Goal: Task Accomplishment & Management: Use online tool/utility

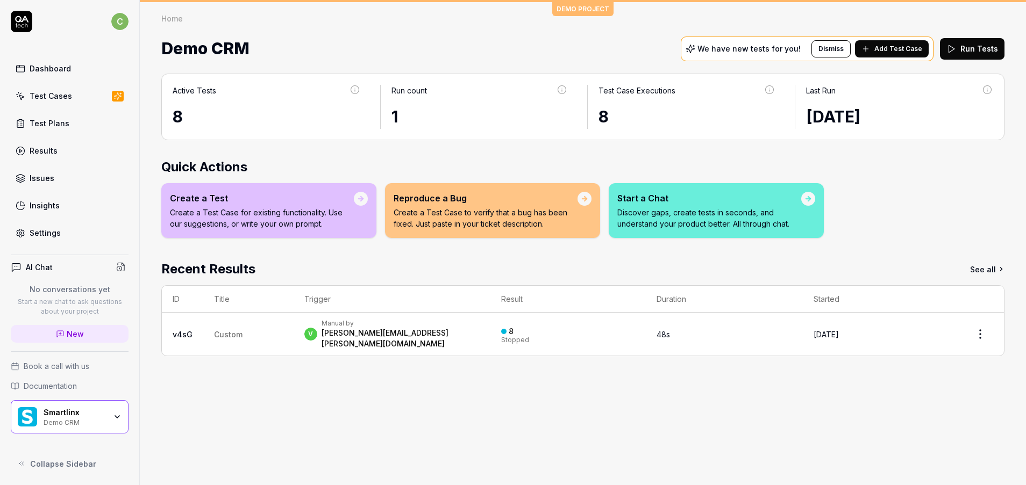
click at [91, 418] on div "Demo CRM" at bounding box center [75, 422] width 62 height 9
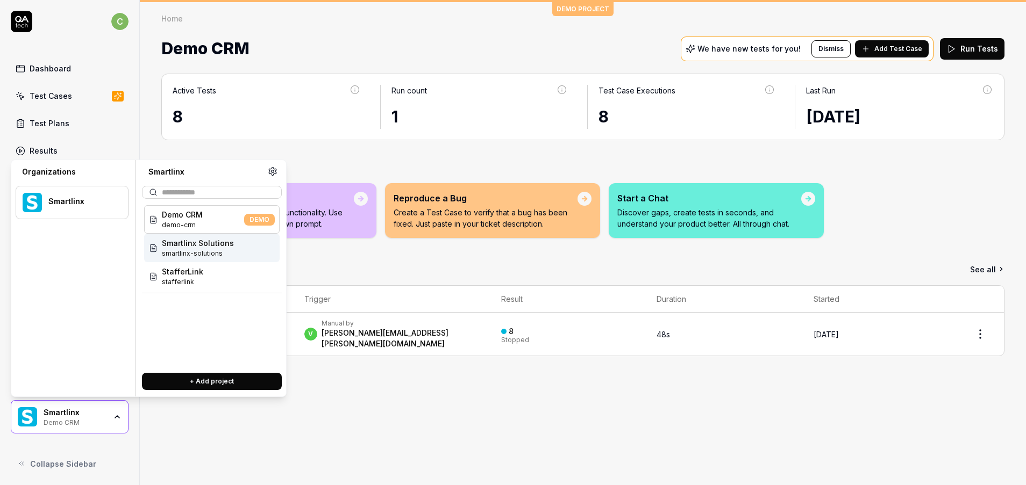
click at [190, 242] on span "Smartlinx Solutions" at bounding box center [198, 243] width 72 height 11
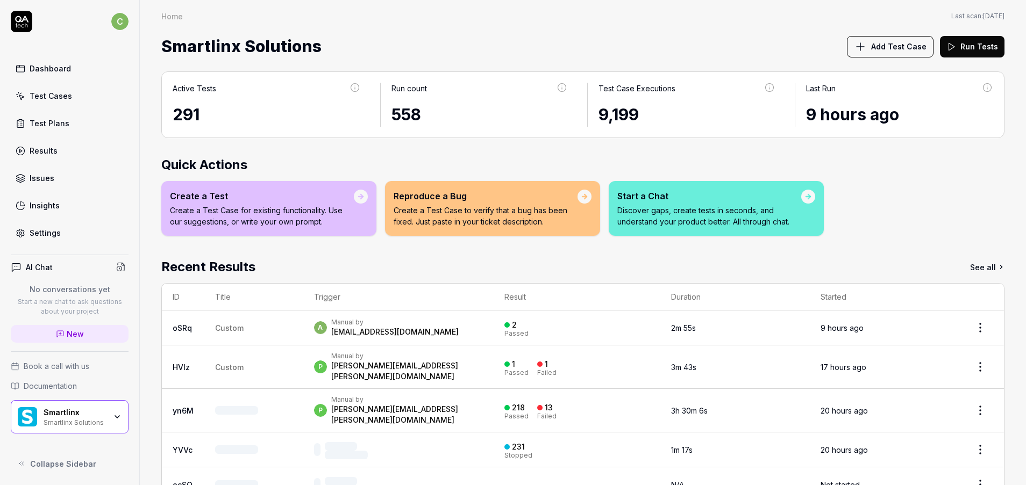
click at [62, 100] on div "Test Cases" at bounding box center [51, 95] width 42 height 11
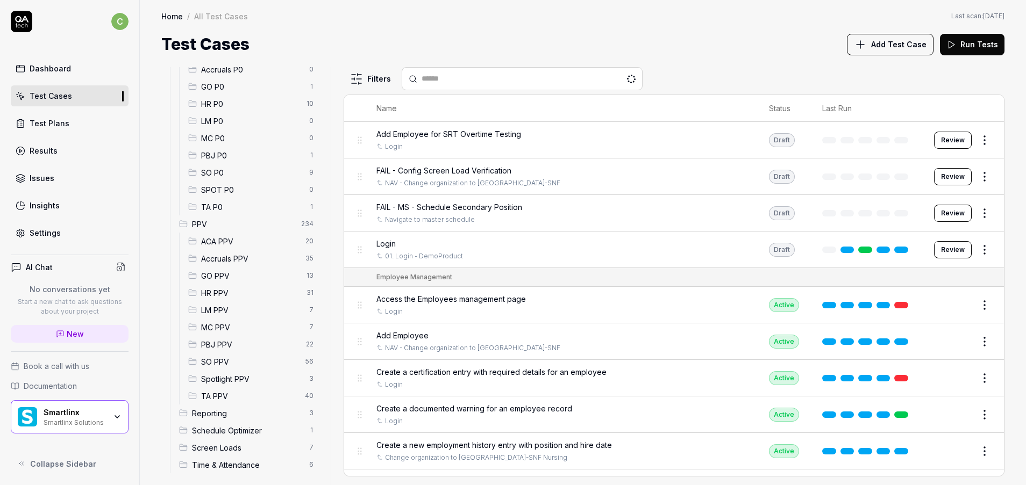
scroll to position [154, 0]
click at [238, 275] on span "GO PPV" at bounding box center [250, 270] width 99 height 11
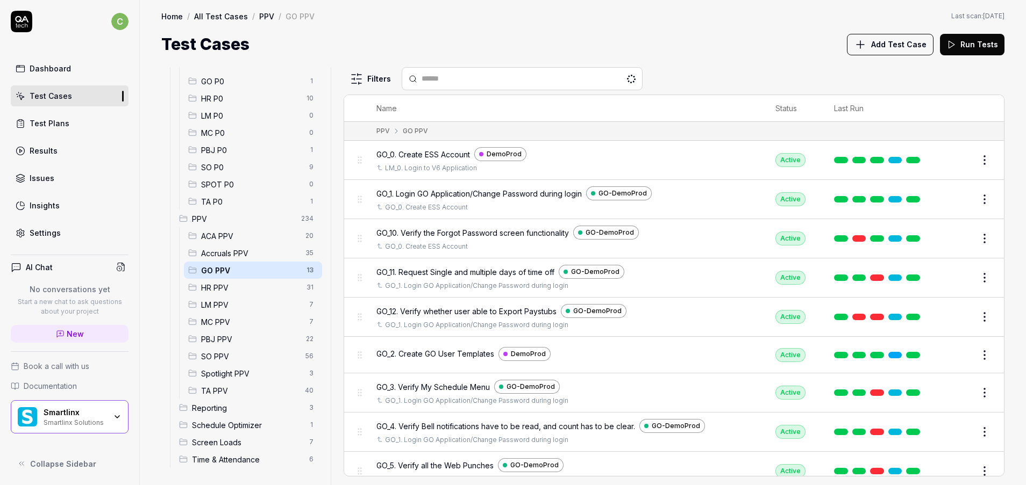
click at [242, 309] on span "LM PPV" at bounding box center [252, 304] width 102 height 11
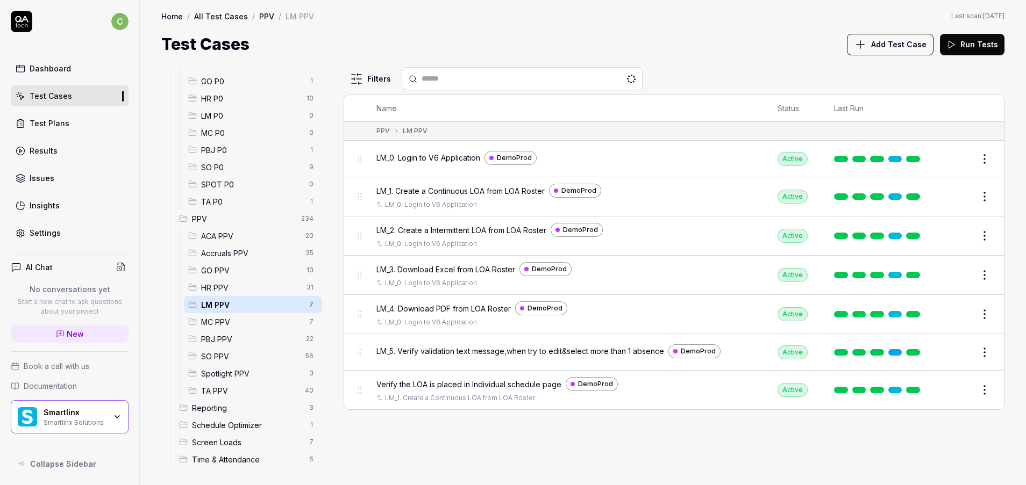
click at [961, 164] on button "Edit" at bounding box center [959, 159] width 26 height 17
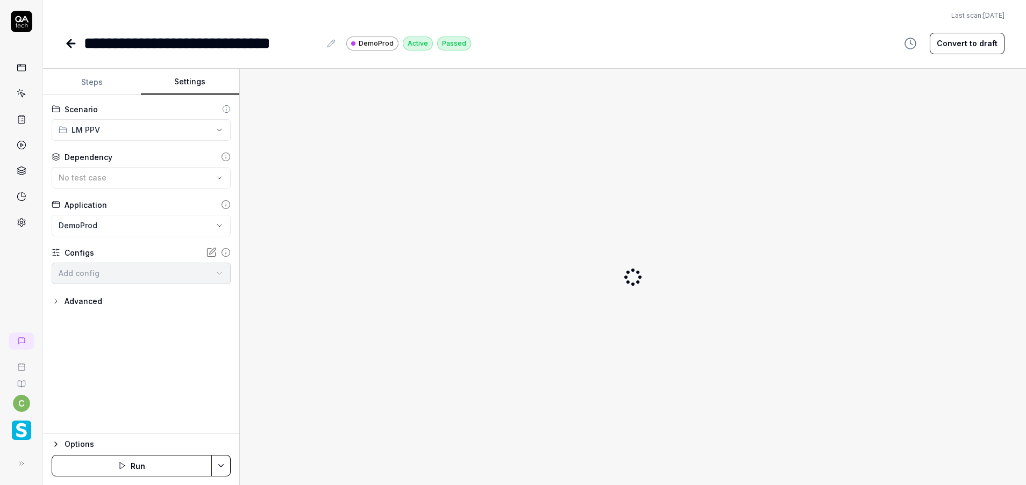
type textarea "*"
click at [187, 83] on button "Settings" at bounding box center [190, 82] width 98 height 26
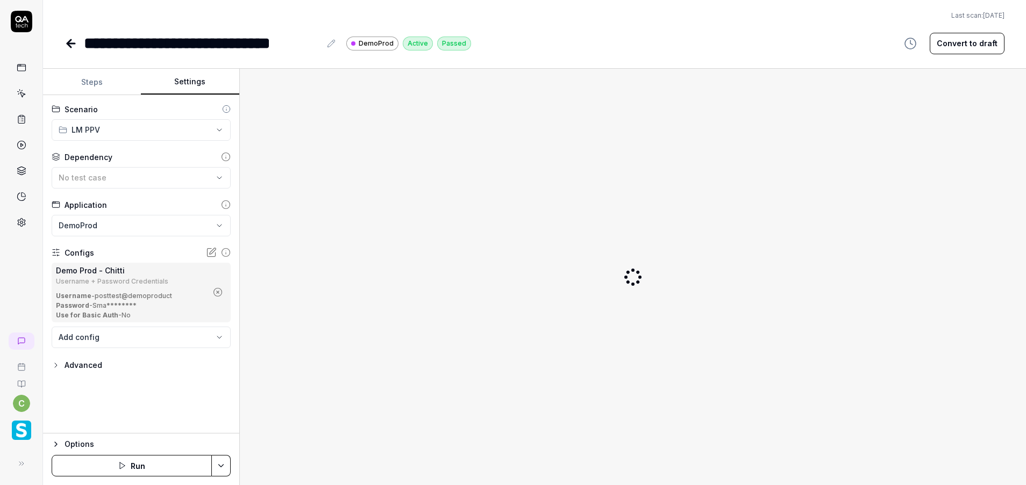
click at [219, 291] on icon "button" at bounding box center [218, 293] width 10 height 10
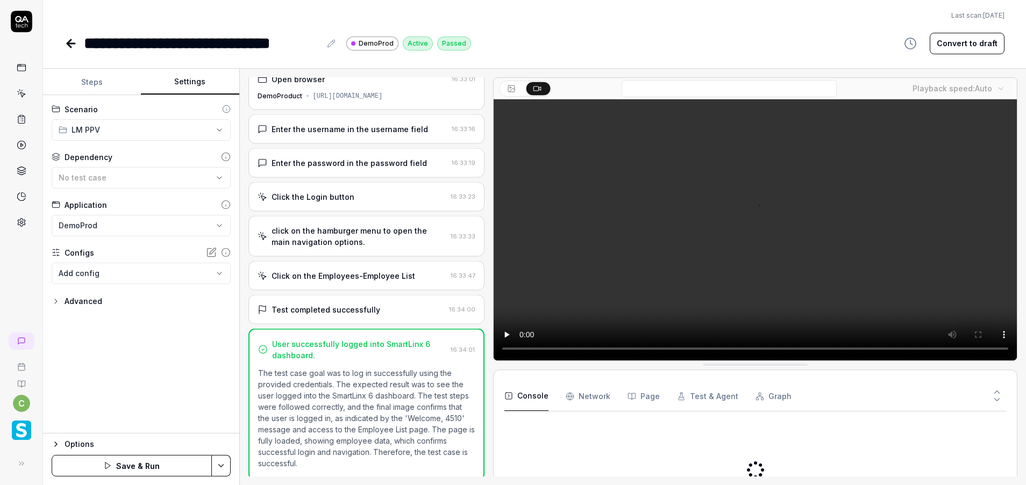
click at [190, 271] on body "**********" at bounding box center [513, 242] width 1026 height 485
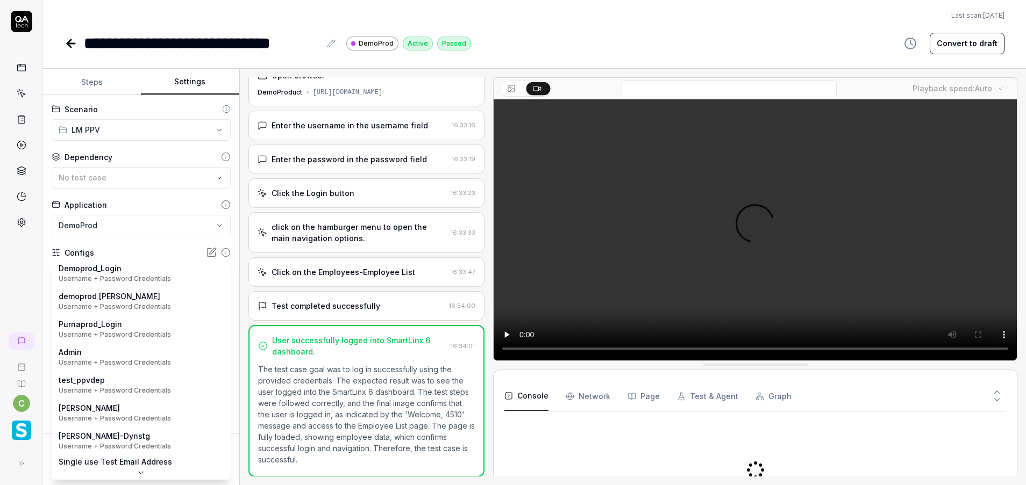
scroll to position [17, 0]
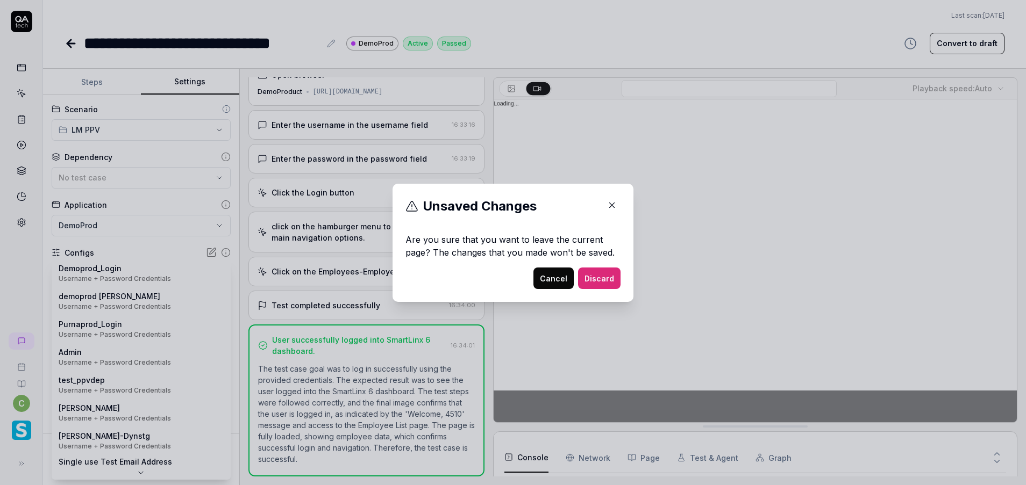
click at [607, 205] on icon "button" at bounding box center [612, 206] width 10 height 10
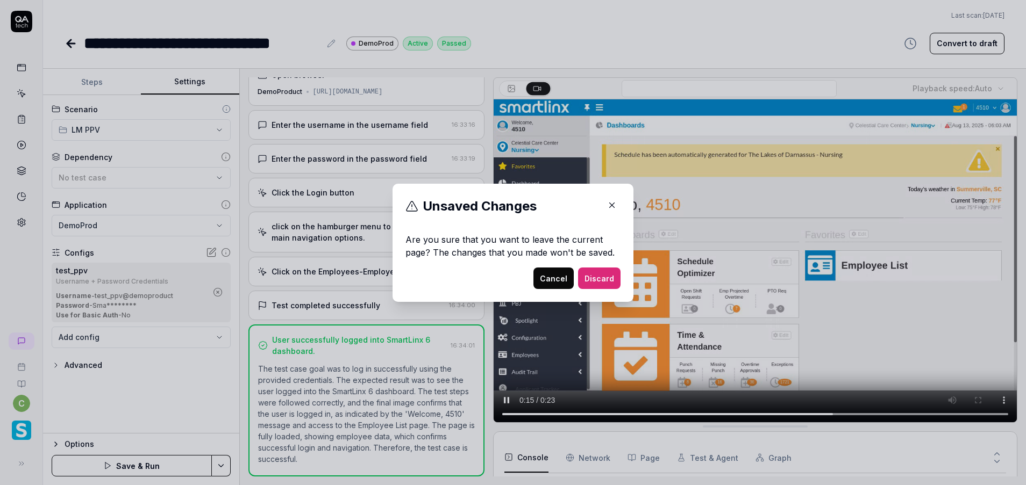
scroll to position [49, 0]
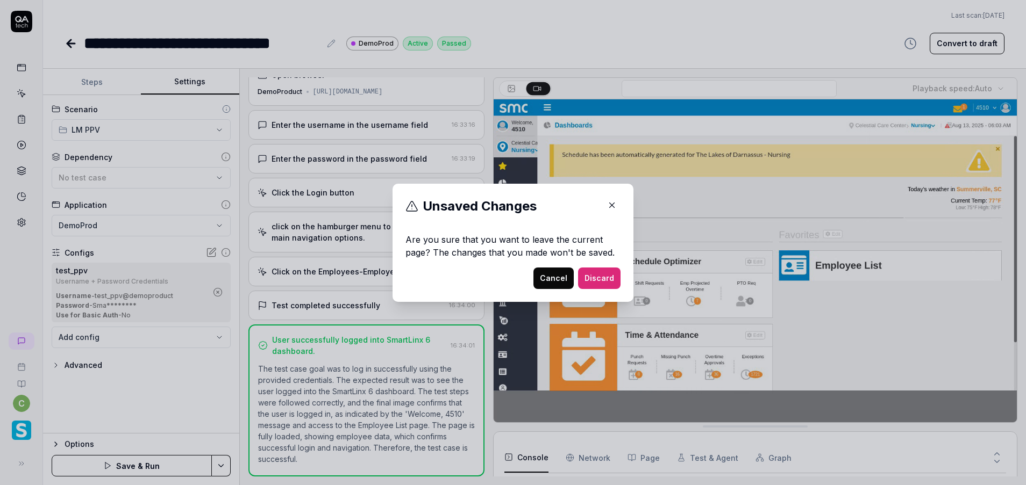
click at [607, 206] on icon "button" at bounding box center [612, 206] width 10 height 10
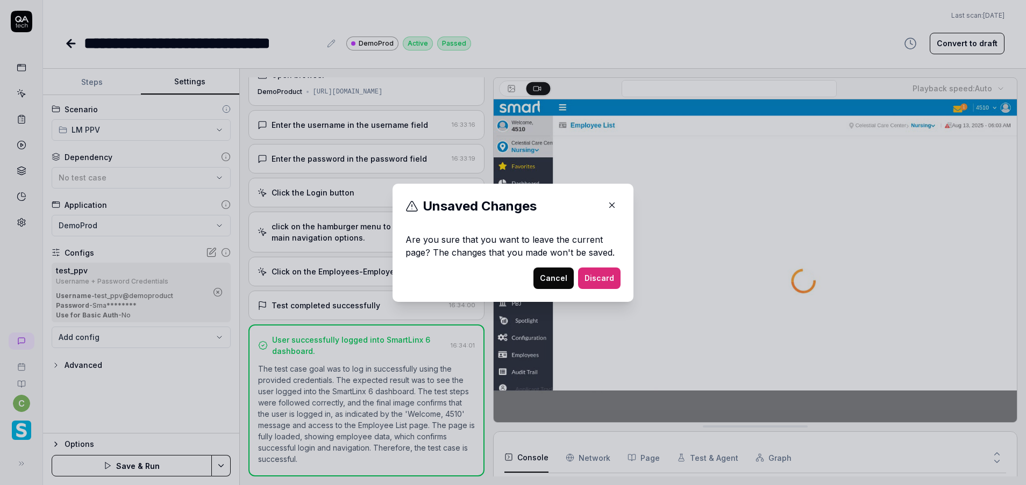
drag, startPoint x: 610, startPoint y: 208, endPoint x: 603, endPoint y: 210, distance: 6.8
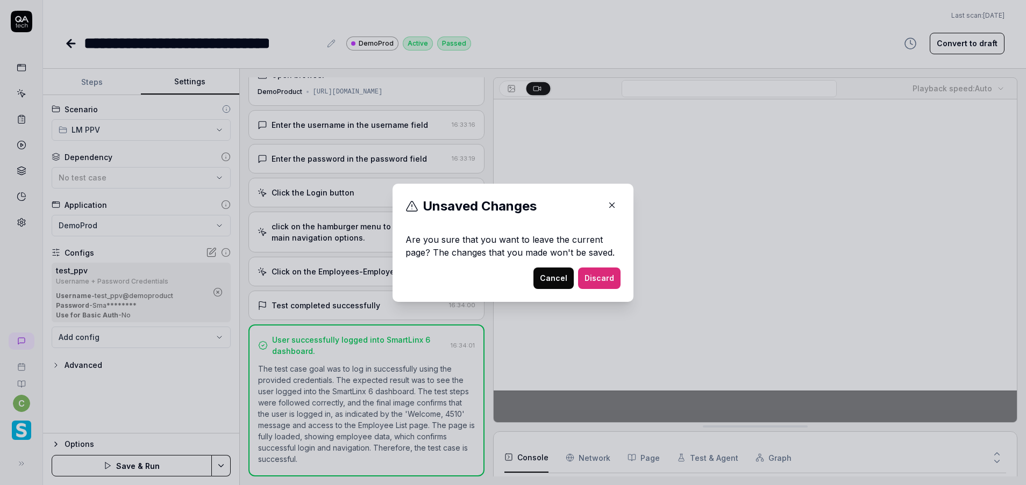
click at [607, 208] on icon "button" at bounding box center [612, 206] width 10 height 10
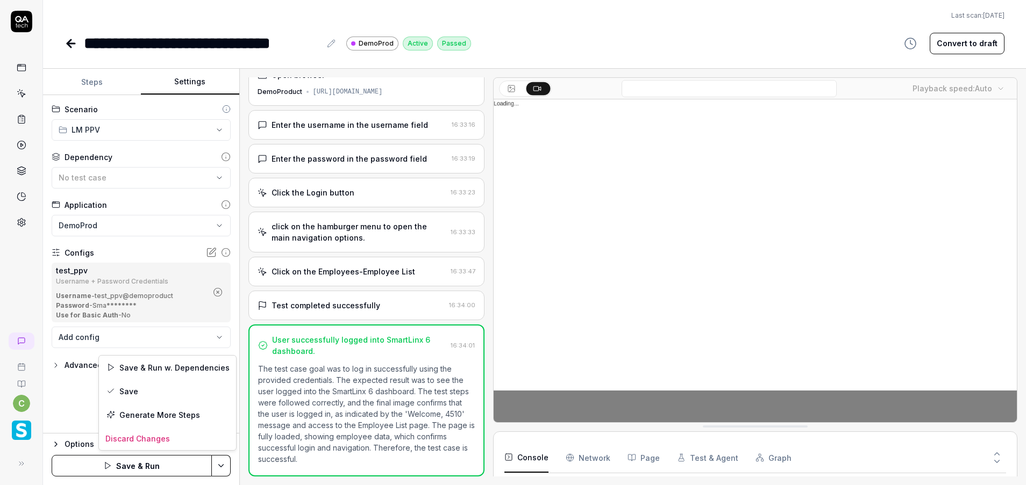
click at [223, 462] on html "**********" at bounding box center [513, 242] width 1026 height 485
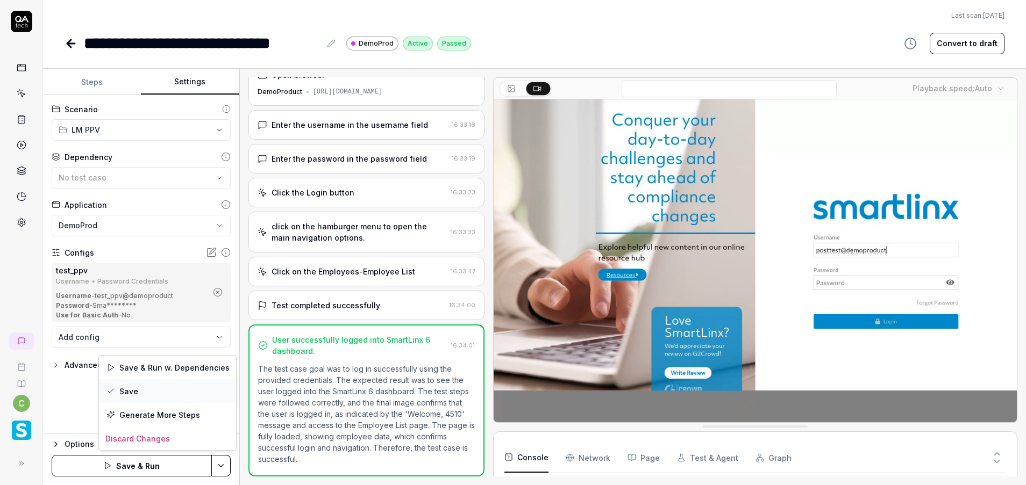
click at [167, 396] on div "Save" at bounding box center [167, 392] width 137 height 24
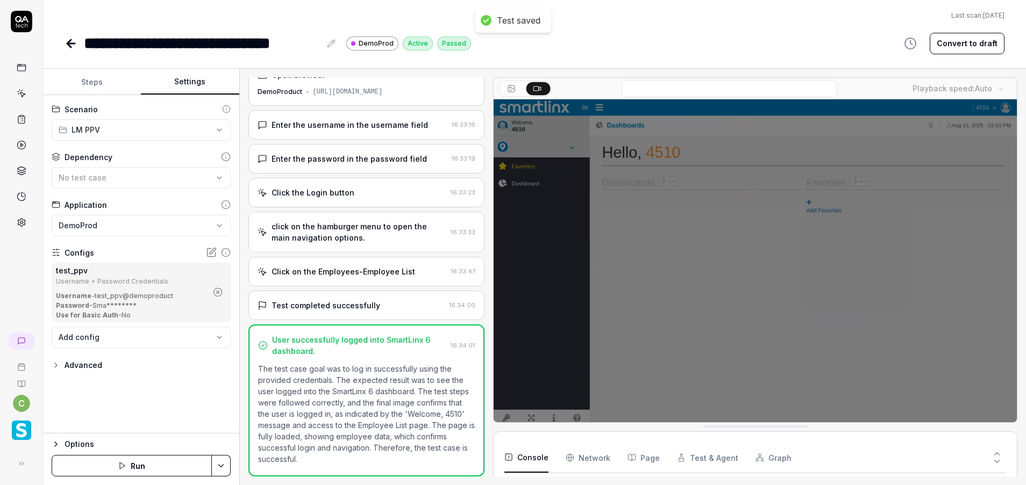
click at [71, 44] on icon at bounding box center [71, 44] width 8 height 0
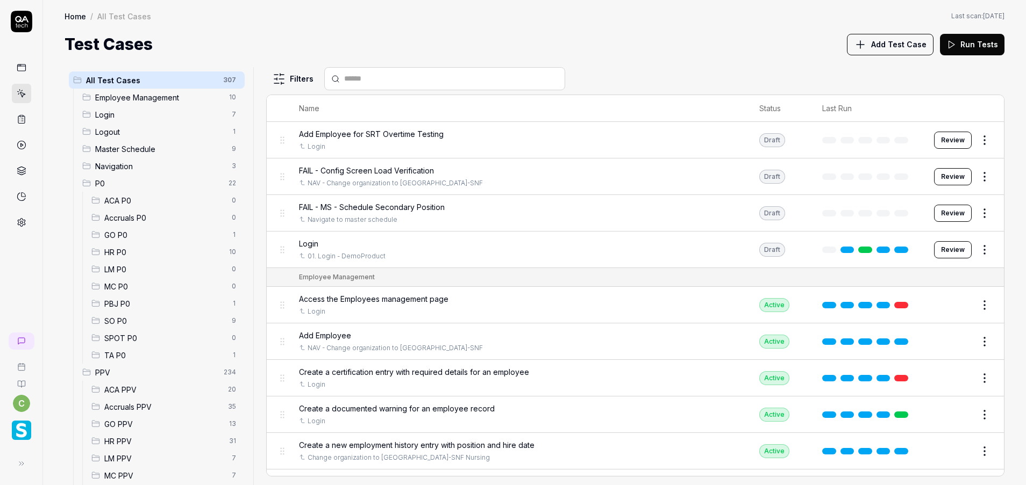
click at [122, 453] on span "LM PPV" at bounding box center [164, 458] width 121 height 11
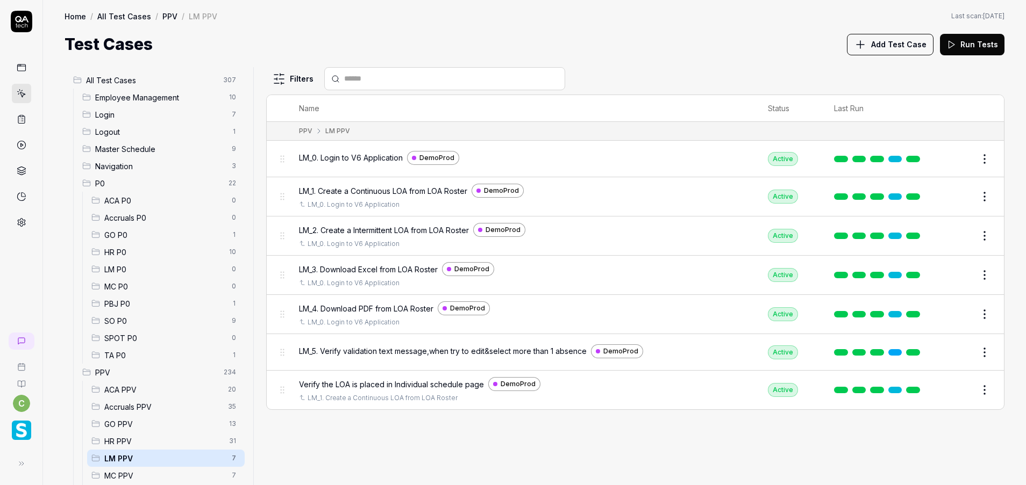
drag, startPoint x: 955, startPoint y: 198, endPoint x: 937, endPoint y: 209, distance: 20.7
click at [955, 198] on button "Edit" at bounding box center [959, 196] width 26 height 17
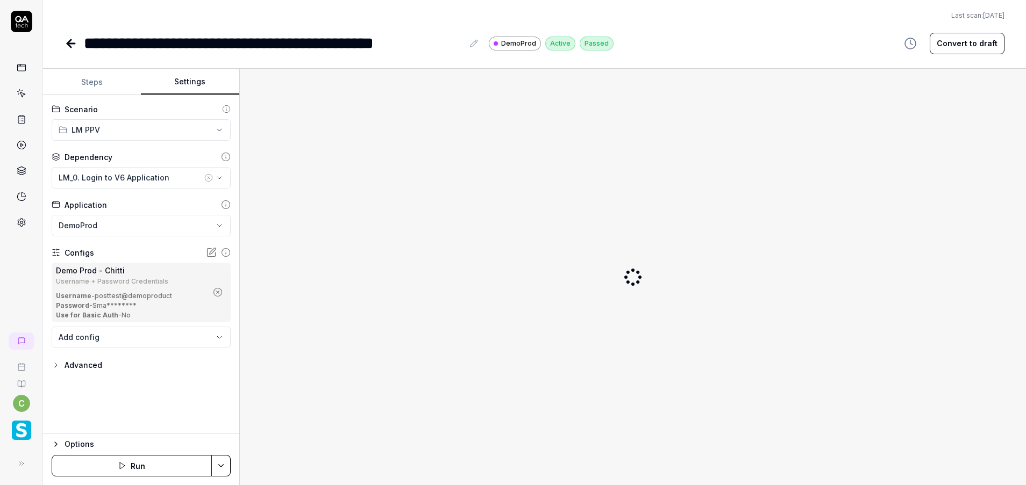
click at [182, 81] on button "Settings" at bounding box center [190, 82] width 98 height 26
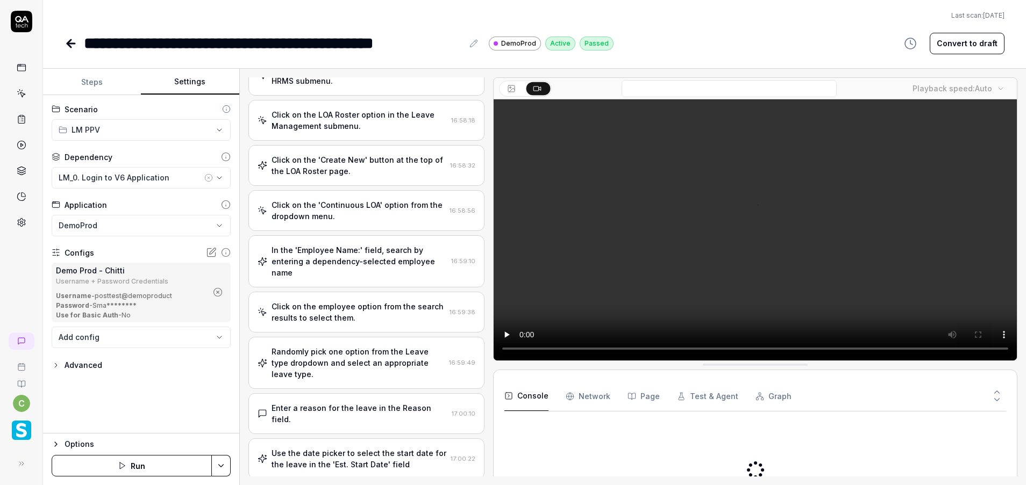
scroll to position [737, 0]
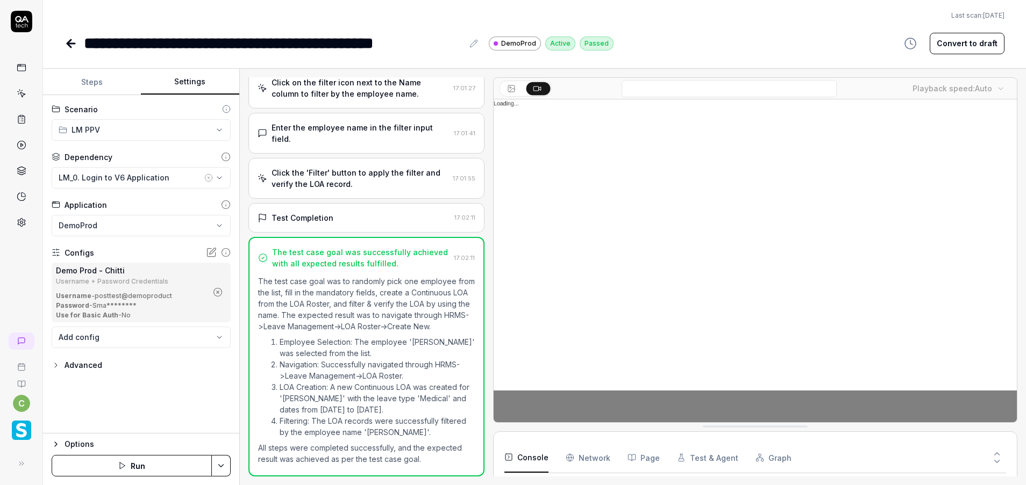
click at [217, 290] on icon "button" at bounding box center [218, 293] width 10 height 10
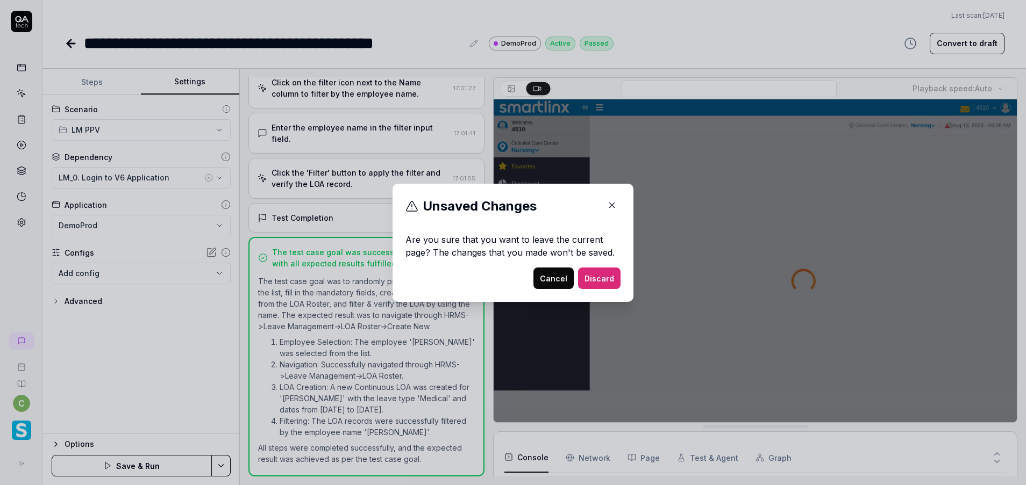
drag, startPoint x: 609, startPoint y: 207, endPoint x: 149, endPoint y: 285, distance: 465.6
click at [607, 207] on icon "button" at bounding box center [612, 206] width 10 height 10
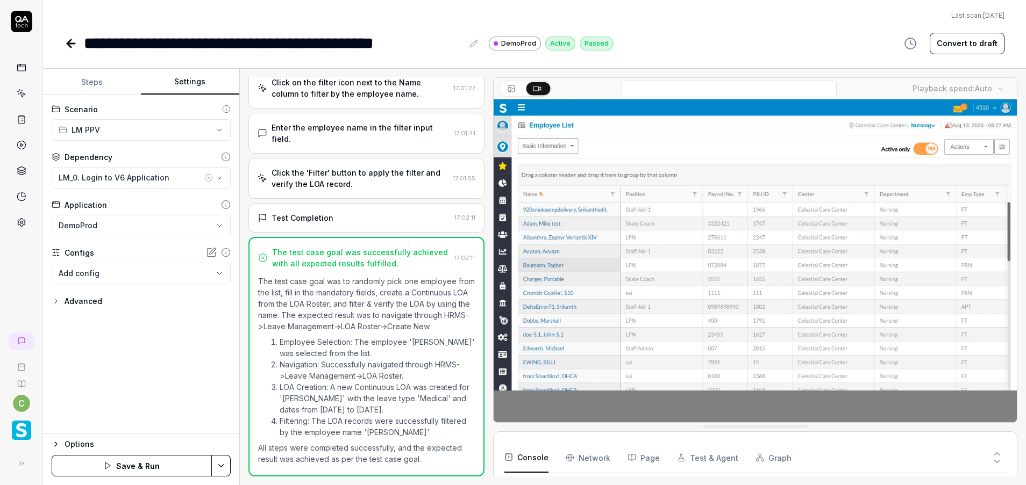
click at [156, 268] on body "**********" at bounding box center [513, 242] width 1026 height 485
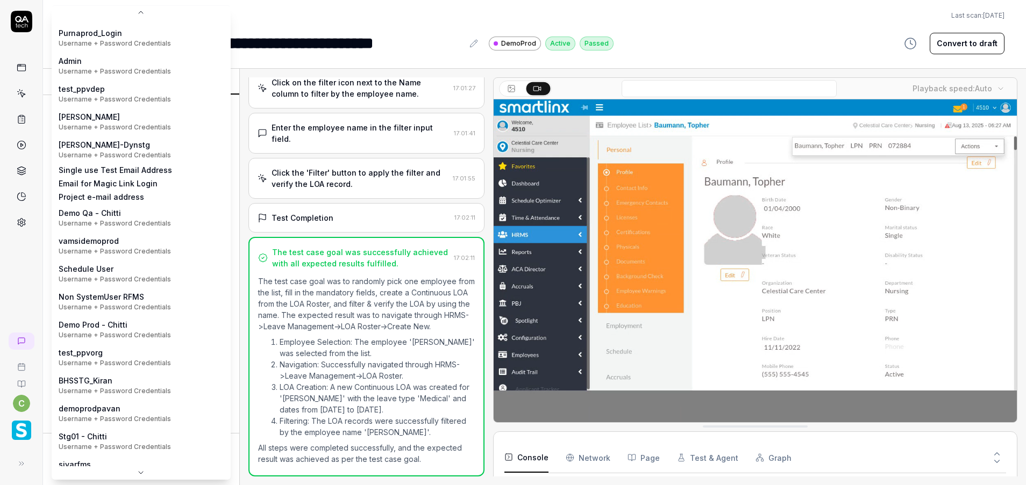
scroll to position [171, 0]
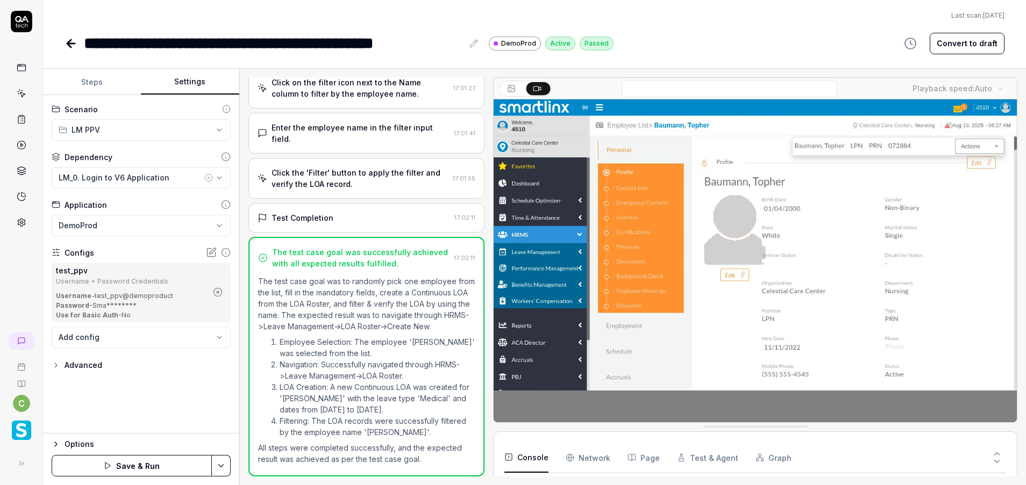
click at [218, 466] on html "**********" at bounding box center [513, 242] width 1026 height 485
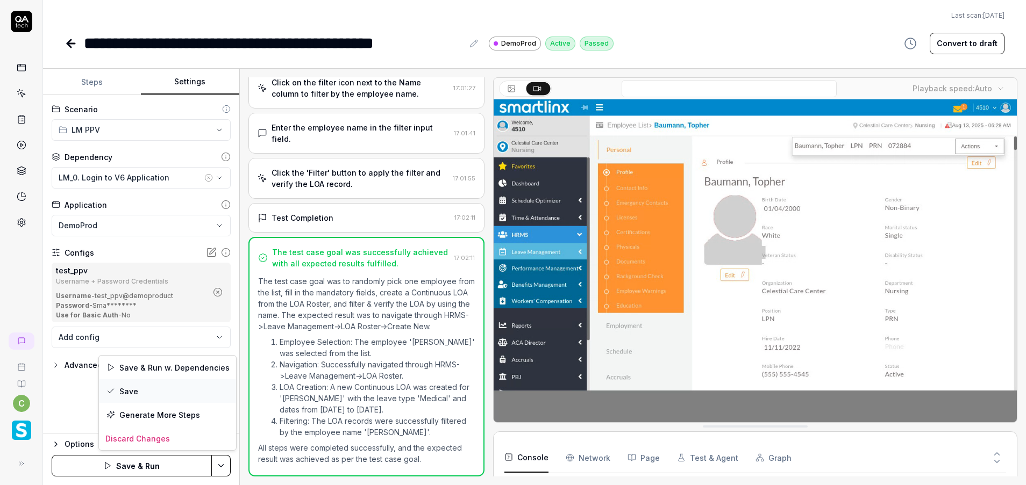
click at [146, 398] on div "Save" at bounding box center [167, 392] width 137 height 24
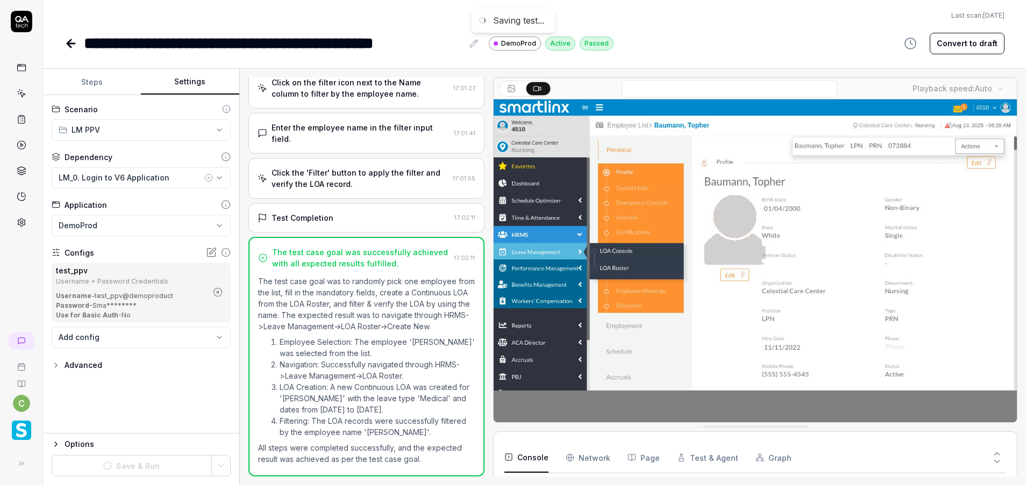
scroll to position [123, 0]
click at [67, 36] on link at bounding box center [72, 44] width 15 height 22
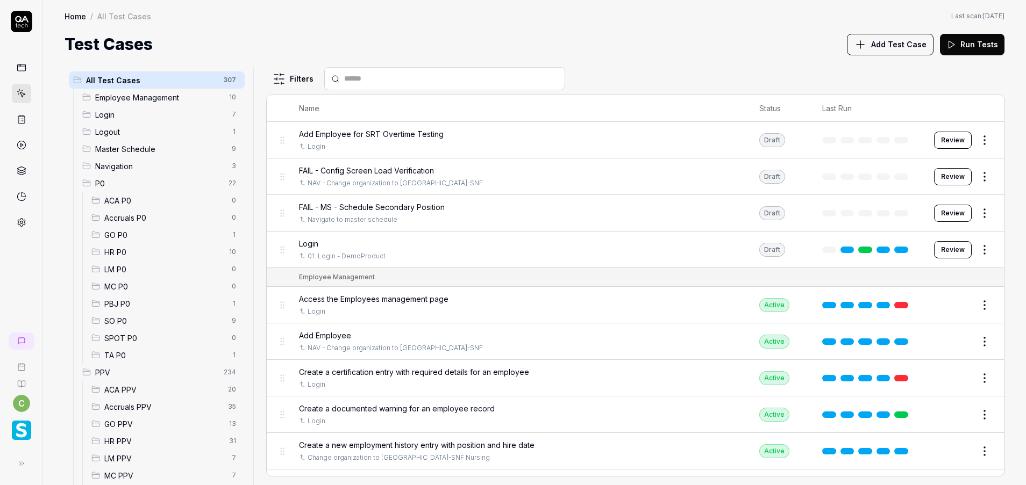
click at [150, 456] on span "LM PPV" at bounding box center [164, 458] width 121 height 11
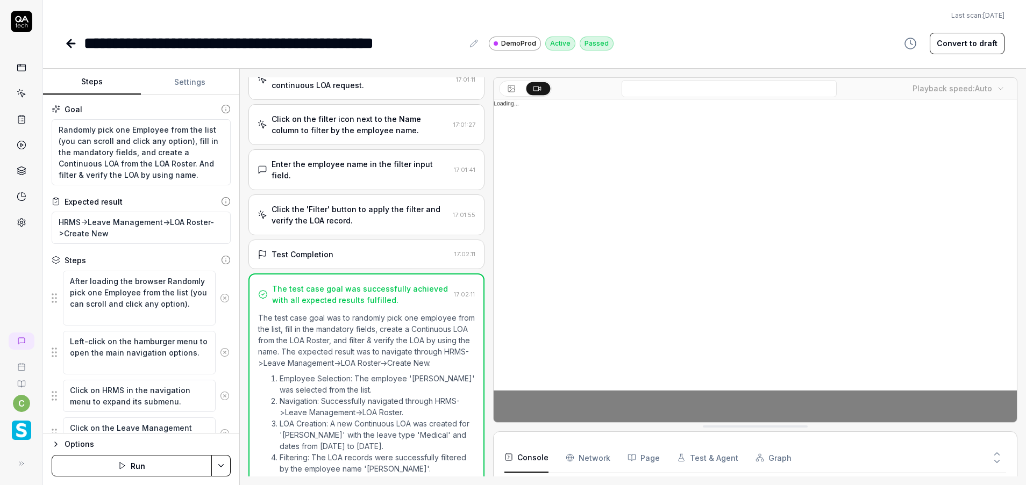
scroll to position [737, 0]
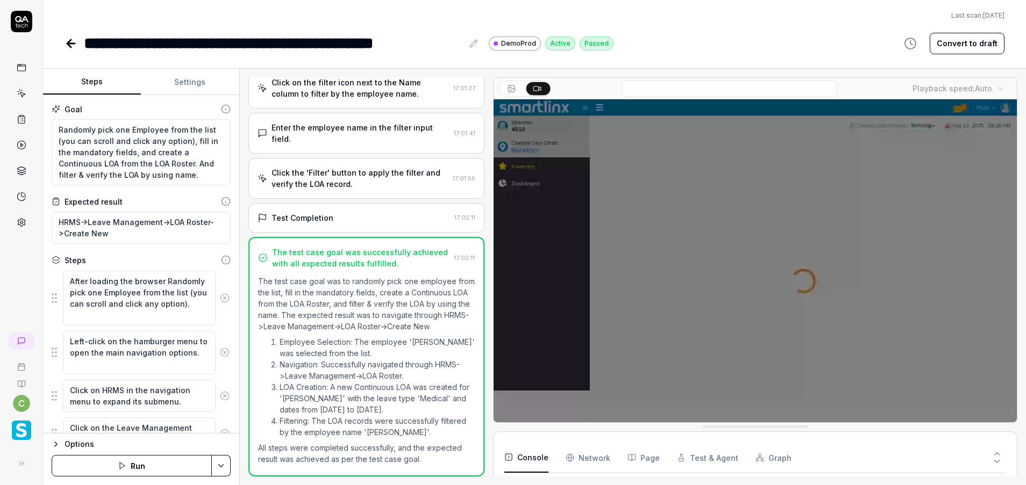
click at [73, 42] on icon at bounding box center [71, 43] width 13 height 13
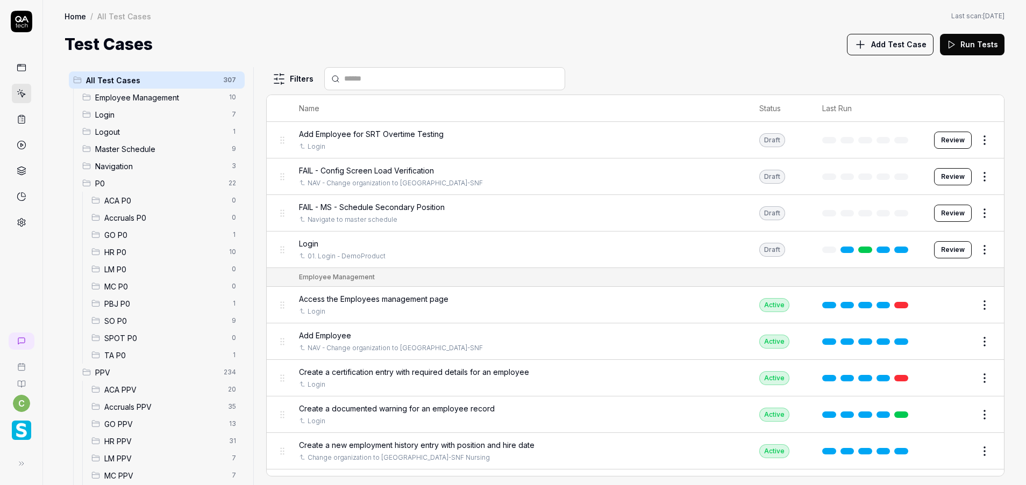
click at [126, 463] on span "LM PPV" at bounding box center [164, 458] width 121 height 11
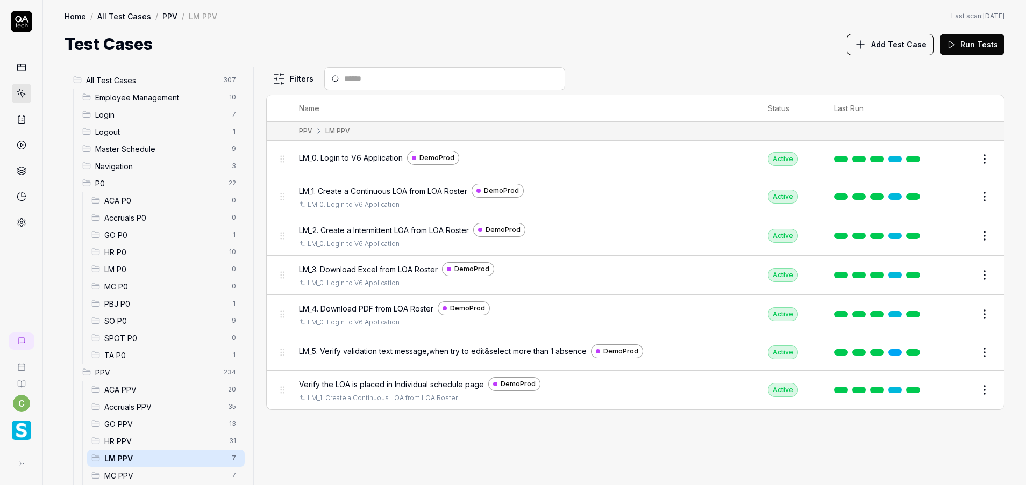
click at [961, 276] on button "Edit" at bounding box center [959, 275] width 26 height 17
click at [943, 281] on td "Edit" at bounding box center [969, 275] width 69 height 39
click at [964, 274] on button "Edit" at bounding box center [959, 275] width 26 height 17
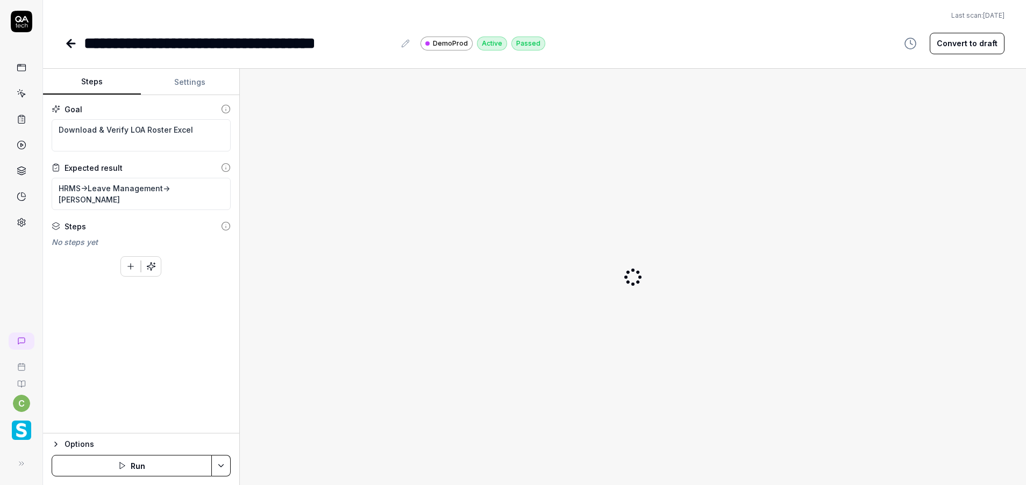
click at [195, 76] on button "Settings" at bounding box center [190, 82] width 98 height 26
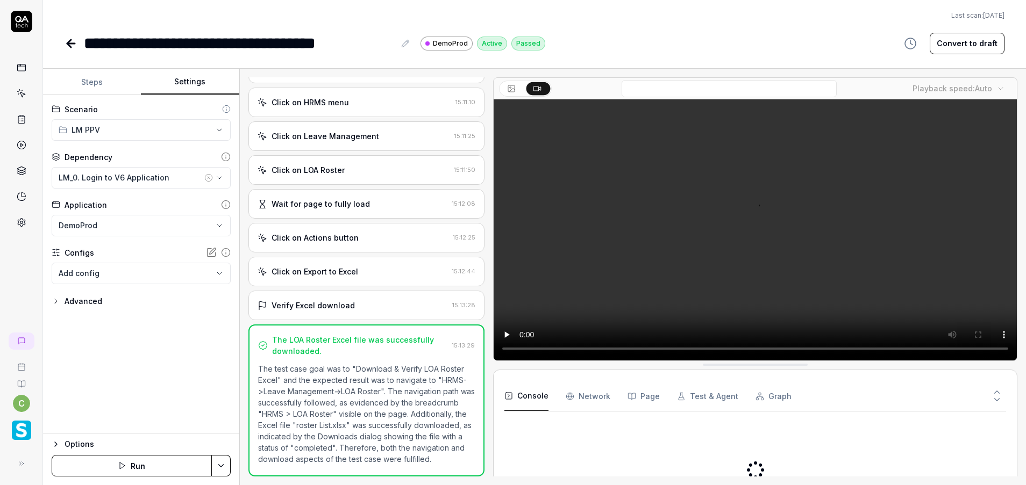
scroll to position [119, 0]
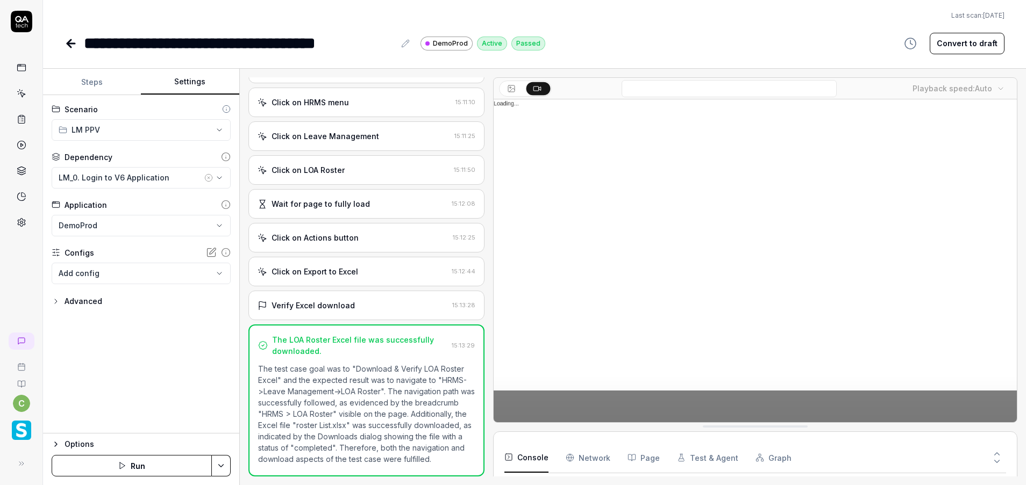
scroll to position [92, 0]
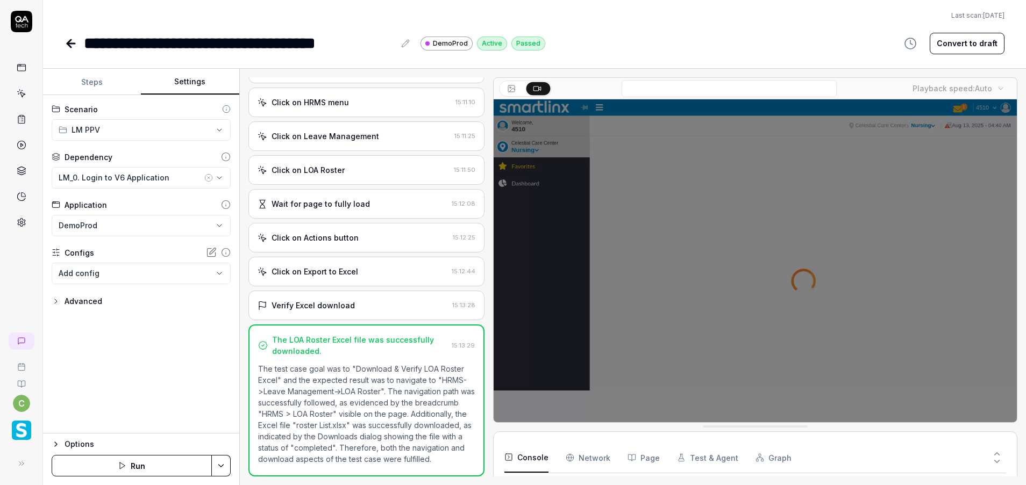
click at [212, 306] on div "Advanced" at bounding box center [141, 301] width 179 height 13
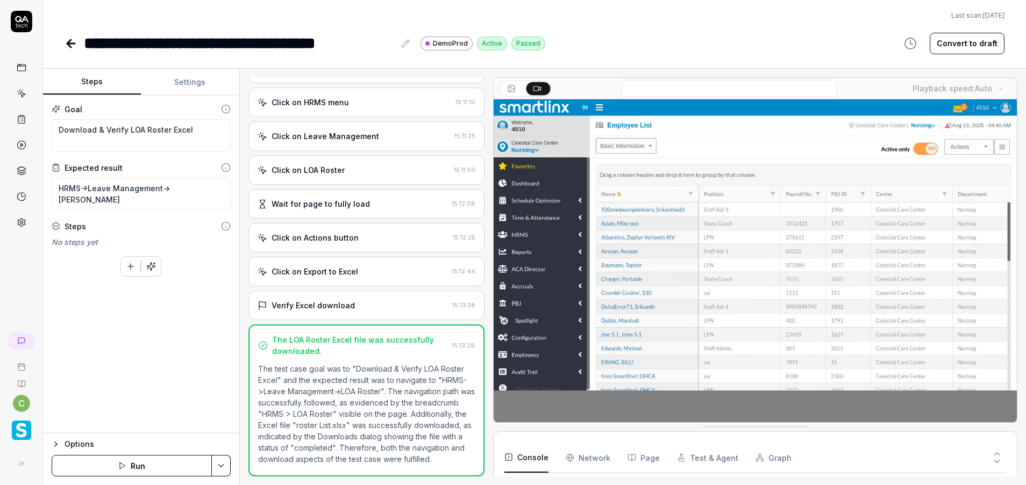
click at [93, 69] on button "Steps" at bounding box center [92, 82] width 98 height 26
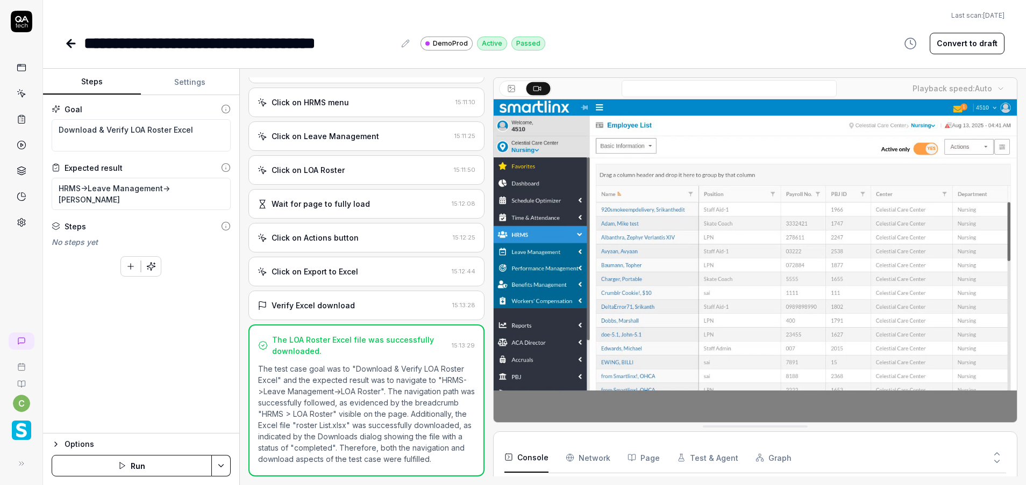
click at [178, 76] on button "Settings" at bounding box center [190, 82] width 98 height 26
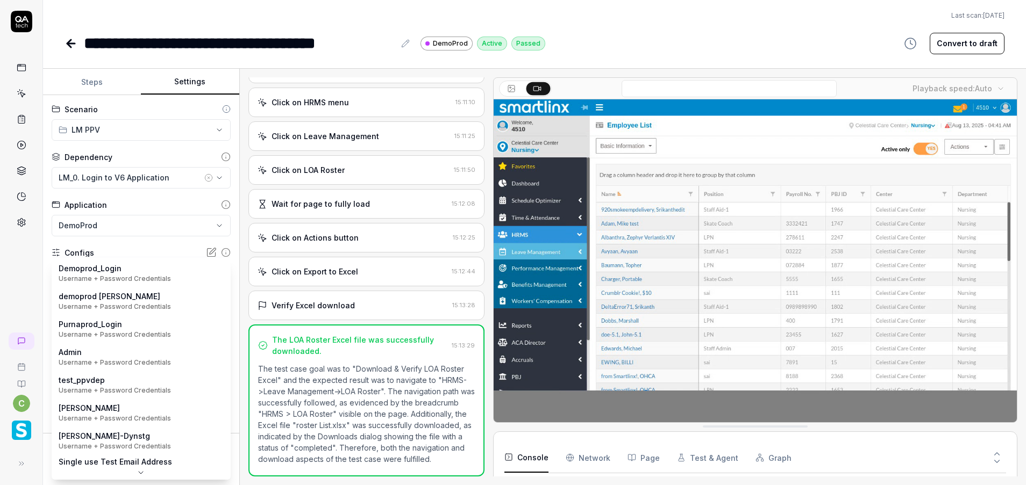
click at [210, 277] on body "**********" at bounding box center [513, 242] width 1026 height 485
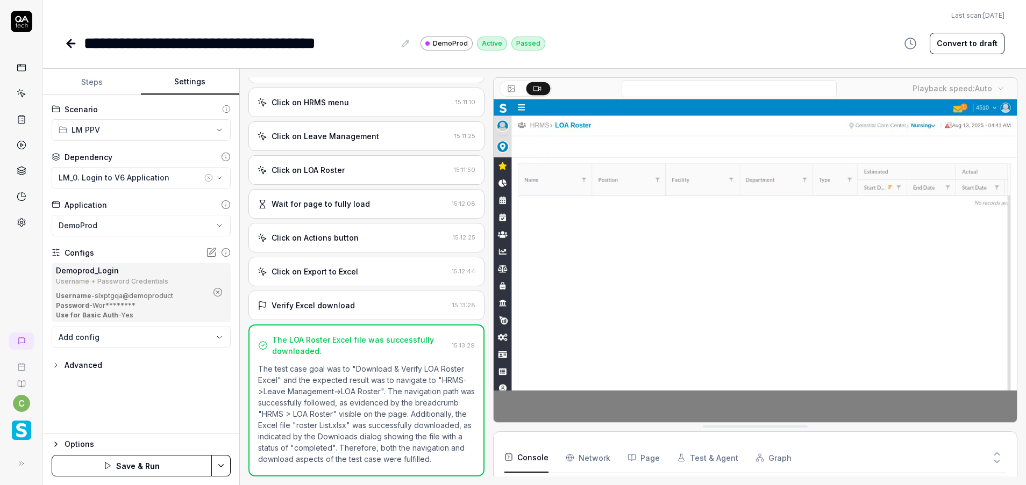
click at [213, 292] on circle "button" at bounding box center [217, 293] width 8 height 8
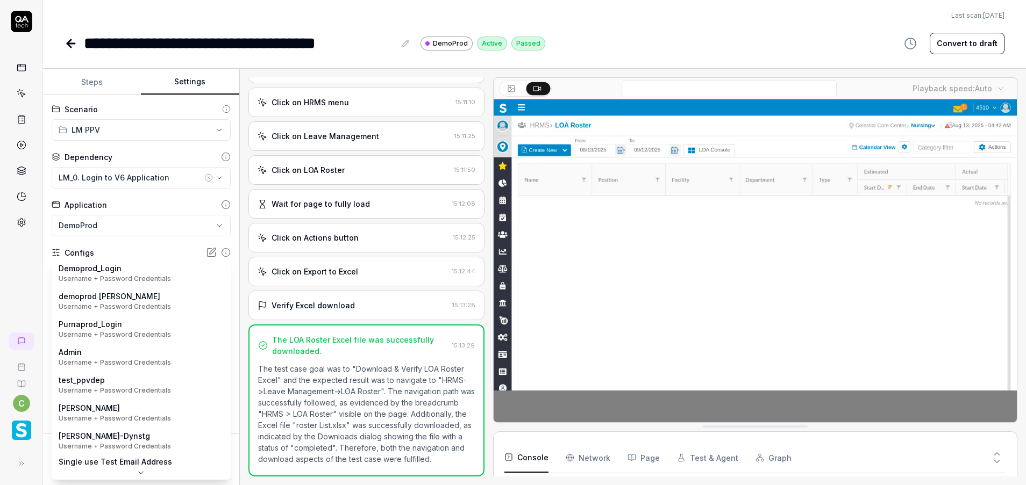
click at [207, 275] on body "**********" at bounding box center [513, 242] width 1026 height 485
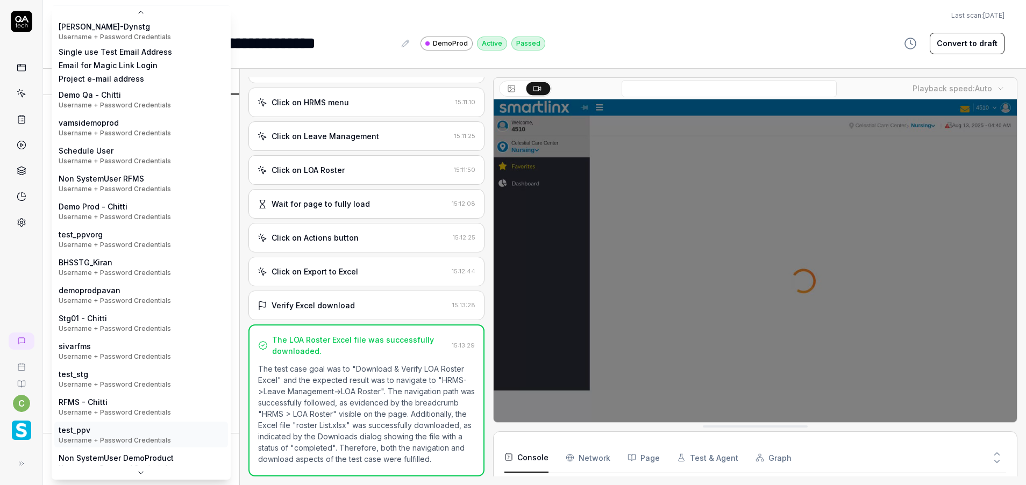
scroll to position [171, 0]
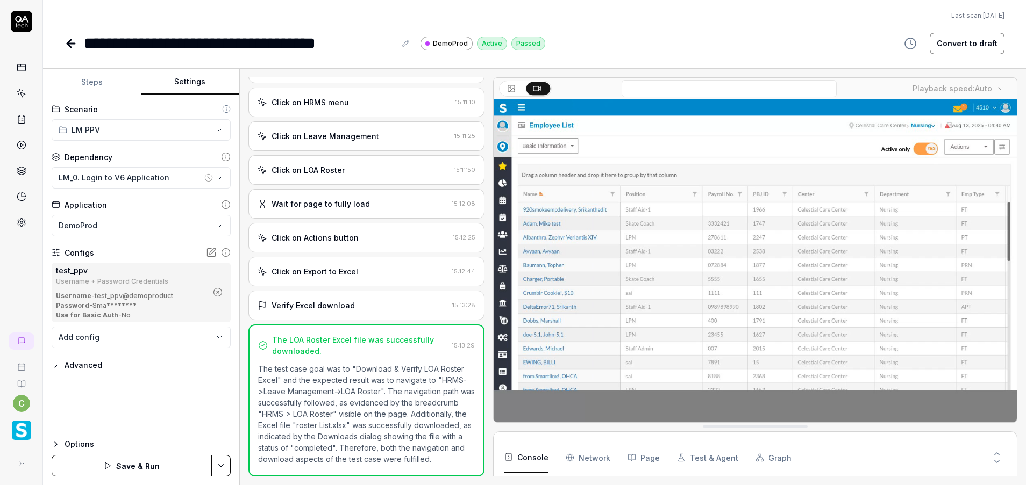
click at [225, 466] on html "**********" at bounding box center [513, 242] width 1026 height 485
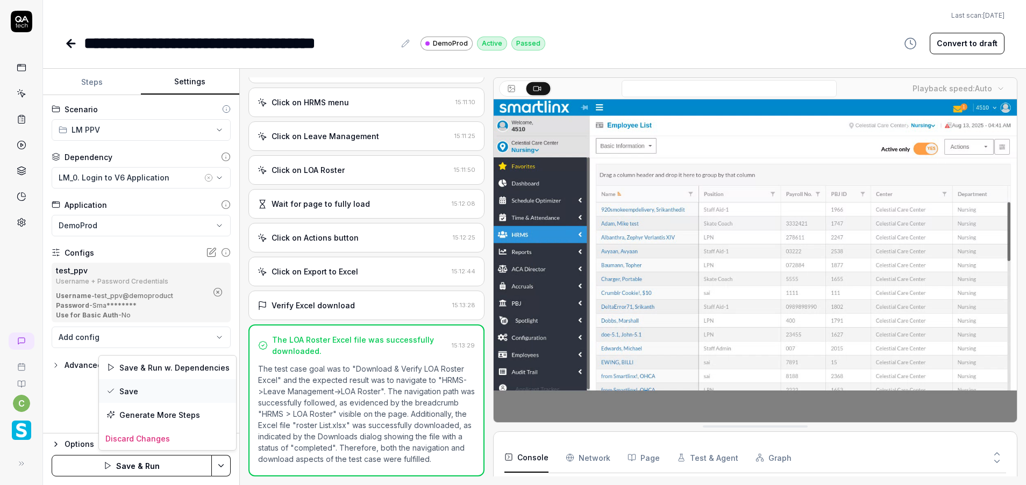
click at [163, 391] on div "Save" at bounding box center [167, 392] width 137 height 24
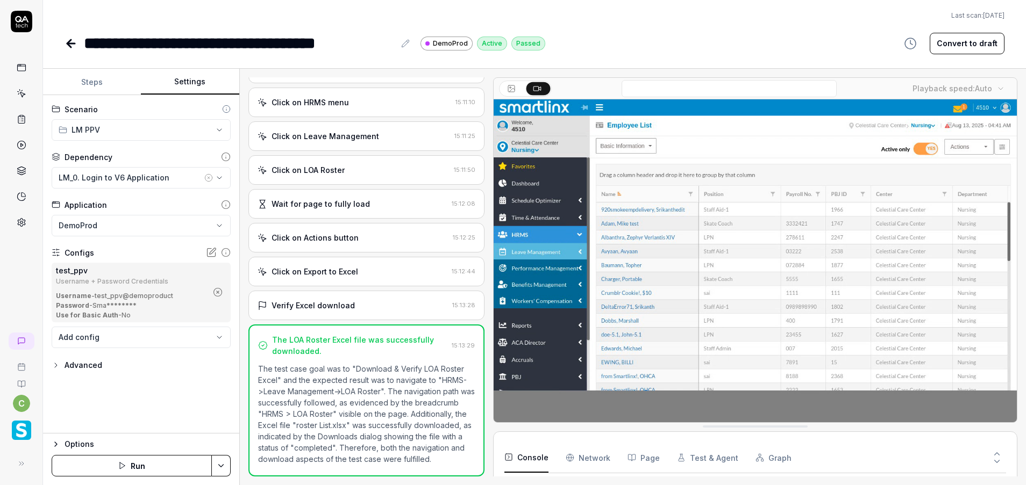
click at [73, 41] on icon at bounding box center [71, 43] width 13 height 13
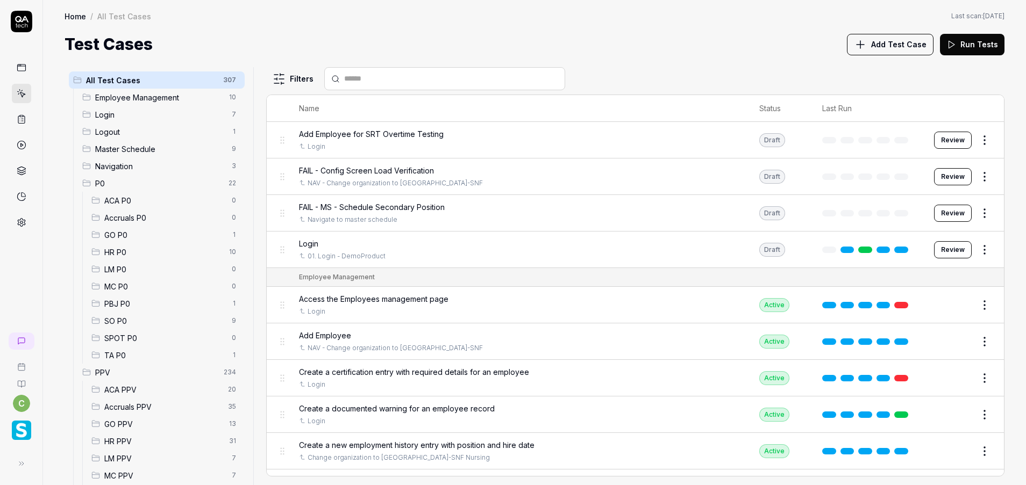
click at [133, 456] on span "LM PPV" at bounding box center [164, 458] width 121 height 11
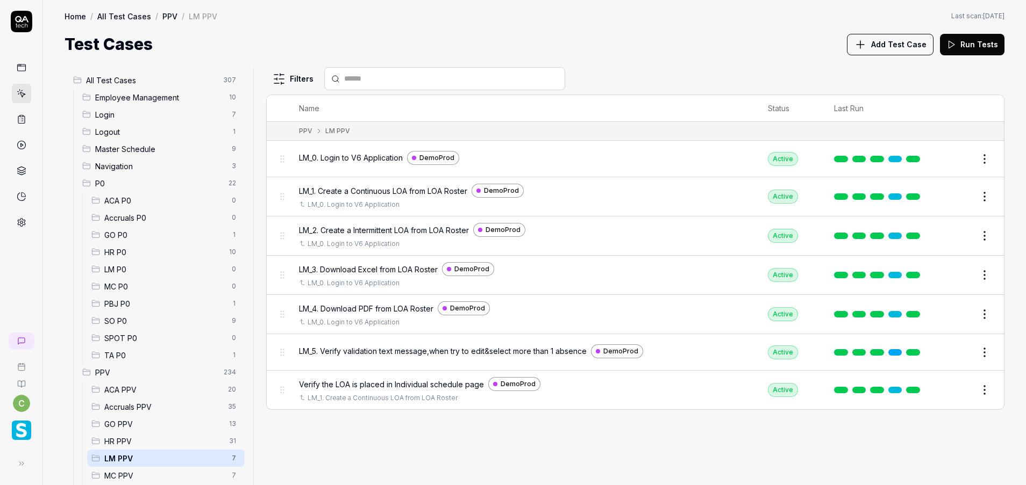
click at [953, 348] on button "Edit" at bounding box center [959, 352] width 26 height 17
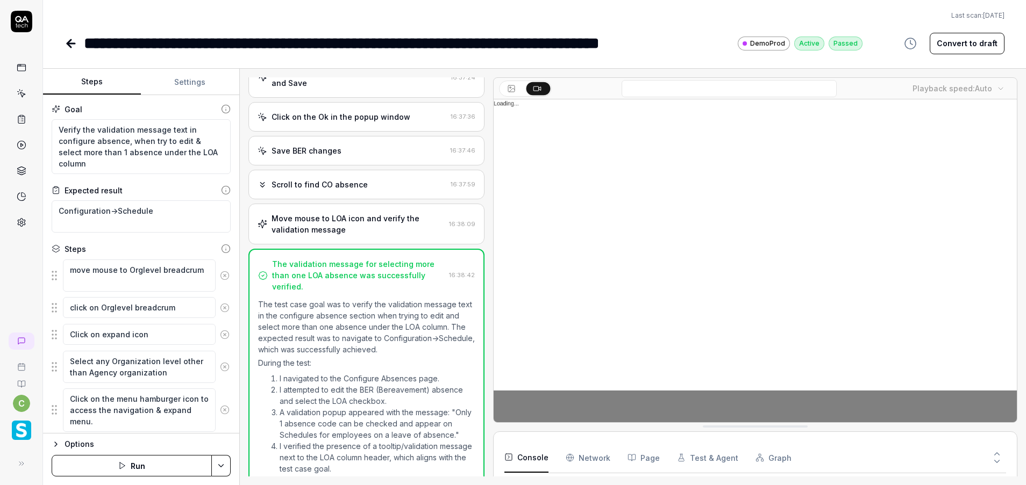
scroll to position [875, 0]
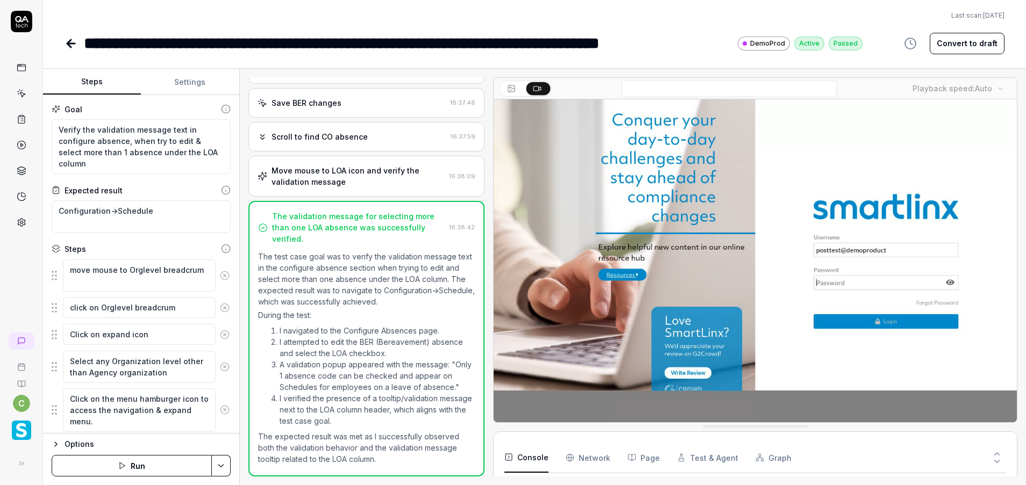
click at [203, 85] on button "Settings" at bounding box center [190, 82] width 98 height 26
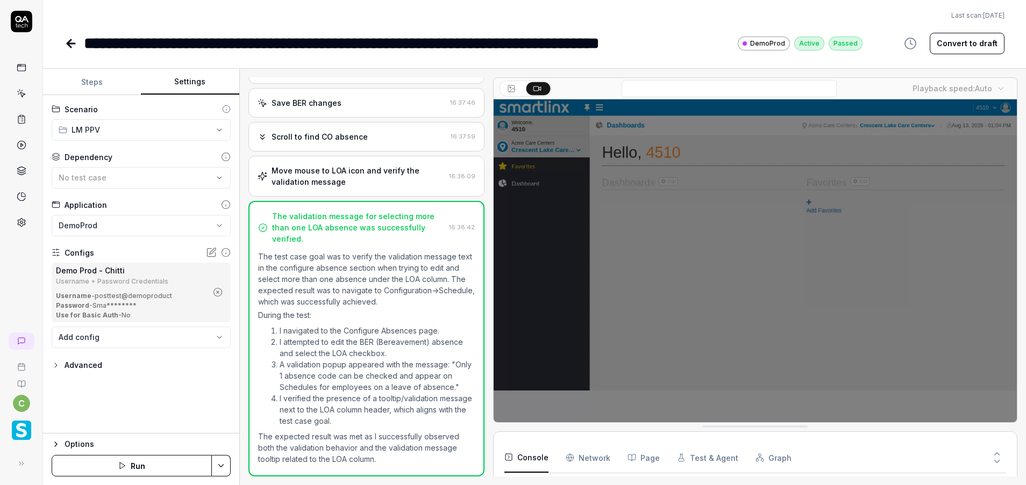
click at [219, 293] on icon "button" at bounding box center [218, 293] width 10 height 10
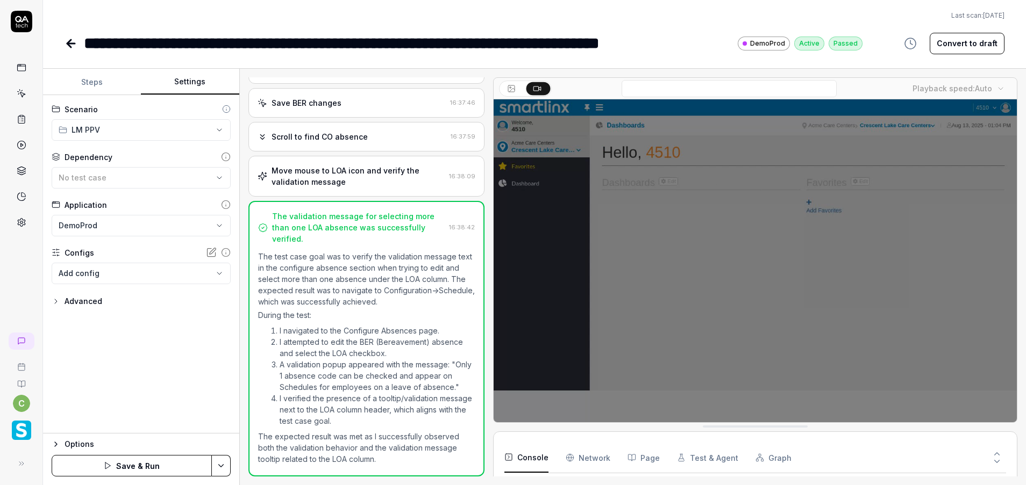
click at [199, 277] on body "**********" at bounding box center [513, 242] width 1026 height 485
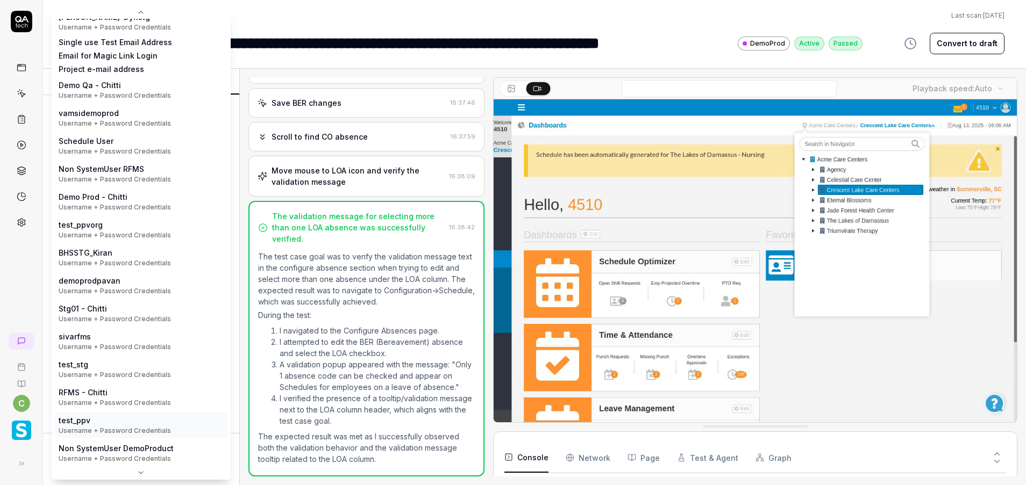
scroll to position [171, 0]
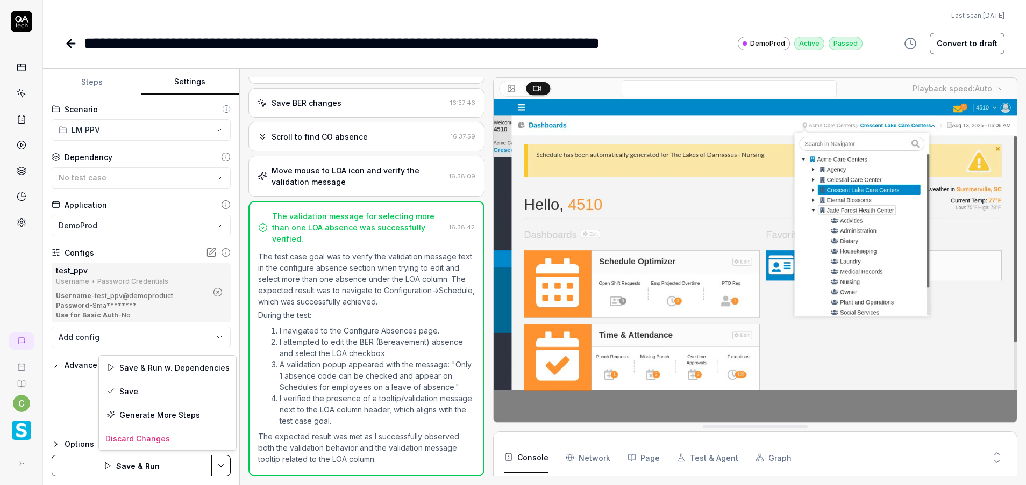
click at [219, 463] on html "**********" at bounding box center [513, 242] width 1026 height 485
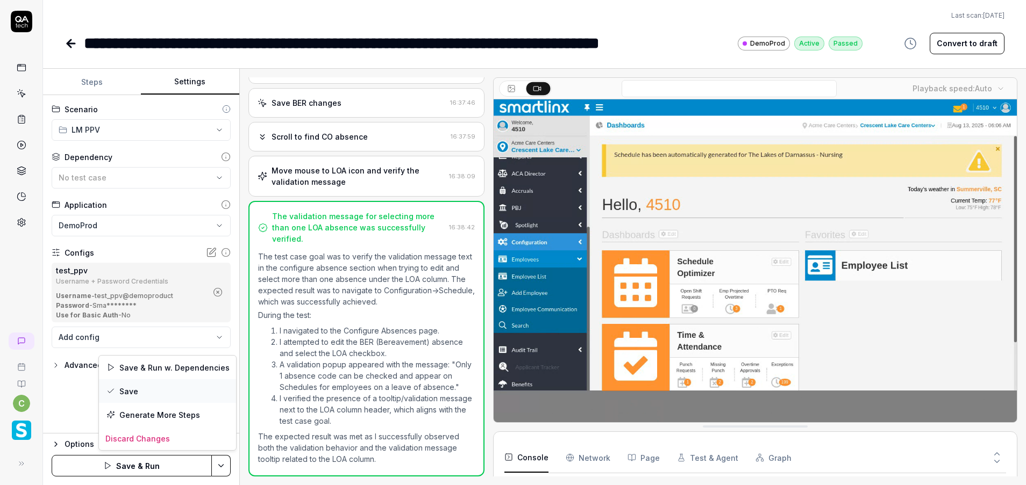
click at [148, 393] on div "Save" at bounding box center [167, 392] width 137 height 24
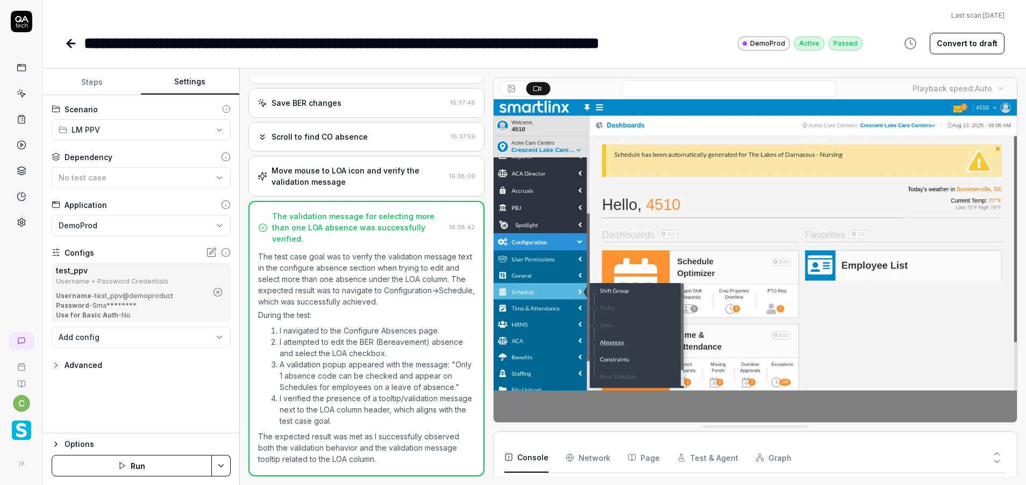
click at [74, 44] on icon at bounding box center [71, 44] width 8 height 0
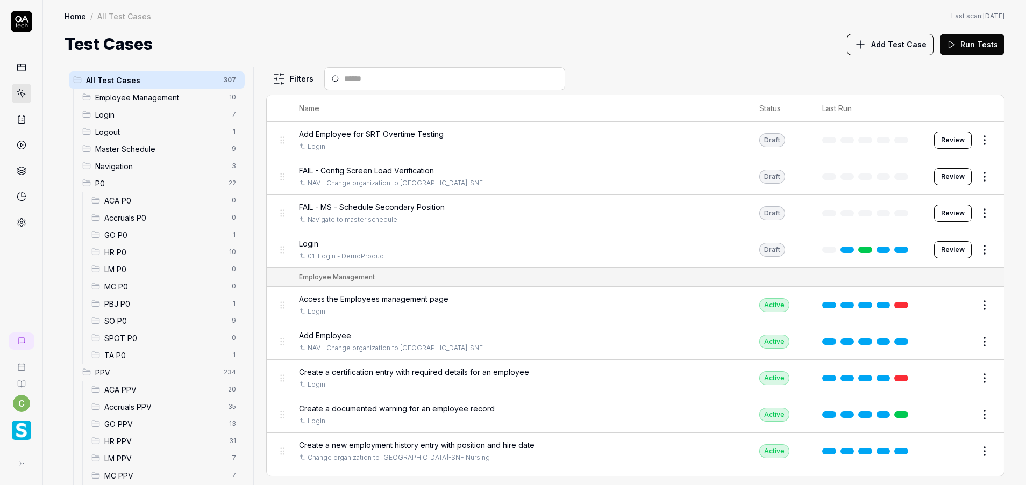
click at [123, 455] on span "LM PPV" at bounding box center [164, 458] width 121 height 11
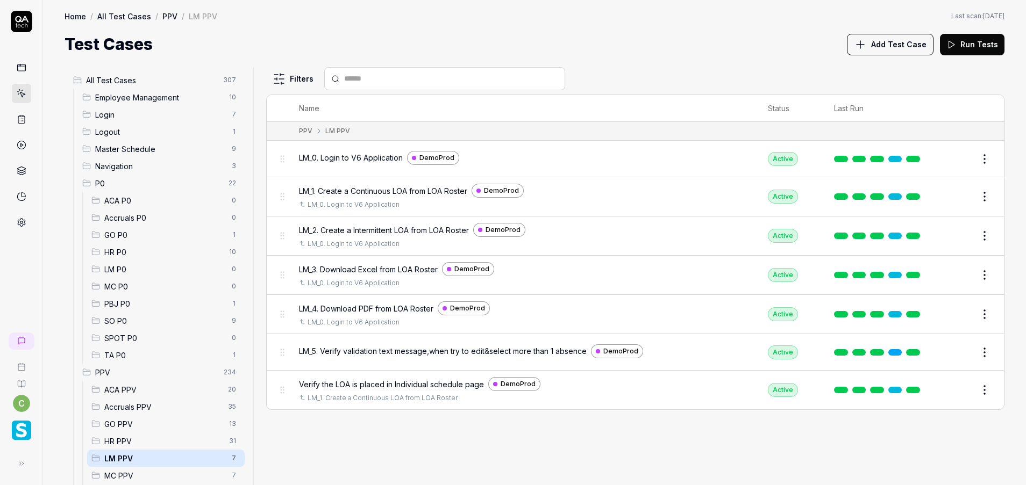
click at [935, 397] on td "Edit" at bounding box center [969, 390] width 69 height 39
click at [960, 393] on button "Edit" at bounding box center [959, 390] width 26 height 17
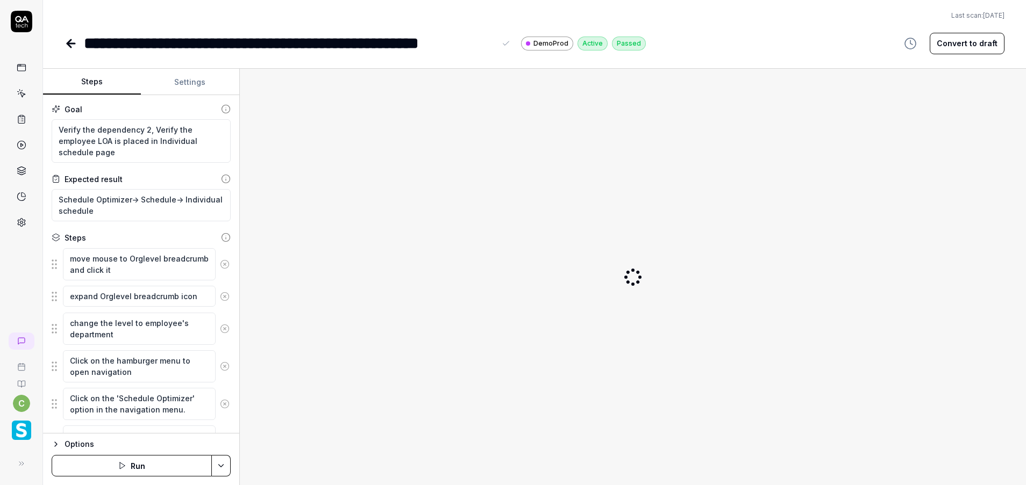
type textarea "*"
click at [83, 38] on div "**********" at bounding box center [355, 43] width 581 height 24
click at [84, 44] on div "**********" at bounding box center [289, 43] width 411 height 24
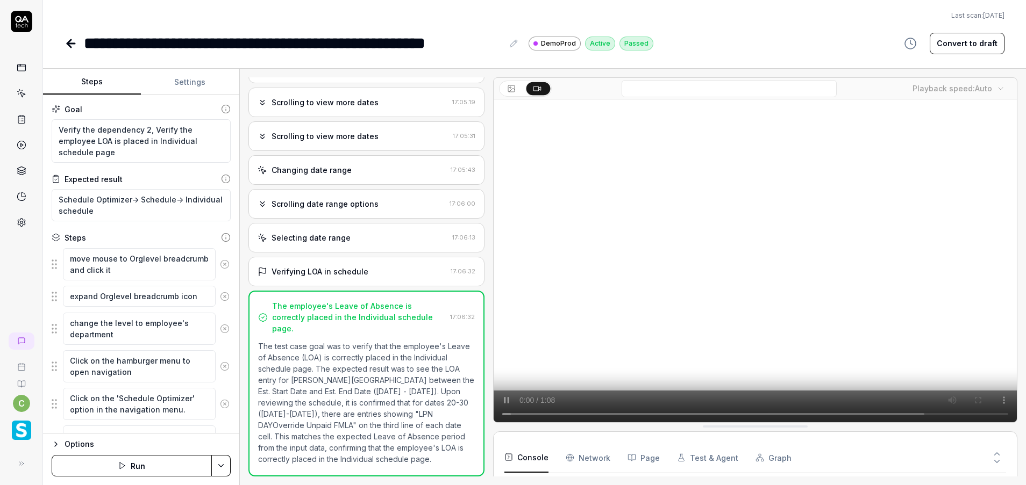
scroll to position [70, 0]
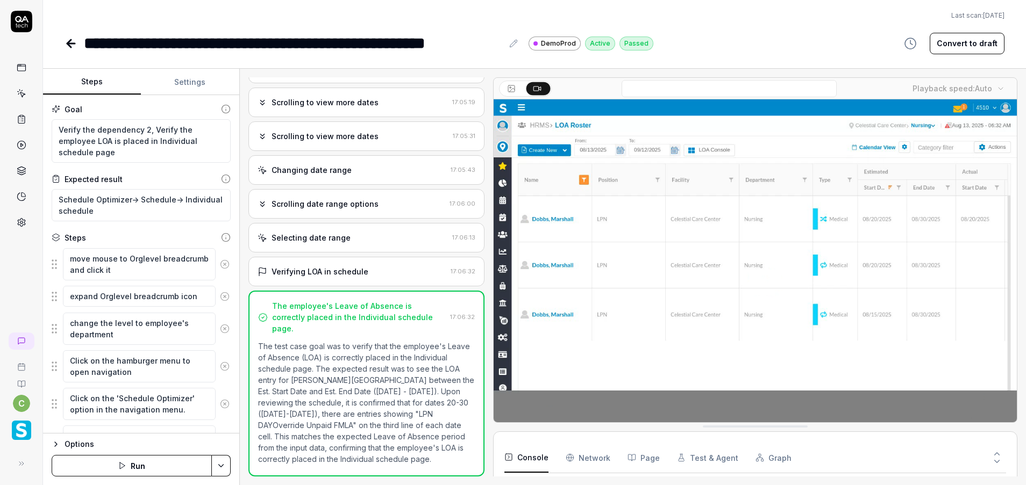
click at [97, 44] on div "**********" at bounding box center [293, 43] width 419 height 24
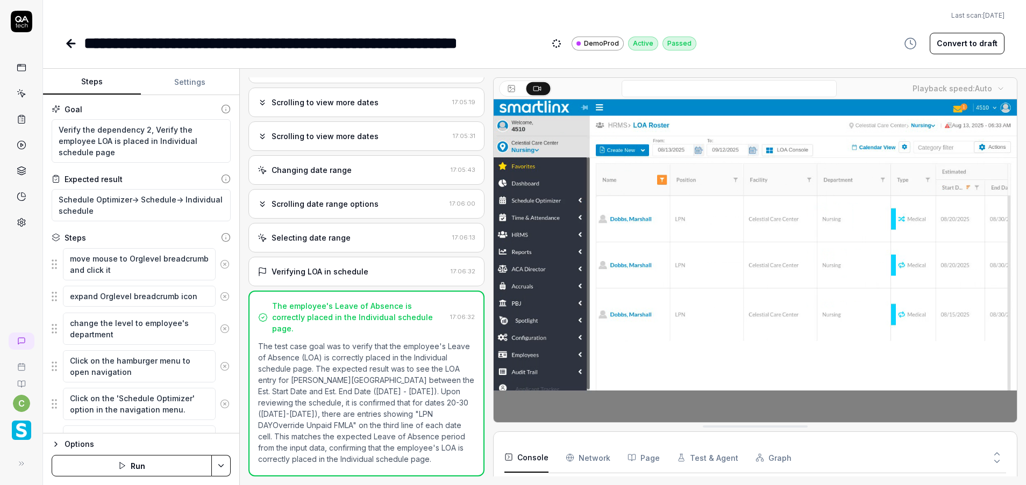
click at [203, 90] on button "Settings" at bounding box center [190, 82] width 98 height 26
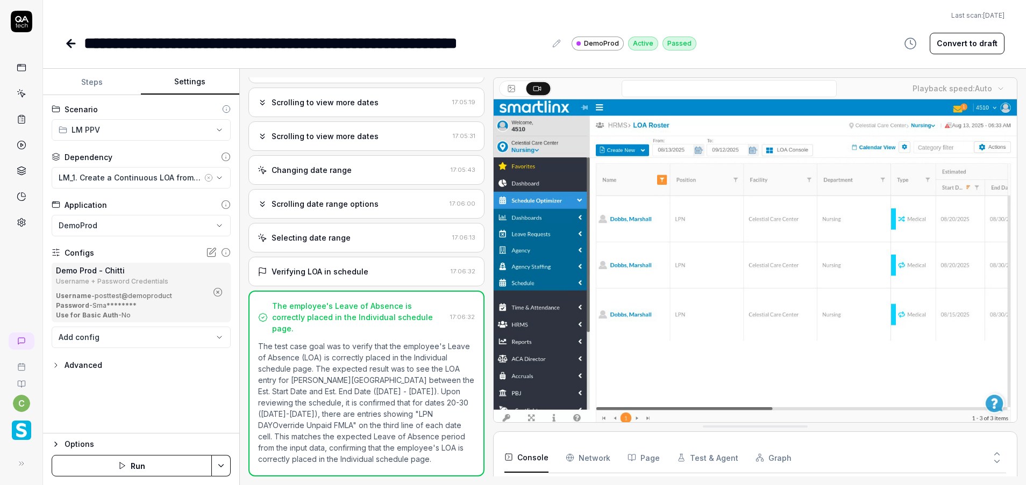
click at [218, 292] on icon "button" at bounding box center [217, 292] width 3 height 3
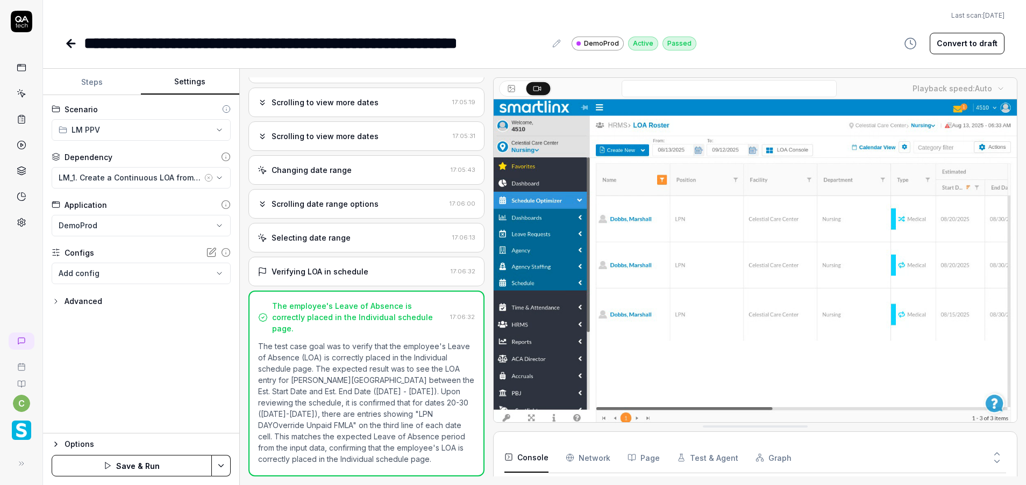
click at [207, 279] on body "**********" at bounding box center [513, 242] width 1026 height 485
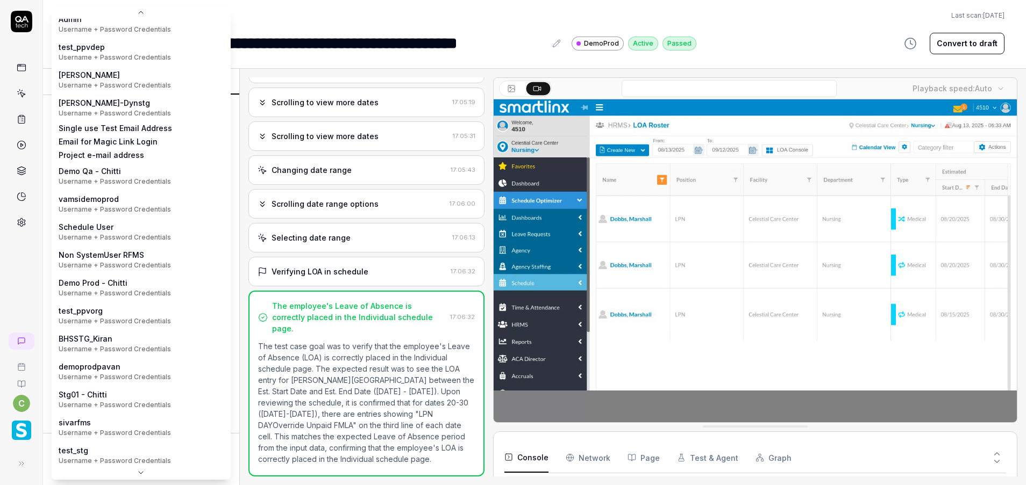
scroll to position [171, 0]
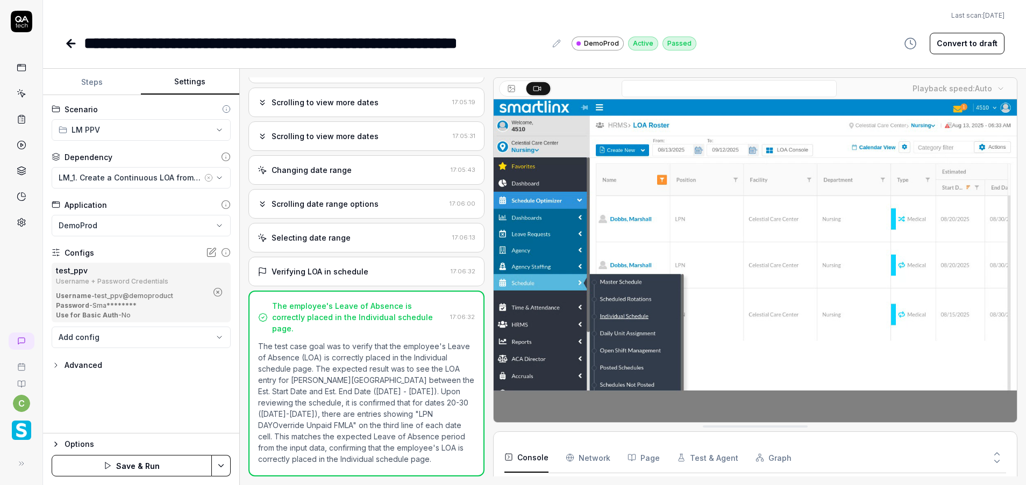
click at [223, 464] on html "**********" at bounding box center [513, 242] width 1026 height 485
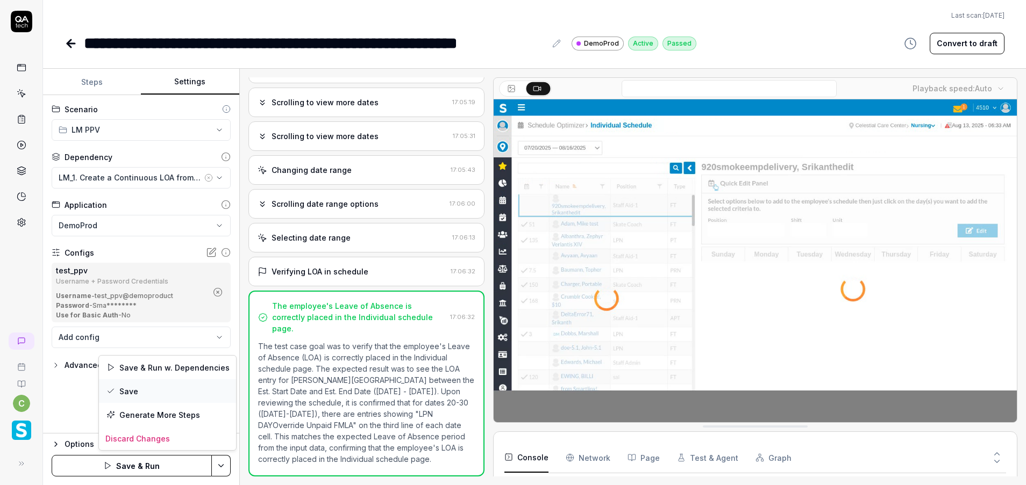
click at [147, 391] on div "Save" at bounding box center [167, 392] width 137 height 24
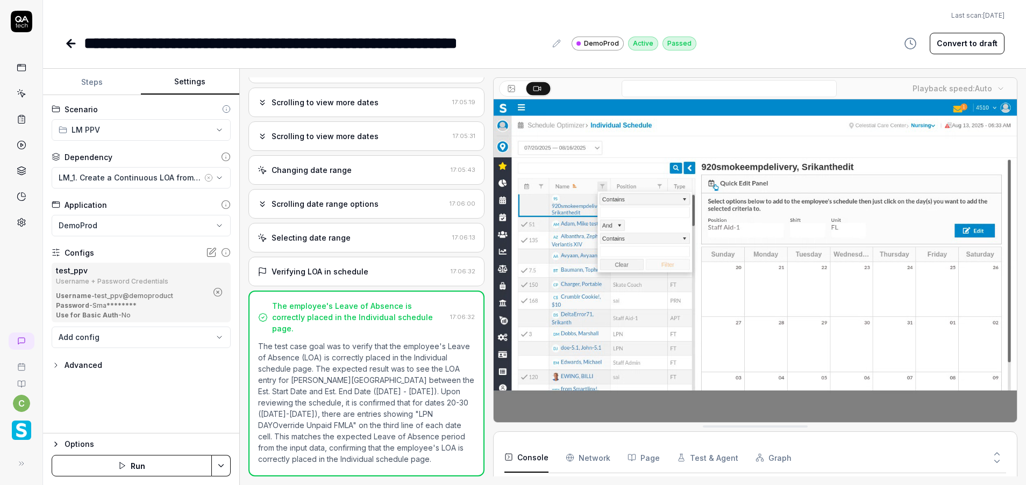
drag, startPoint x: 69, startPoint y: 46, endPoint x: 58, endPoint y: 54, distance: 13.9
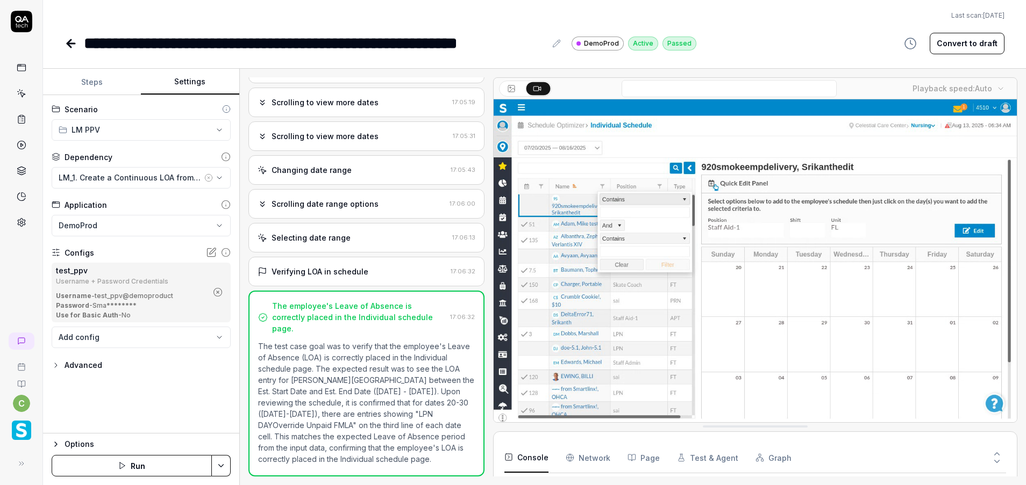
click at [68, 46] on icon at bounding box center [71, 43] width 13 height 13
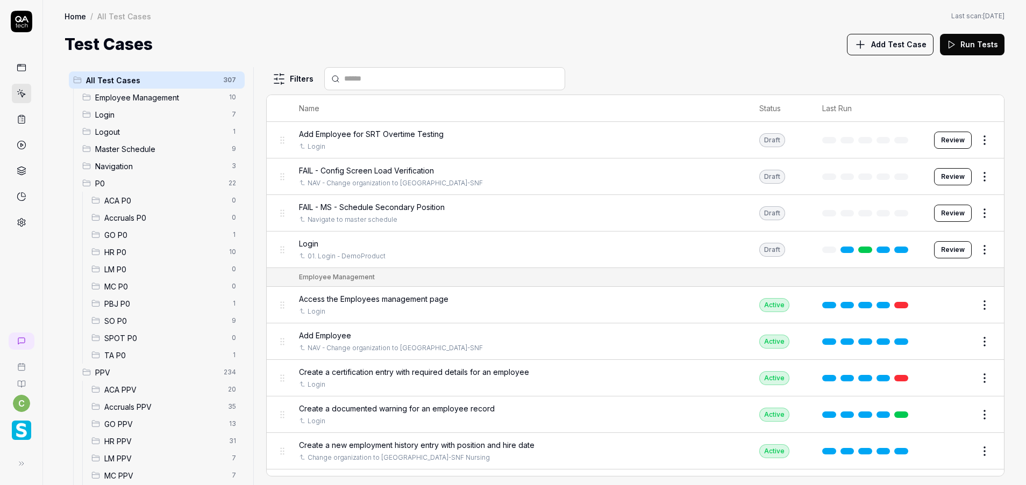
click at [127, 473] on span "MC PPV" at bounding box center [164, 475] width 121 height 11
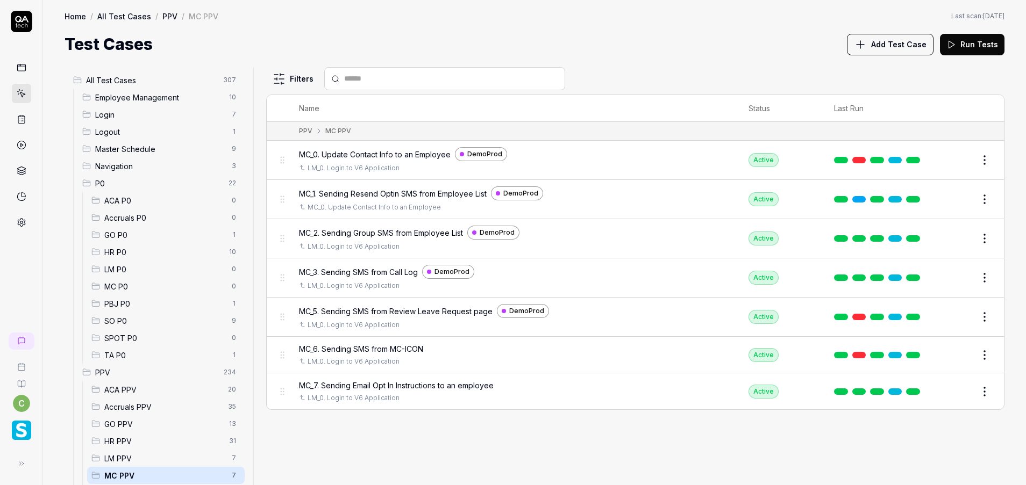
click at [956, 166] on button "Edit" at bounding box center [959, 160] width 26 height 17
click at [930, 163] on td at bounding box center [879, 160] width 112 height 39
click at [956, 155] on button "Edit" at bounding box center [959, 160] width 26 height 17
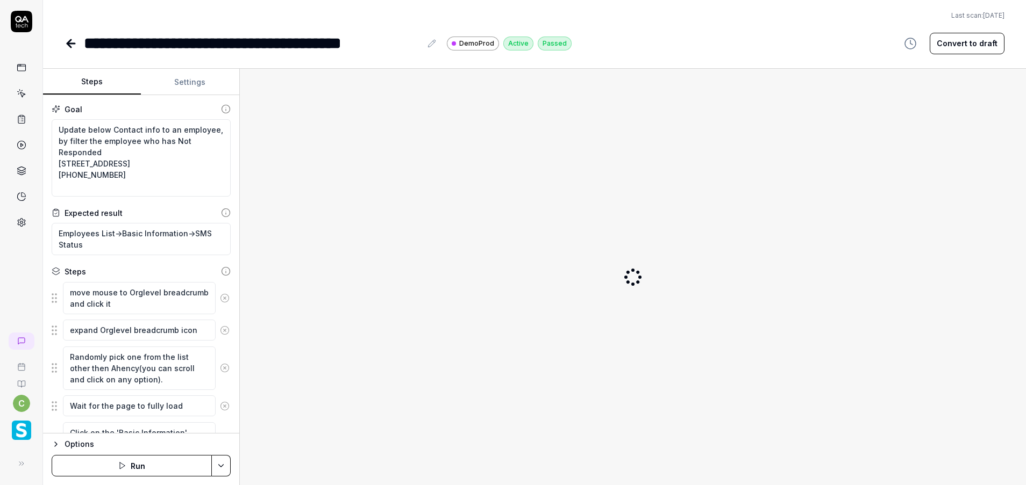
click at [197, 78] on button "Settings" at bounding box center [190, 82] width 98 height 26
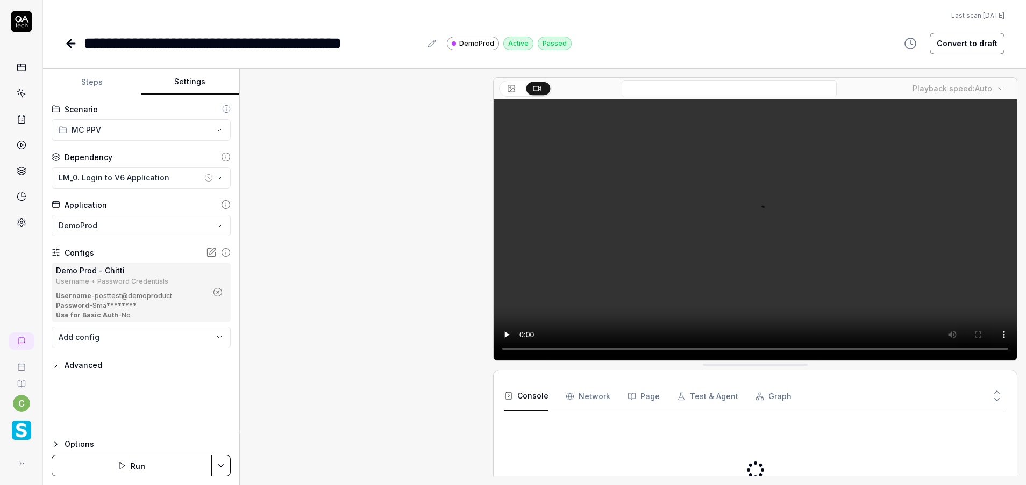
scroll to position [607, 0]
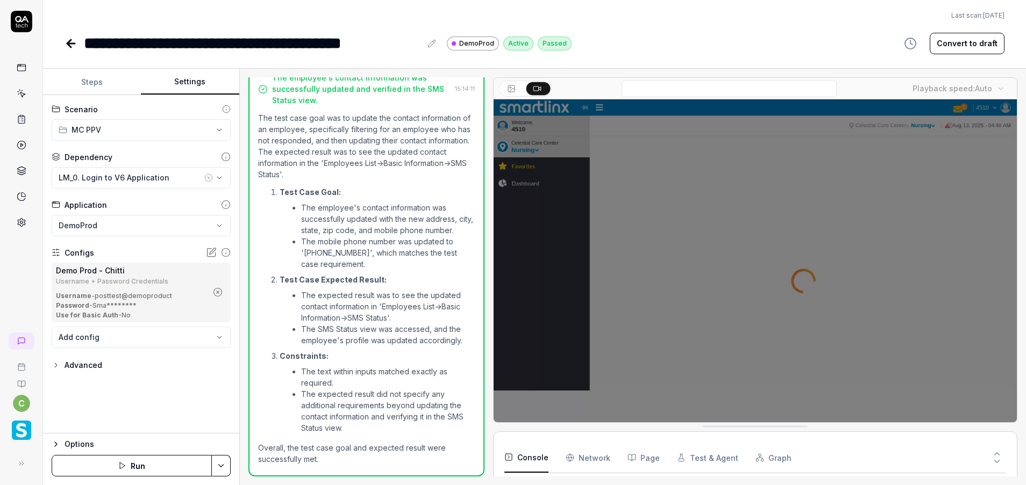
click at [218, 294] on icon "button" at bounding box center [218, 293] width 10 height 10
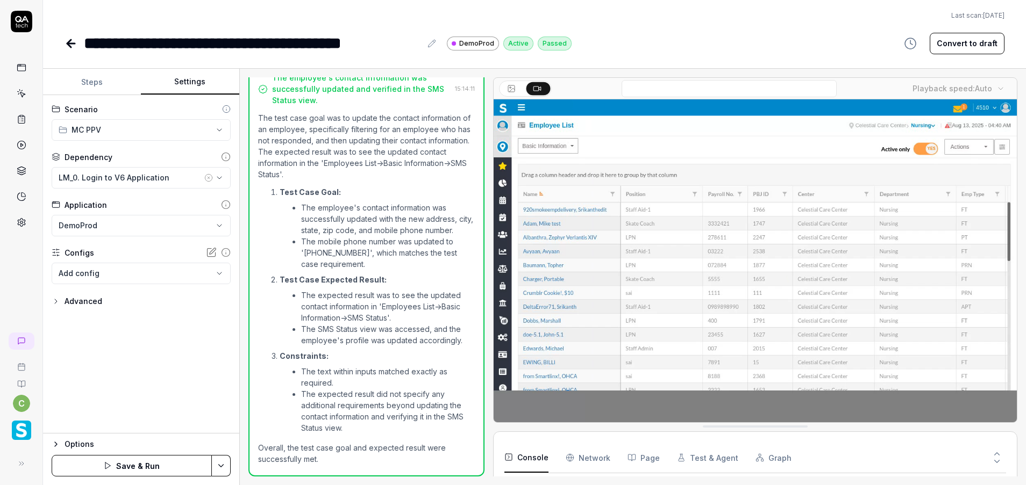
scroll to position [18, 0]
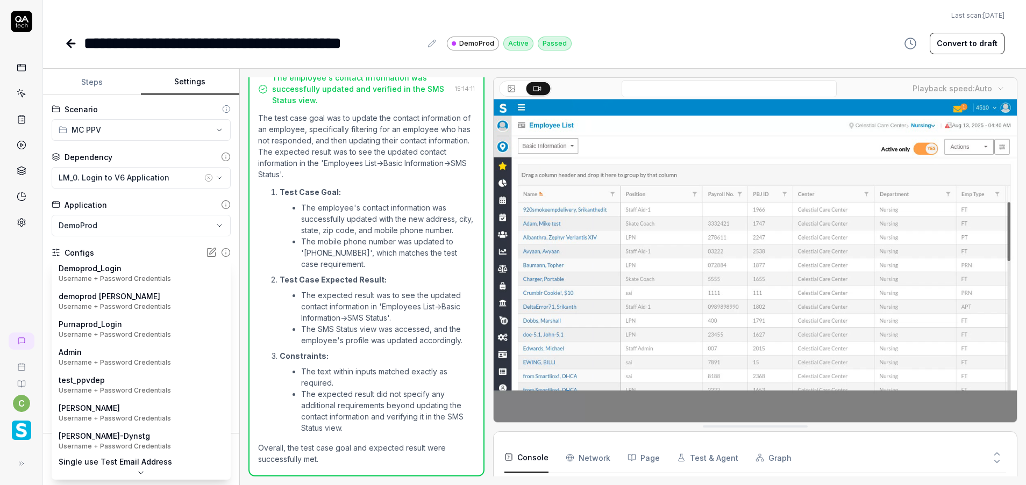
click at [209, 275] on body "**********" at bounding box center [513, 242] width 1026 height 485
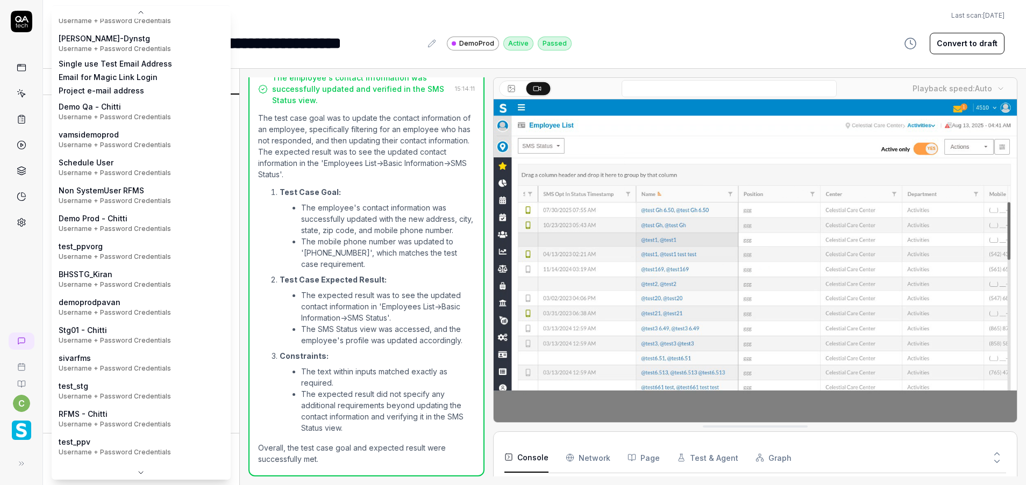
scroll to position [171, 0]
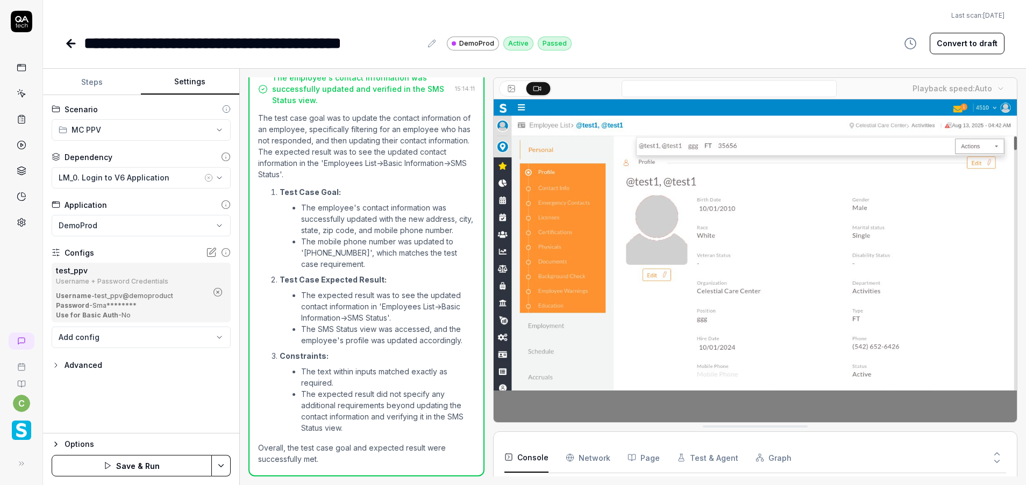
click at [222, 464] on html "**********" at bounding box center [513, 242] width 1026 height 485
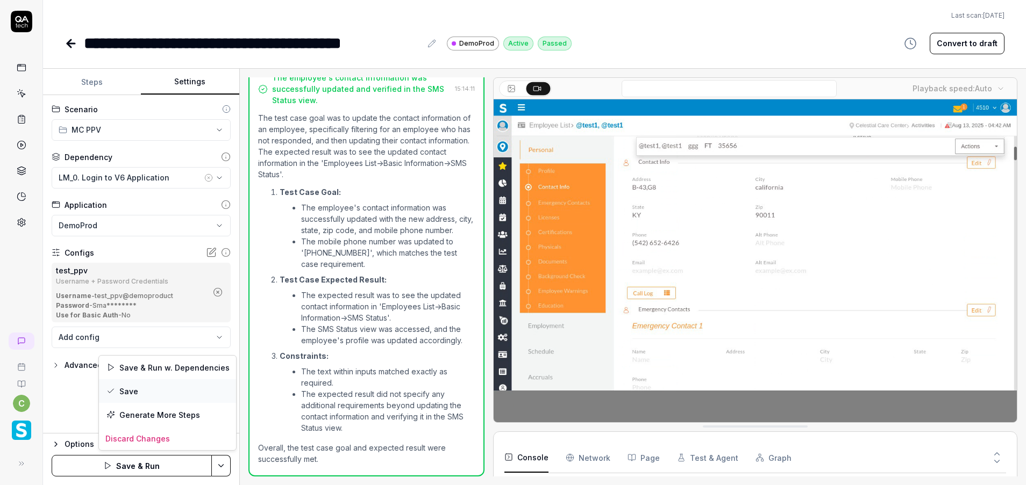
click at [158, 390] on div "Save" at bounding box center [167, 392] width 137 height 24
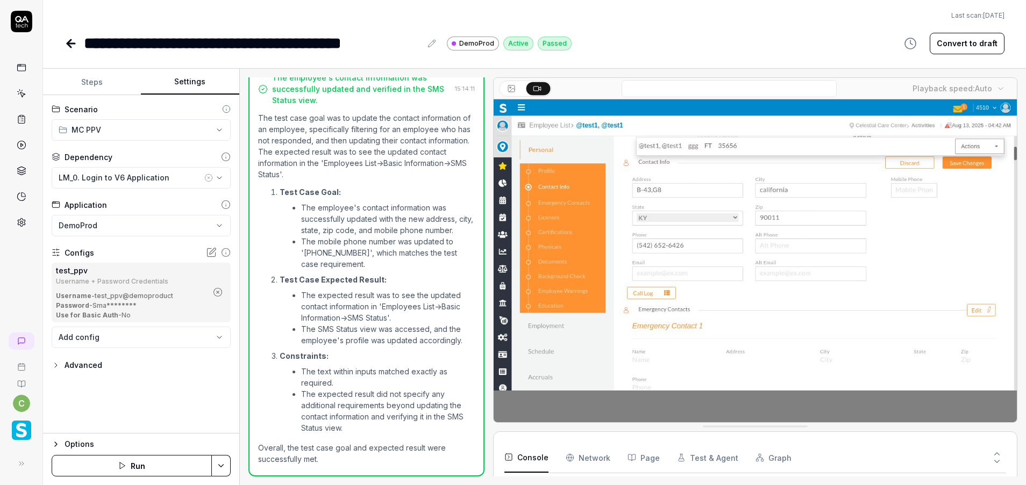
drag, startPoint x: 75, startPoint y: 46, endPoint x: 75, endPoint y: 52, distance: 5.9
click at [75, 46] on icon at bounding box center [71, 43] width 13 height 13
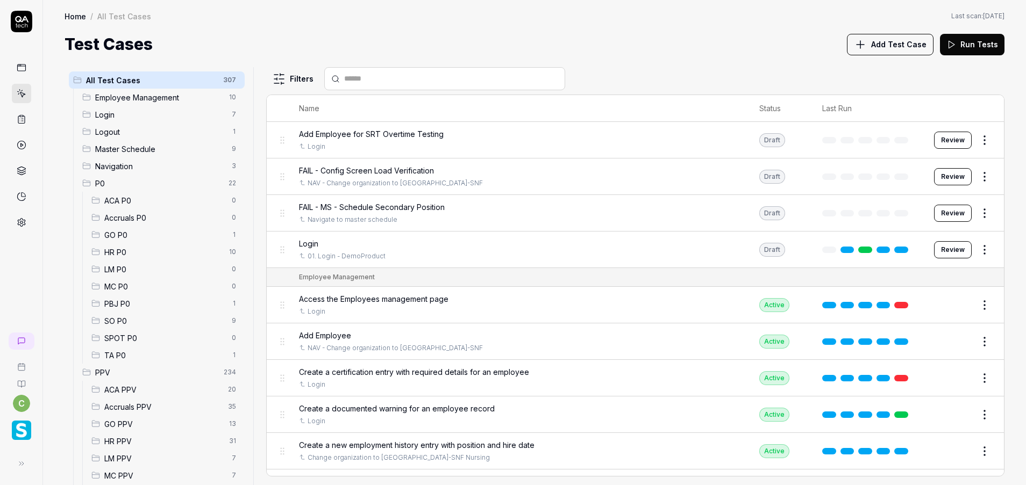
click at [132, 477] on span "MC PPV" at bounding box center [164, 475] width 121 height 11
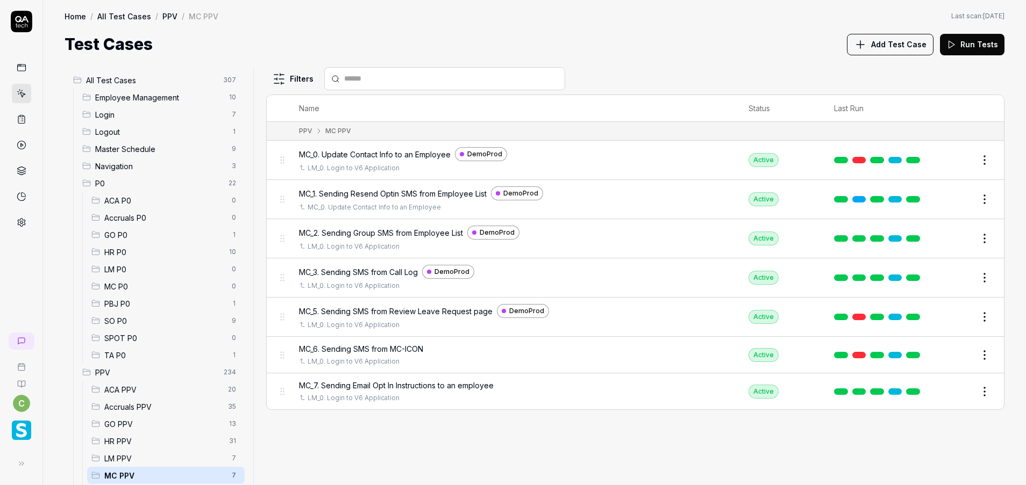
drag, startPoint x: 955, startPoint y: 244, endPoint x: 957, endPoint y: 252, distance: 8.3
click at [955, 243] on button "Edit" at bounding box center [959, 238] width 26 height 17
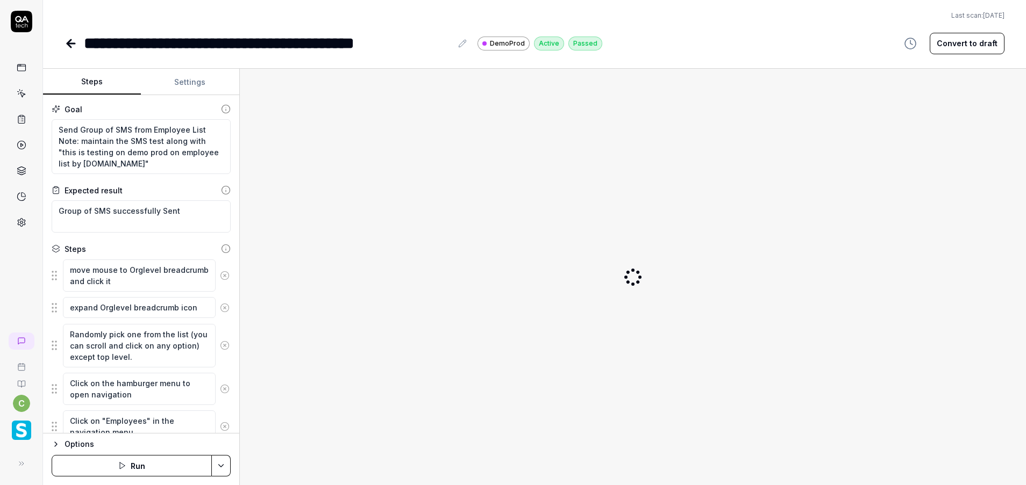
click at [189, 86] on button "Settings" at bounding box center [190, 82] width 98 height 26
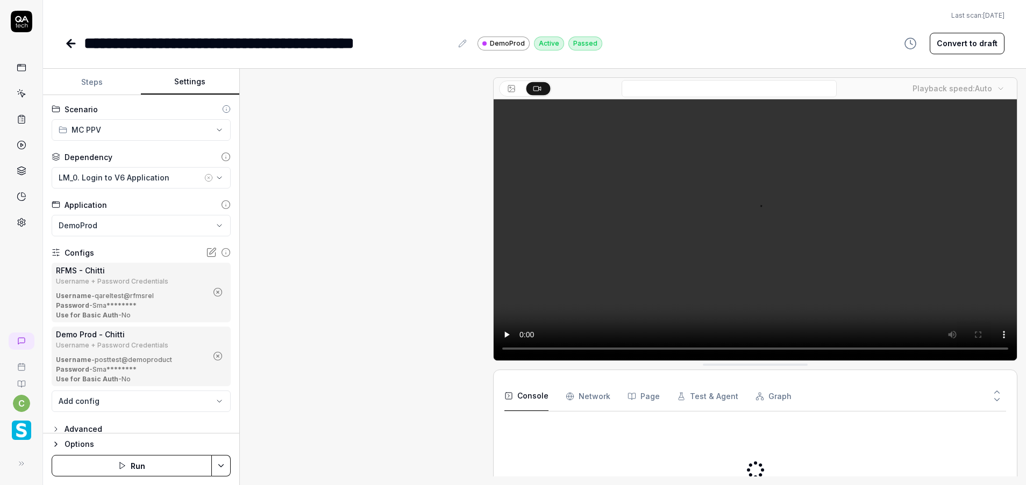
scroll to position [597, 0]
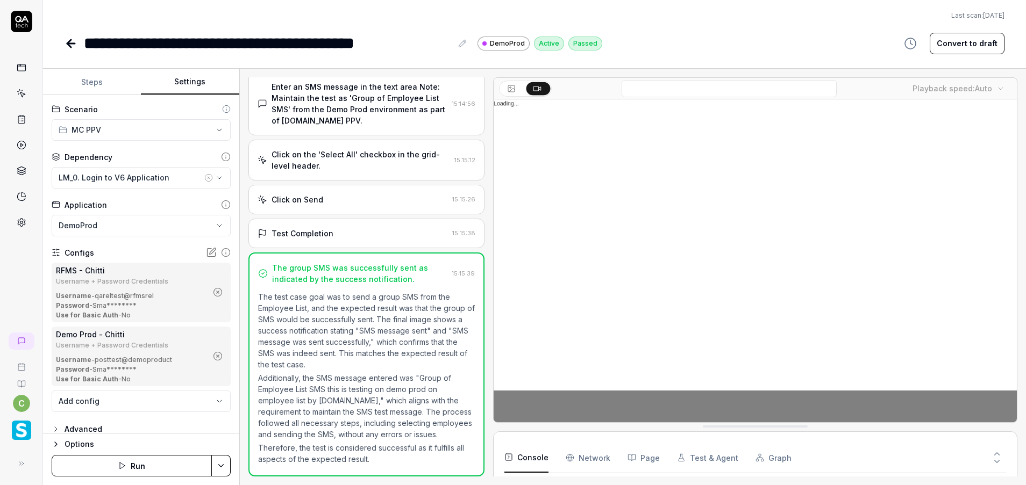
scroll to position [18, 0]
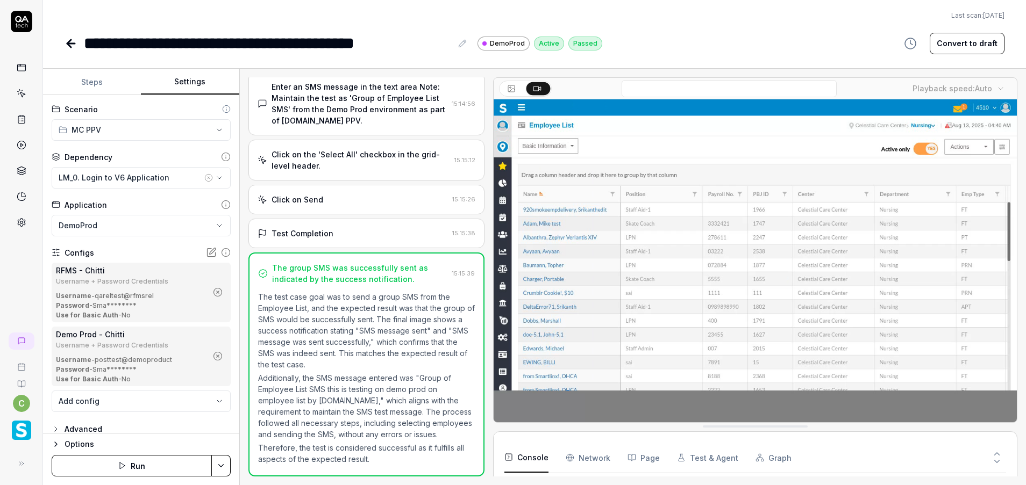
click at [213, 291] on icon "button" at bounding box center [218, 293] width 10 height 10
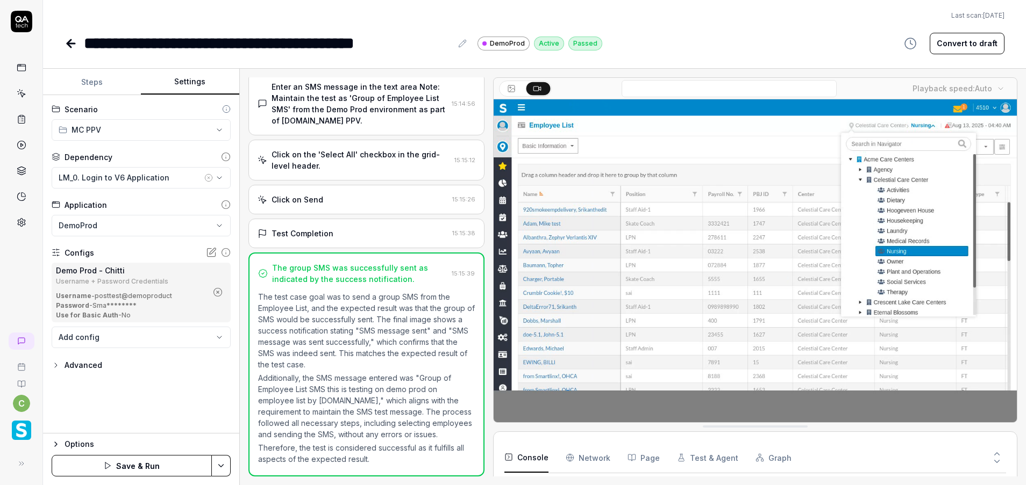
click at [219, 294] on icon "button" at bounding box center [218, 293] width 10 height 10
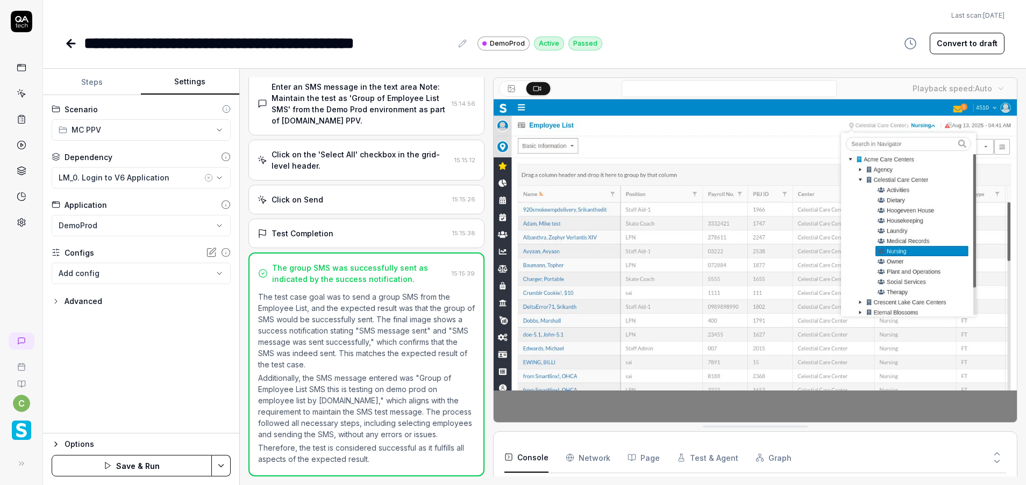
click at [188, 275] on body "**********" at bounding box center [513, 242] width 1026 height 485
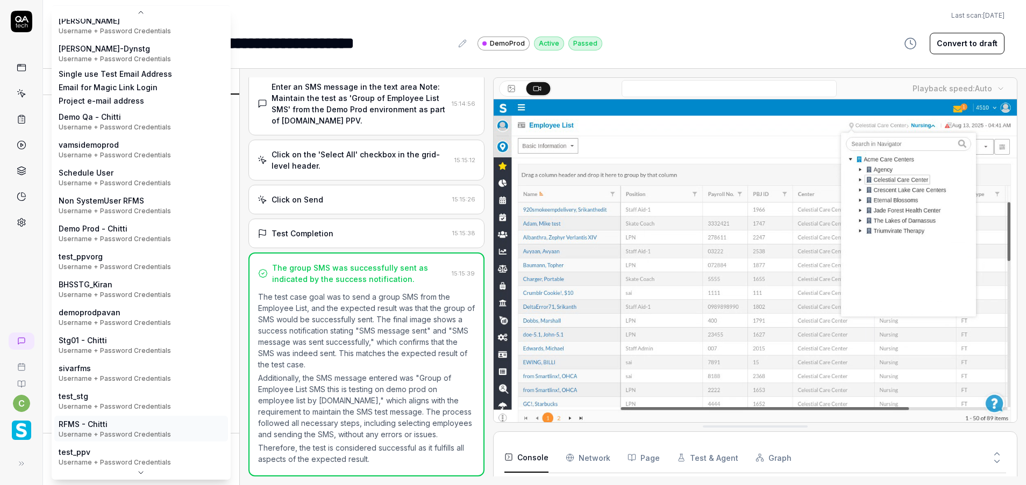
scroll to position [171, 0]
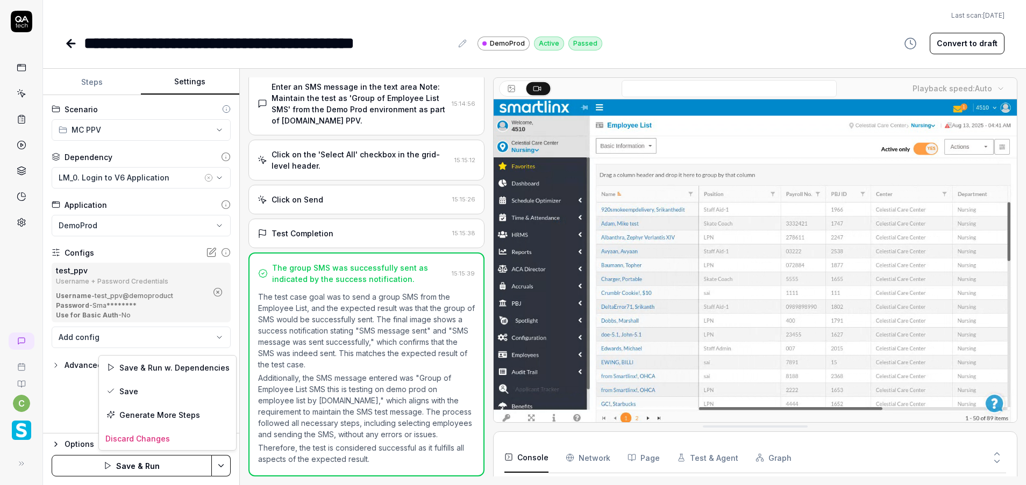
click at [224, 462] on html "**********" at bounding box center [513, 242] width 1026 height 485
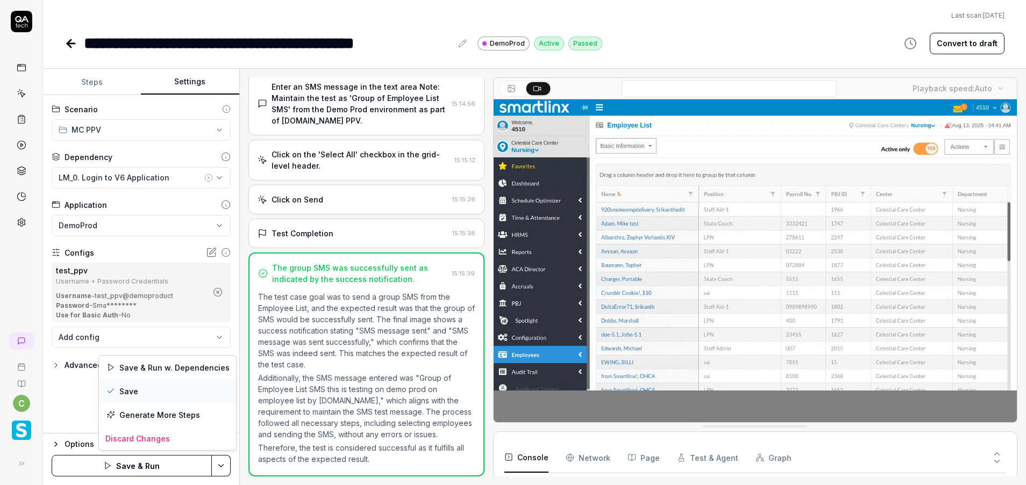
drag, startPoint x: 152, startPoint y: 383, endPoint x: 160, endPoint y: 384, distance: 7.6
click at [155, 383] on div "Save" at bounding box center [167, 392] width 137 height 24
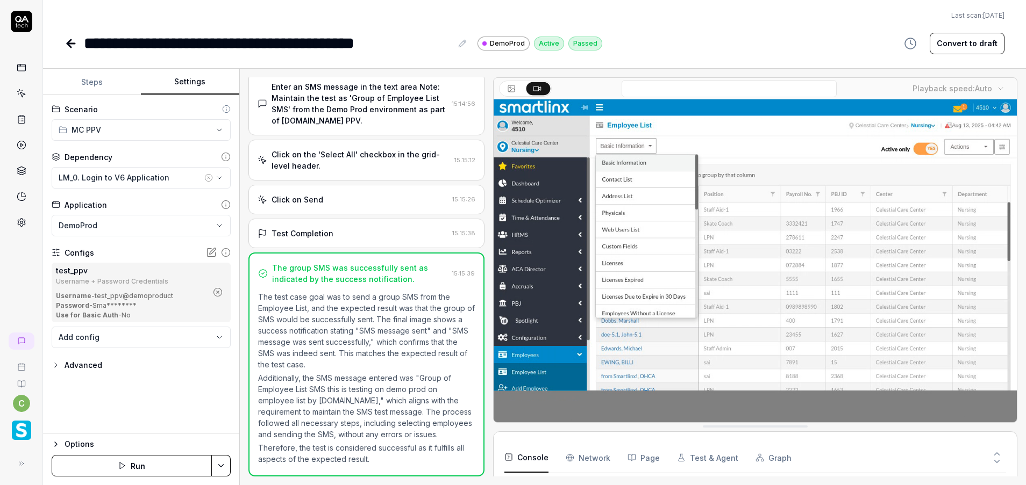
click at [70, 49] on icon at bounding box center [71, 43] width 13 height 13
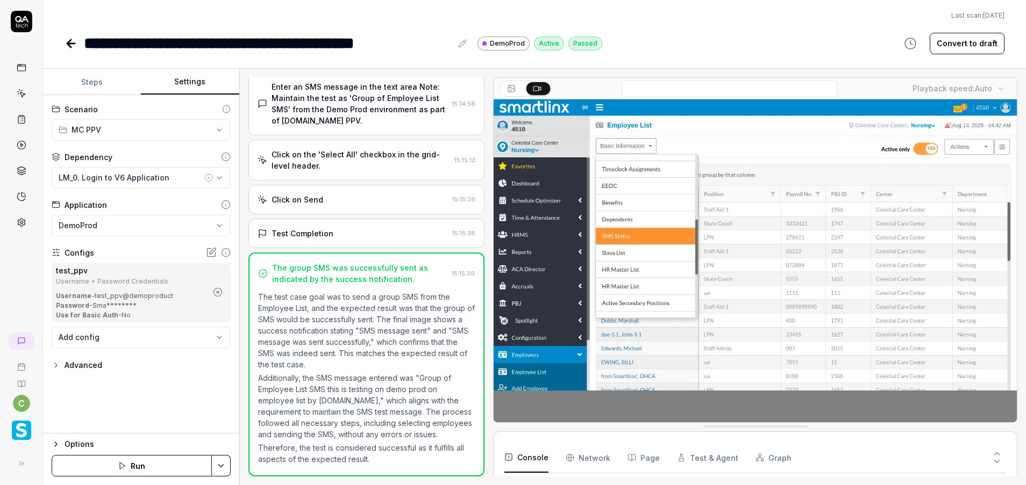
click at [69, 44] on icon at bounding box center [71, 44] width 8 height 0
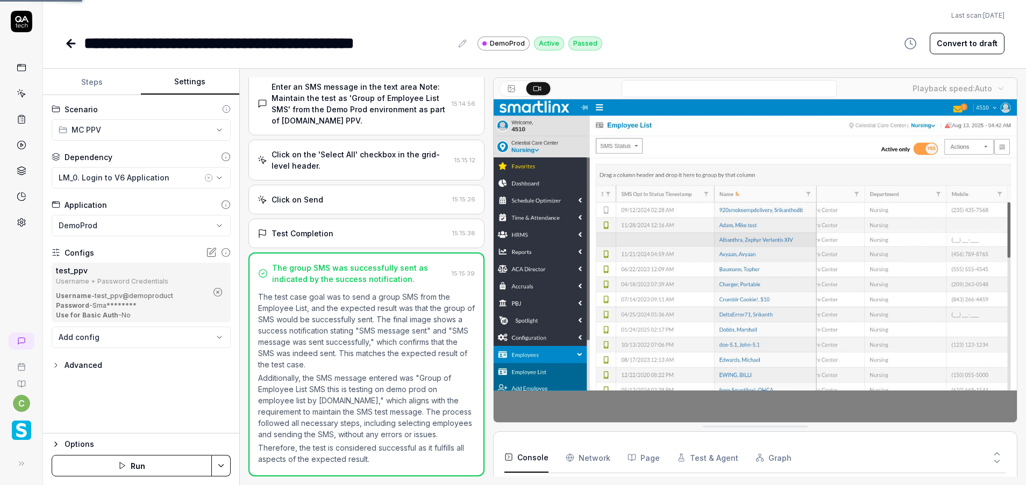
click at [69, 44] on icon at bounding box center [71, 44] width 8 height 0
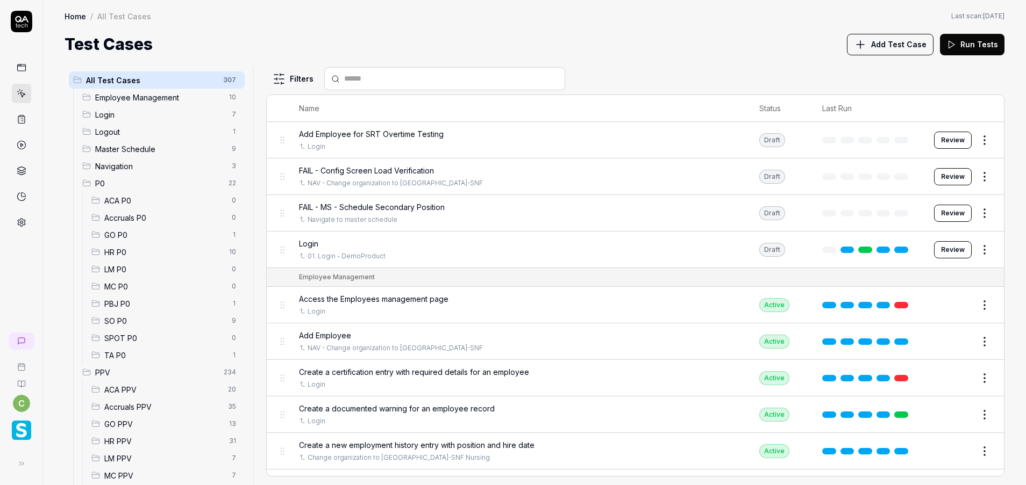
click at [151, 476] on span "MC PPV" at bounding box center [164, 475] width 121 height 11
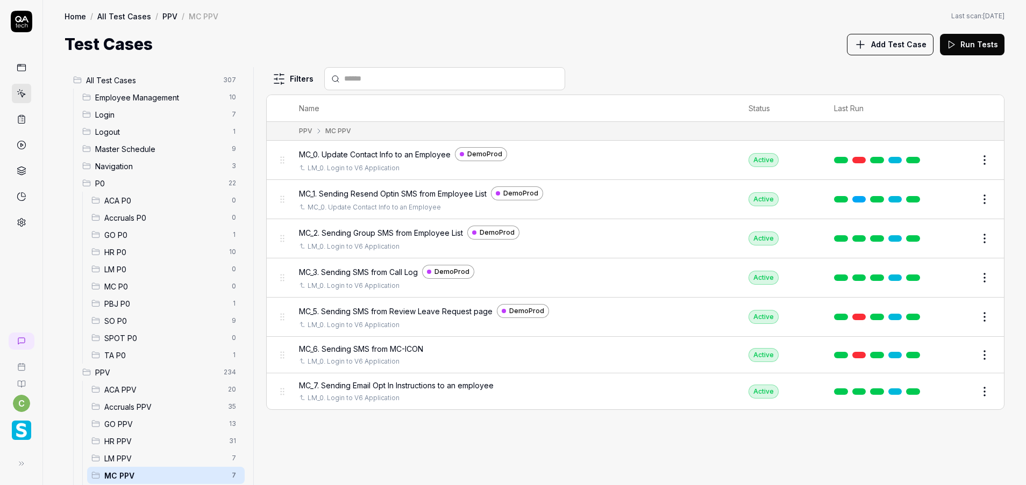
click at [963, 317] on button "Edit" at bounding box center [959, 317] width 26 height 17
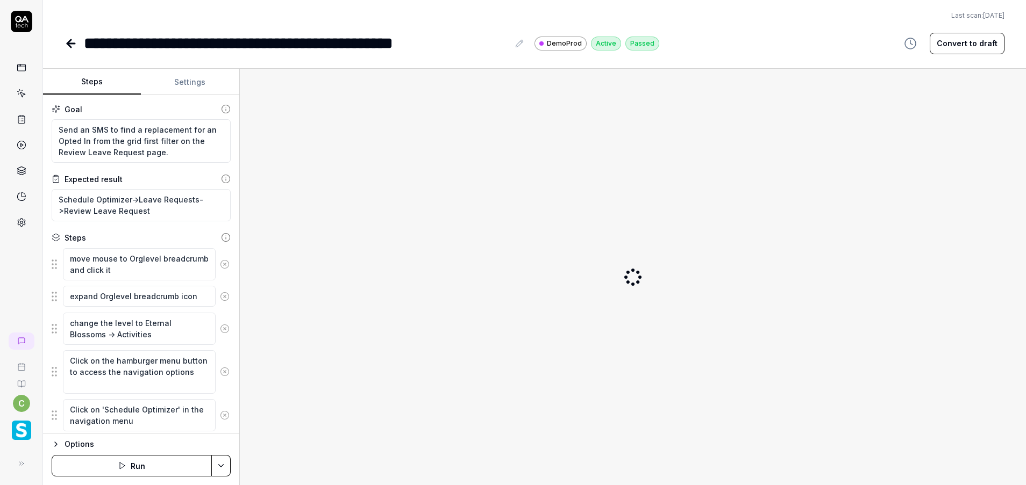
click at [126, 46] on div "**********" at bounding box center [296, 43] width 425 height 24
type textarea "*"
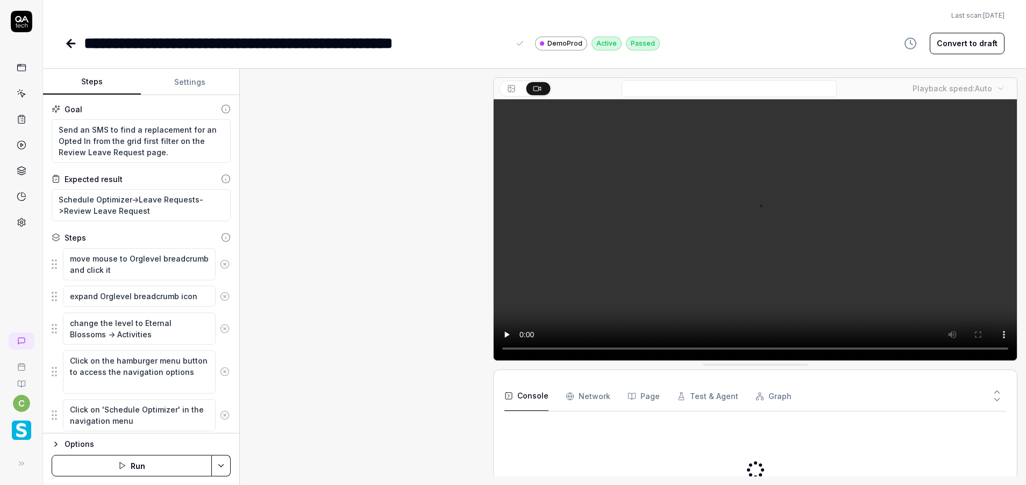
scroll to position [480, 0]
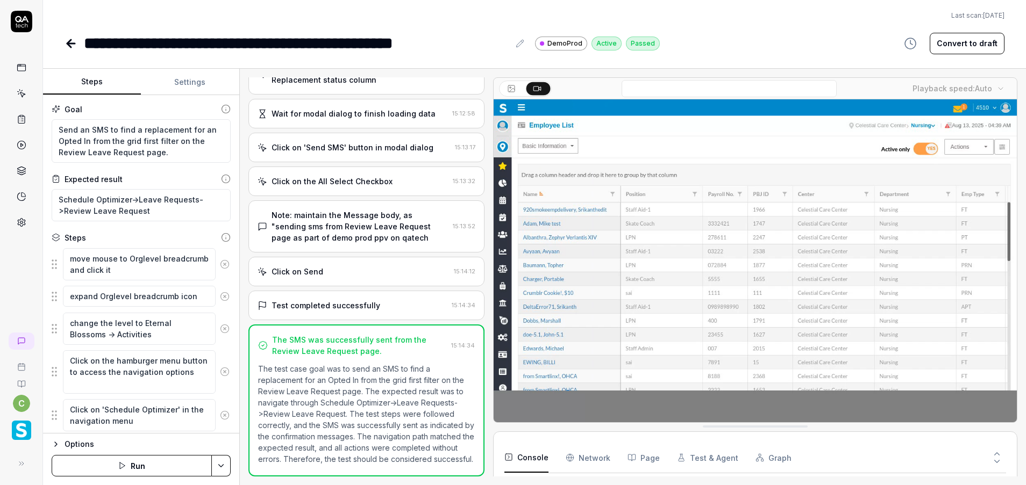
click at [188, 83] on button "Settings" at bounding box center [190, 82] width 98 height 26
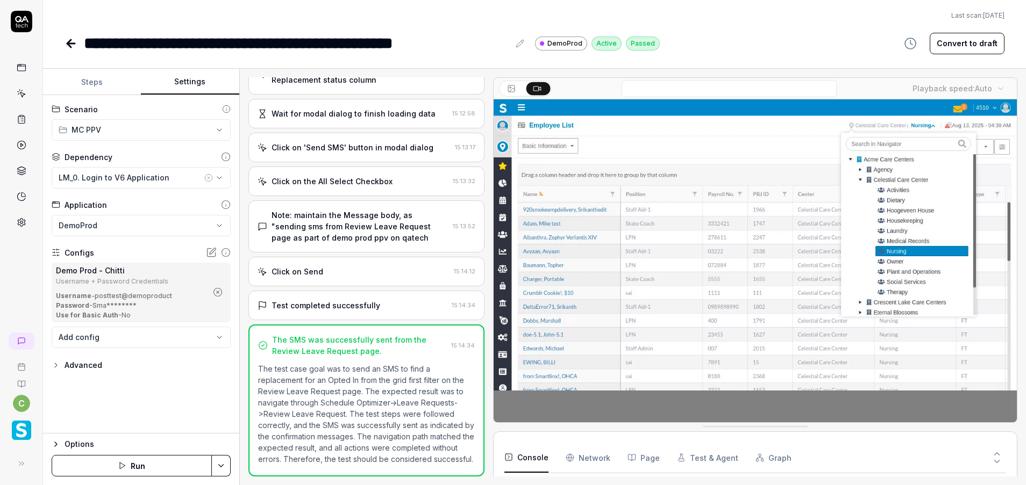
scroll to position [70, 0]
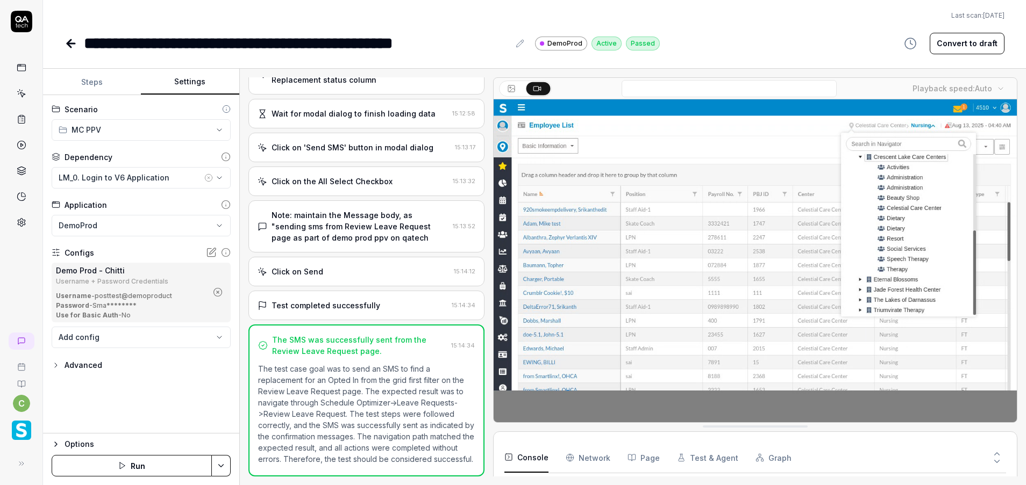
click at [220, 292] on icon "button" at bounding box center [218, 293] width 10 height 10
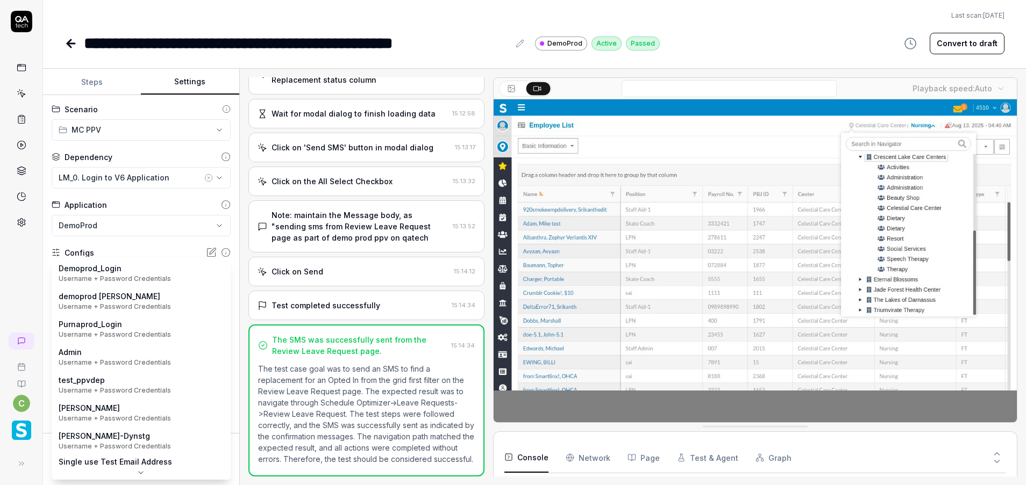
click at [182, 271] on body "**********" at bounding box center [513, 242] width 1026 height 485
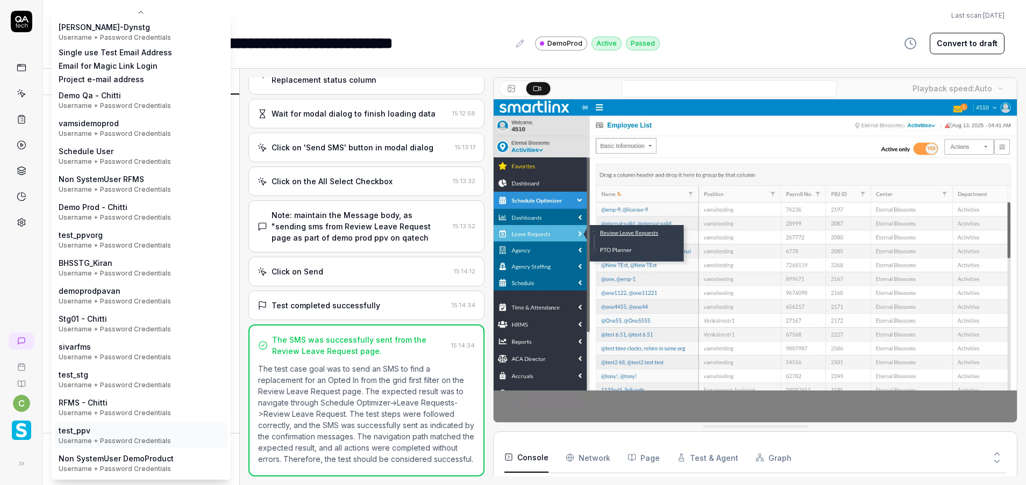
scroll to position [171, 0]
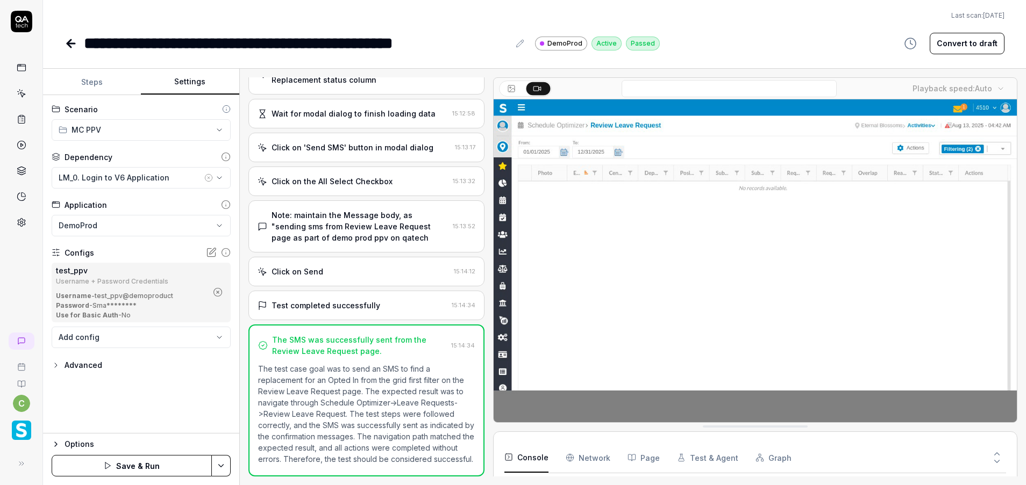
click at [224, 457] on html "**********" at bounding box center [513, 242] width 1026 height 485
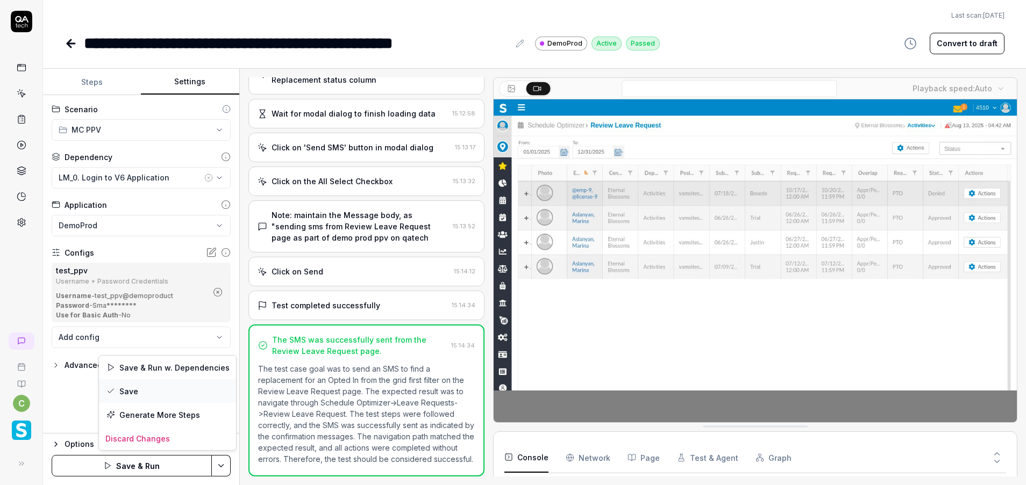
click at [153, 393] on div "Save" at bounding box center [167, 392] width 137 height 24
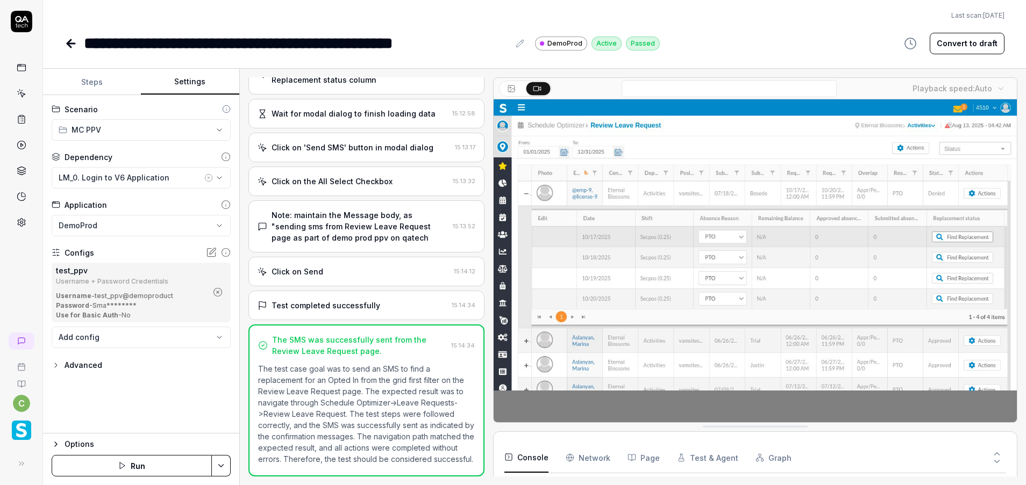
click at [70, 47] on icon at bounding box center [69, 44] width 4 height 8
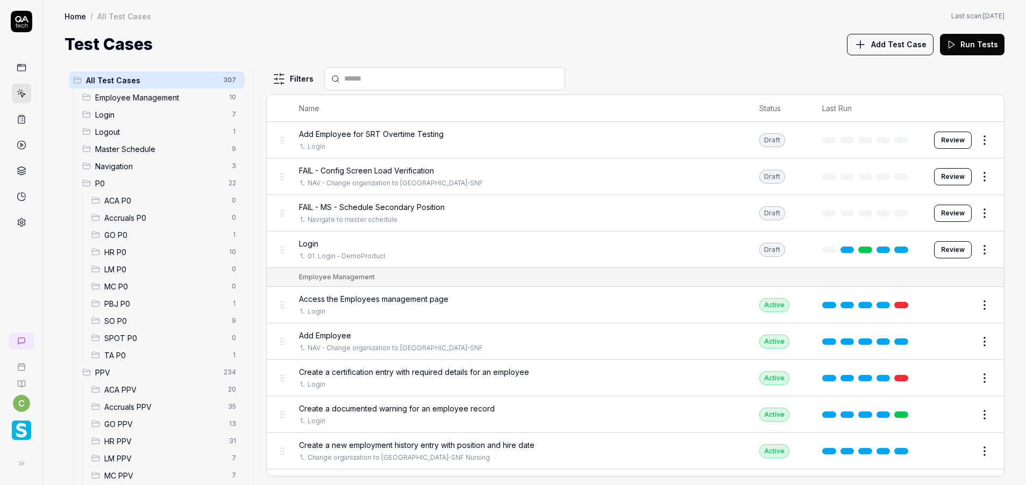
click at [175, 475] on span "MC PPV" at bounding box center [164, 475] width 121 height 11
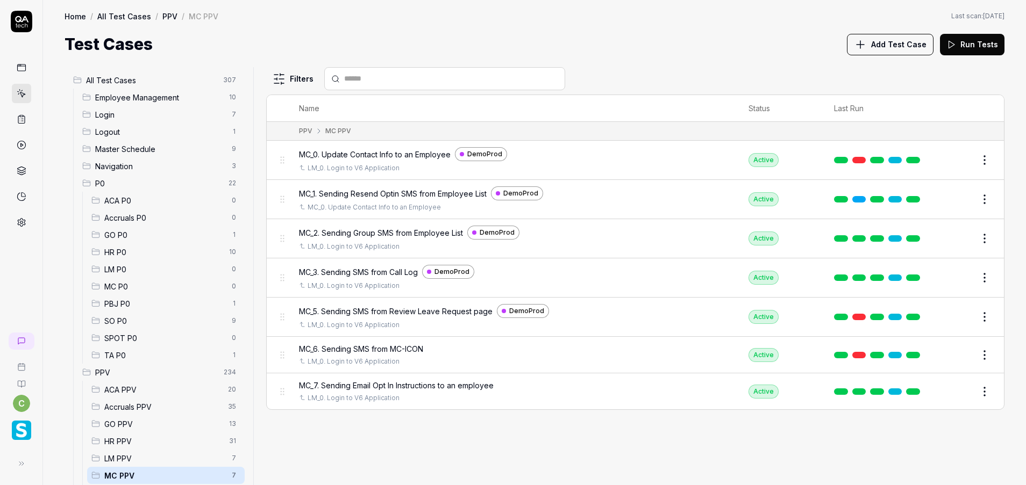
click at [964, 389] on button "Edit" at bounding box center [959, 391] width 26 height 17
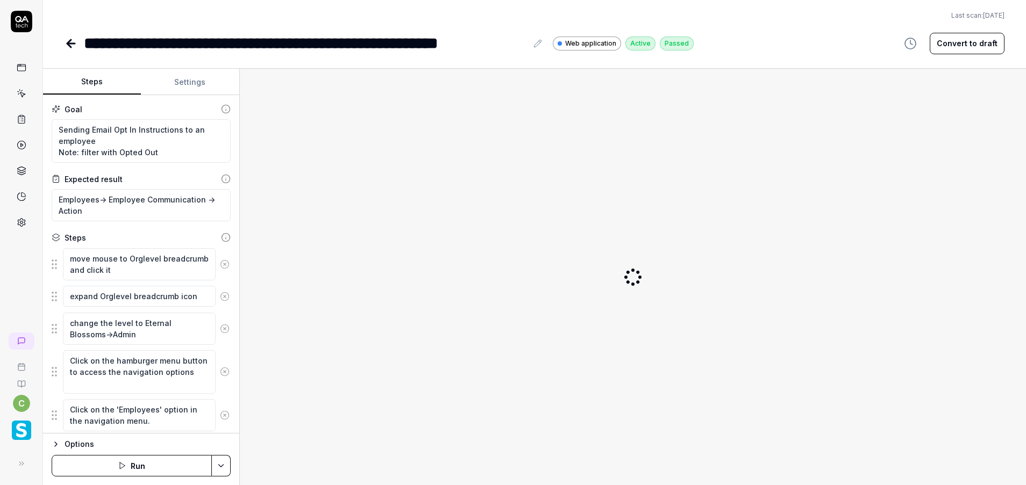
click at [127, 41] on div "**********" at bounding box center [305, 43] width 443 height 24
click at [123, 46] on div "**********" at bounding box center [305, 43] width 443 height 24
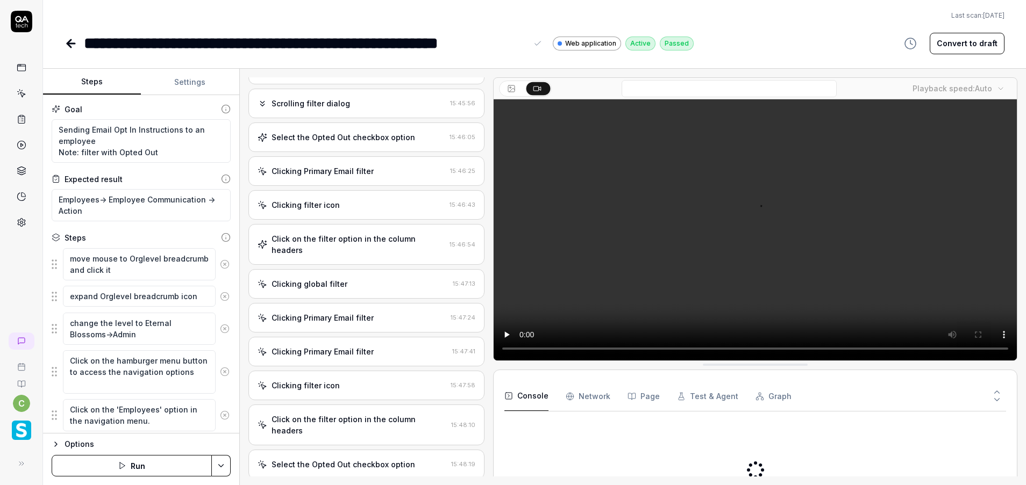
scroll to position [1060, 0]
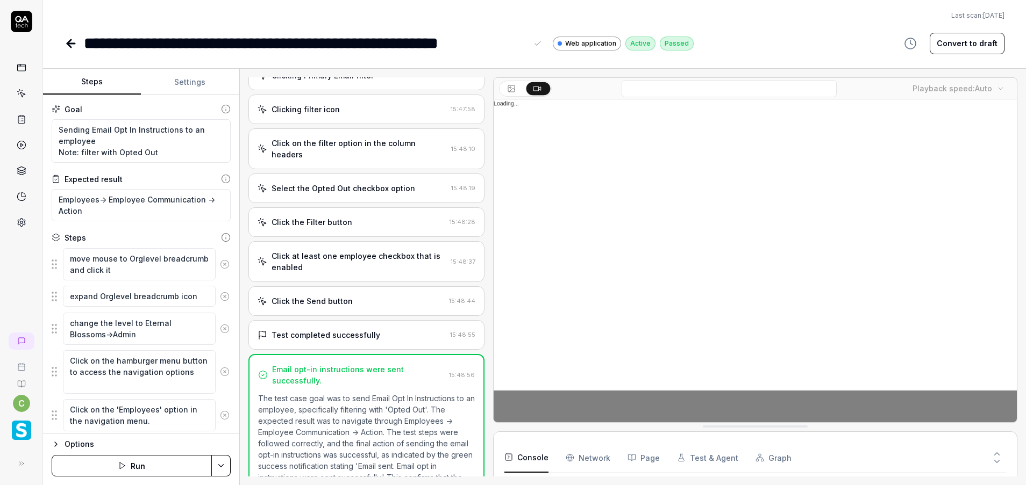
type textarea "*"
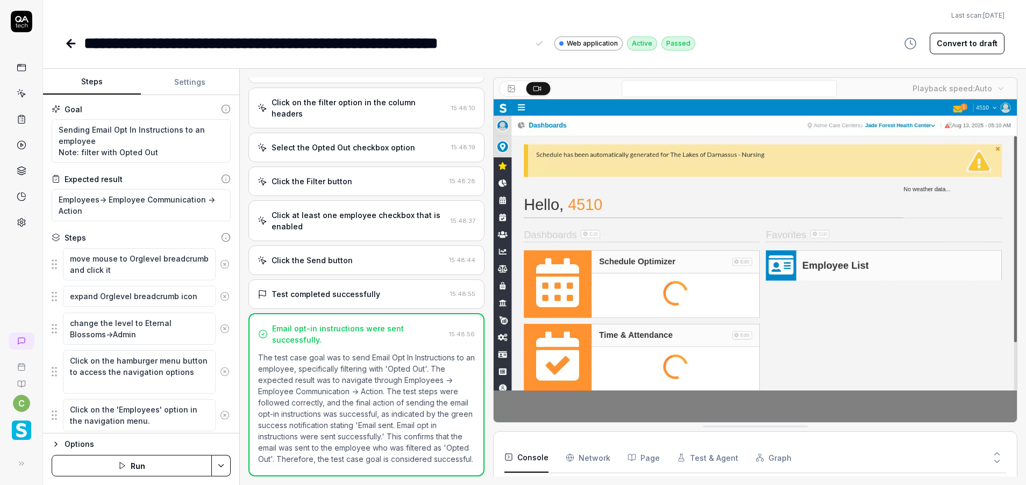
scroll to position [123, 0]
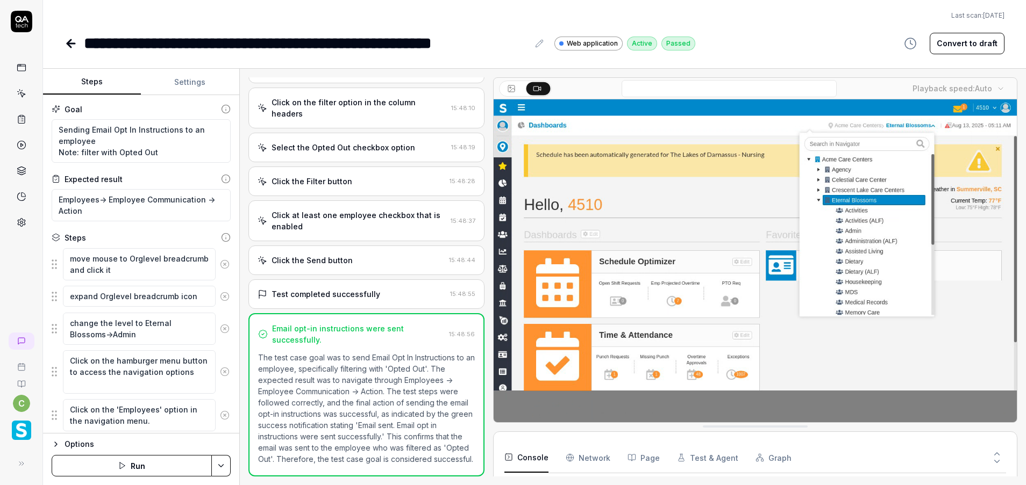
click at [194, 98] on div "Goal Sending Email Opt In Instructions to an employee Note: filter with Opted O…" at bounding box center [141, 264] width 196 height 339
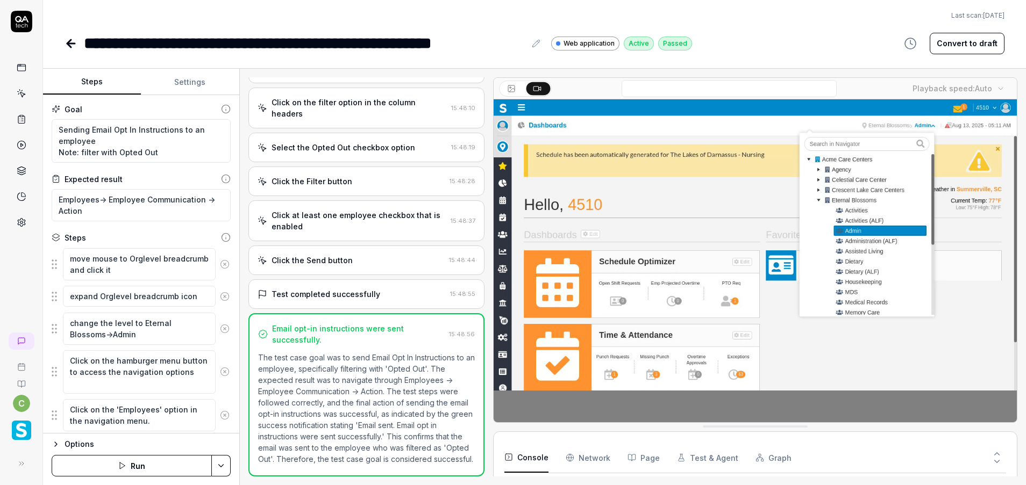
click at [197, 73] on button "Settings" at bounding box center [190, 82] width 98 height 26
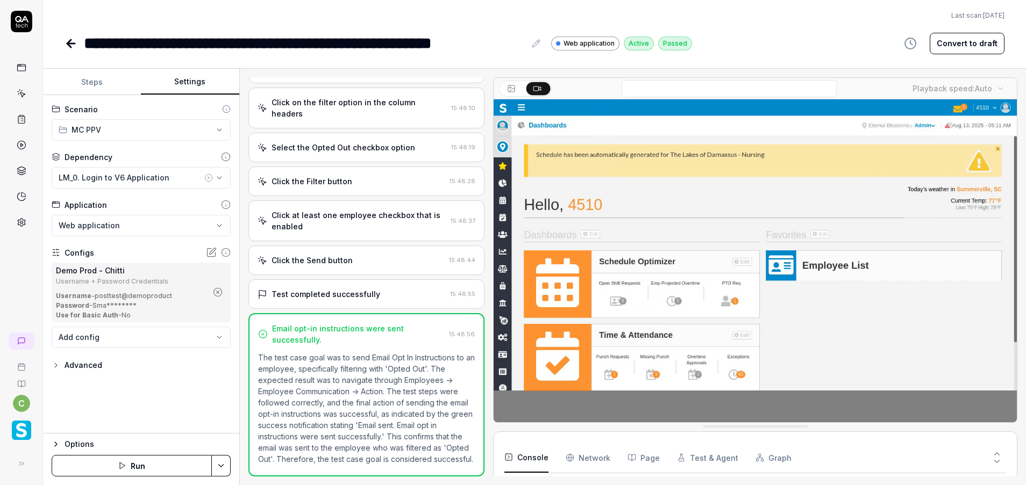
click at [221, 294] on icon "button" at bounding box center [218, 293] width 10 height 10
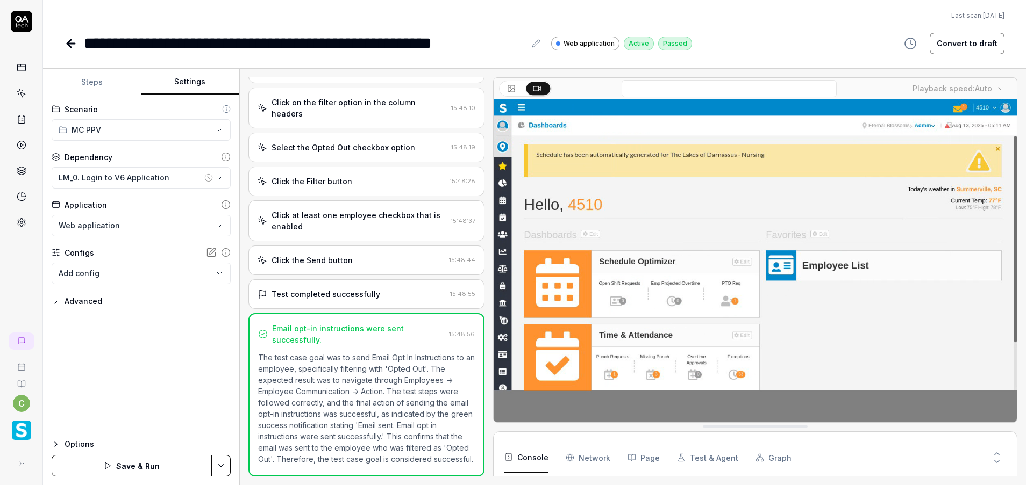
click at [188, 276] on body "**********" at bounding box center [513, 242] width 1026 height 485
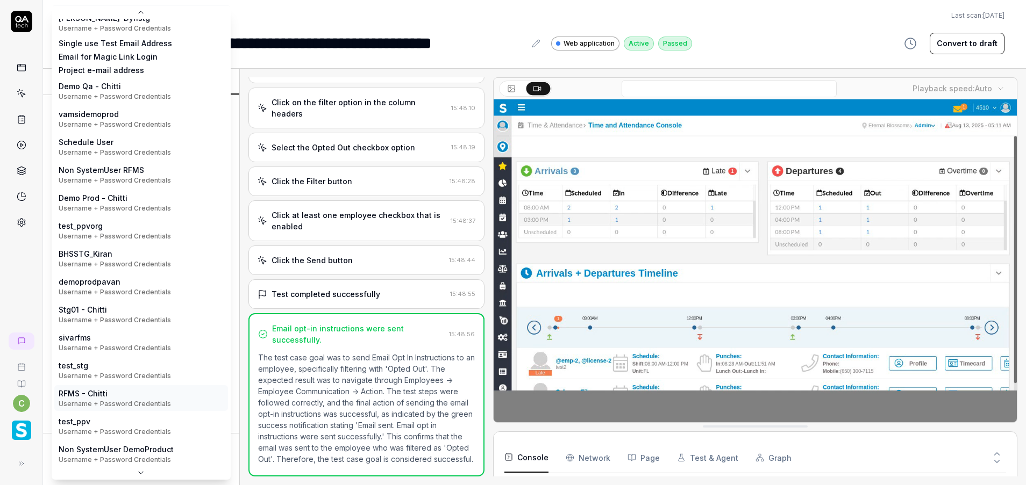
scroll to position [171, 0]
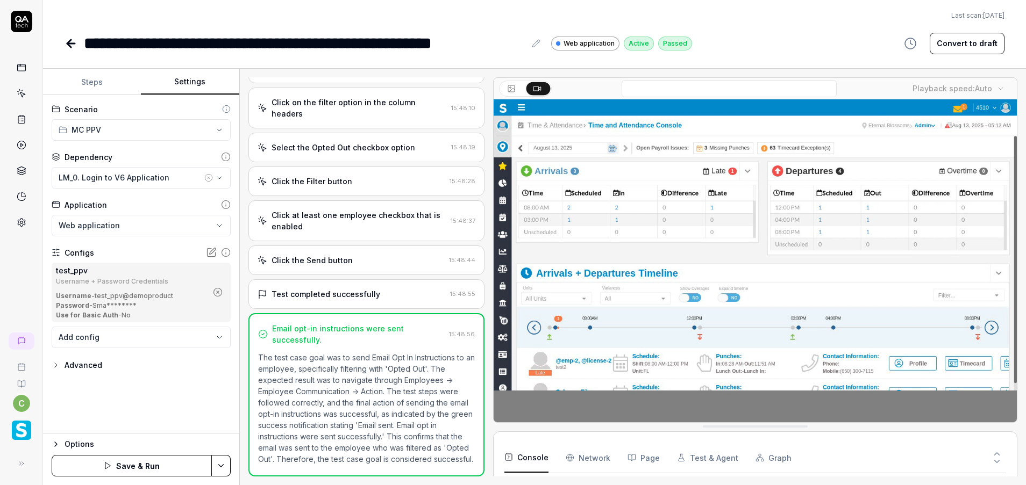
click at [219, 464] on html "**********" at bounding box center [513, 242] width 1026 height 485
click at [156, 393] on div "Save" at bounding box center [167, 392] width 137 height 24
click at [65, 45] on icon at bounding box center [71, 43] width 13 height 13
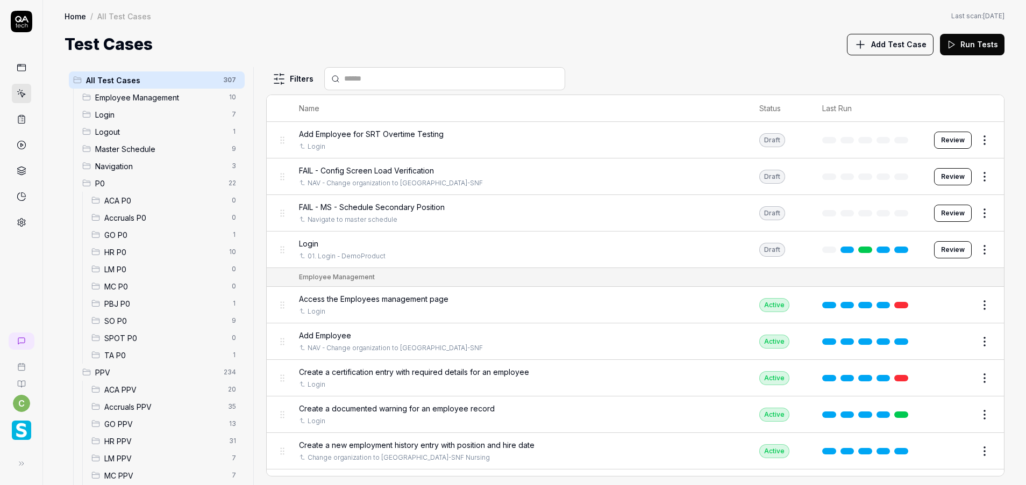
click at [127, 419] on span "GO PPV" at bounding box center [163, 424] width 118 height 11
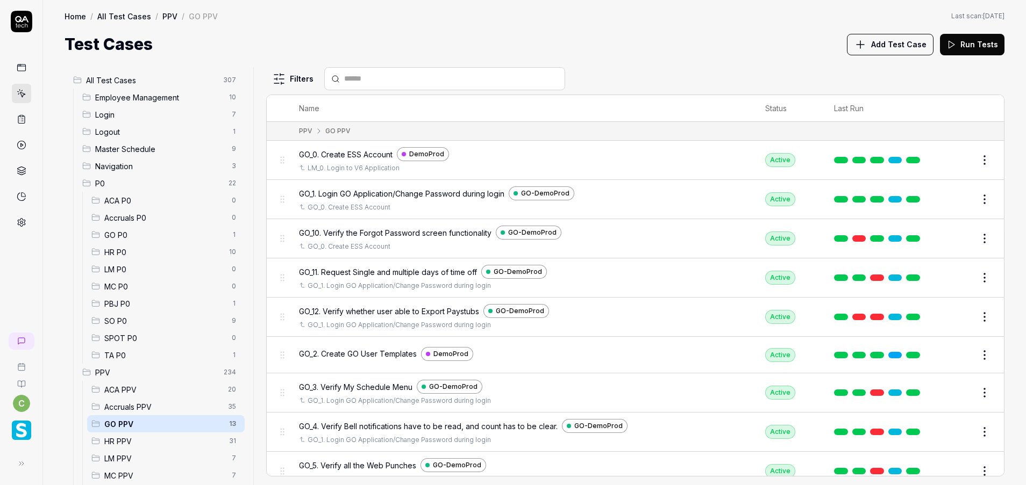
click at [949, 201] on button "Edit" at bounding box center [959, 199] width 26 height 17
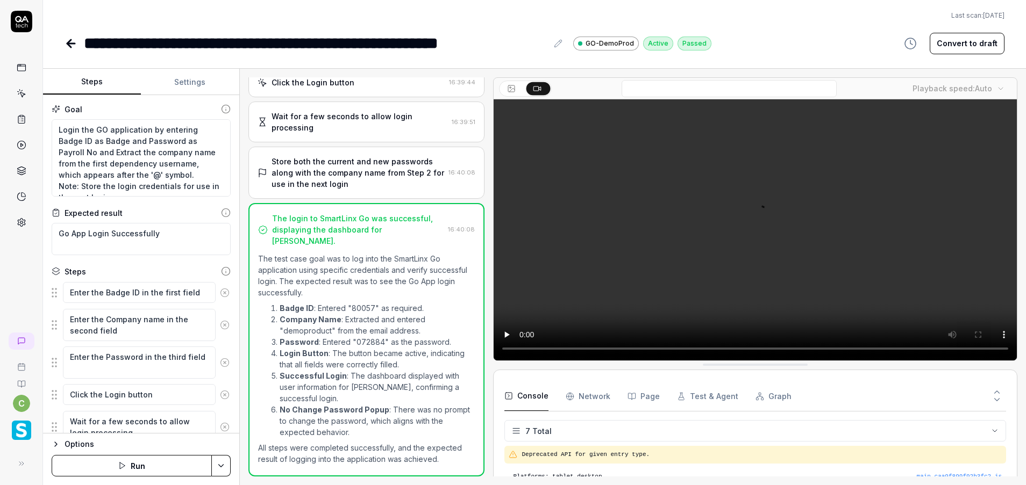
scroll to position [161, 0]
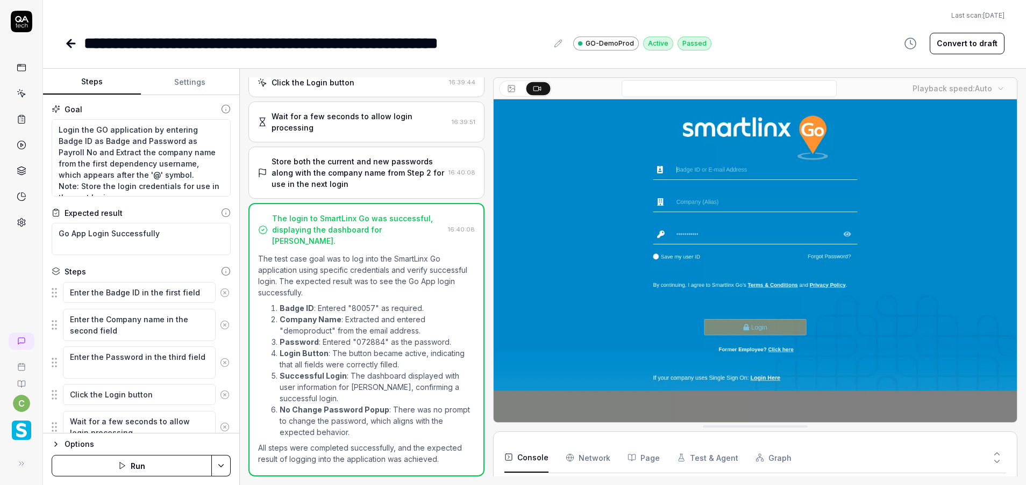
click at [190, 80] on button "Settings" at bounding box center [190, 82] width 98 height 26
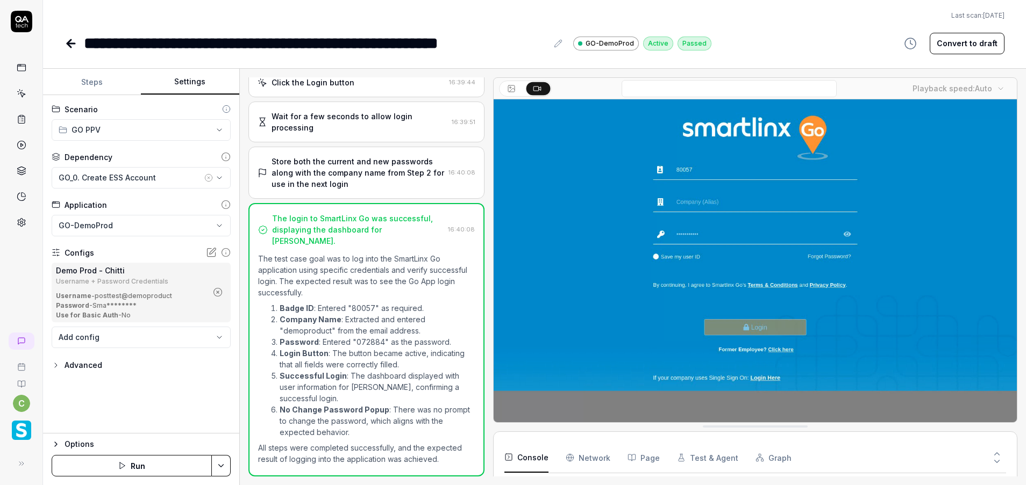
scroll to position [101, 0]
click at [219, 293] on icon "button" at bounding box center [218, 293] width 10 height 10
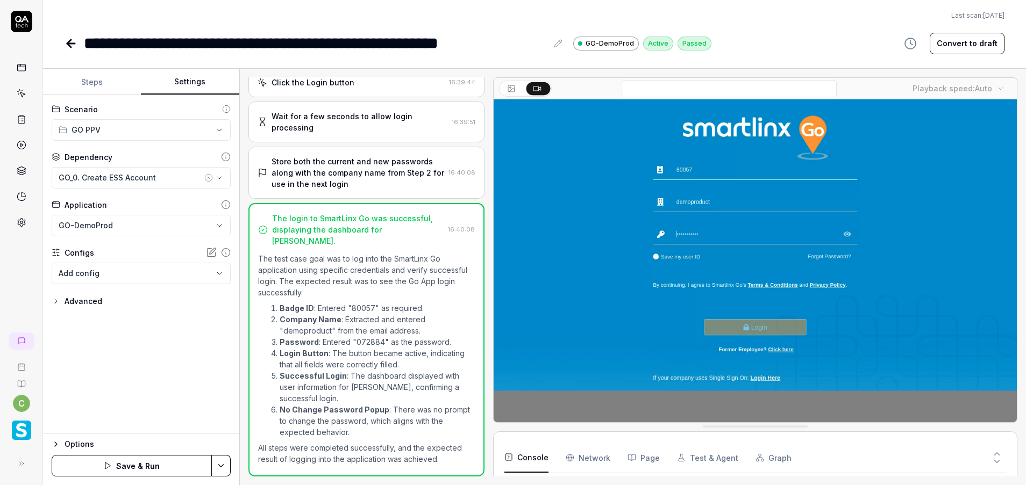
click at [207, 273] on body "**********" at bounding box center [513, 242] width 1026 height 485
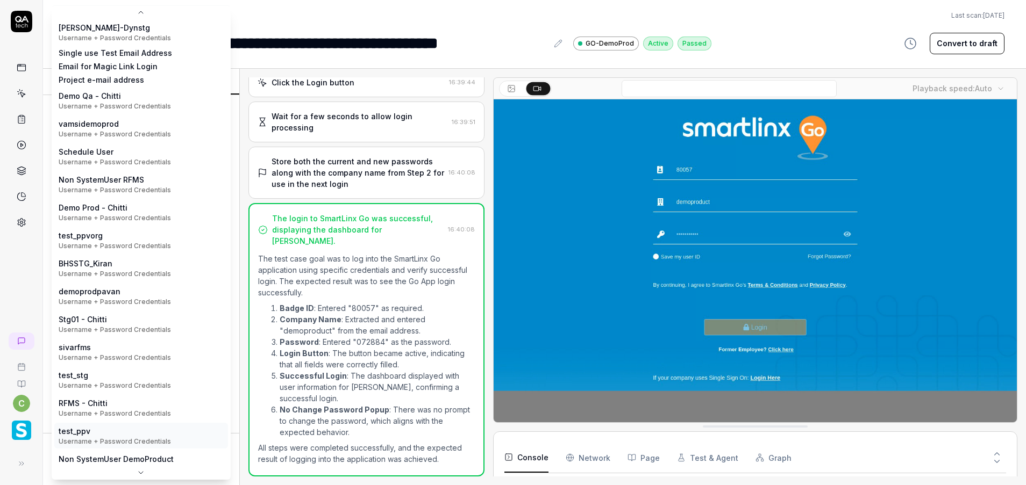
scroll to position [171, 0]
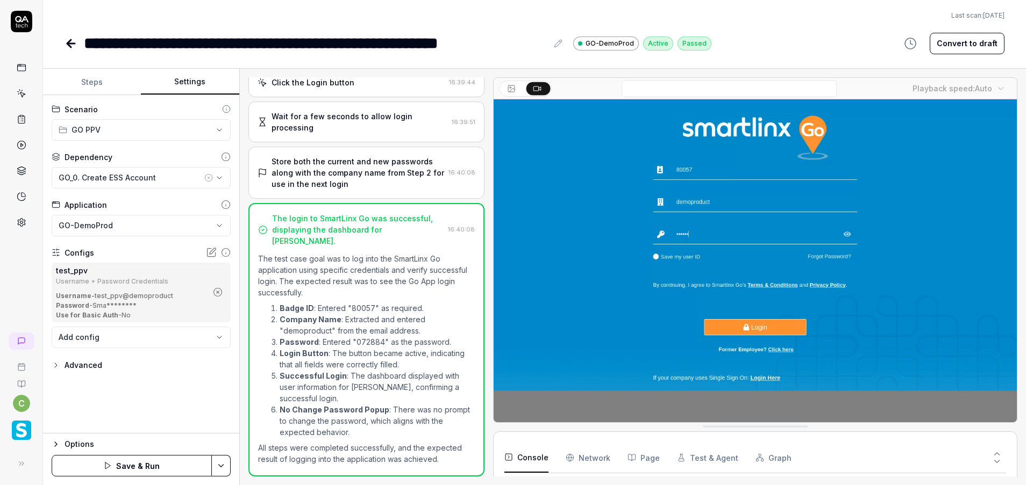
click at [218, 465] on html "**********" at bounding box center [513, 242] width 1026 height 485
click at [153, 389] on div "Save" at bounding box center [167, 392] width 137 height 24
click at [70, 41] on icon at bounding box center [69, 44] width 4 height 8
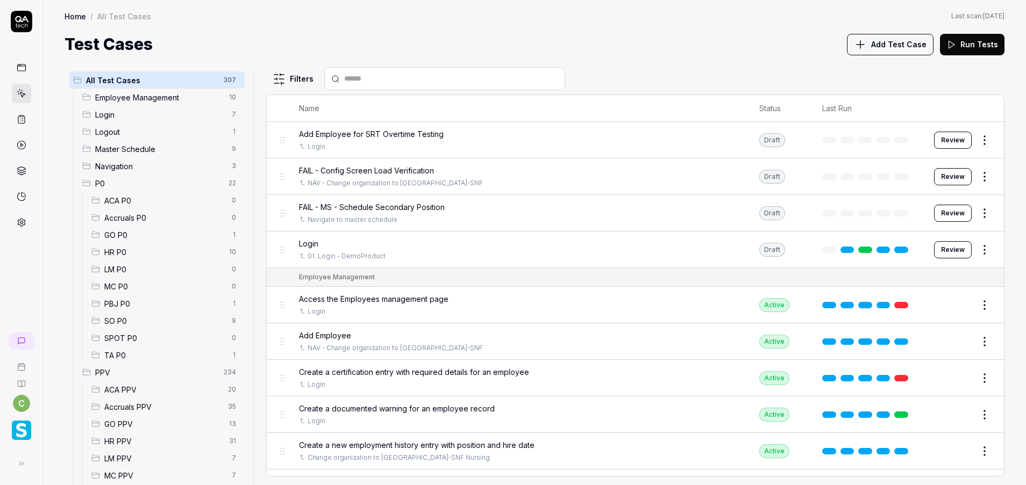
click at [125, 427] on span "GO PPV" at bounding box center [163, 424] width 118 height 11
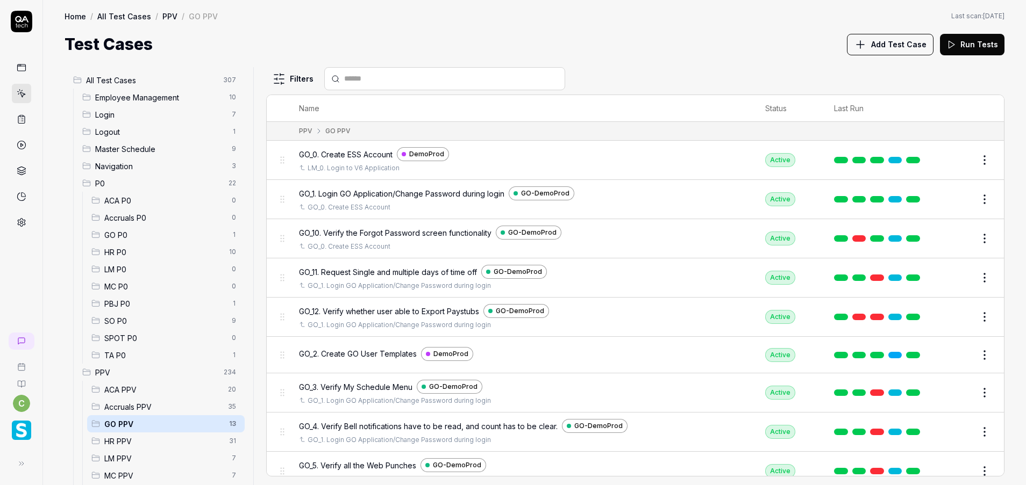
click at [950, 395] on button "Edit" at bounding box center [959, 392] width 26 height 17
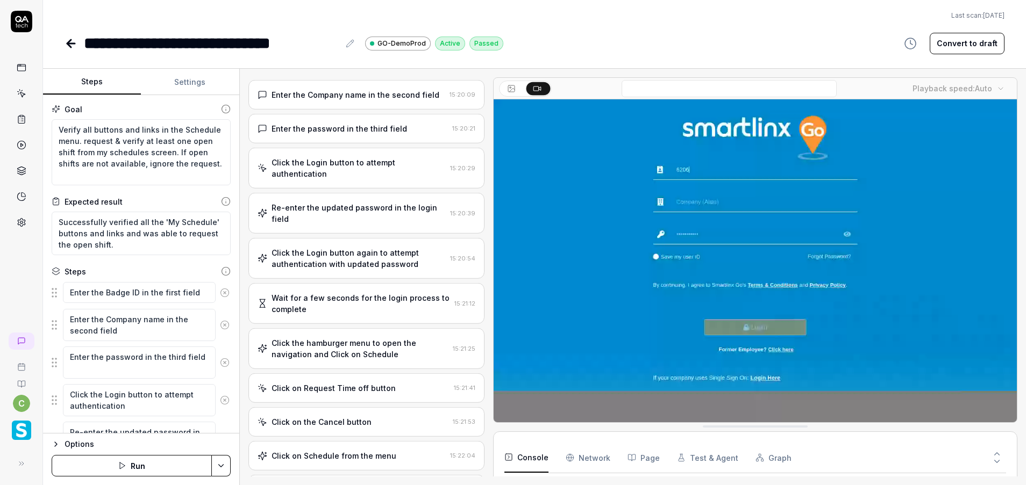
scroll to position [145, 0]
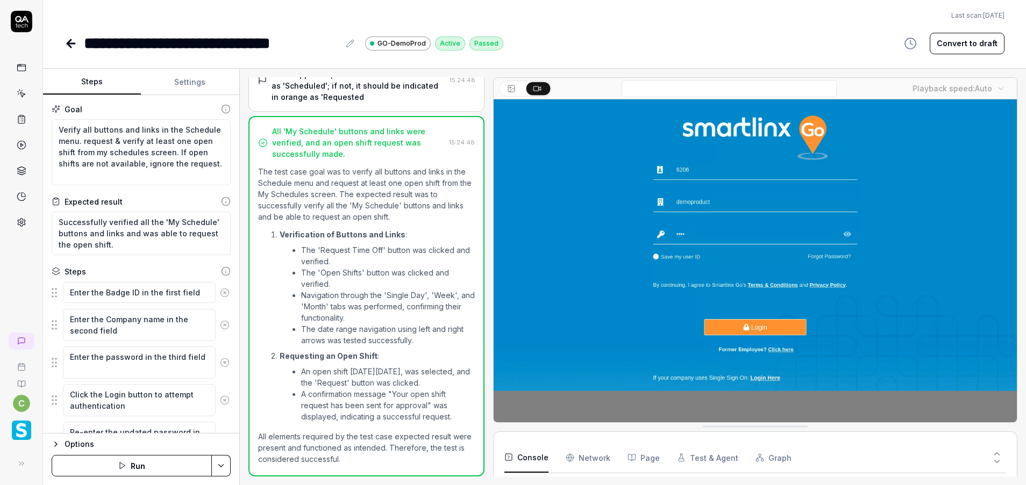
scroll to position [869, 0]
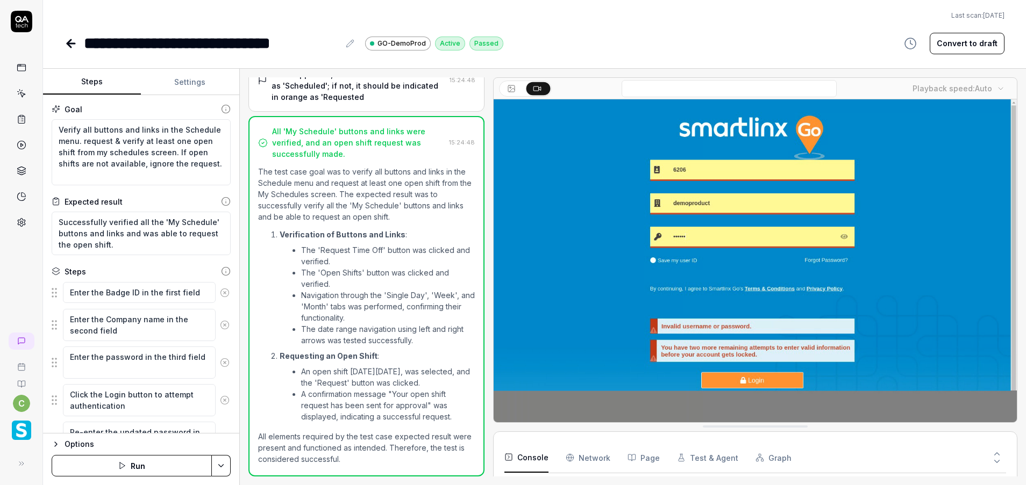
click at [191, 90] on button "Settings" at bounding box center [190, 82] width 98 height 26
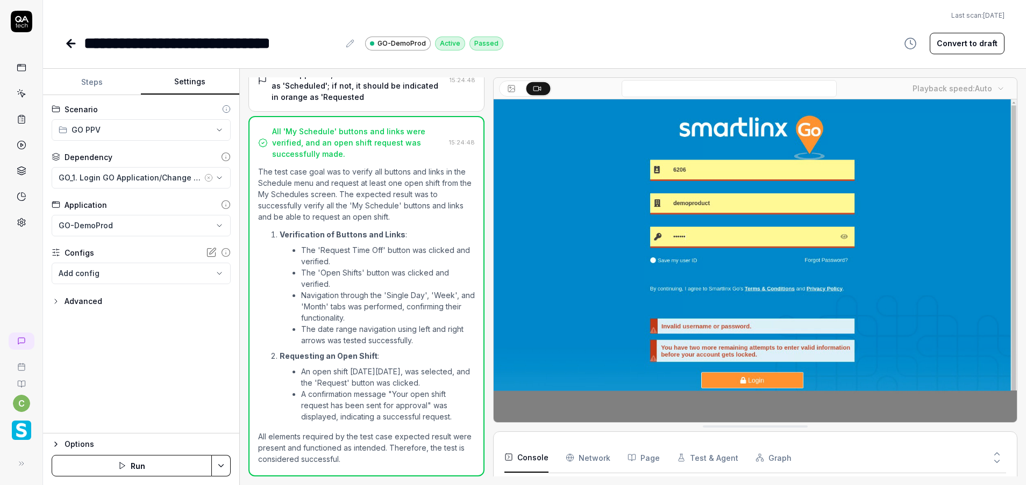
click at [211, 274] on body "**********" at bounding box center [513, 242] width 1026 height 485
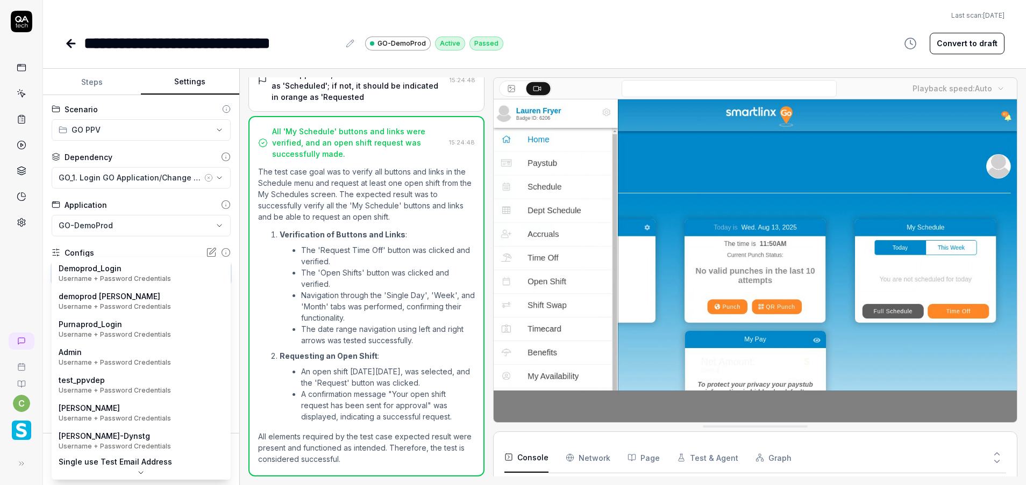
click at [114, 11] on html "**********" at bounding box center [513, 242] width 1026 height 485
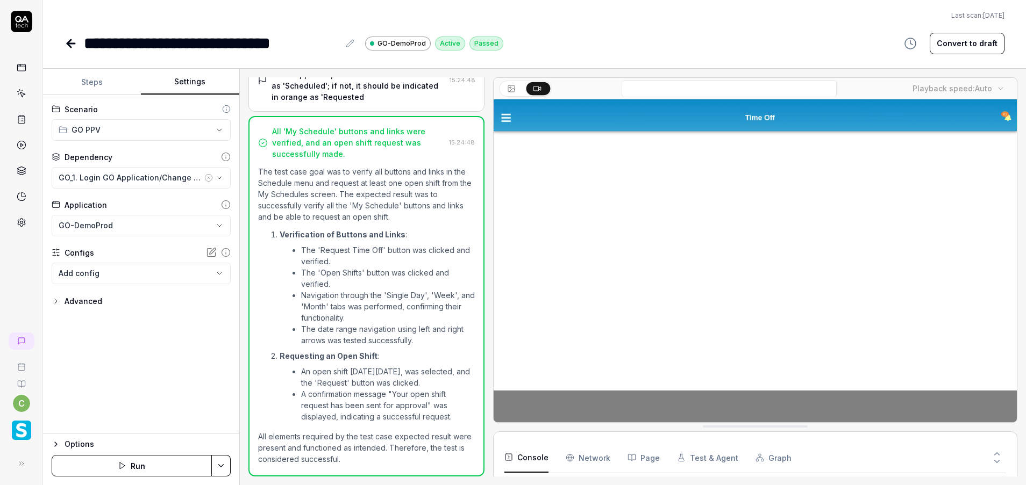
click at [68, 38] on icon at bounding box center [71, 43] width 13 height 13
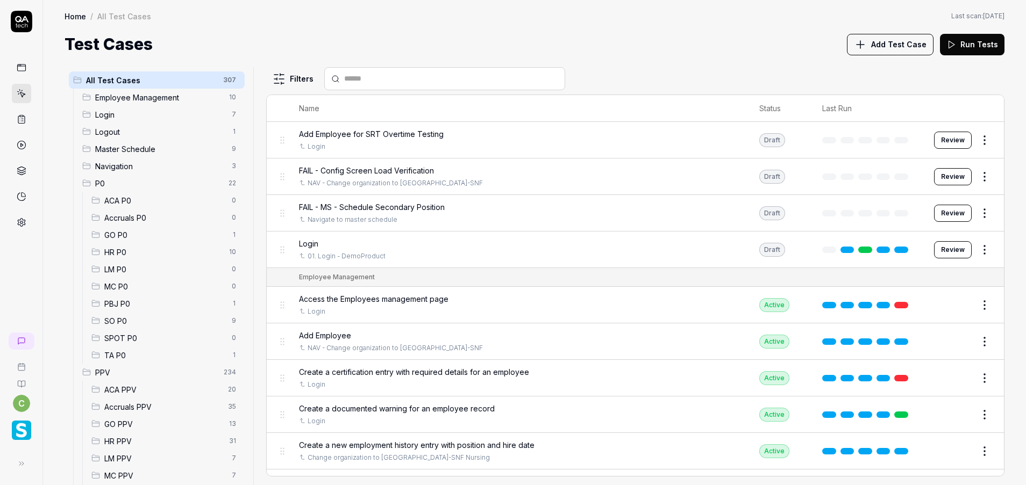
click at [135, 416] on ul "ACA PPV 20 Accruals PPV 35 GO PPV 13 HR PPV 31 LM PPV 7 MC PPV 7 PBJ PPV 22 SO …" at bounding box center [163, 467] width 162 height 172
click at [138, 421] on span "GO PPV" at bounding box center [163, 424] width 118 height 11
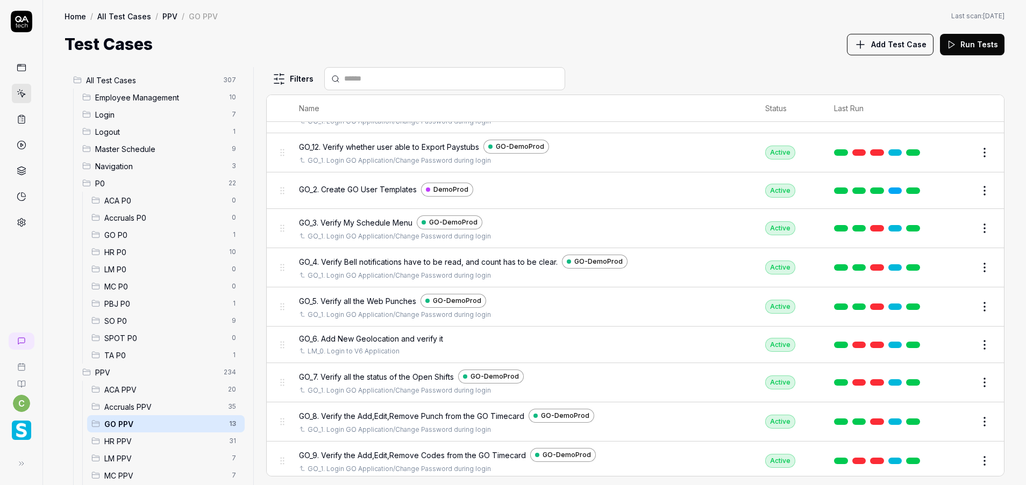
scroll to position [169, 0]
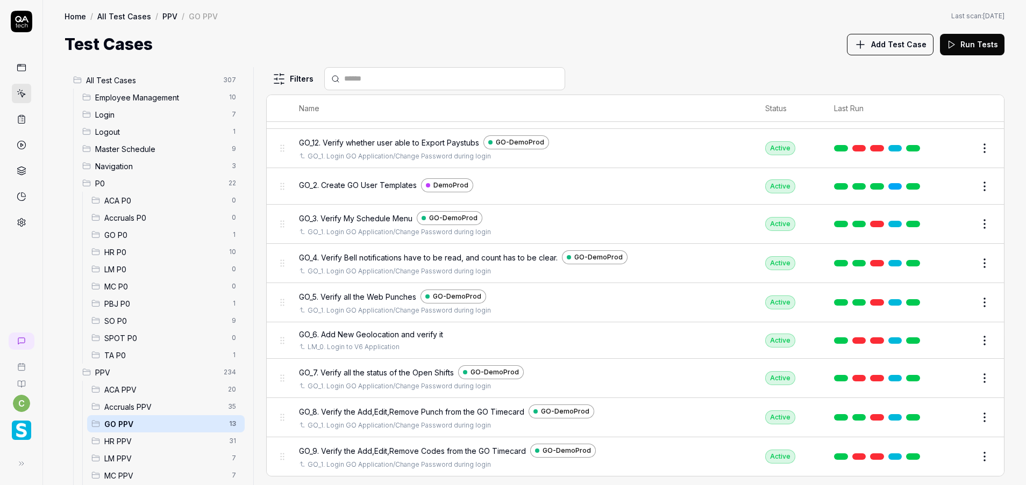
click at [946, 302] on button "Edit" at bounding box center [959, 302] width 26 height 17
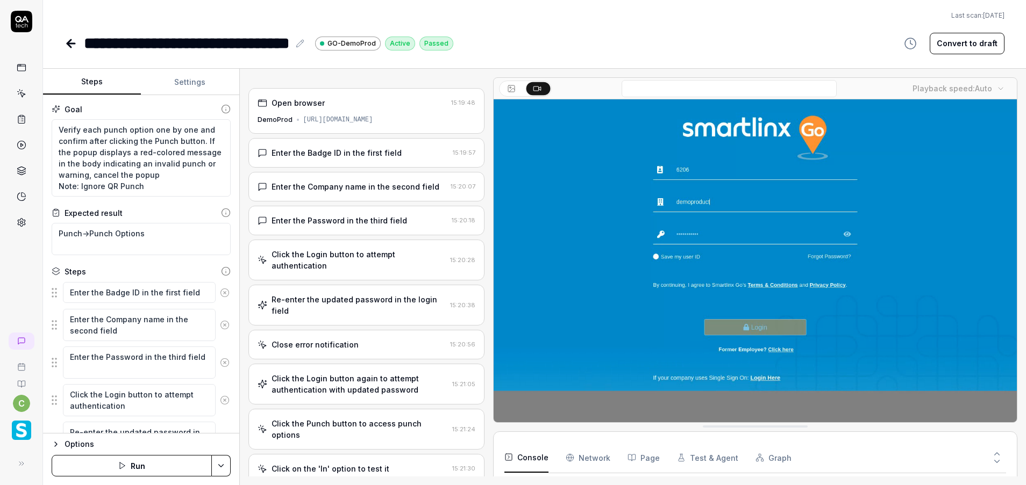
click at [191, 82] on button "Settings" at bounding box center [190, 82] width 98 height 26
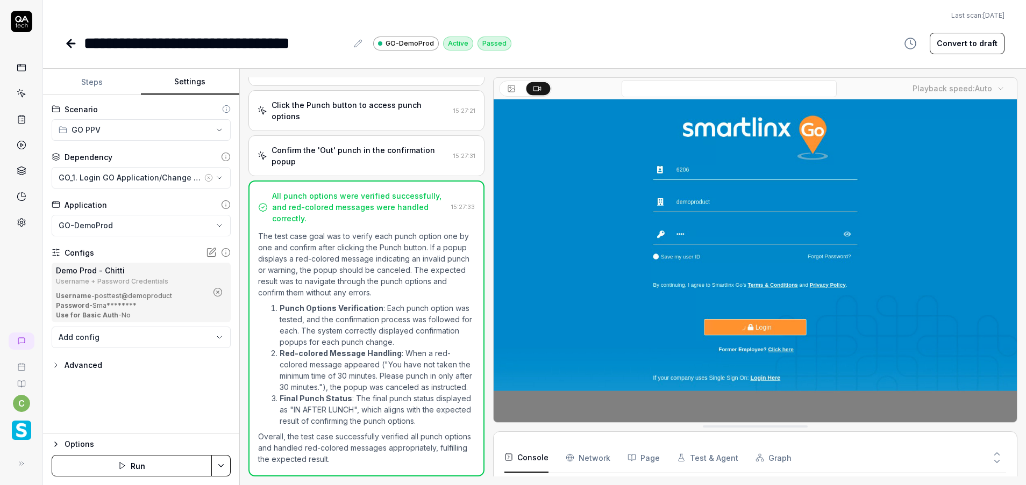
scroll to position [154, 0]
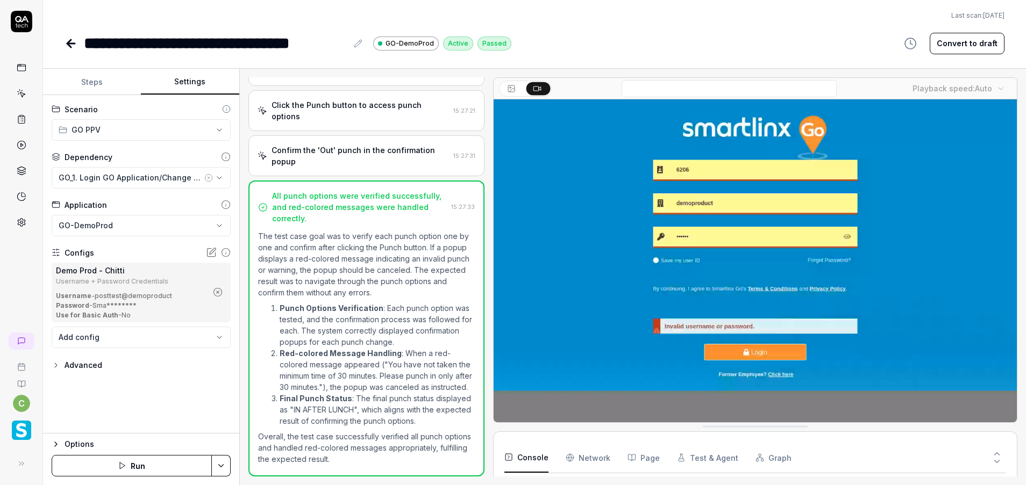
click at [217, 295] on icon "button" at bounding box center [218, 293] width 10 height 10
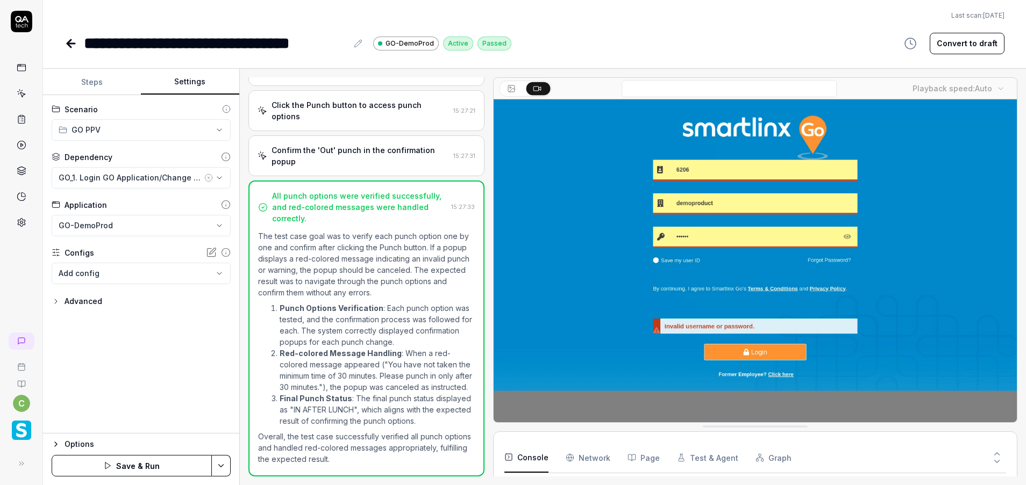
click at [225, 463] on html "**********" at bounding box center [513, 242] width 1026 height 485
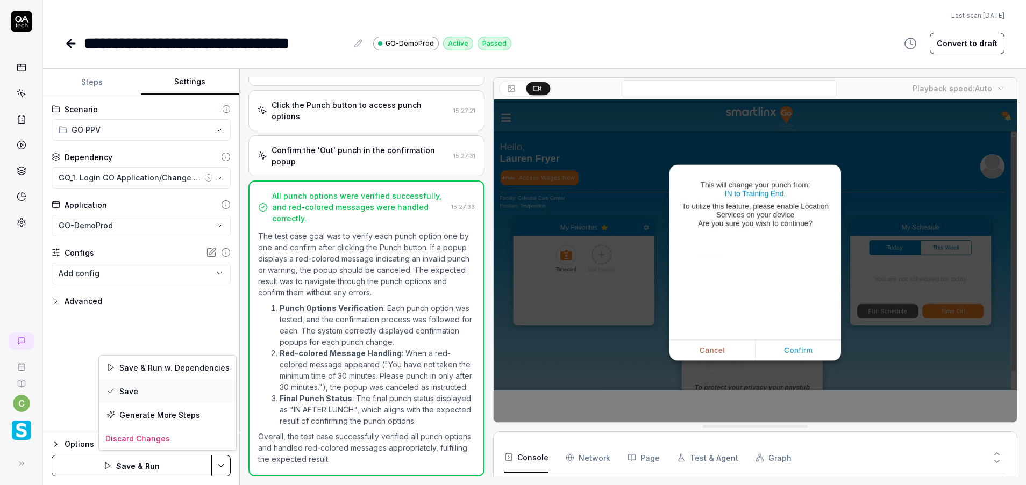
click at [145, 389] on div "Save" at bounding box center [167, 392] width 137 height 24
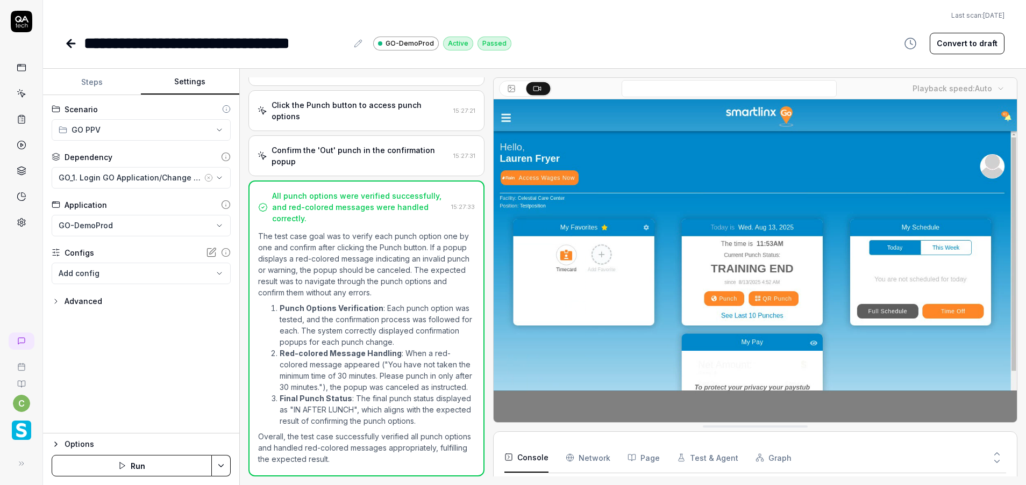
click at [72, 38] on icon at bounding box center [71, 43] width 13 height 13
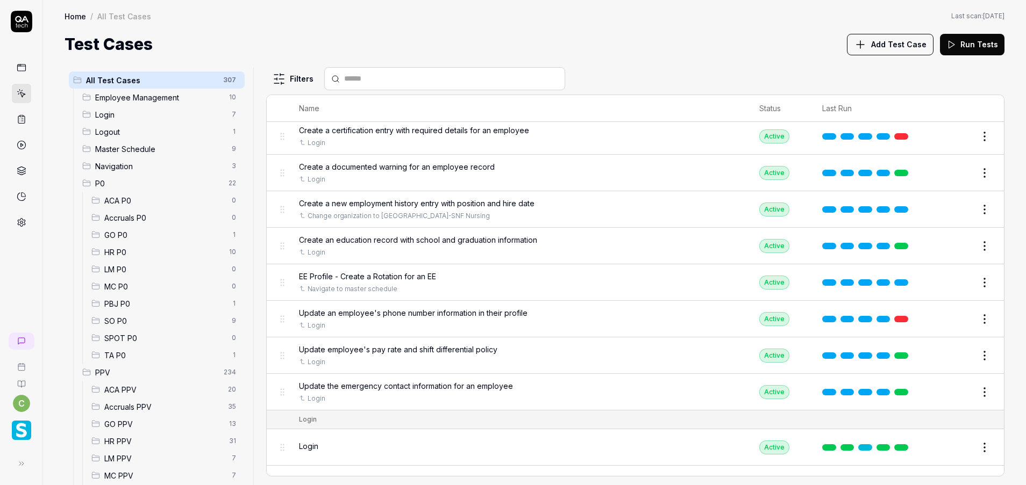
scroll to position [154, 0]
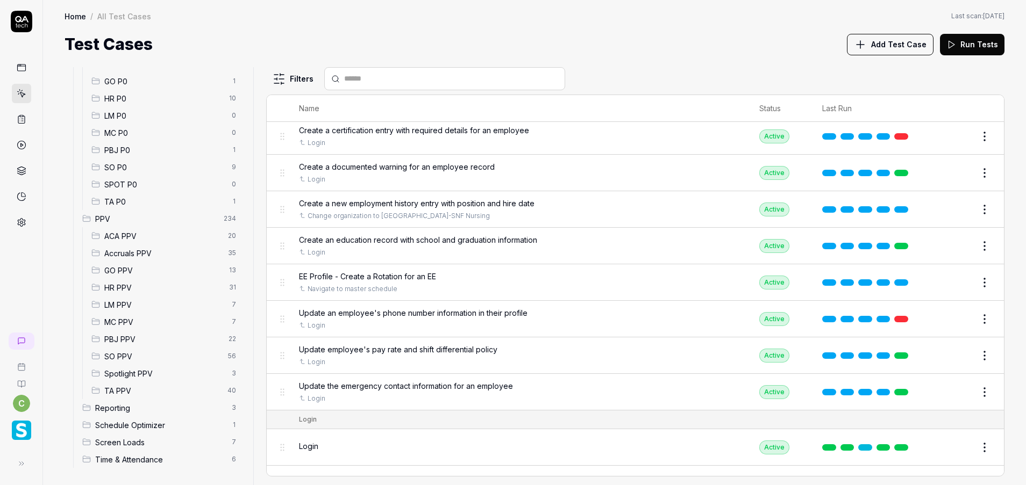
click at [140, 268] on span "GO PPV" at bounding box center [163, 270] width 118 height 11
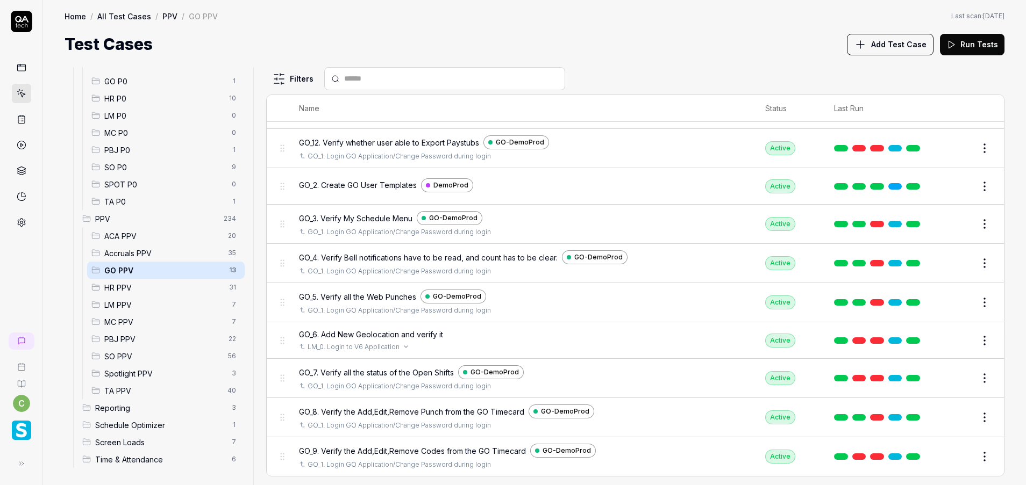
scroll to position [169, 0]
click at [949, 380] on button "Edit" at bounding box center [959, 378] width 26 height 17
click at [947, 381] on button "Edit" at bounding box center [959, 378] width 26 height 17
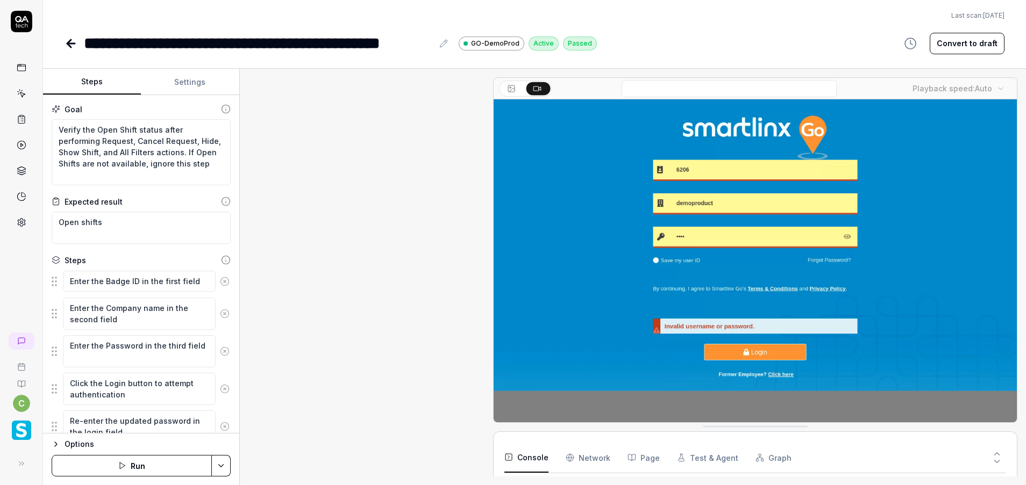
scroll to position [827, 0]
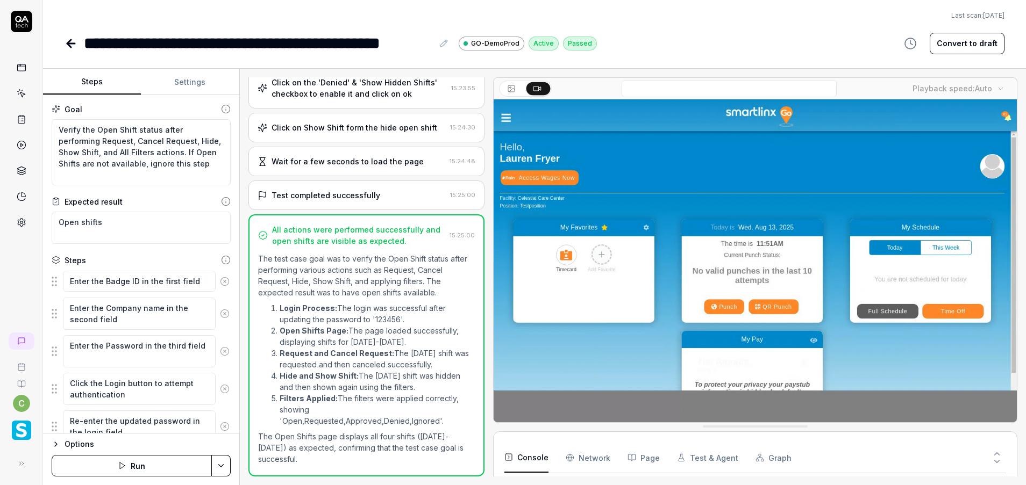
click at [194, 80] on button "Settings" at bounding box center [190, 82] width 98 height 26
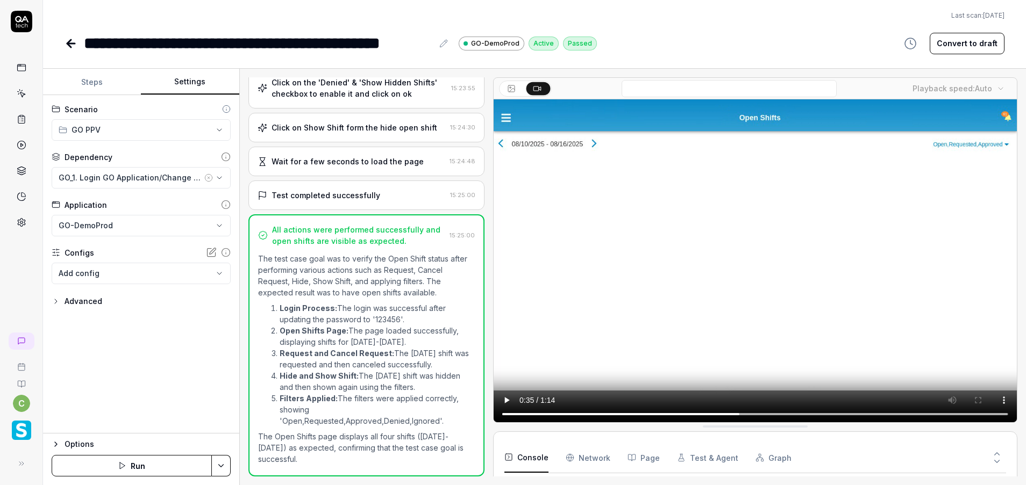
click at [72, 46] on icon at bounding box center [71, 43] width 13 height 13
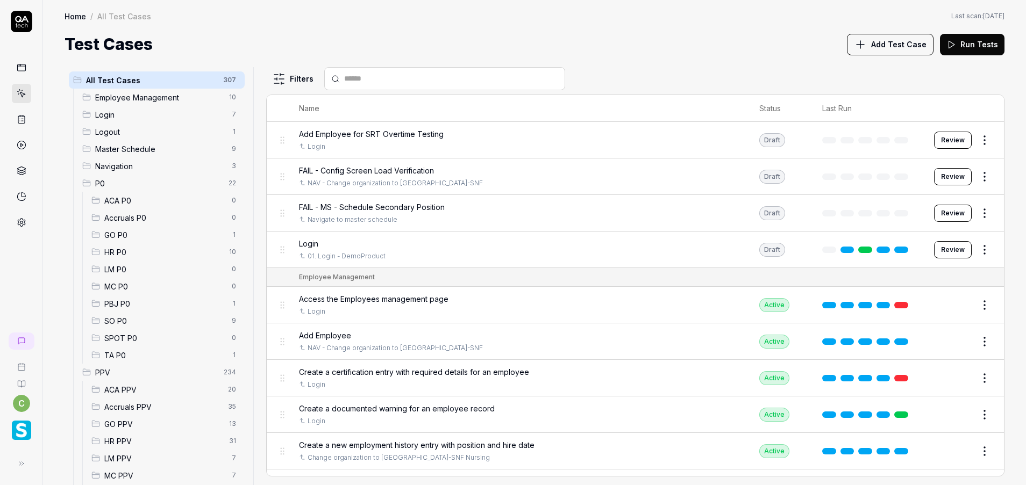
click at [126, 421] on span "GO PPV" at bounding box center [163, 424] width 118 height 11
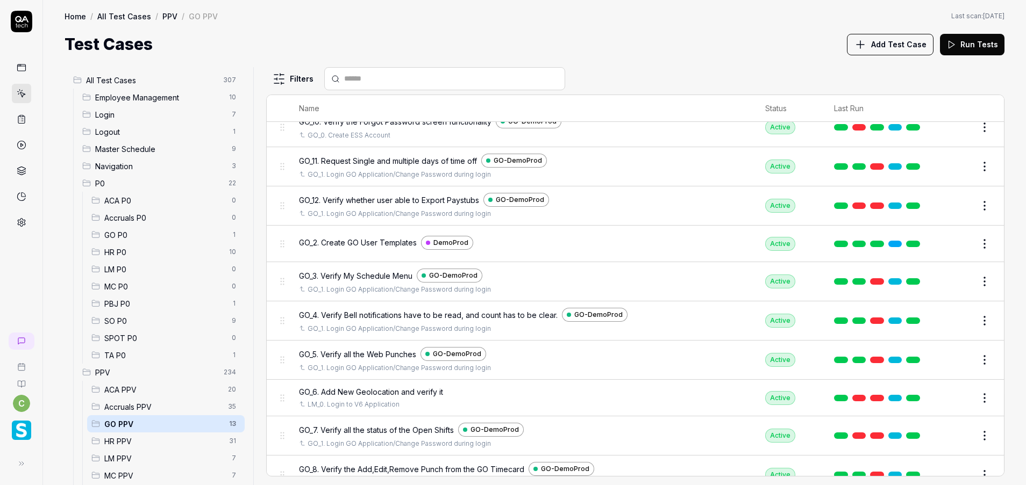
scroll to position [169, 0]
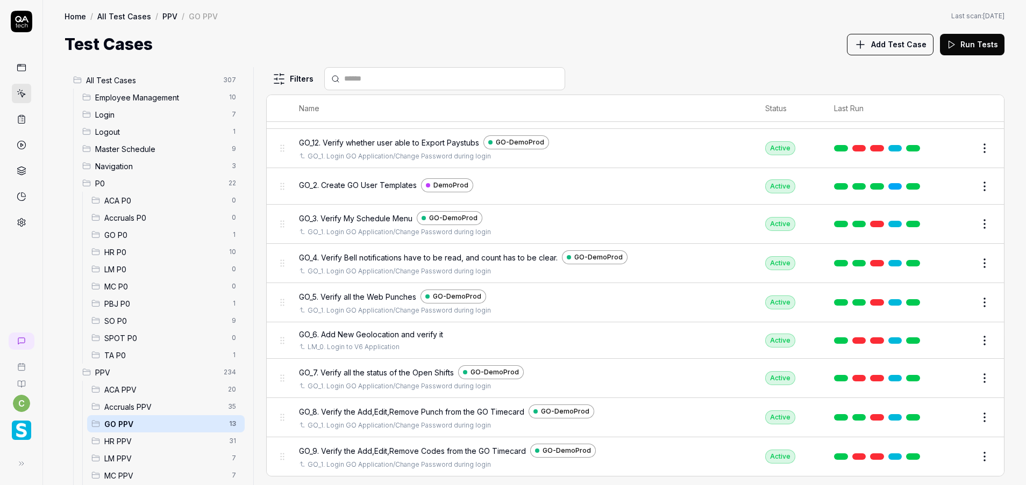
click at [948, 459] on button "Edit" at bounding box center [959, 456] width 26 height 17
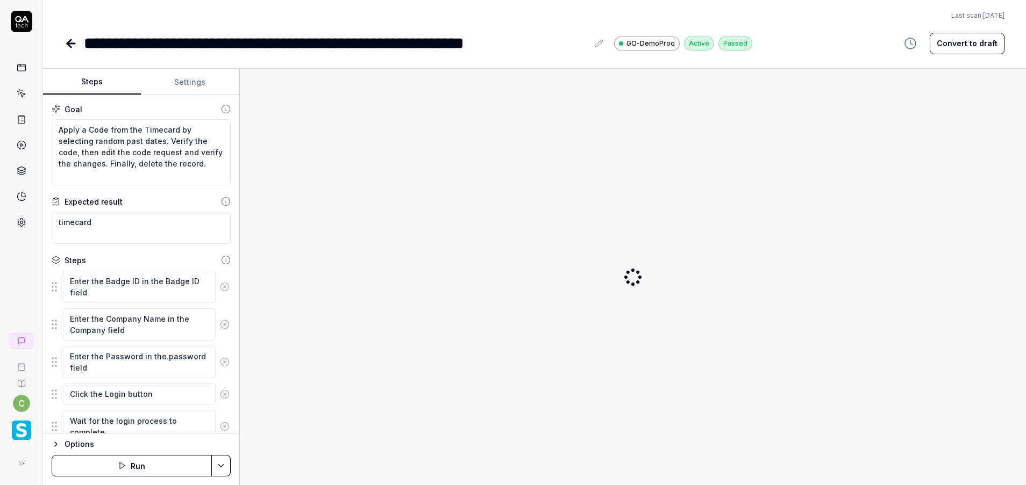
click at [190, 78] on button "Settings" at bounding box center [190, 82] width 98 height 26
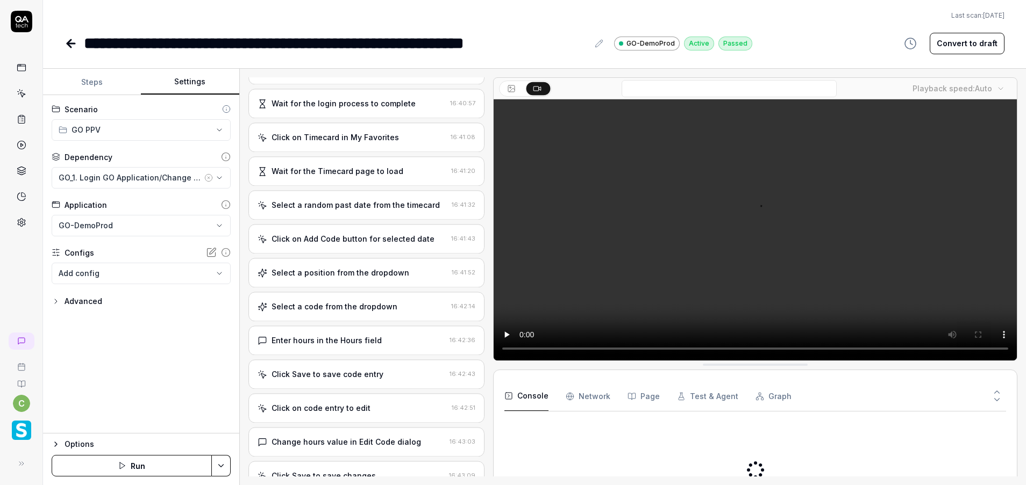
scroll to position [596, 0]
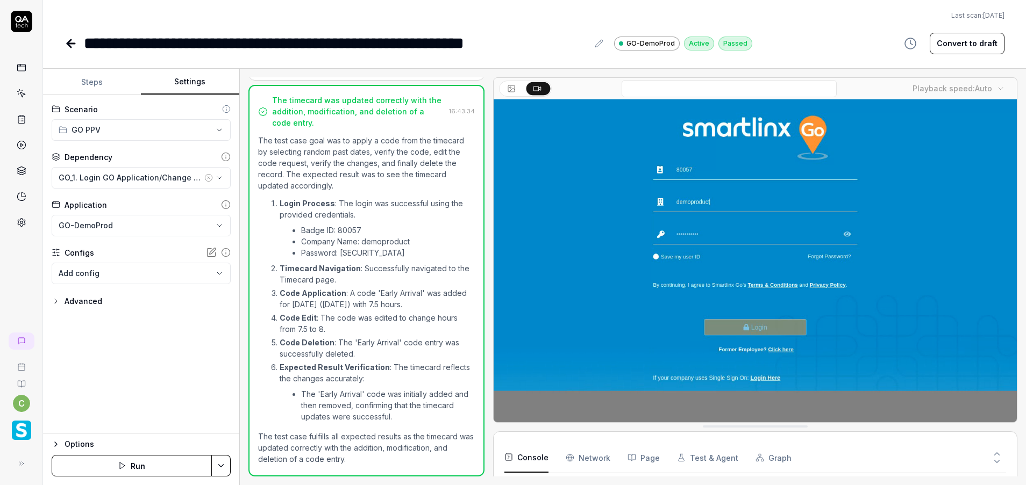
scroll to position [101, 0]
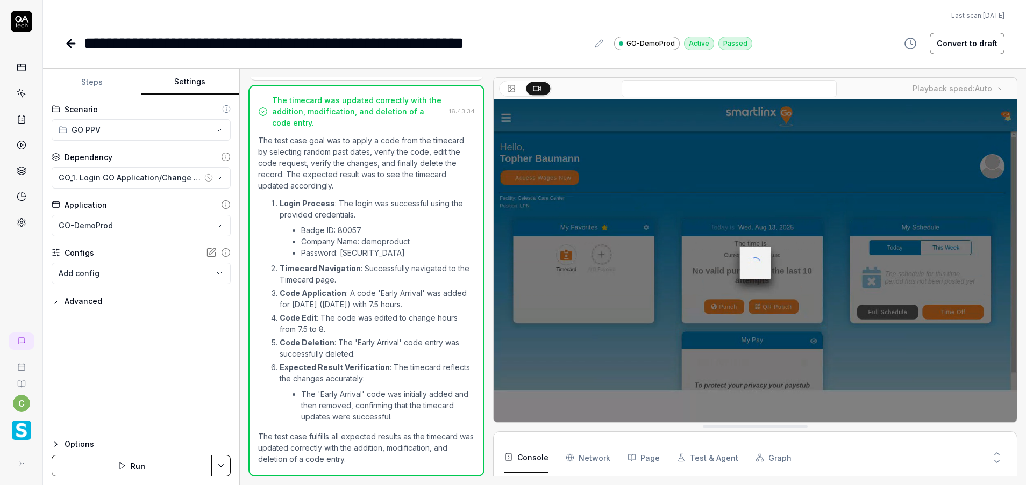
drag, startPoint x: 67, startPoint y: 39, endPoint x: 86, endPoint y: 40, distance: 19.4
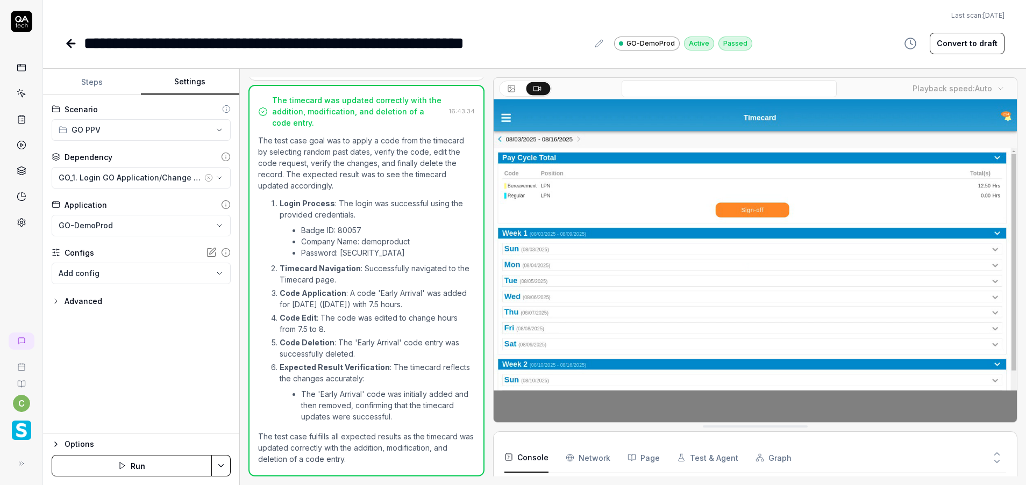
click at [67, 40] on icon at bounding box center [71, 43] width 13 height 13
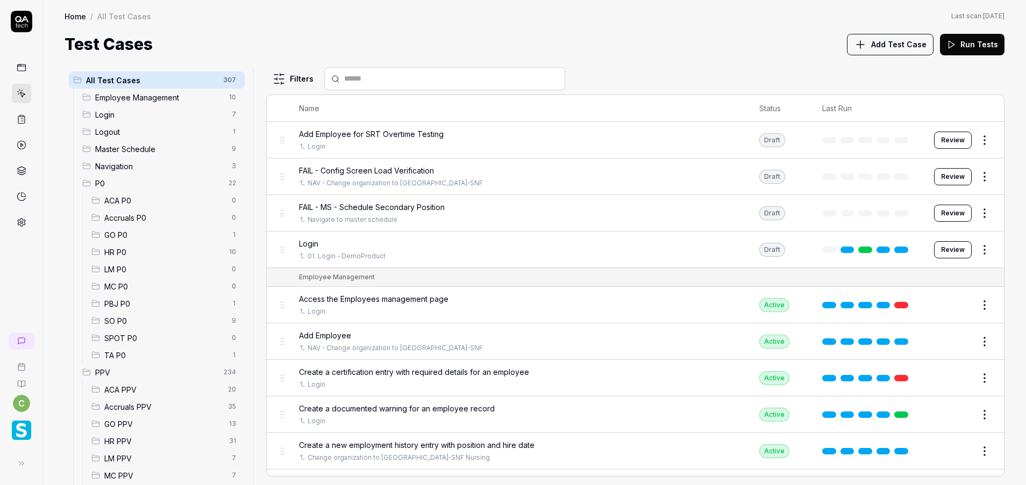
click at [137, 425] on span "GO PPV" at bounding box center [163, 424] width 118 height 11
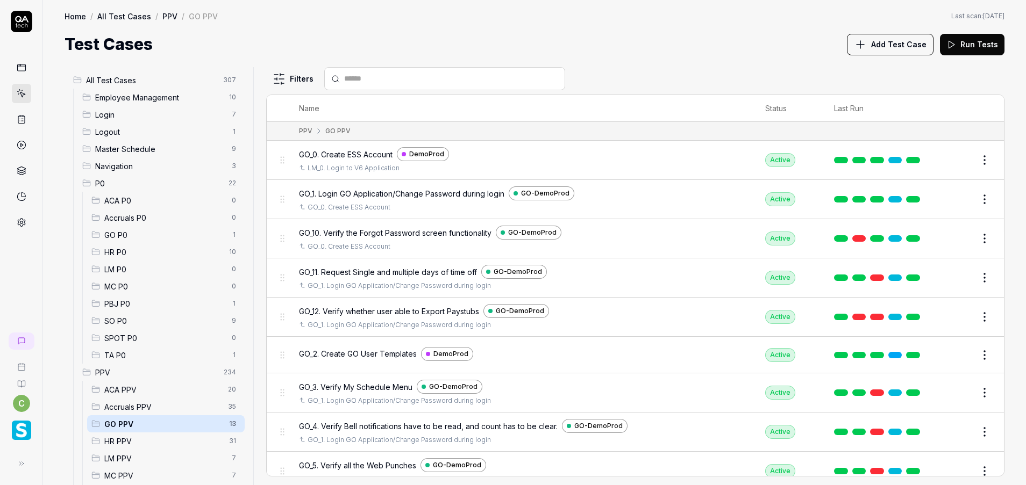
click at [955, 276] on button "Edit" at bounding box center [959, 277] width 26 height 17
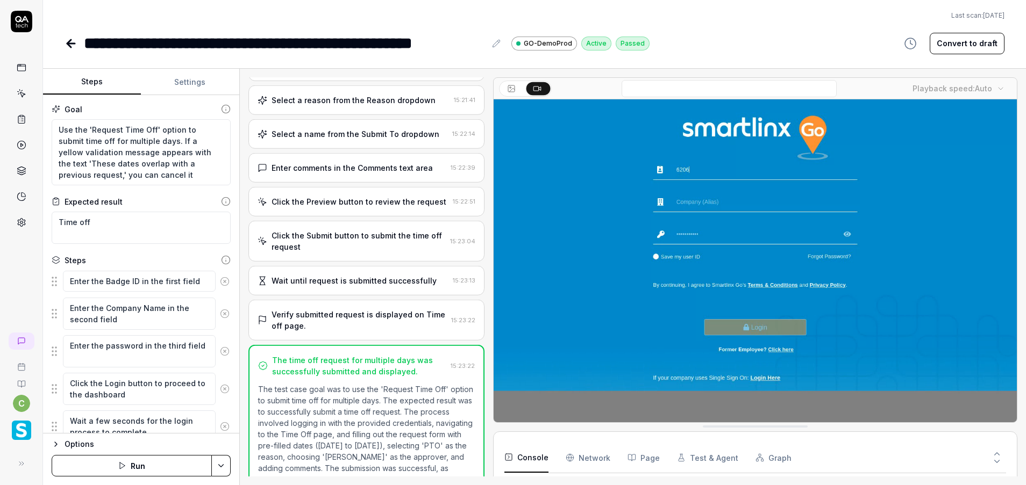
click at [188, 77] on button "Settings" at bounding box center [190, 82] width 98 height 26
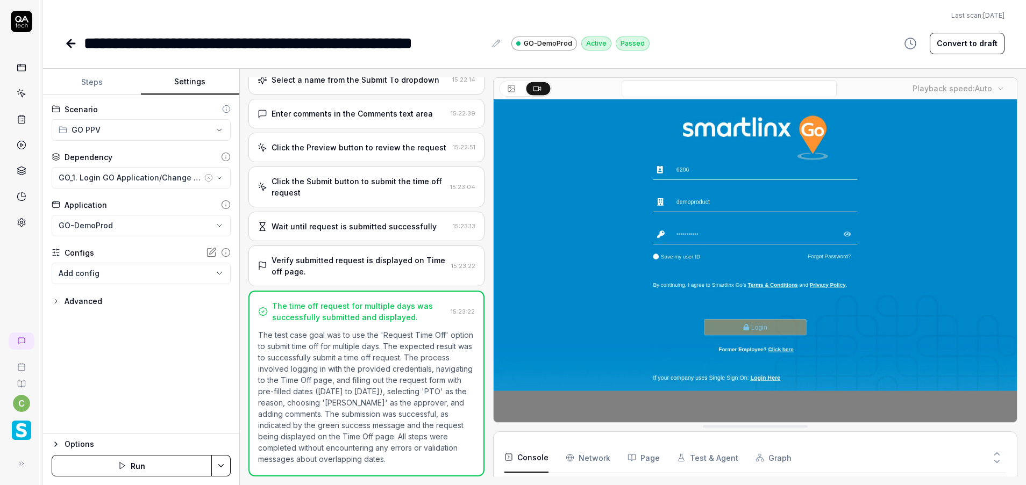
scroll to position [101, 0]
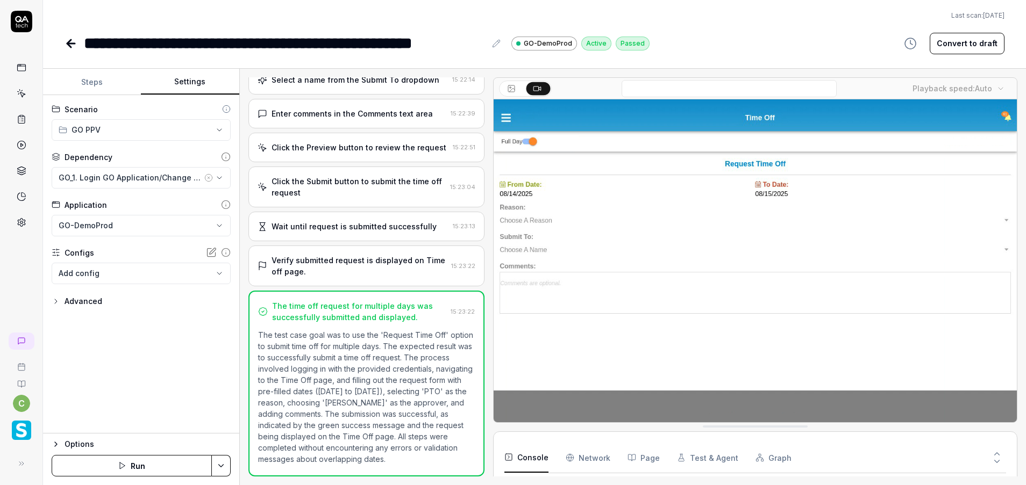
click at [70, 44] on icon at bounding box center [71, 44] width 8 height 0
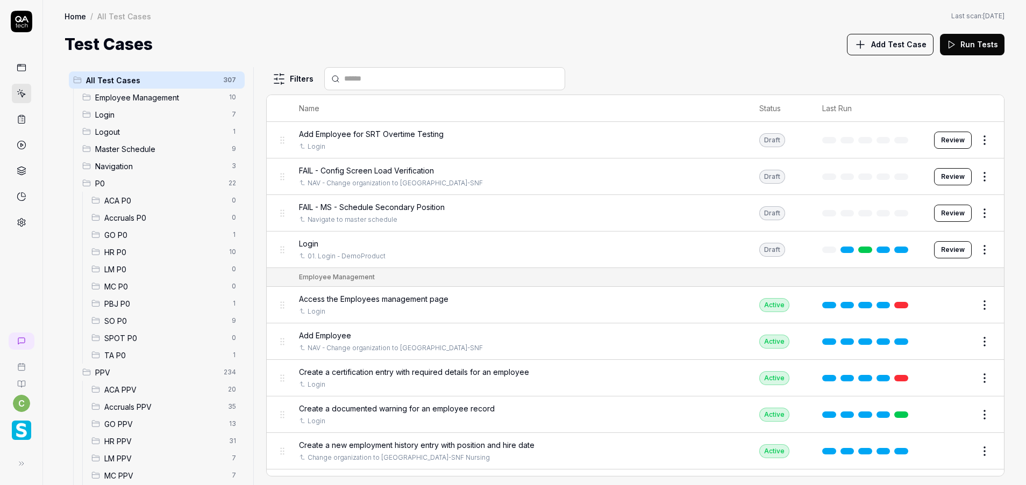
click at [115, 419] on span "GO PPV" at bounding box center [163, 424] width 118 height 11
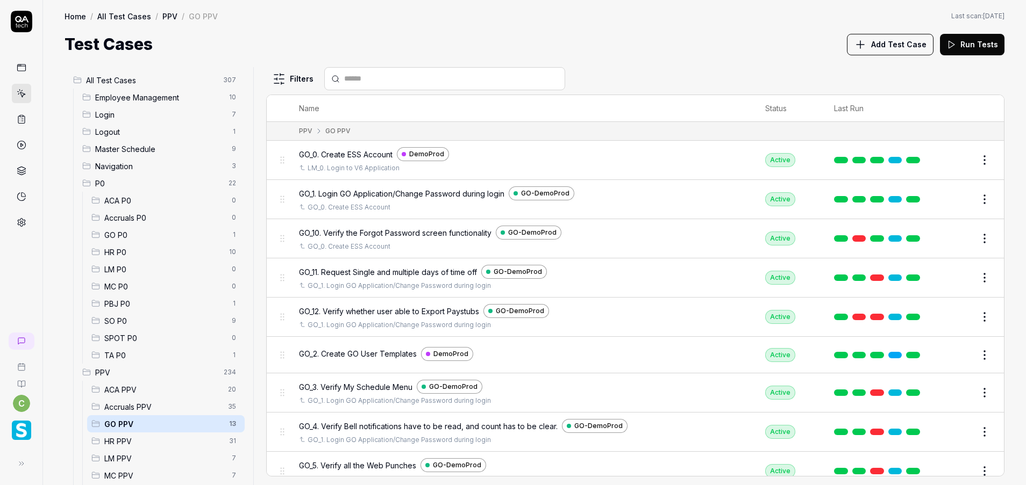
click at [947, 319] on button "Edit" at bounding box center [959, 317] width 26 height 17
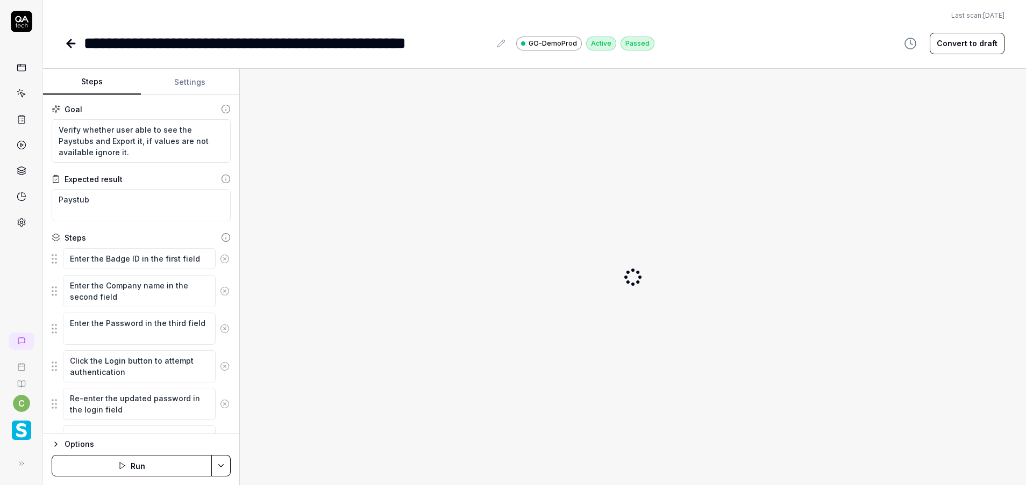
type textarea "*"
click at [182, 86] on button "Settings" at bounding box center [190, 82] width 98 height 26
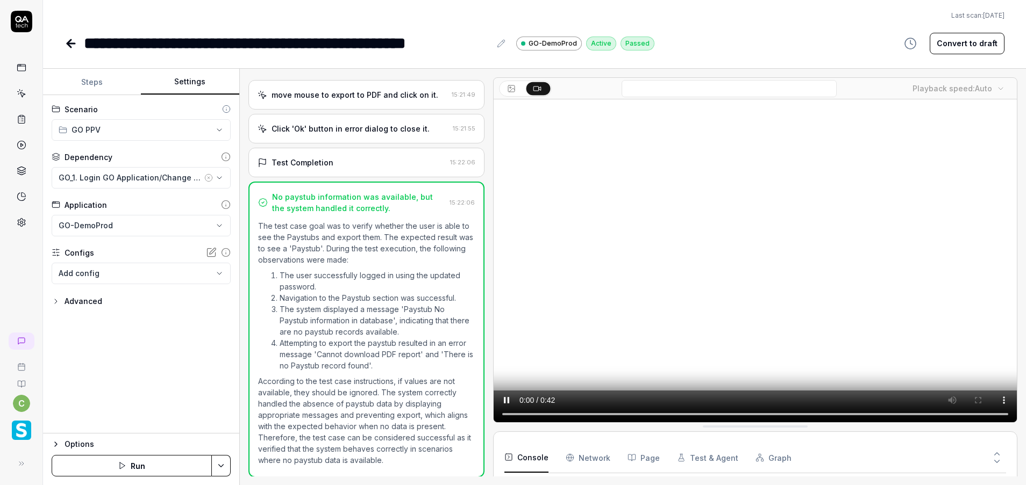
scroll to position [154, 0]
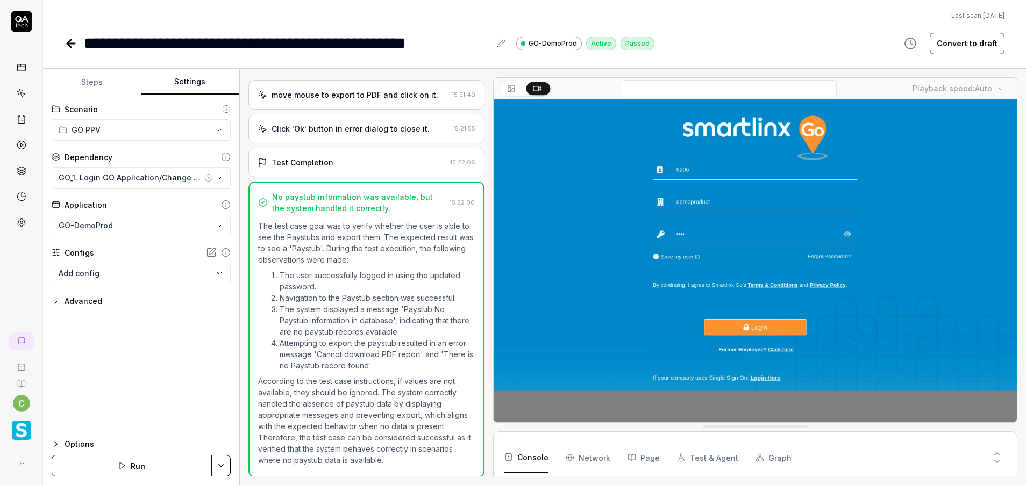
click at [67, 44] on icon at bounding box center [71, 44] width 8 height 0
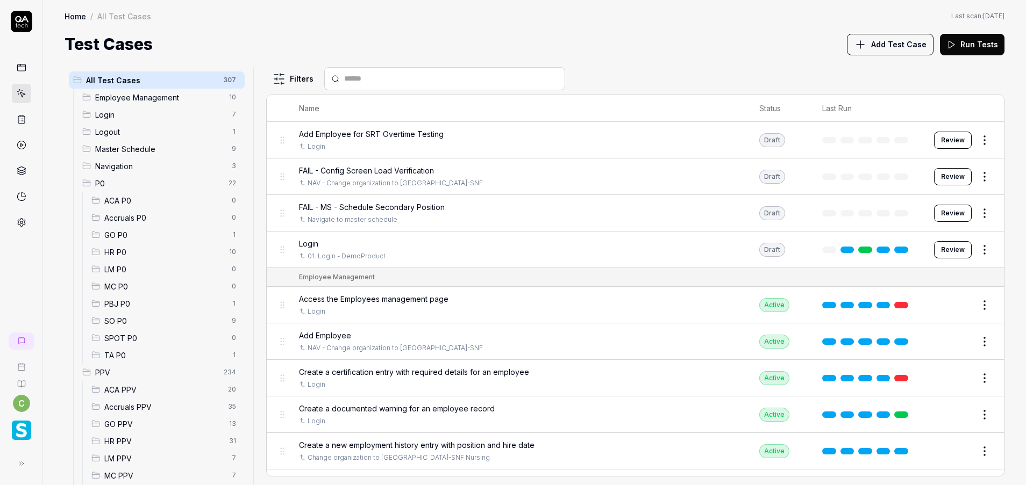
click at [131, 426] on span "GO PPV" at bounding box center [163, 424] width 118 height 11
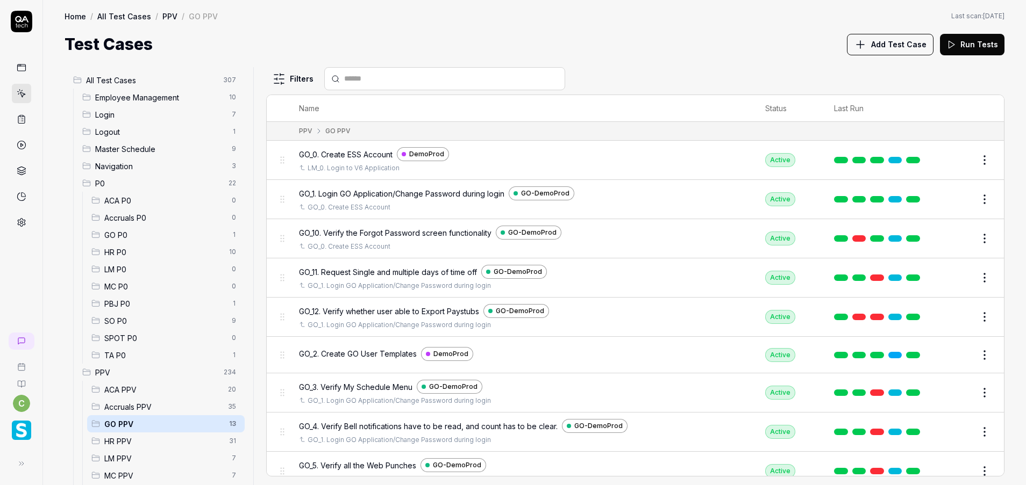
click at [135, 460] on span "LM PPV" at bounding box center [164, 458] width 121 height 11
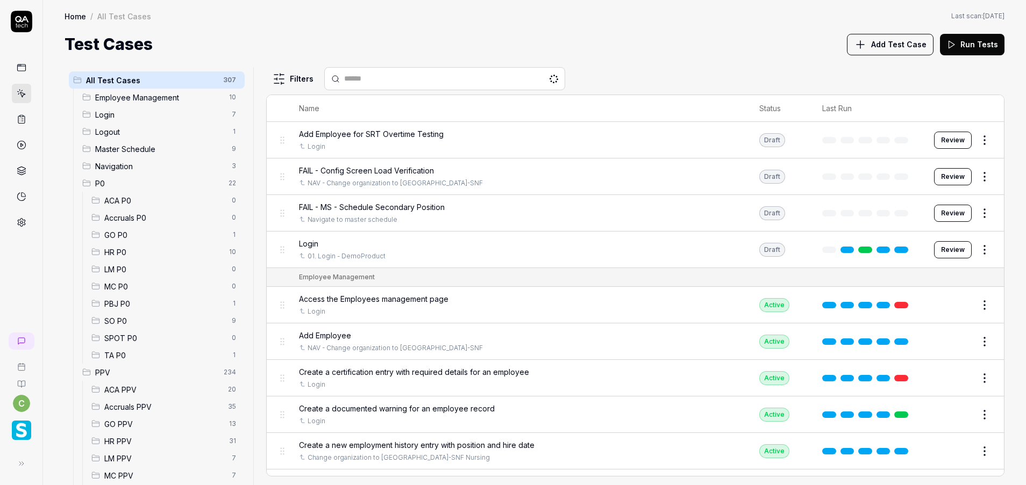
click at [142, 459] on span "LM PPV" at bounding box center [164, 458] width 121 height 11
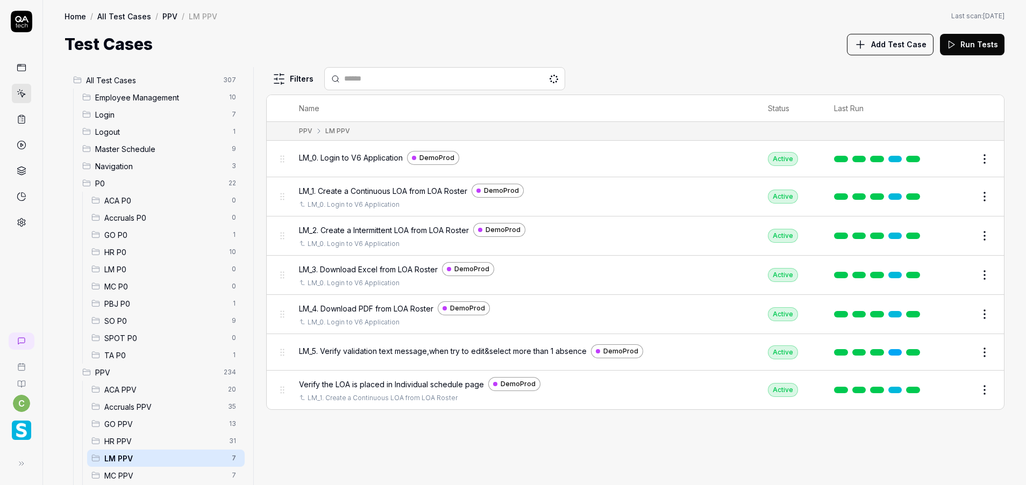
click at [957, 238] on button "Edit" at bounding box center [959, 235] width 26 height 17
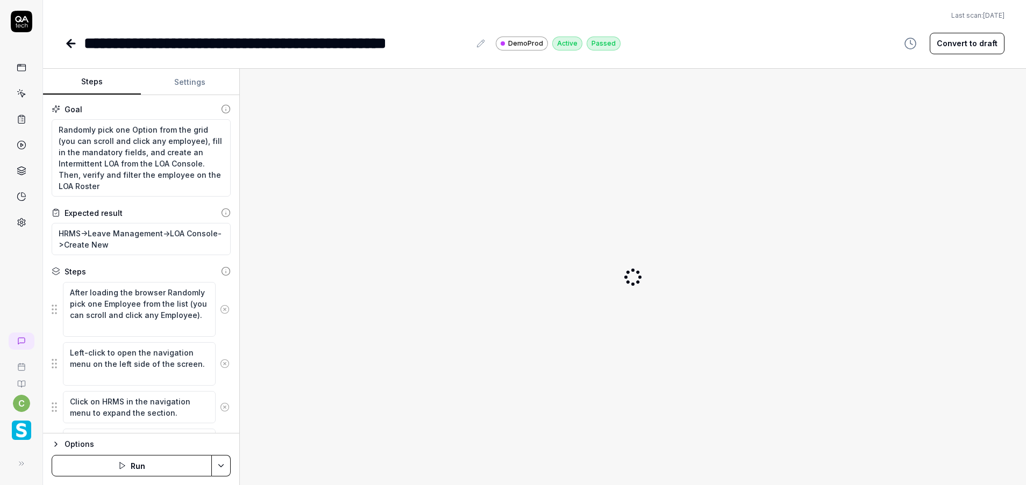
click at [207, 83] on button "Settings" at bounding box center [190, 82] width 98 height 26
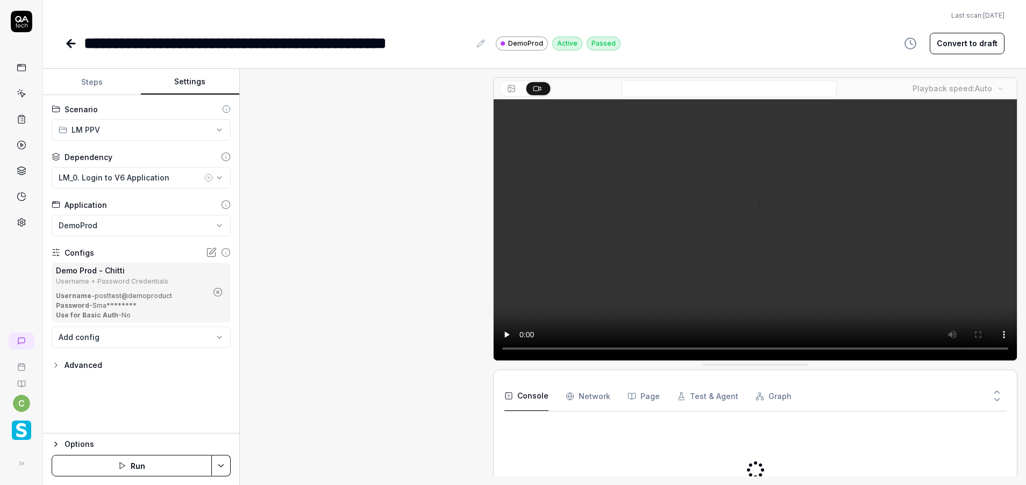
scroll to position [762, 0]
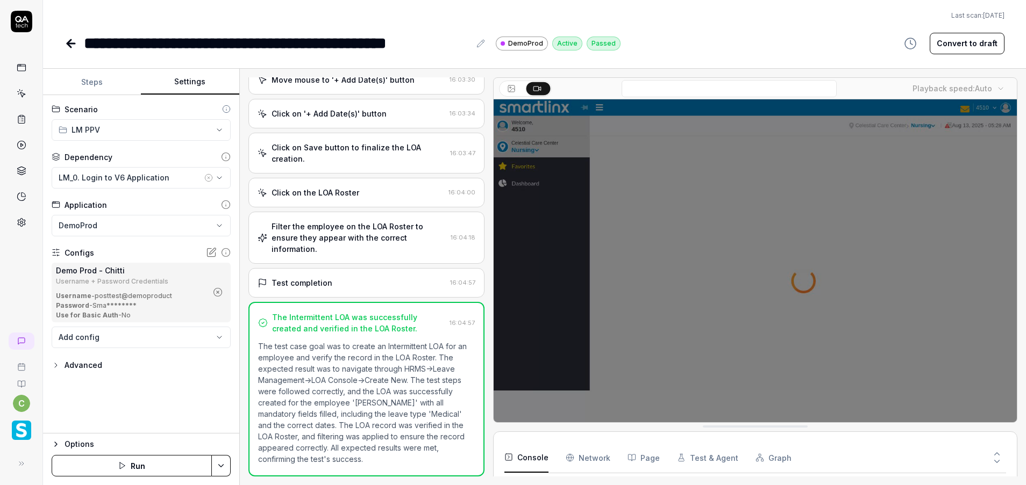
click at [214, 291] on icon "button" at bounding box center [218, 293] width 10 height 10
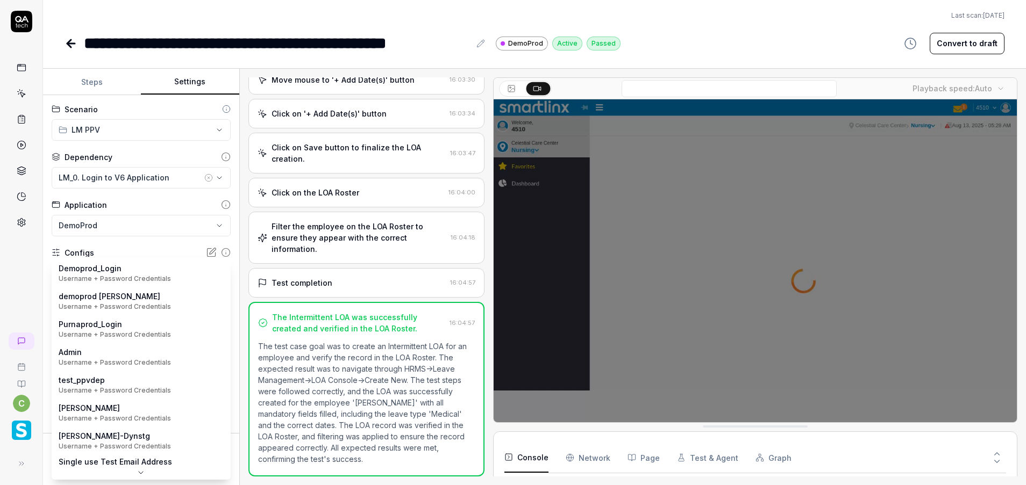
click at [192, 272] on body "**********" at bounding box center [513, 242] width 1026 height 485
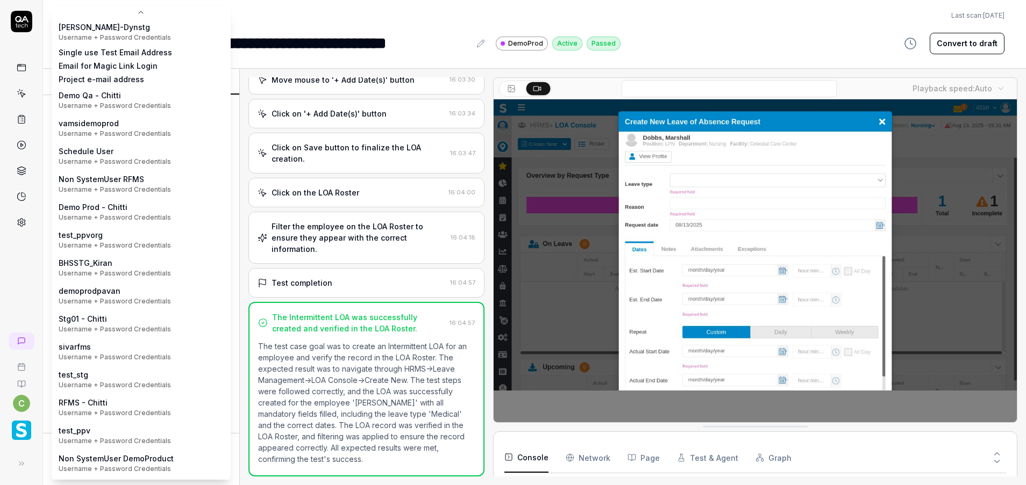
scroll to position [171, 0]
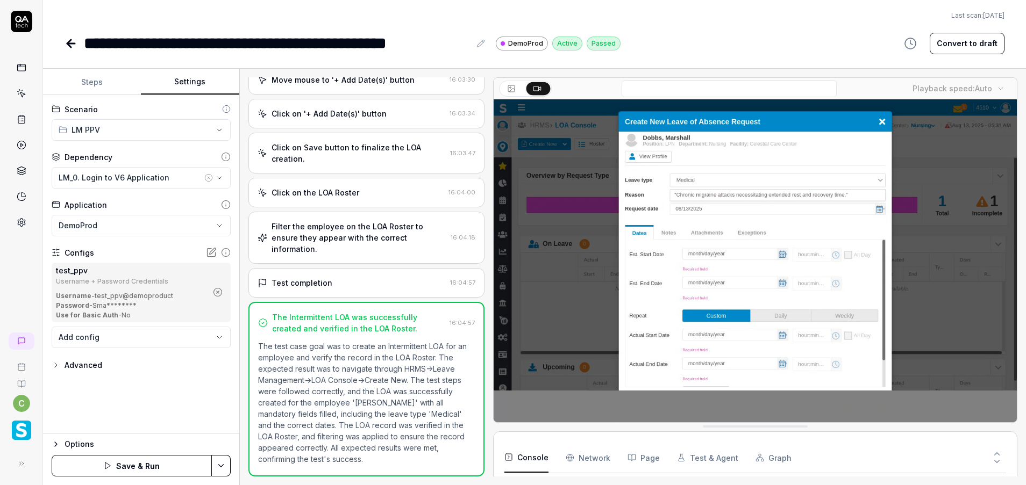
click at [220, 466] on html "**********" at bounding box center [513, 242] width 1026 height 485
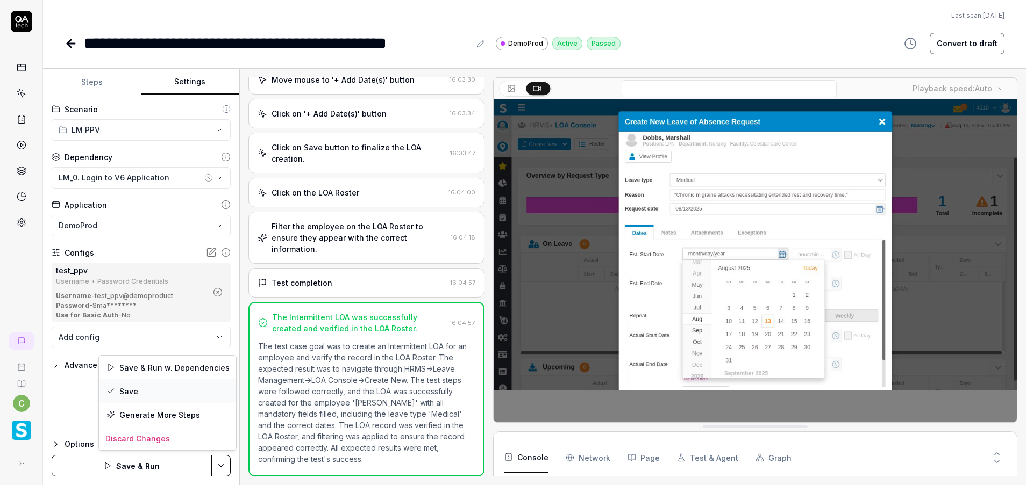
click at [167, 397] on div "Save" at bounding box center [167, 392] width 137 height 24
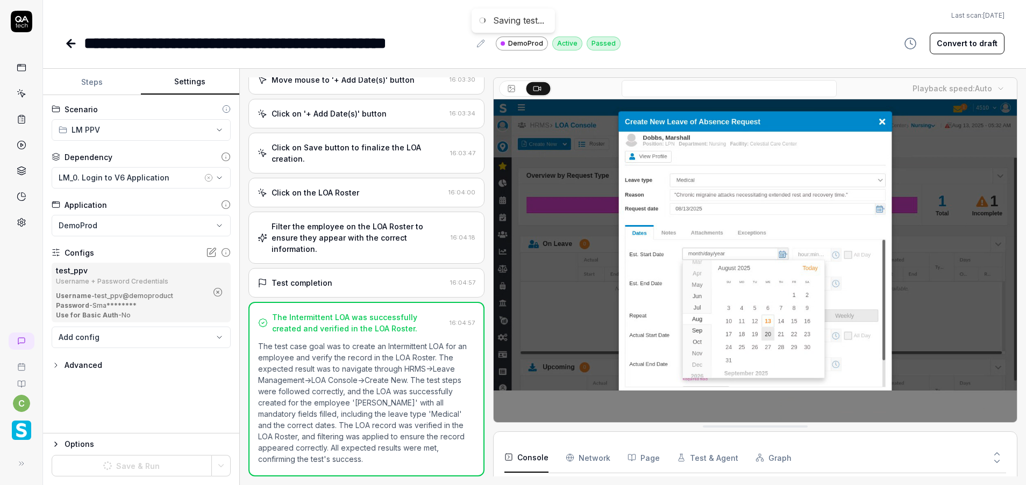
scroll to position [123, 0]
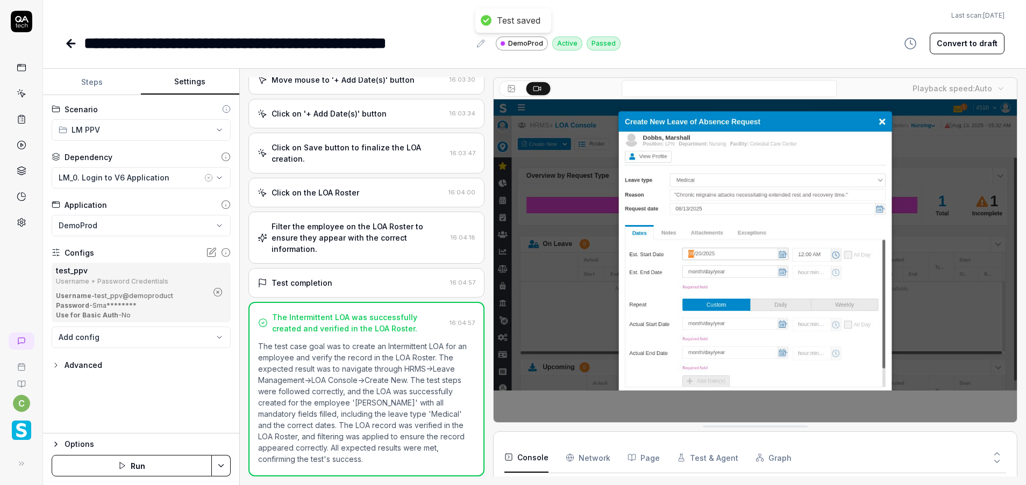
drag, startPoint x: 65, startPoint y: 45, endPoint x: 78, endPoint y: 47, distance: 14.2
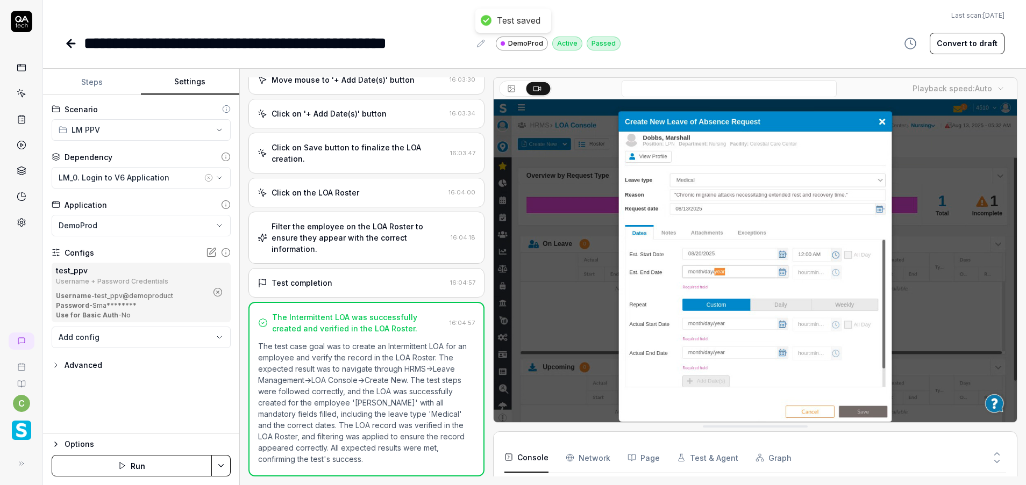
click at [65, 44] on icon at bounding box center [71, 43] width 13 height 13
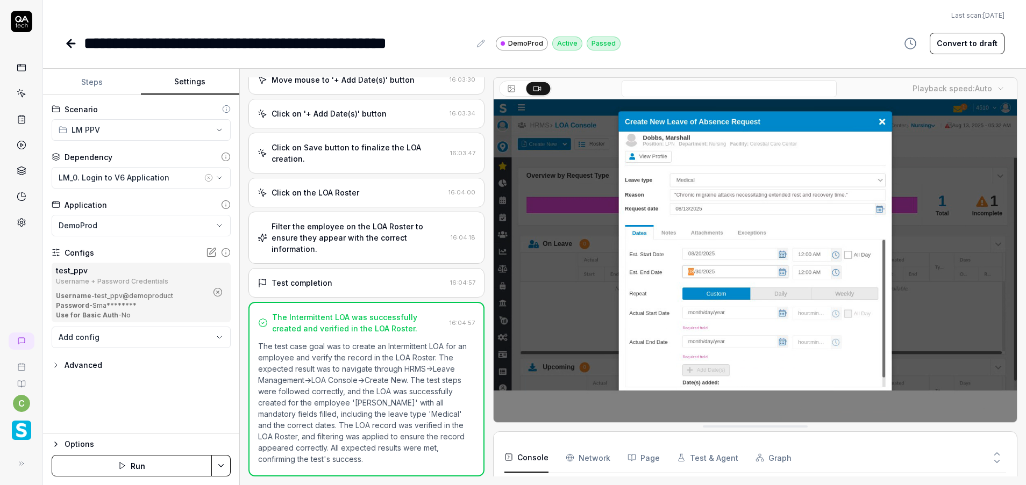
click at [70, 46] on icon at bounding box center [69, 44] width 4 height 8
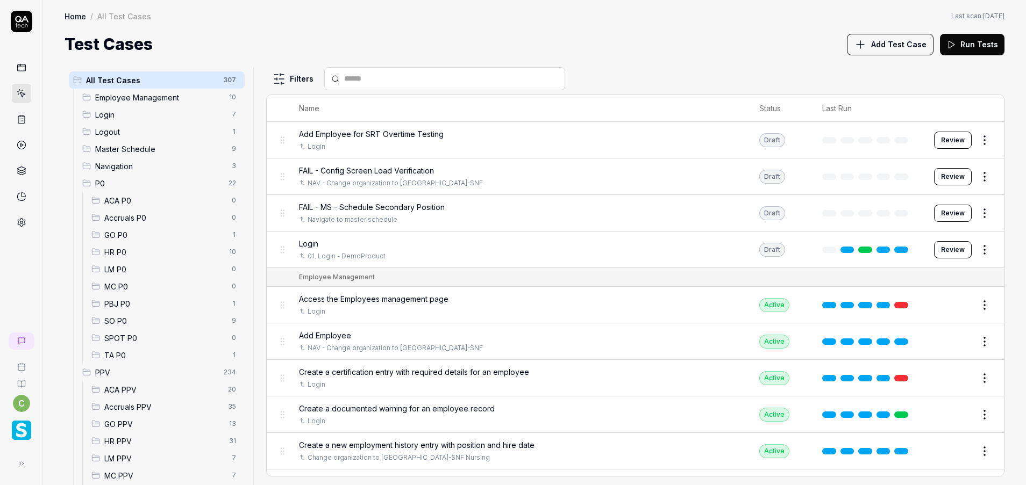
click at [158, 454] on span "LM PPV" at bounding box center [164, 458] width 121 height 11
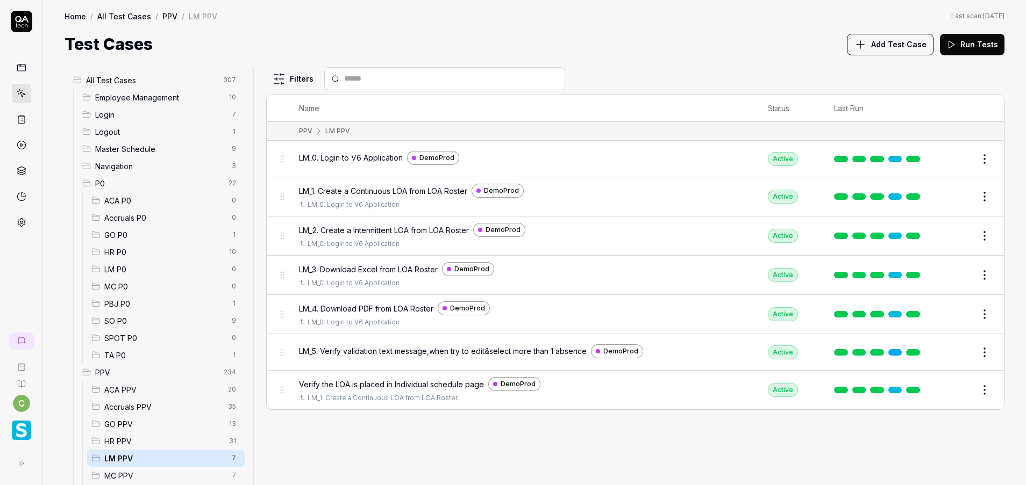
click at [959, 273] on button "Edit" at bounding box center [959, 275] width 26 height 17
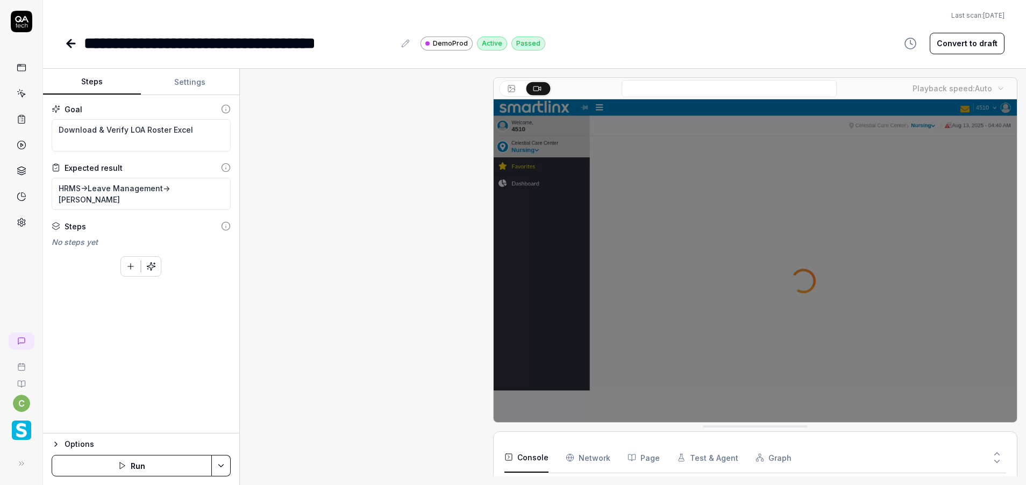
click at [188, 84] on button "Settings" at bounding box center [190, 82] width 98 height 26
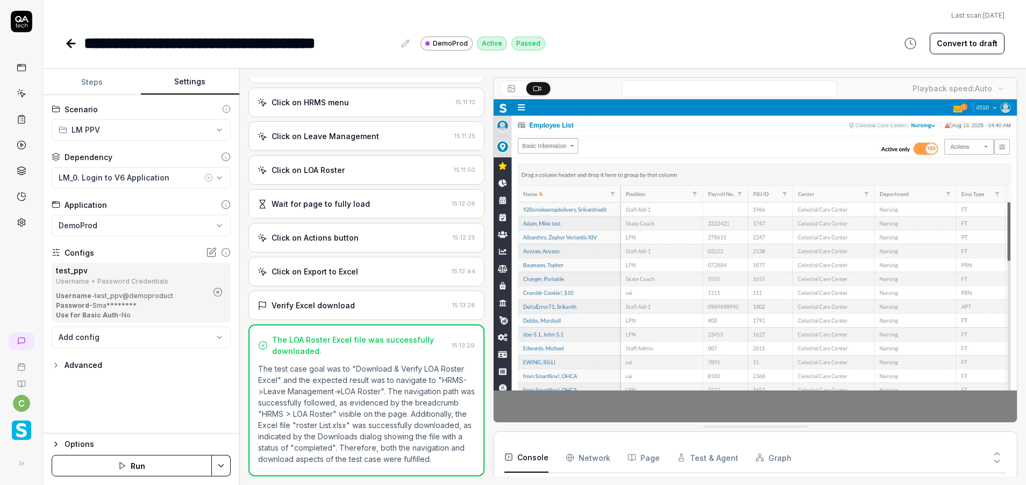
scroll to position [92, 0]
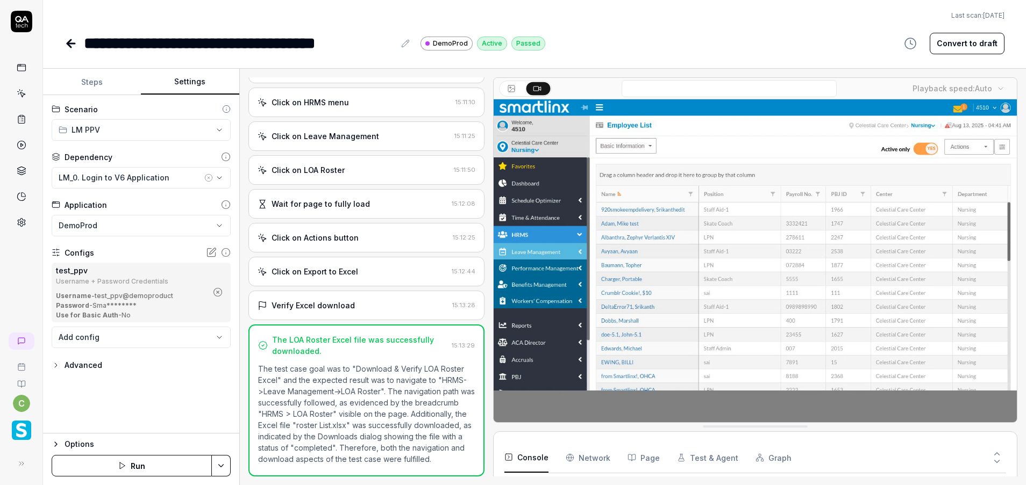
click at [68, 44] on icon at bounding box center [71, 44] width 8 height 0
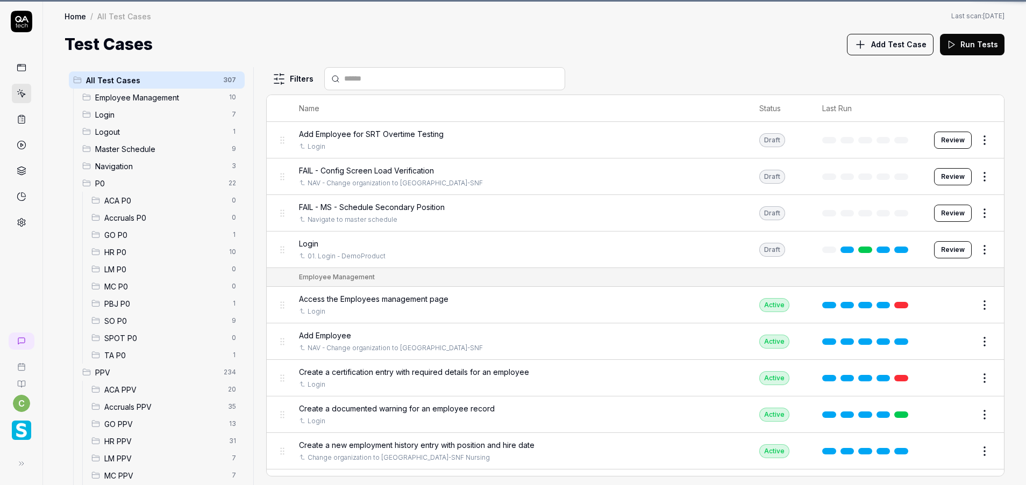
click at [123, 459] on span "LM PPV" at bounding box center [164, 458] width 121 height 11
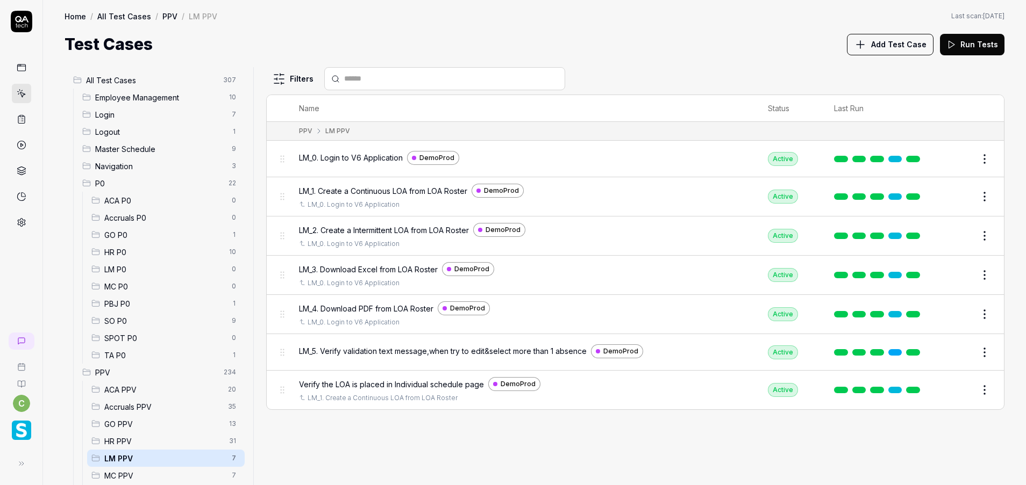
click at [958, 309] on button "Edit" at bounding box center [959, 314] width 26 height 17
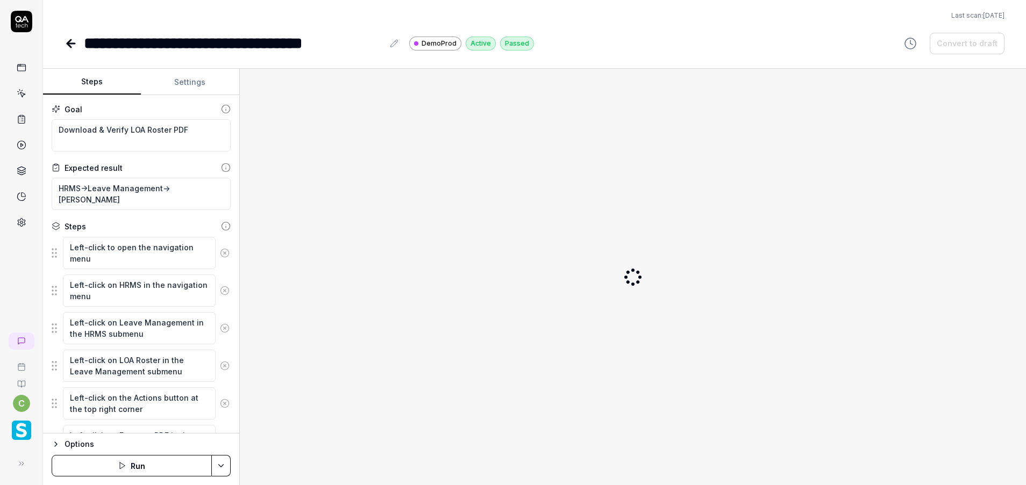
click at [192, 83] on button "Settings" at bounding box center [190, 82] width 98 height 26
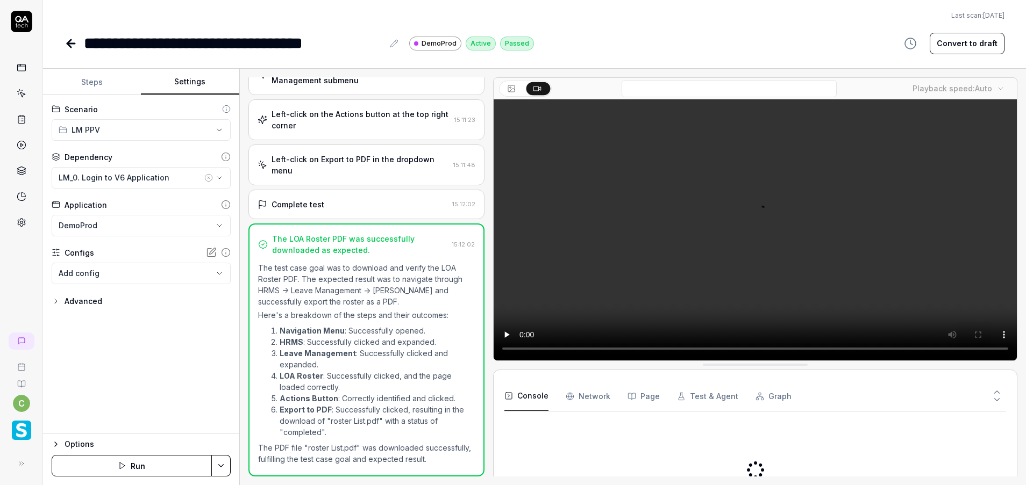
scroll to position [197, 0]
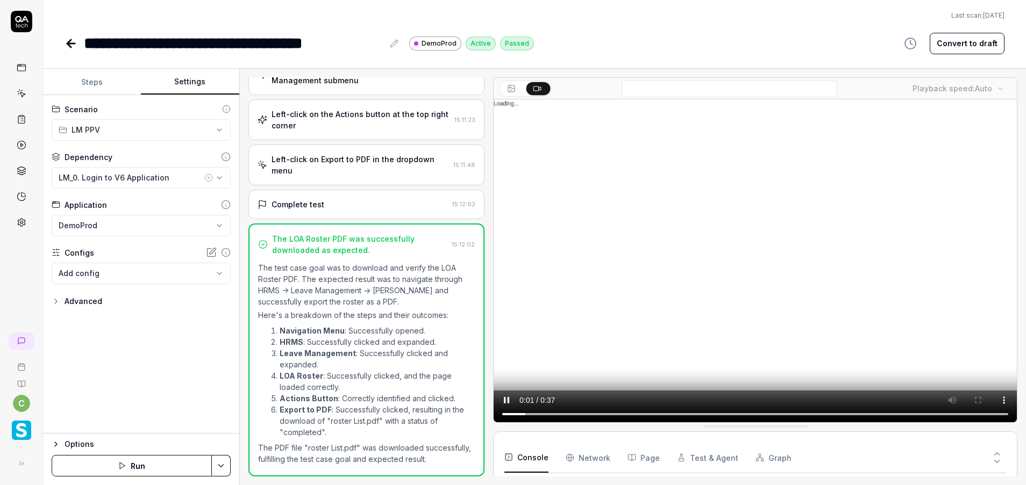
scroll to position [92, 0]
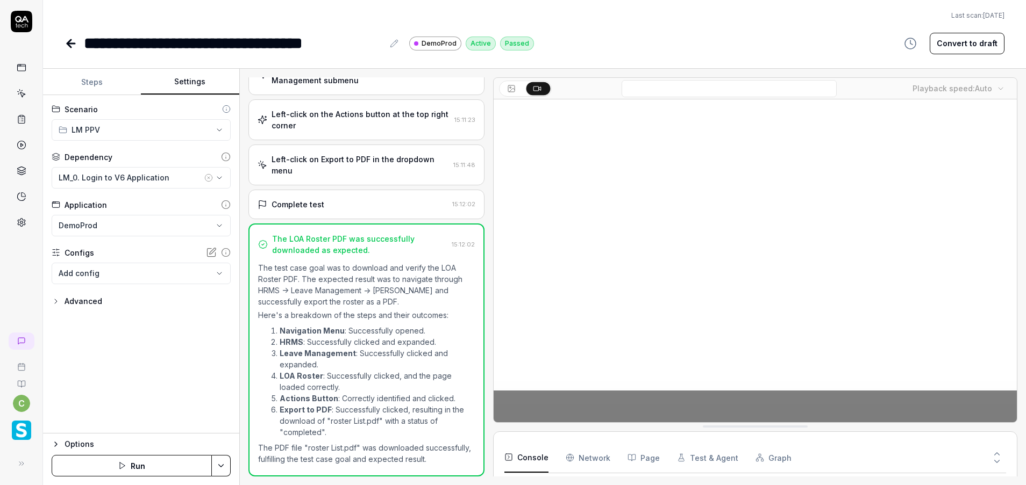
click at [205, 273] on body "**********" at bounding box center [513, 242] width 1026 height 485
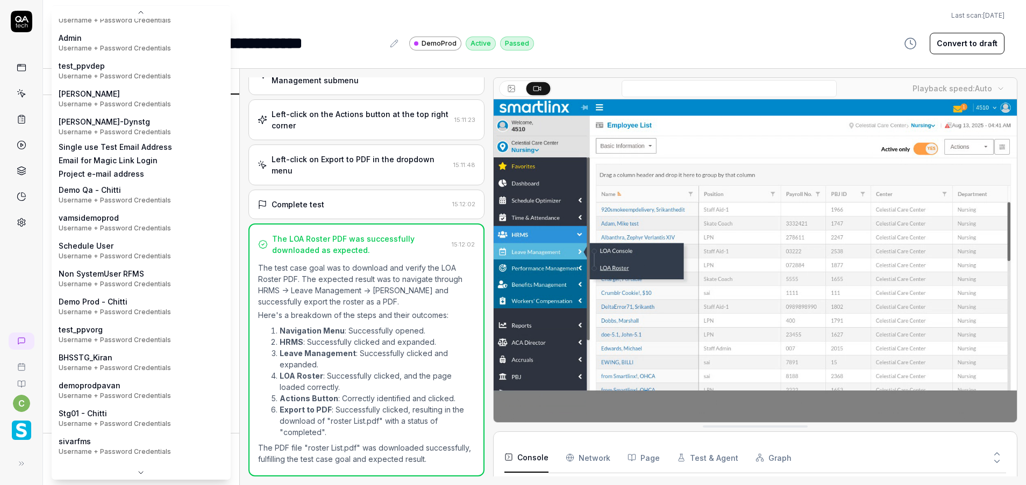
scroll to position [171, 0]
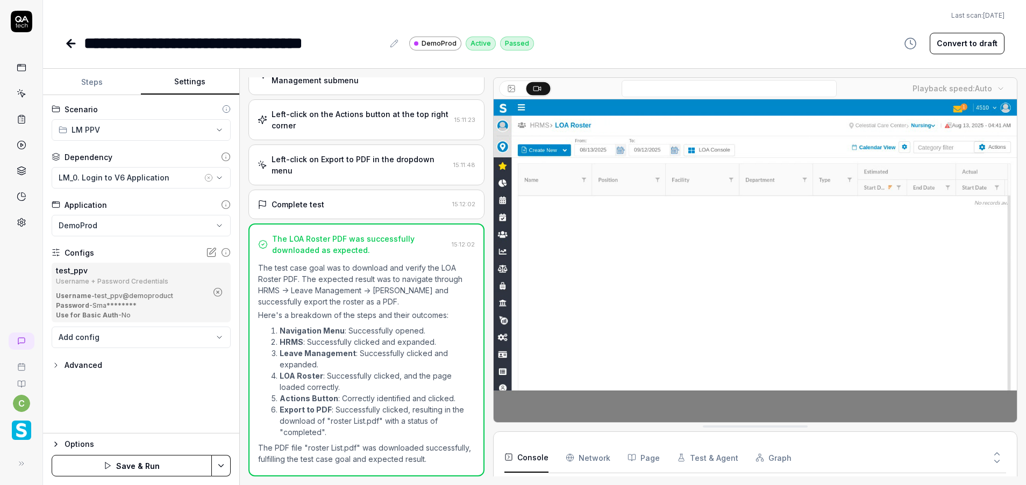
click at [222, 464] on html "**********" at bounding box center [513, 242] width 1026 height 485
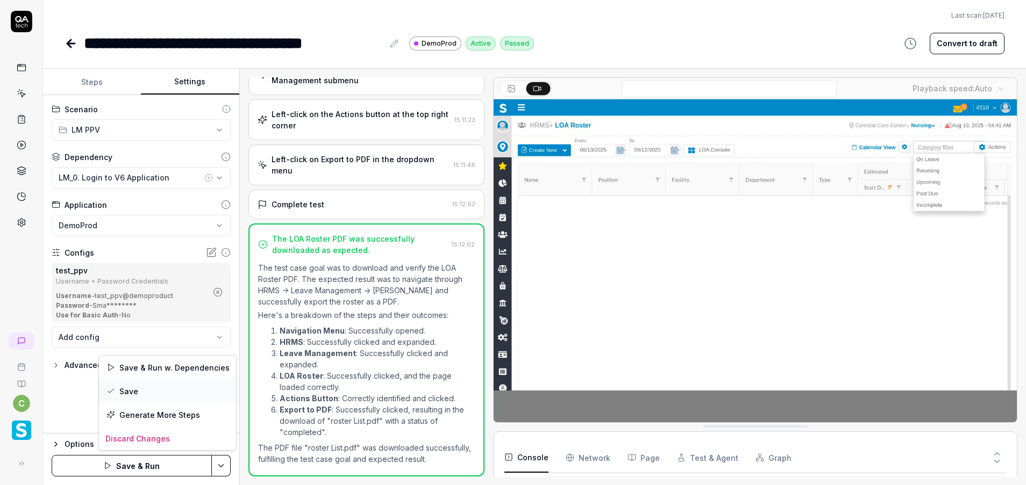
click at [156, 393] on div "Save" at bounding box center [167, 392] width 137 height 24
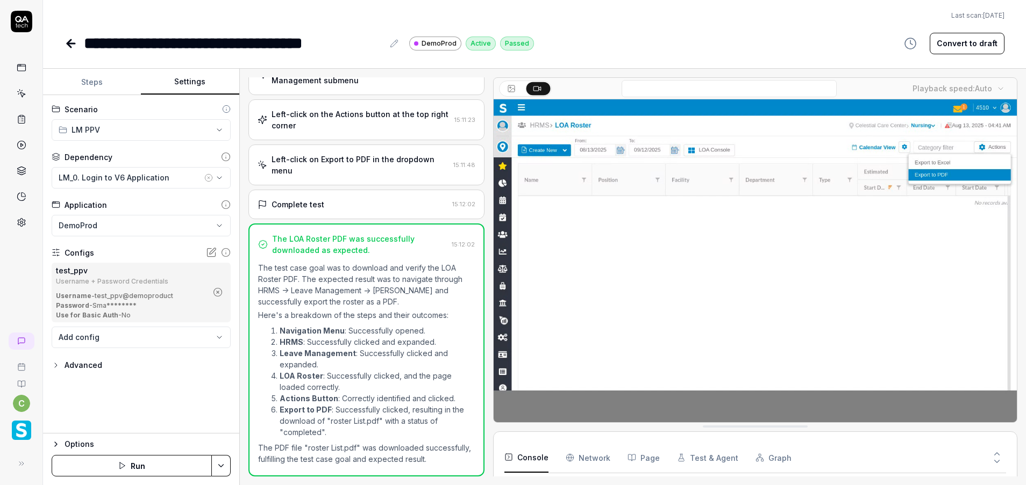
click at [70, 46] on icon at bounding box center [69, 44] width 4 height 8
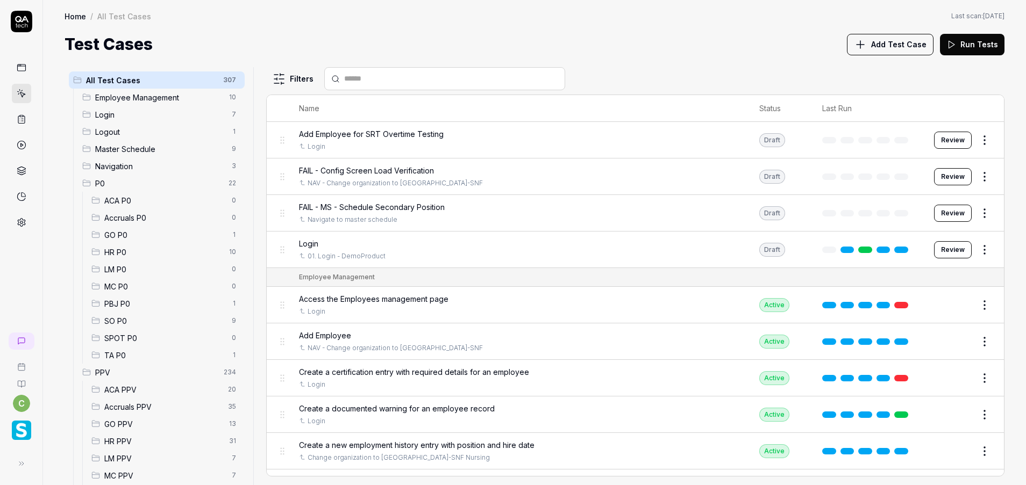
click at [129, 464] on span "LM PPV" at bounding box center [164, 458] width 121 height 11
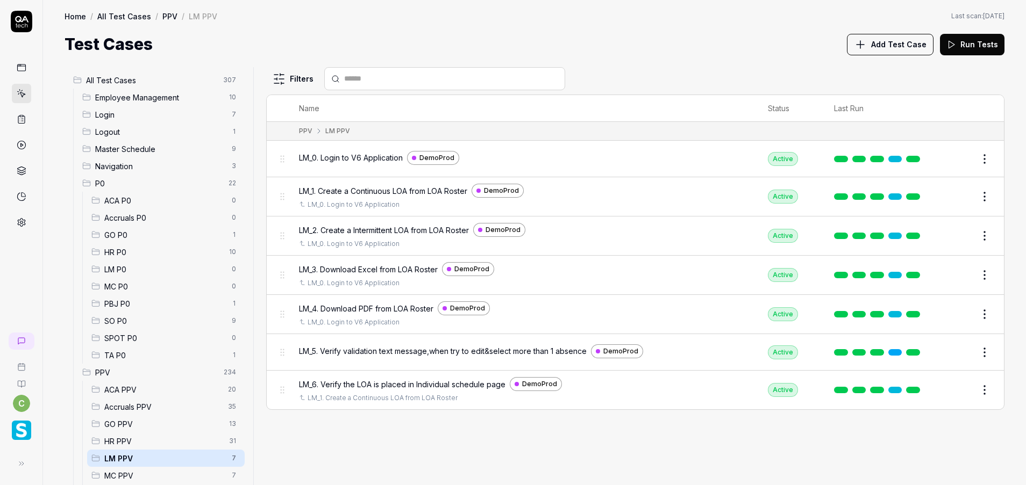
click at [953, 392] on button "Edit" at bounding box center [959, 390] width 26 height 17
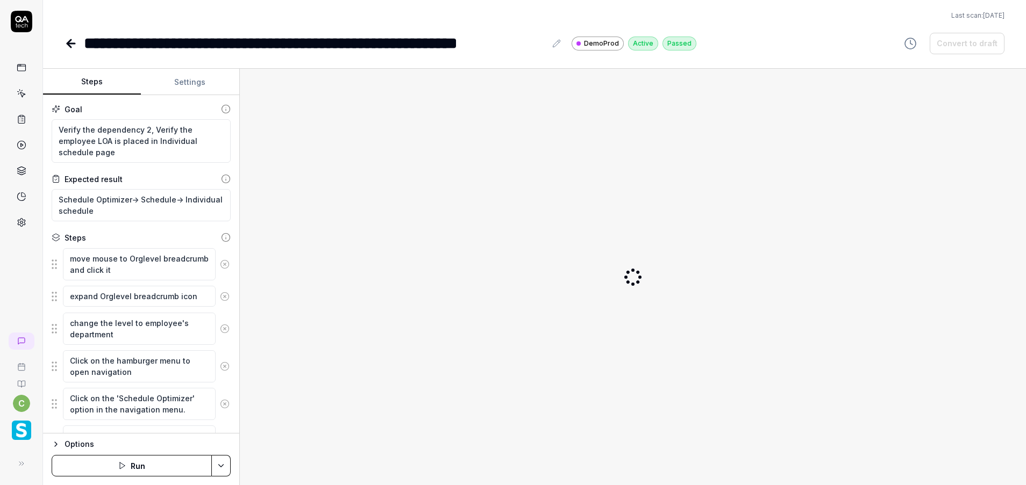
click at [196, 82] on button "Settings" at bounding box center [190, 82] width 98 height 26
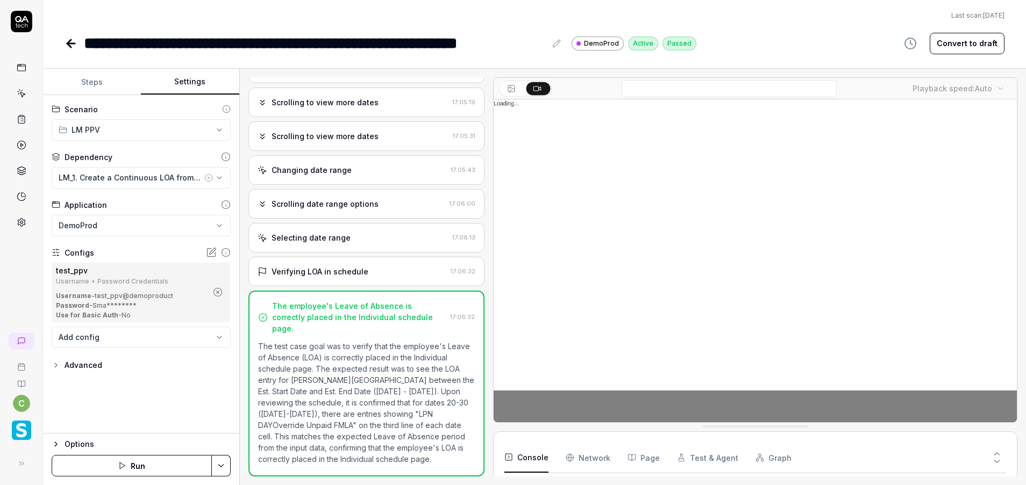
scroll to position [70, 0]
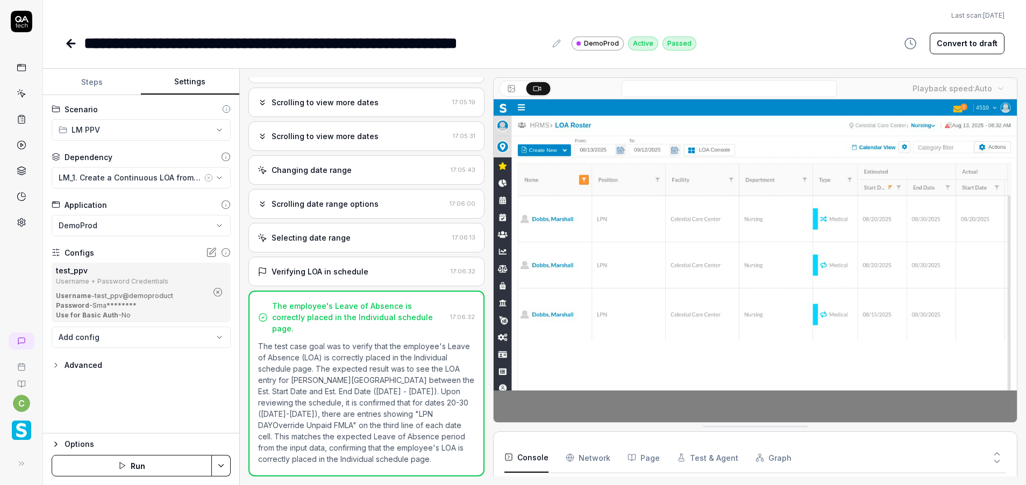
click at [71, 47] on icon at bounding box center [69, 44] width 4 height 8
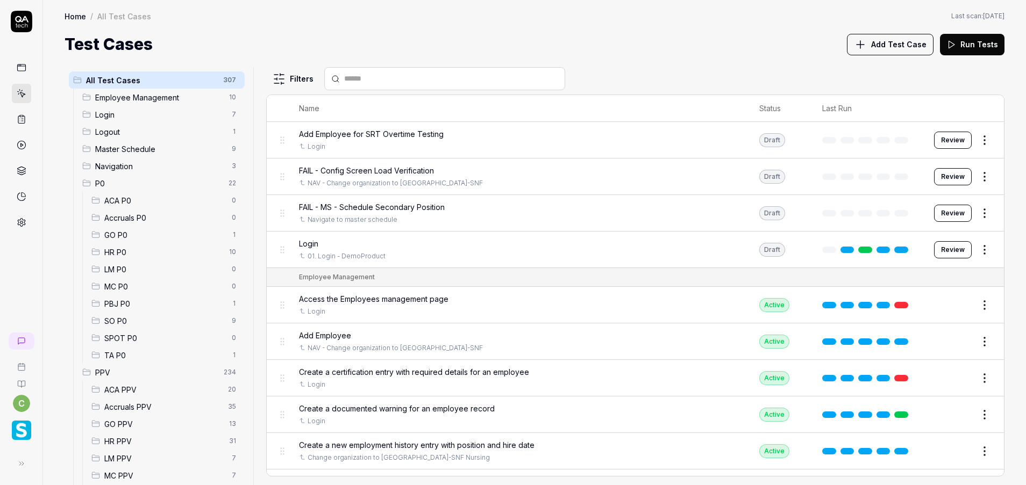
click at [133, 473] on span "MC PPV" at bounding box center [164, 475] width 121 height 11
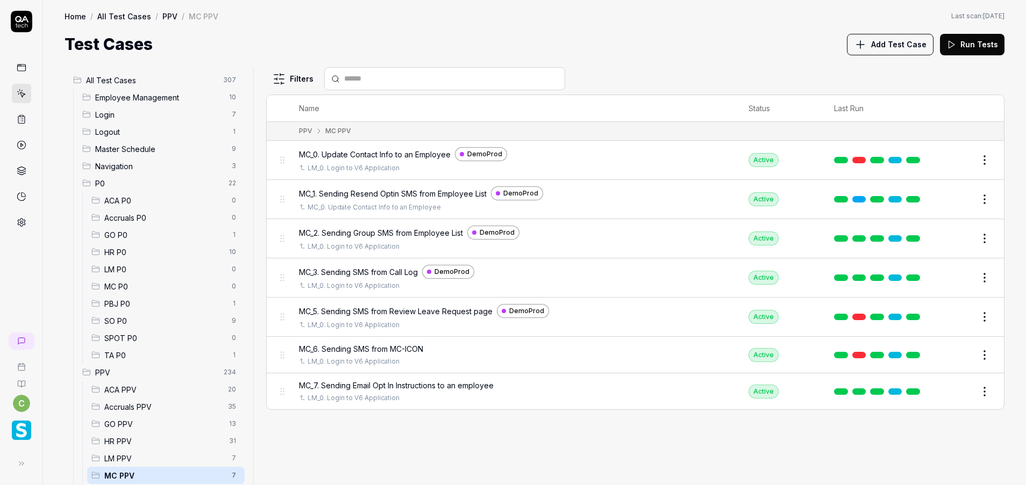
click at [956, 199] on button "Edit" at bounding box center [959, 199] width 26 height 17
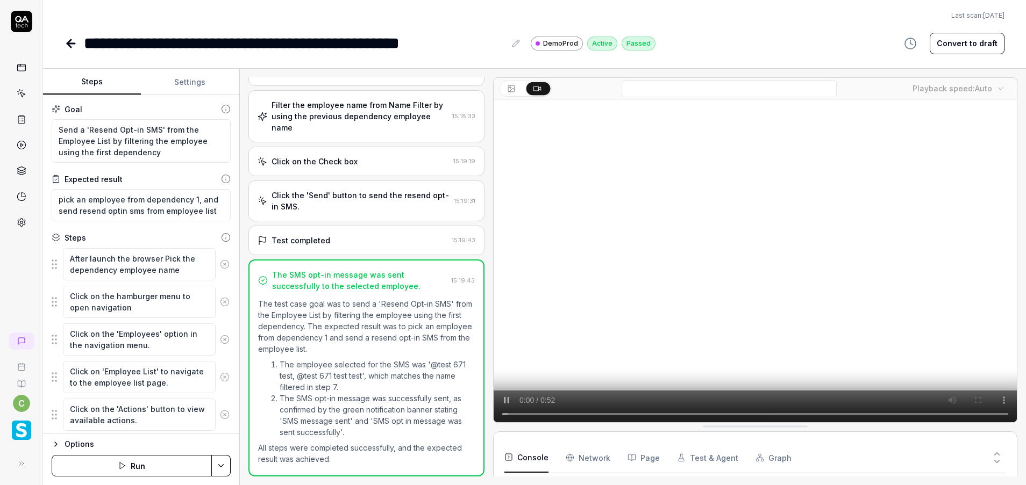
scroll to position [123, 0]
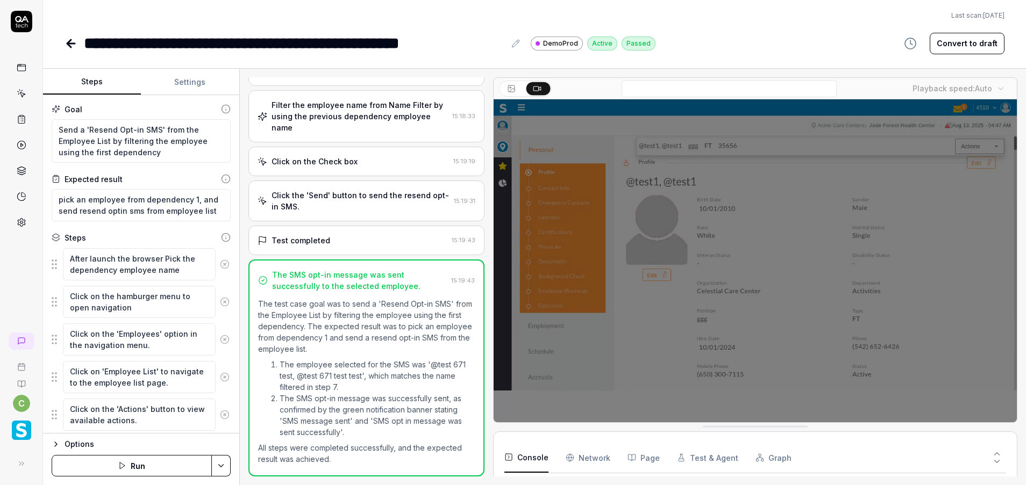
click at [207, 85] on button "Settings" at bounding box center [190, 82] width 98 height 26
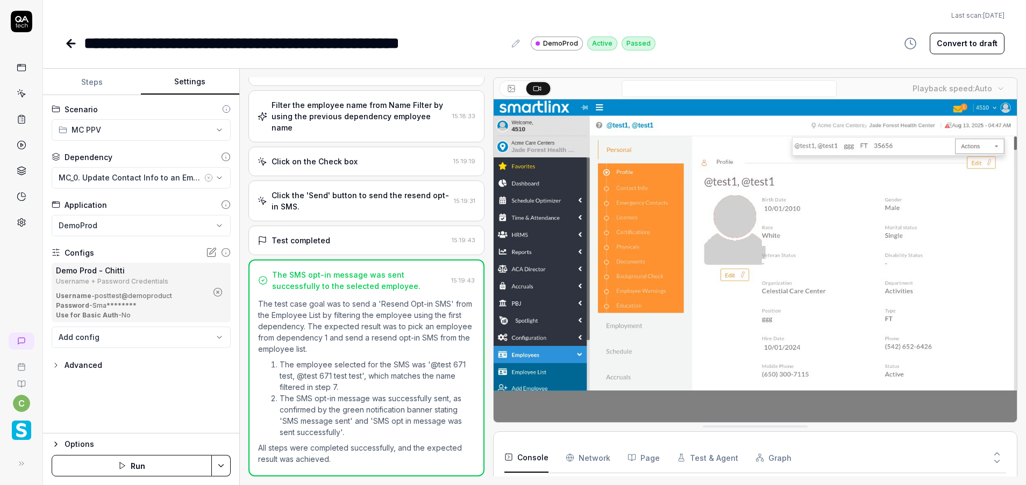
click at [216, 290] on icon "button" at bounding box center [218, 293] width 10 height 10
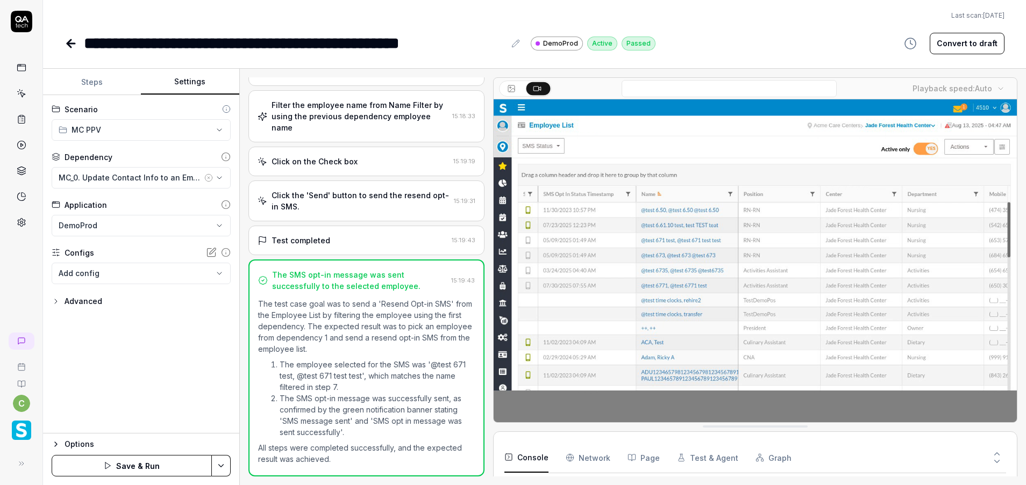
click at [216, 291] on div "**********" at bounding box center [141, 264] width 196 height 339
click at [218, 270] on body "**********" at bounding box center [513, 242] width 1026 height 485
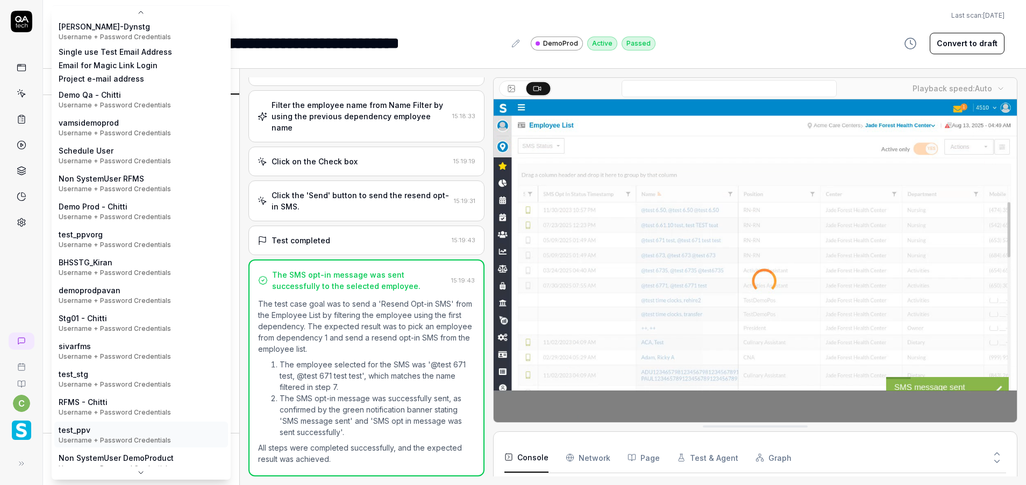
scroll to position [171, 0]
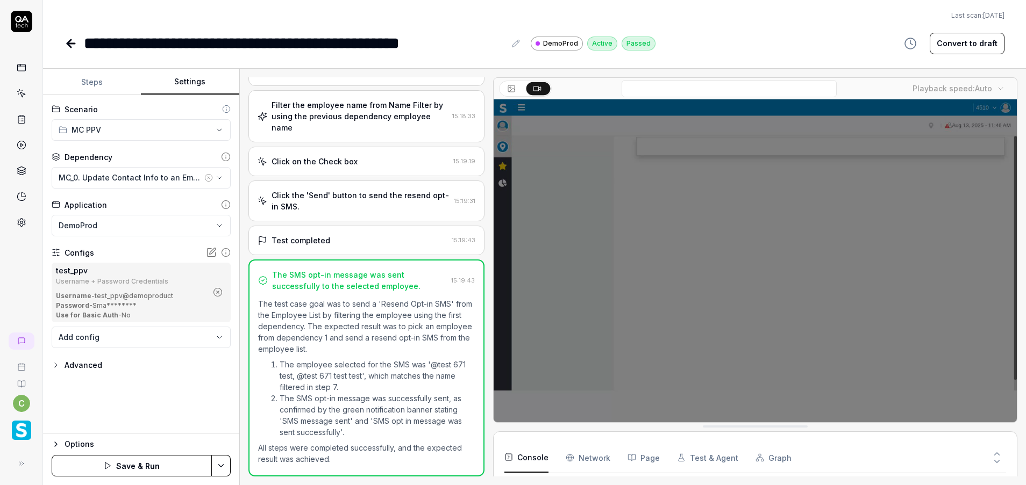
click at [223, 466] on html "**********" at bounding box center [513, 242] width 1026 height 485
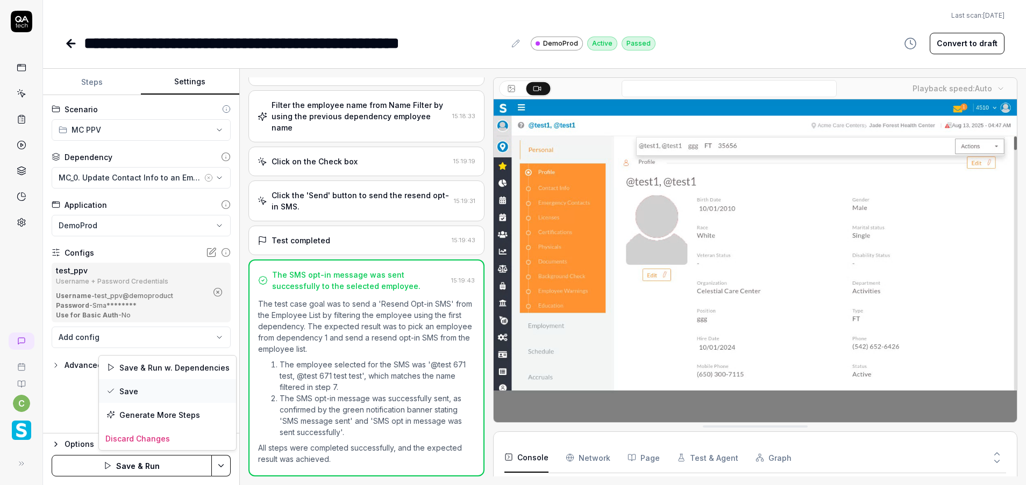
click at [191, 393] on div "Save" at bounding box center [167, 392] width 137 height 24
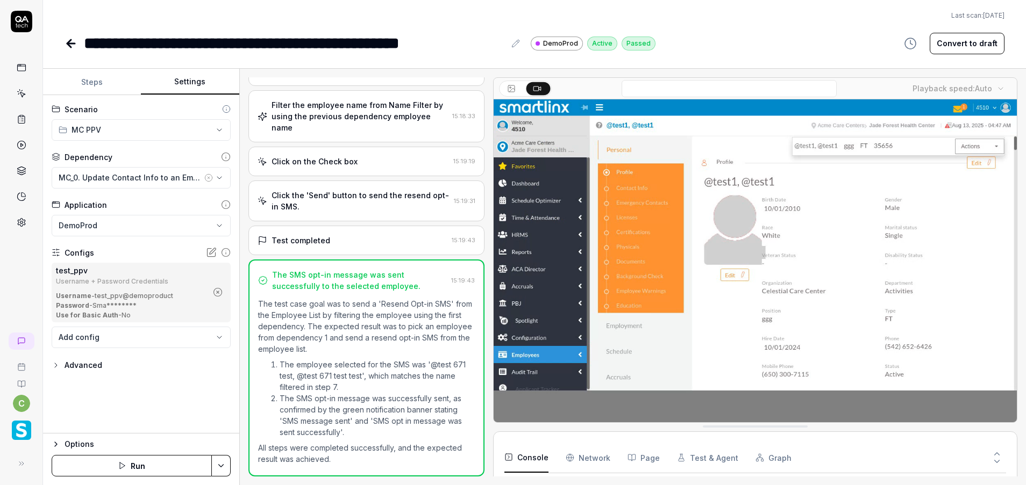
drag, startPoint x: 71, startPoint y: 45, endPoint x: 71, endPoint y: 53, distance: 8.1
click at [71, 45] on icon at bounding box center [71, 43] width 13 height 13
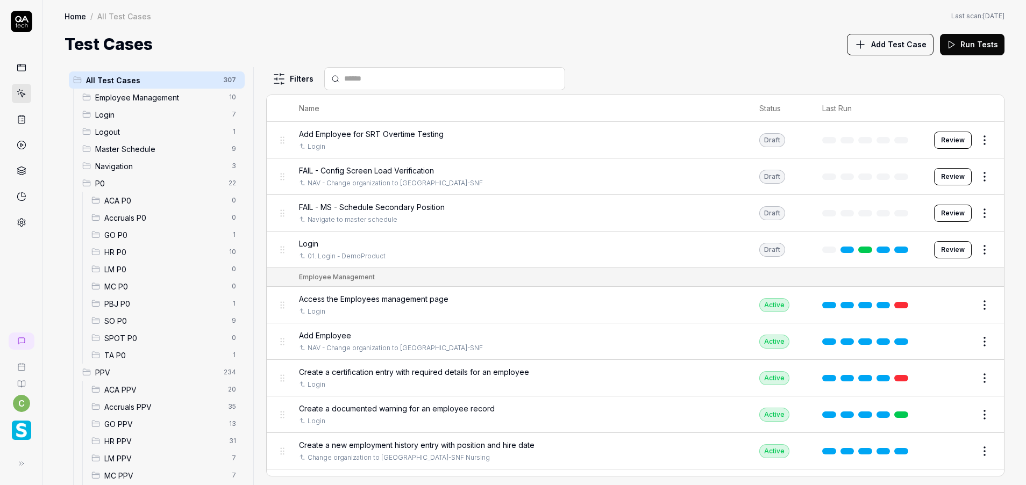
click at [121, 474] on span "MC PPV" at bounding box center [164, 475] width 121 height 11
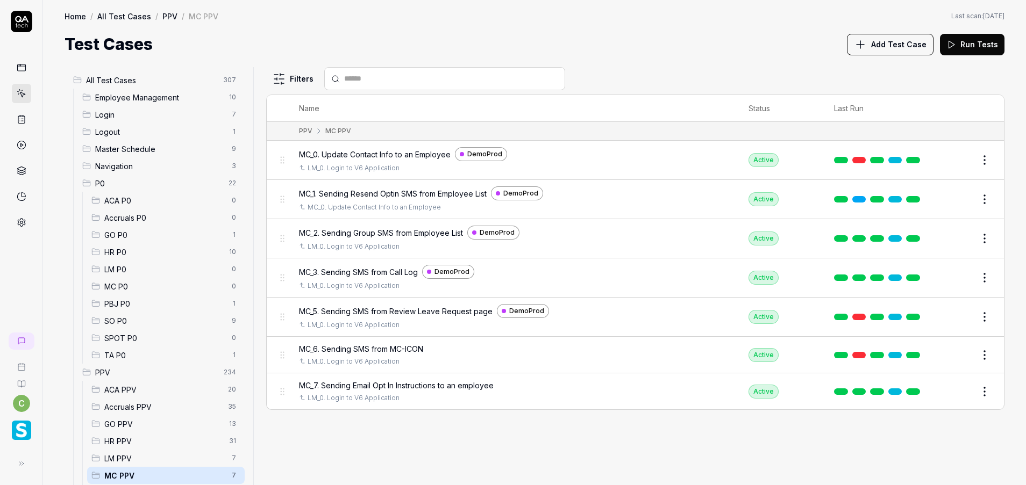
click at [958, 277] on button "Edit" at bounding box center [959, 277] width 26 height 17
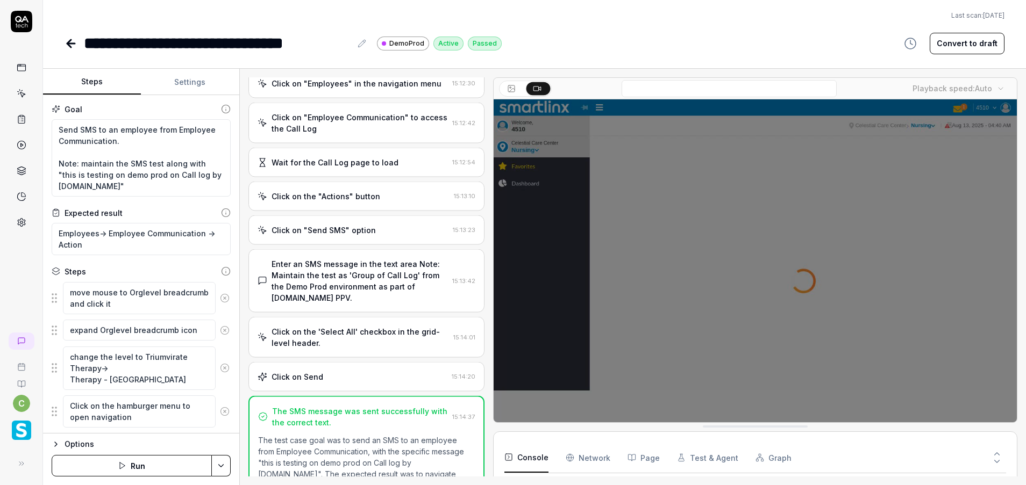
click at [186, 87] on button "Settings" at bounding box center [190, 82] width 98 height 26
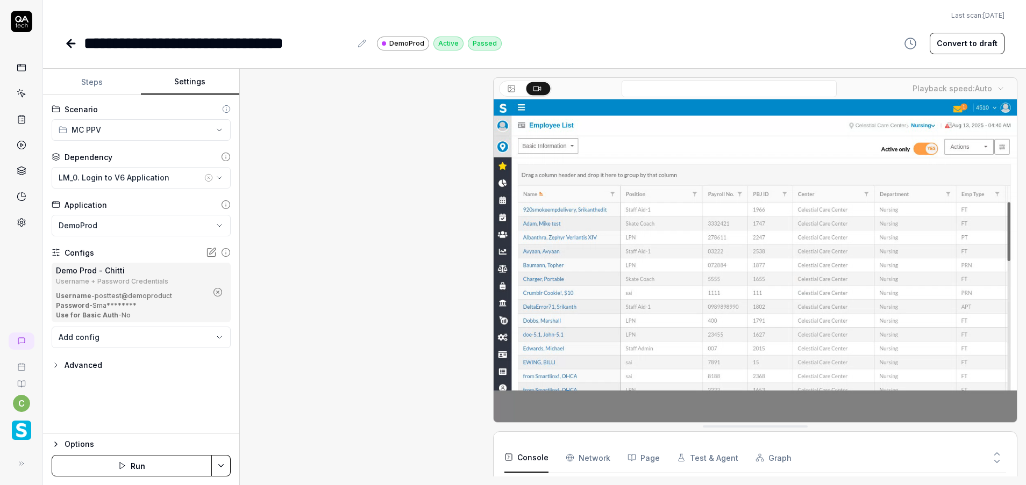
scroll to position [398, 0]
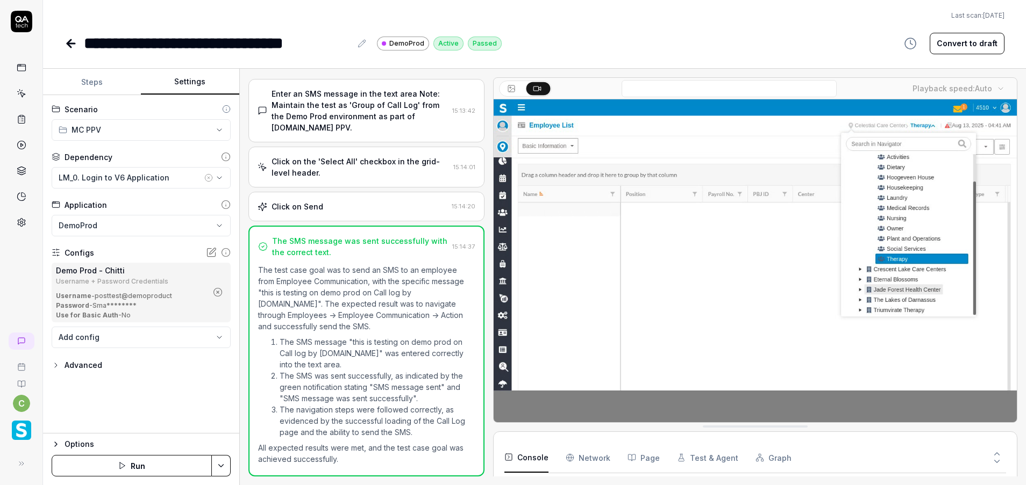
click at [221, 291] on circle "button" at bounding box center [217, 293] width 8 height 8
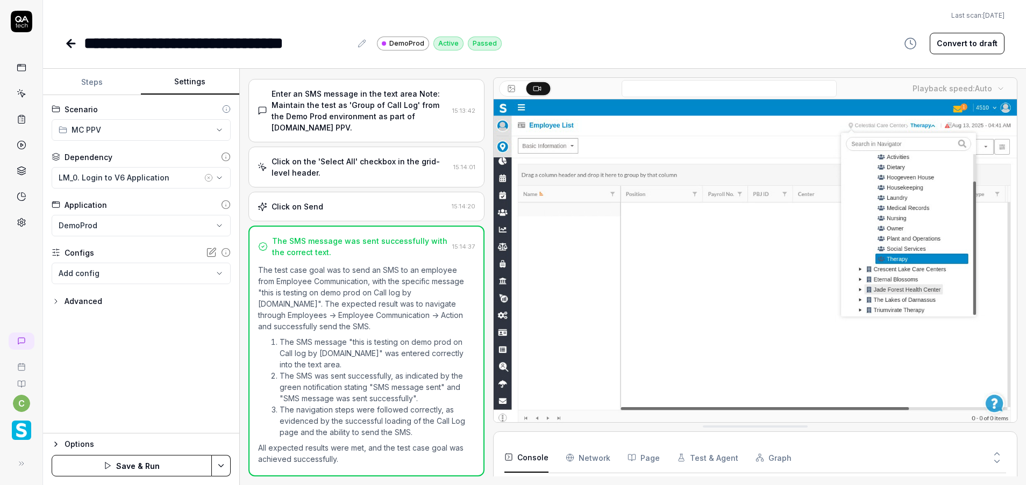
click at [191, 268] on body "**********" at bounding box center [513, 242] width 1026 height 485
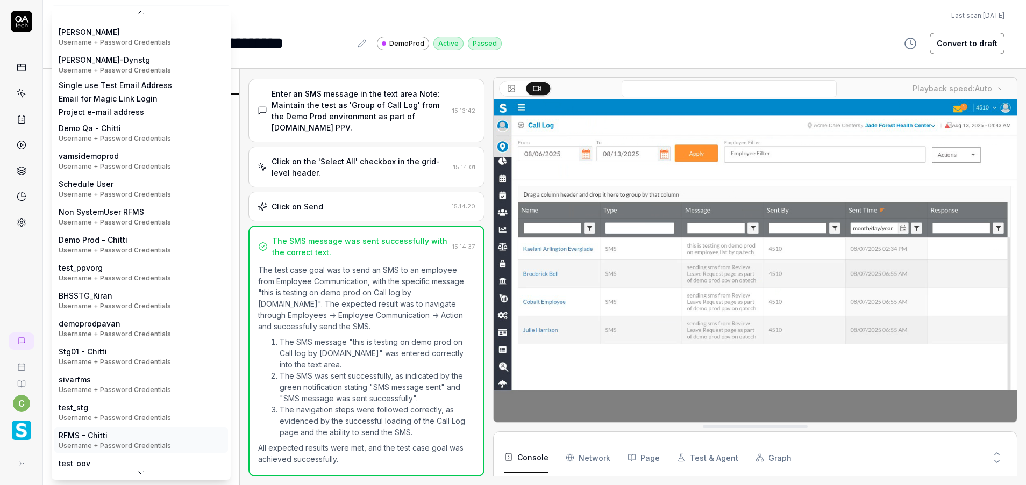
scroll to position [171, 0]
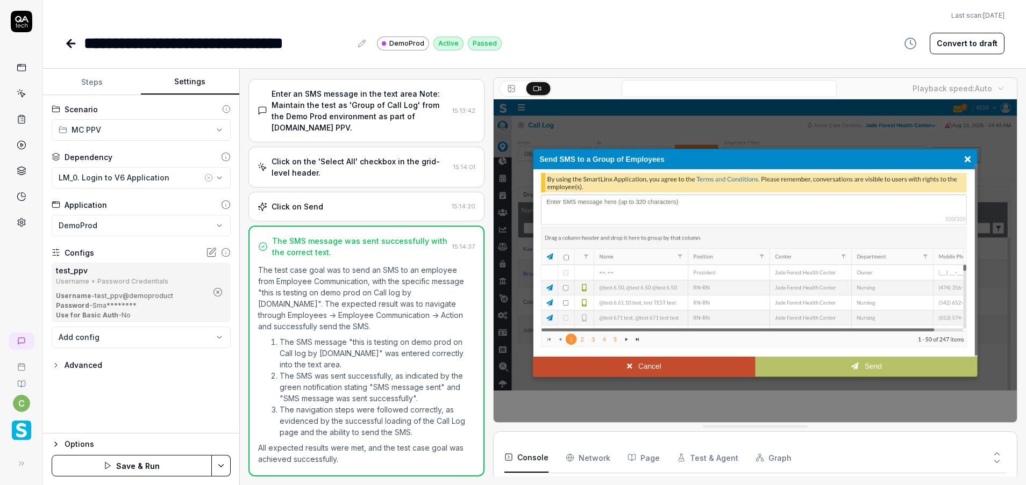
click at [227, 469] on html "**********" at bounding box center [513, 242] width 1026 height 485
click at [135, 393] on div "Save" at bounding box center [167, 392] width 137 height 24
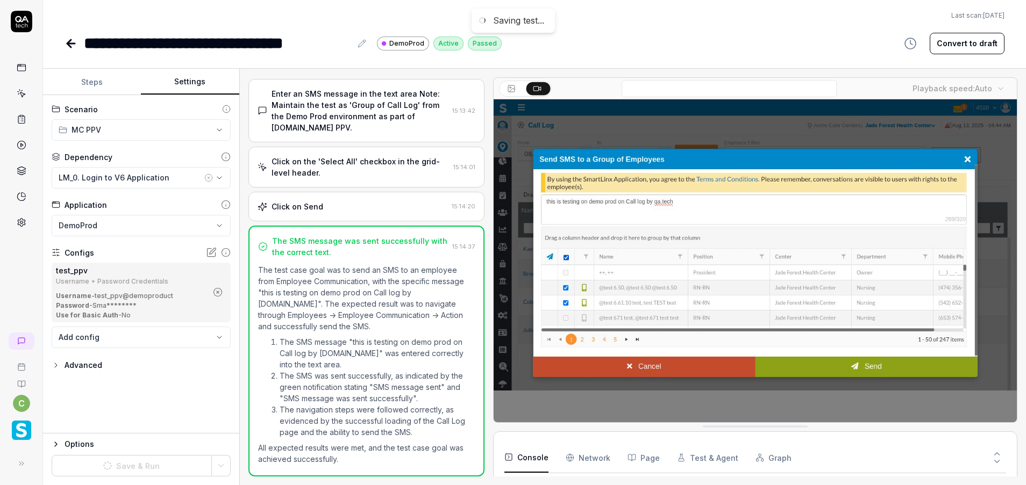
scroll to position [114, 0]
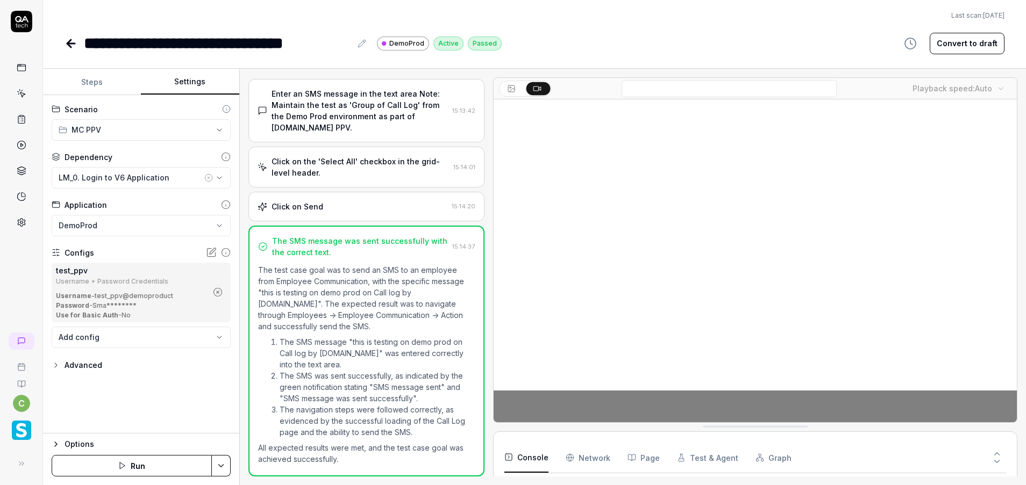
drag, startPoint x: 61, startPoint y: 43, endPoint x: 70, endPoint y: 46, distance: 9.0
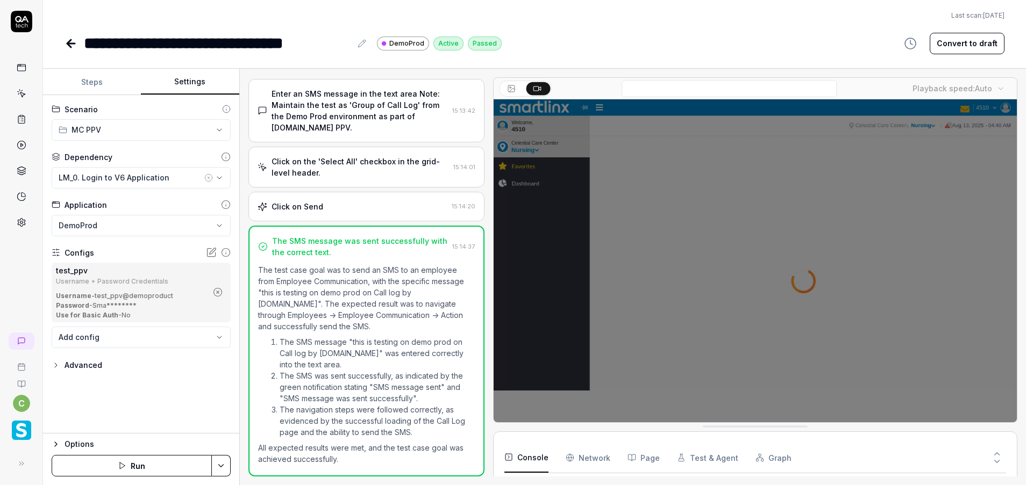
click at [66, 42] on div "**********" at bounding box center [534, 27] width 983 height 55
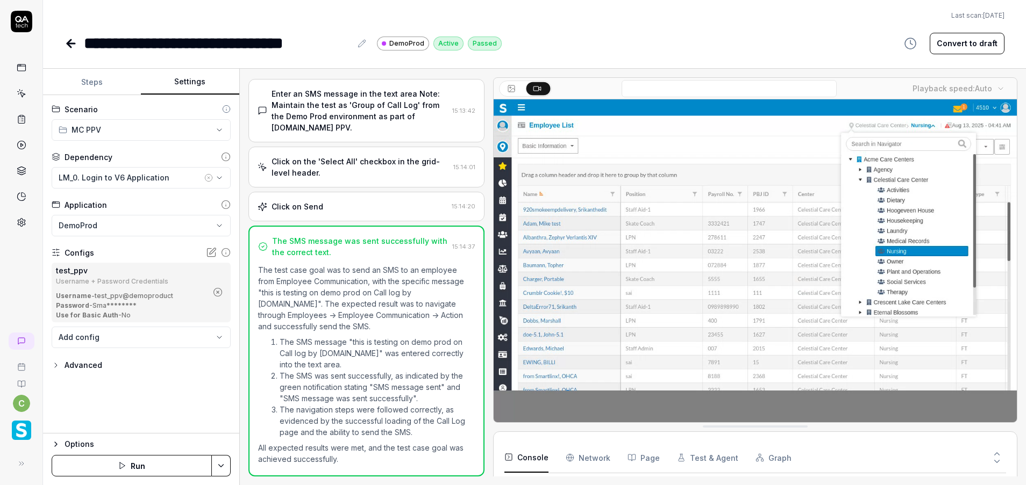
click at [70, 46] on icon at bounding box center [69, 44] width 4 height 8
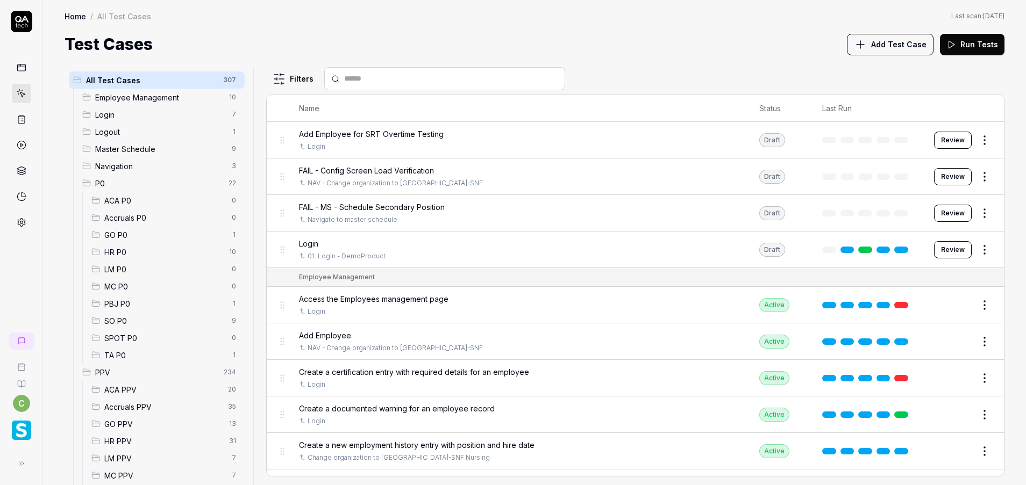
click at [118, 474] on span "MC PPV" at bounding box center [164, 475] width 121 height 11
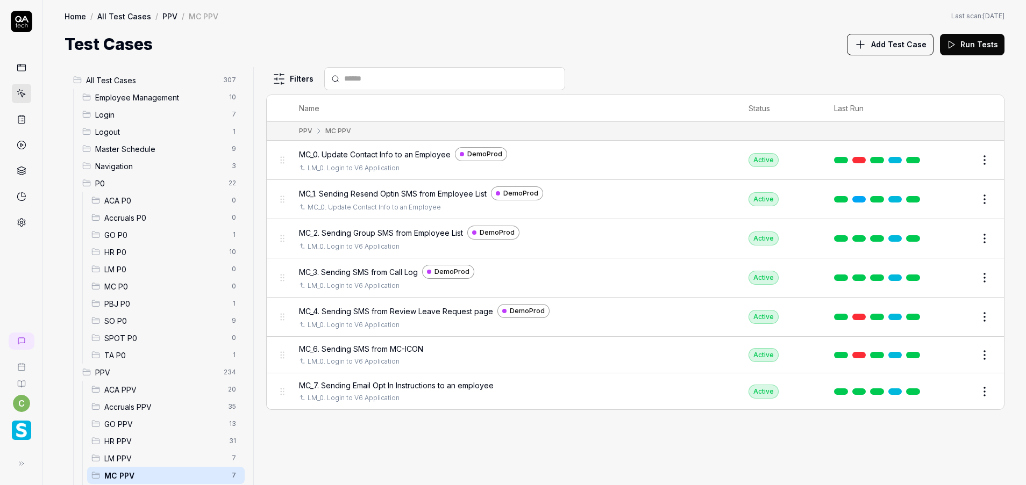
click at [965, 353] on button "Edit" at bounding box center [959, 355] width 26 height 17
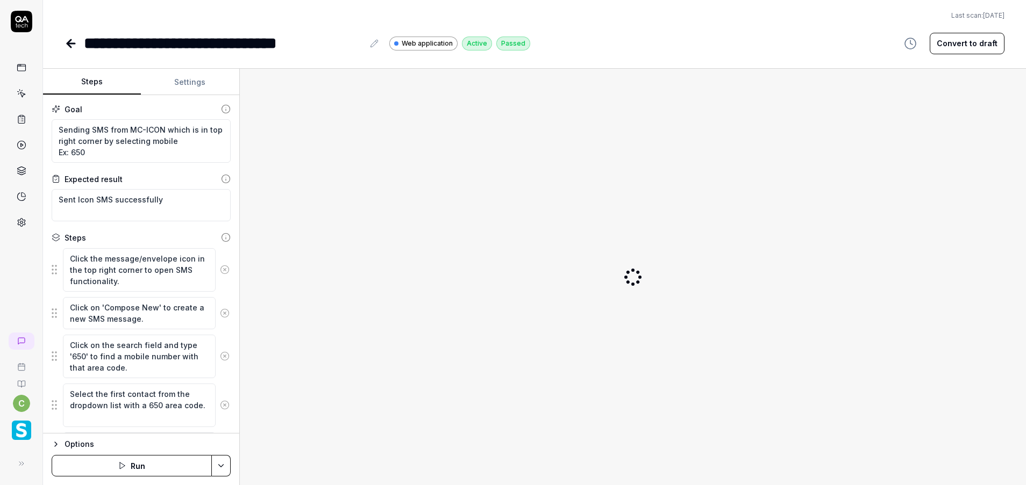
click at [129, 39] on div "**********" at bounding box center [224, 43] width 280 height 24
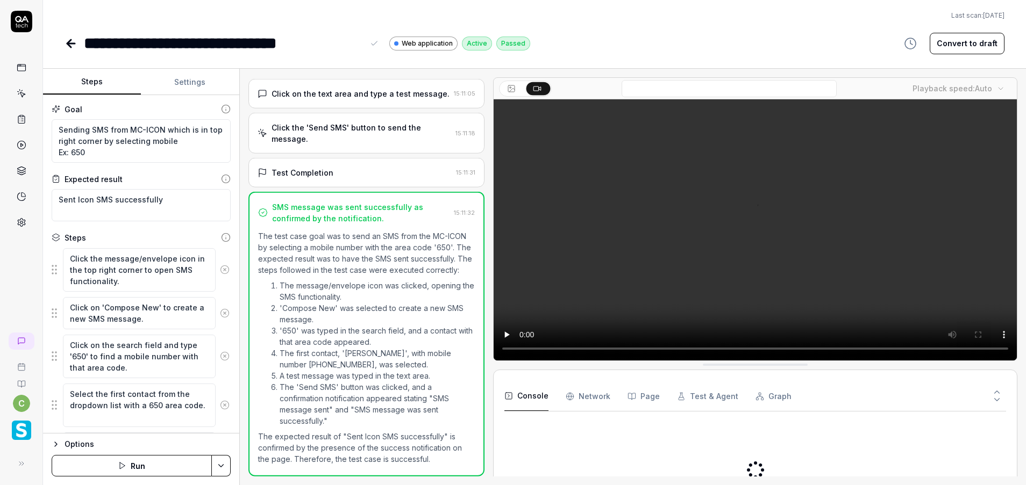
scroll to position [252, 0]
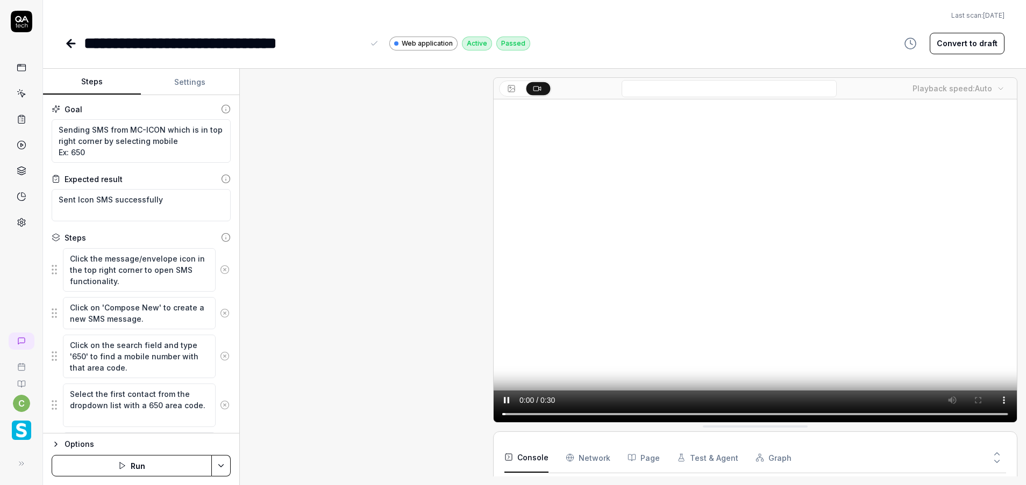
type textarea "*"
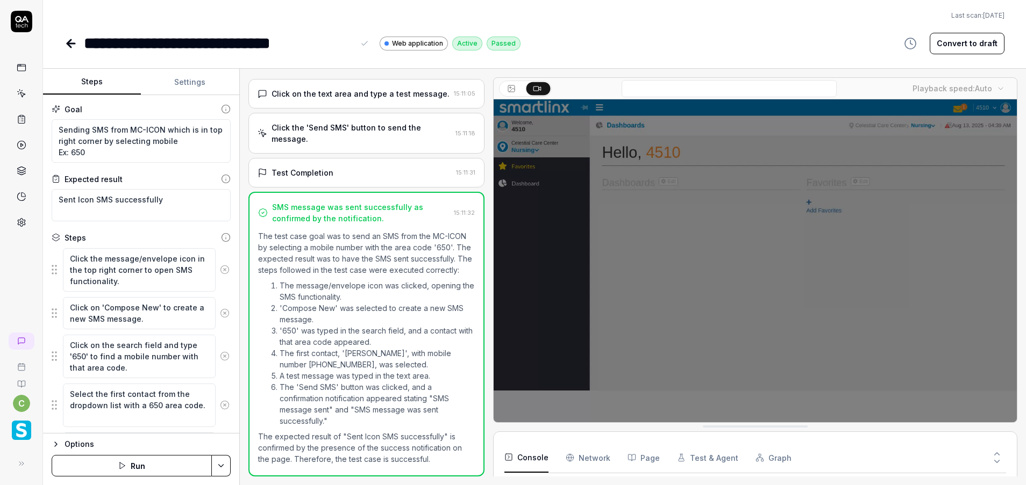
scroll to position [49, 0]
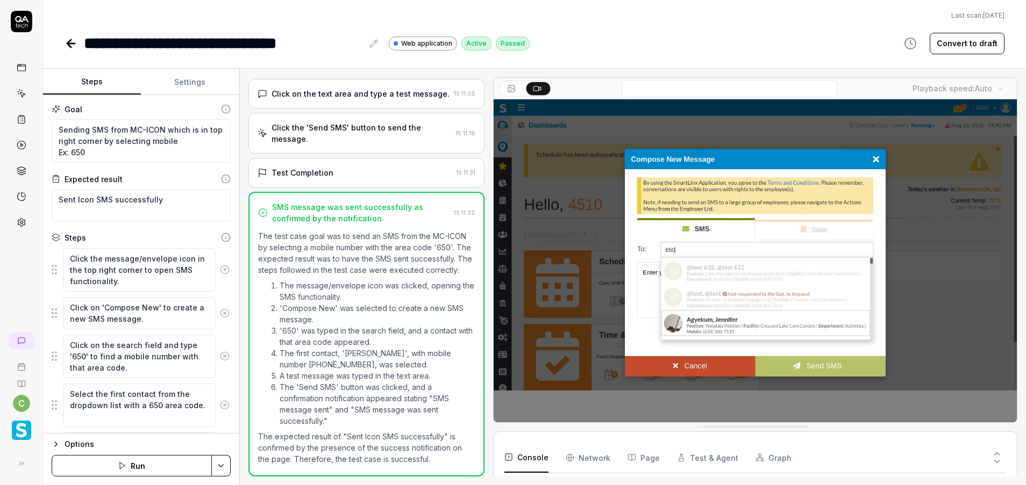
click at [190, 83] on button "Settings" at bounding box center [190, 82] width 98 height 26
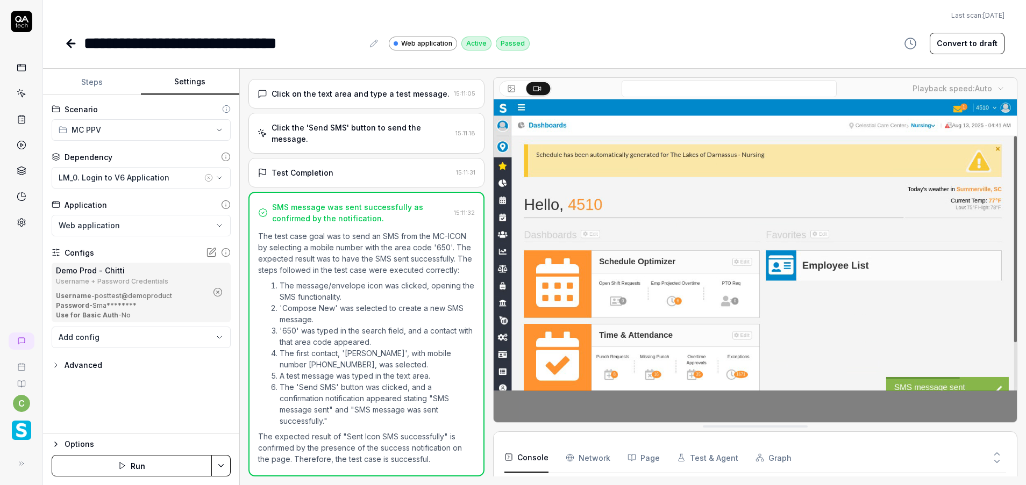
click at [217, 293] on icon "button" at bounding box center [217, 292] width 3 height 3
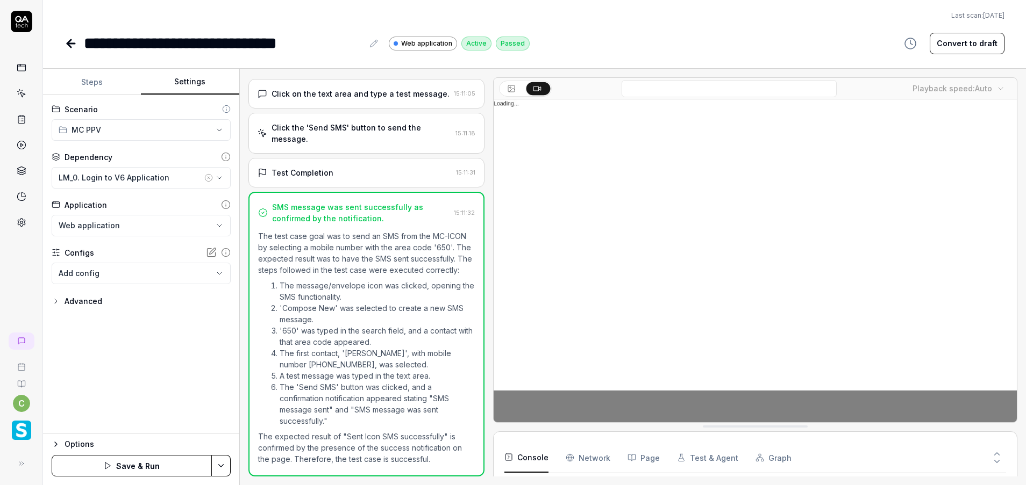
click at [174, 275] on body "**********" at bounding box center [513, 242] width 1026 height 485
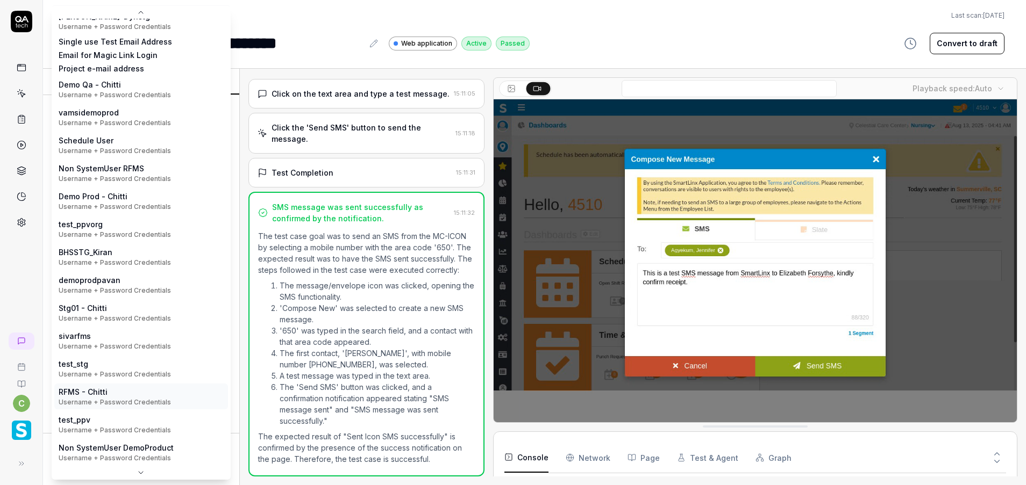
scroll to position [171, 0]
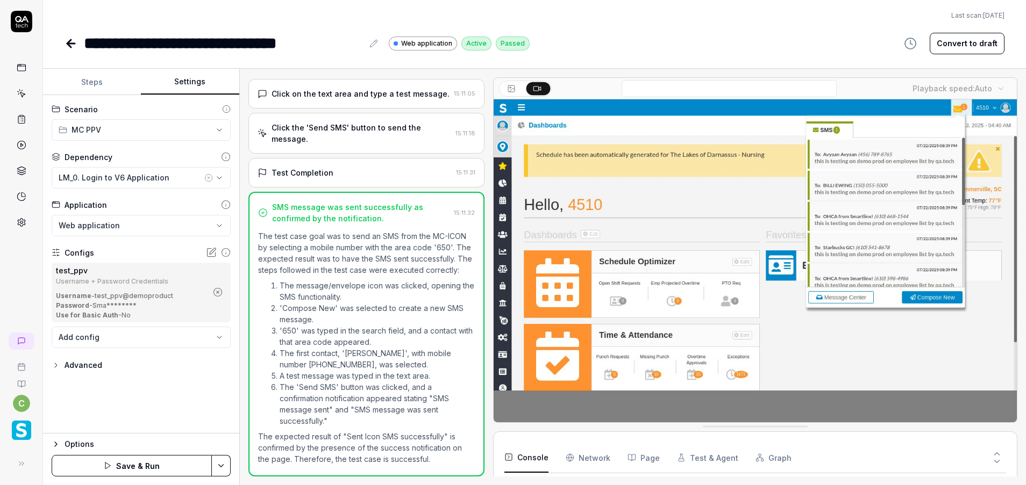
click at [221, 463] on html "**********" at bounding box center [513, 242] width 1026 height 485
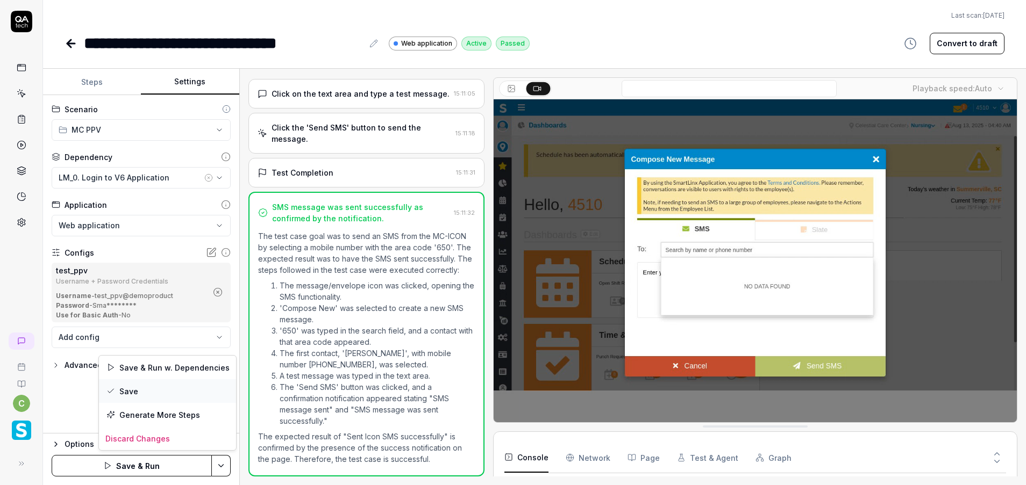
drag, startPoint x: 182, startPoint y: 395, endPoint x: 191, endPoint y: 392, distance: 9.9
click at [181, 395] on div "Save" at bounding box center [167, 392] width 137 height 24
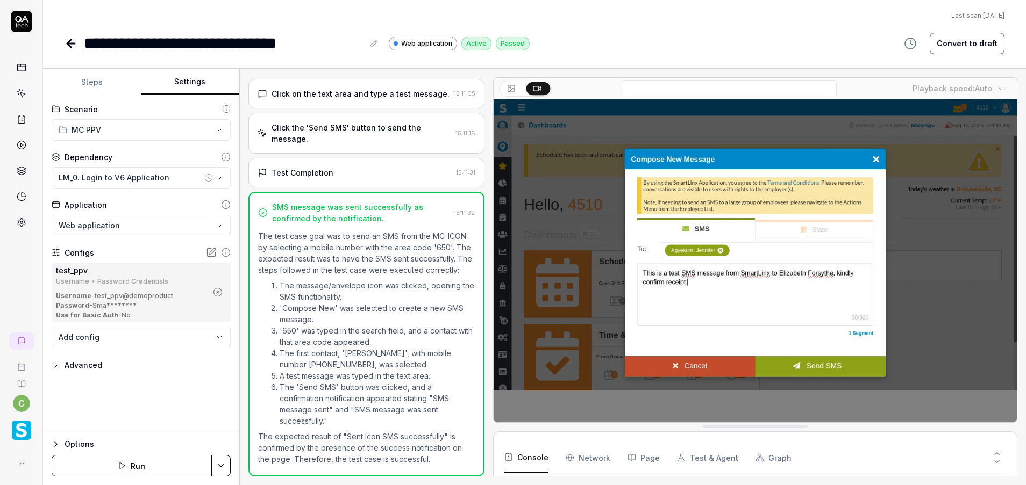
click at [68, 40] on icon at bounding box center [71, 43] width 13 height 13
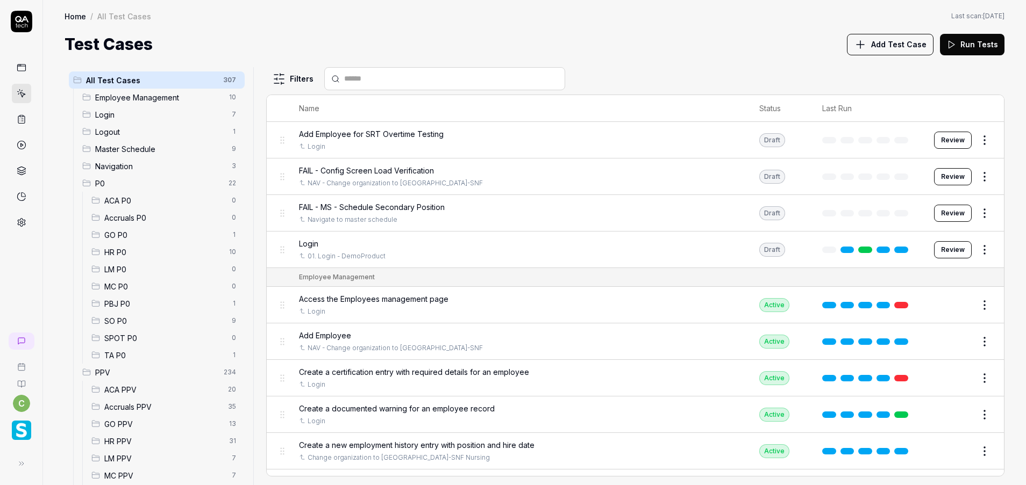
click at [124, 424] on span "GO PPV" at bounding box center [163, 424] width 118 height 11
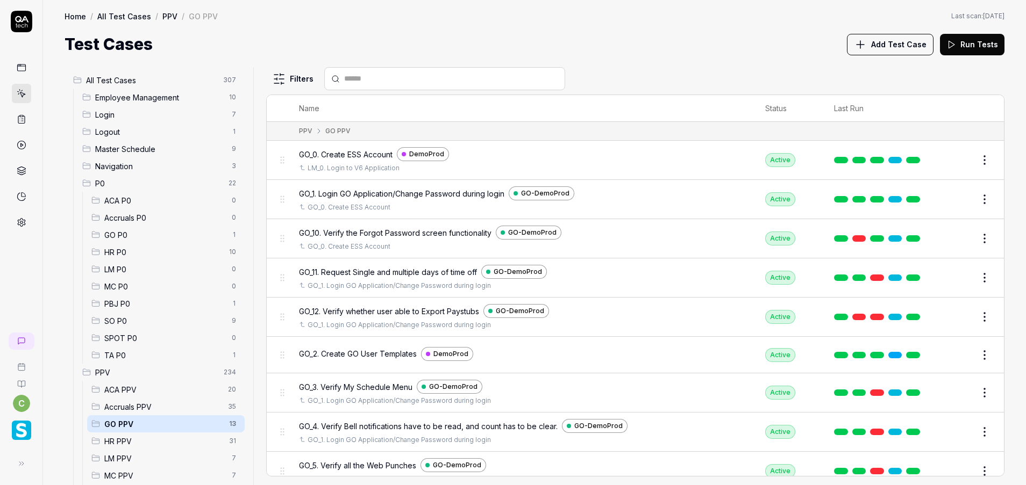
click at [955, 163] on button "Edit" at bounding box center [959, 160] width 26 height 17
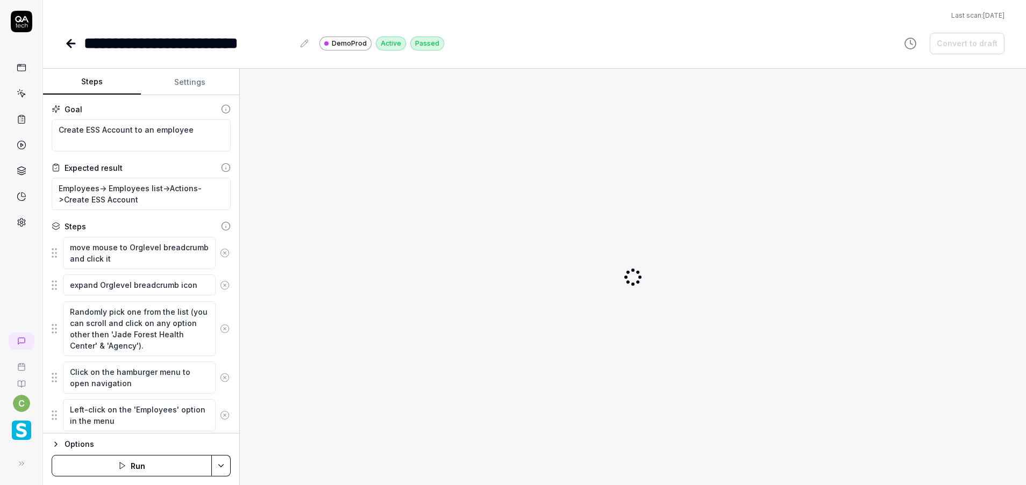
click at [184, 87] on button "Settings" at bounding box center [190, 82] width 98 height 26
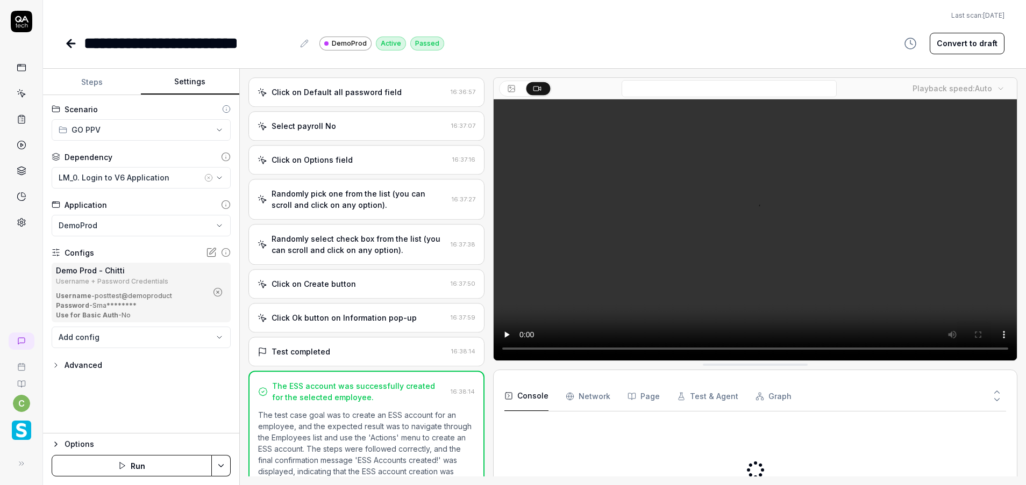
scroll to position [424, 0]
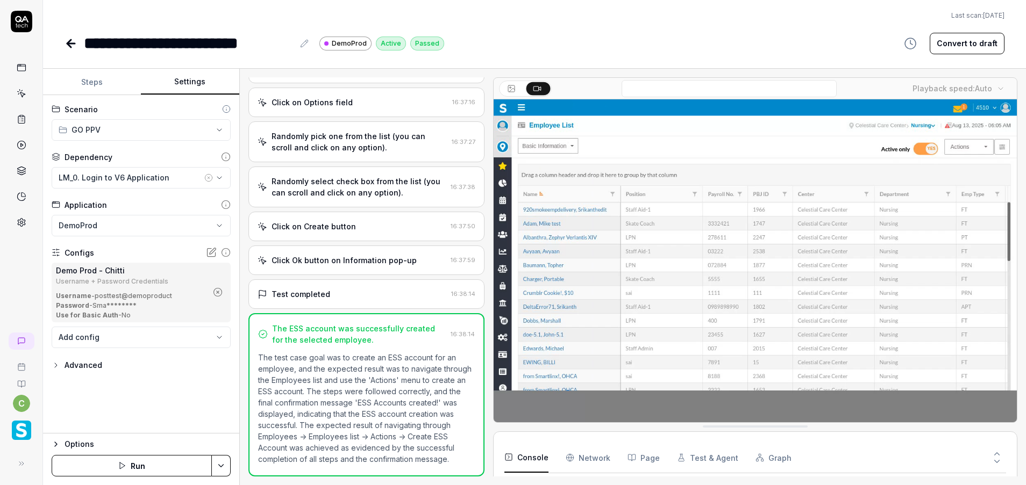
click at [218, 291] on icon "button" at bounding box center [218, 293] width 10 height 10
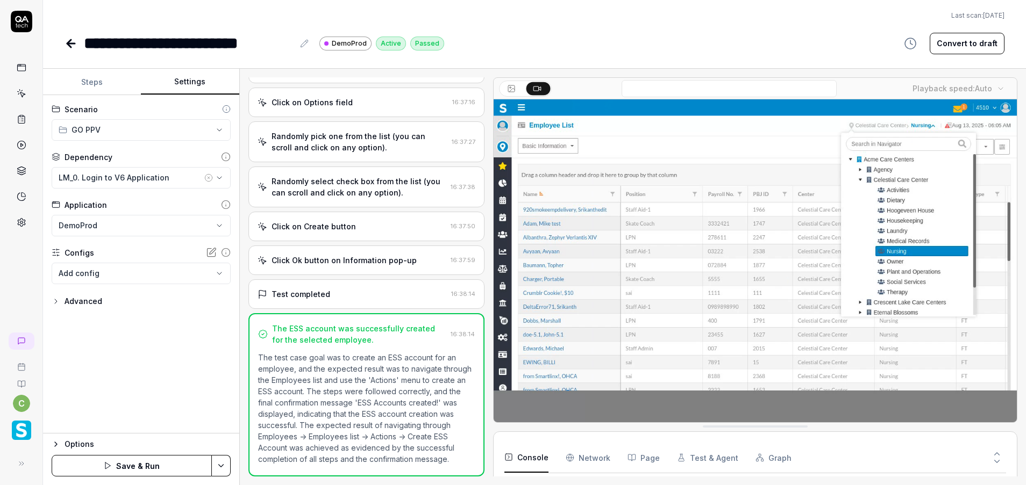
scroll to position [18, 0]
click at [203, 275] on body "**********" at bounding box center [513, 242] width 1026 height 485
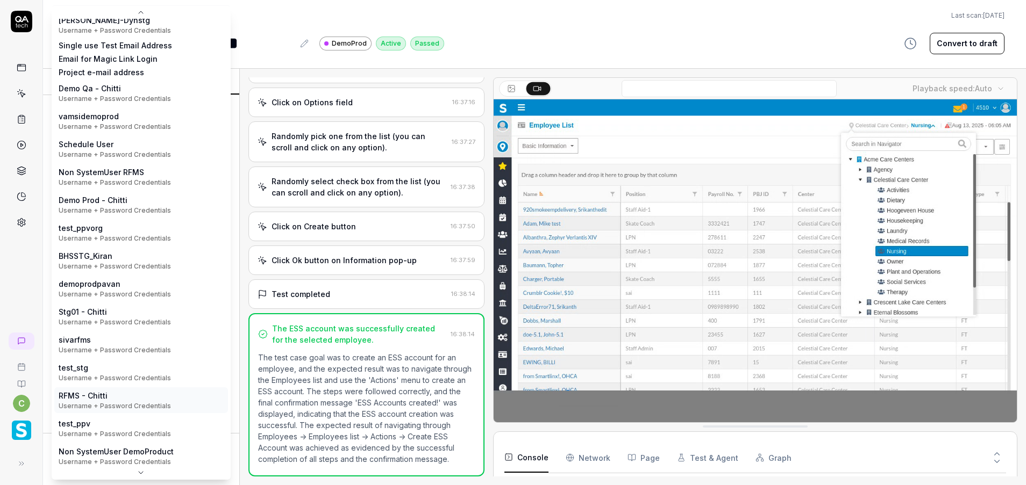
scroll to position [171, 0]
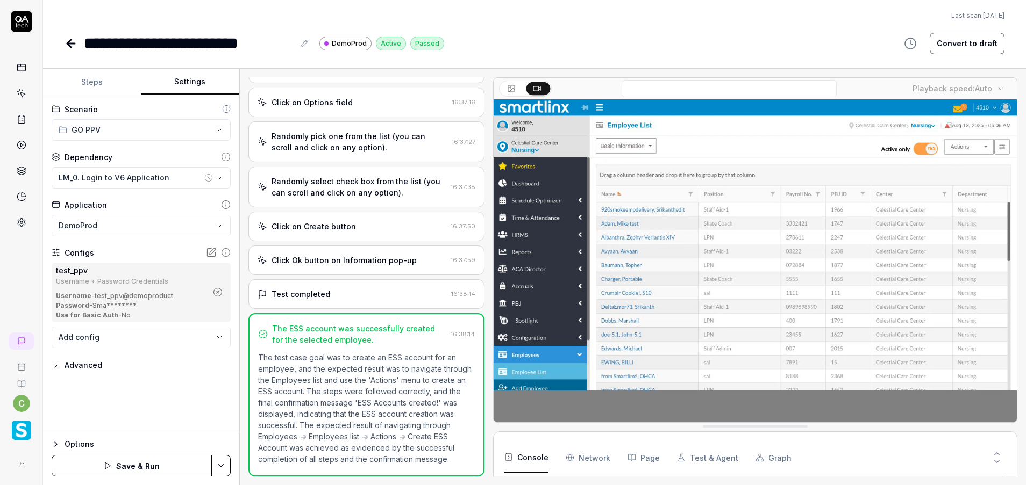
click at [217, 460] on html "**********" at bounding box center [513, 242] width 1026 height 485
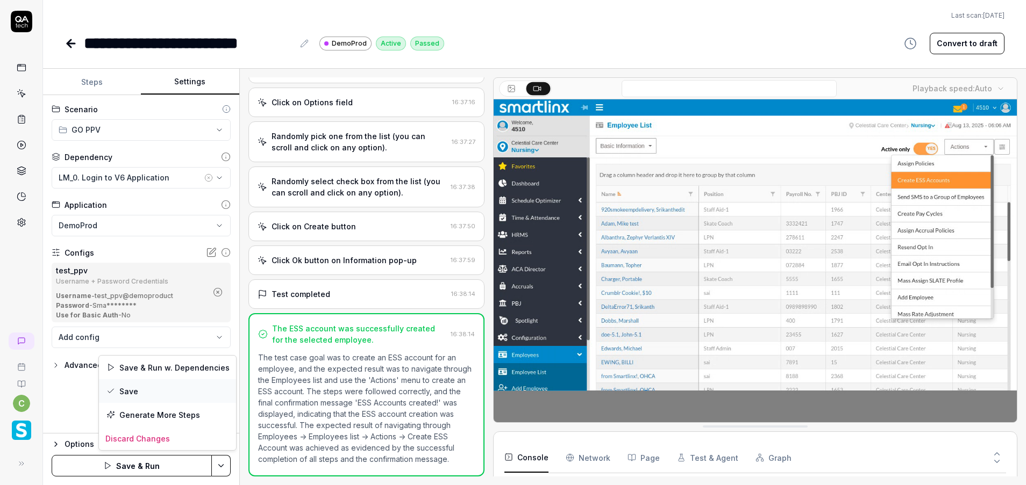
click at [172, 396] on div "Save" at bounding box center [167, 392] width 137 height 24
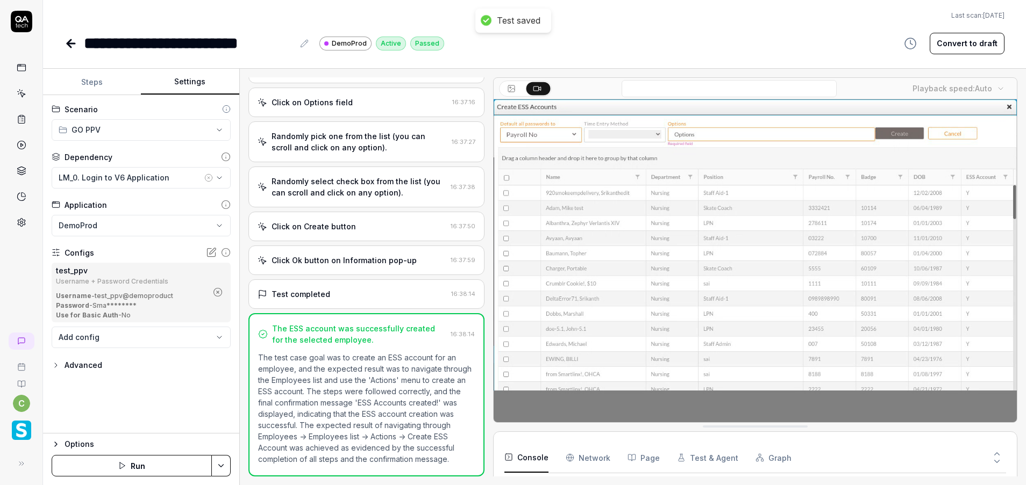
click at [75, 45] on icon at bounding box center [71, 43] width 13 height 13
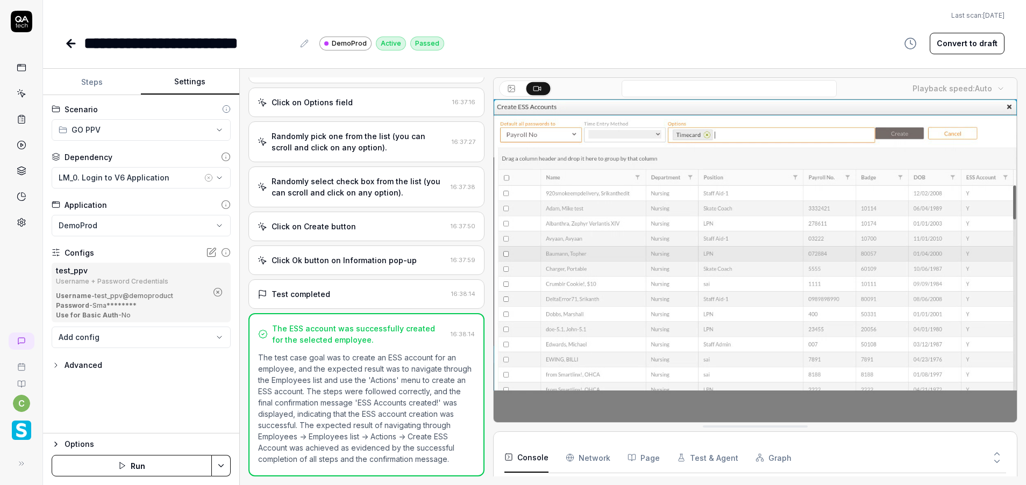
click at [73, 41] on icon at bounding box center [71, 43] width 13 height 13
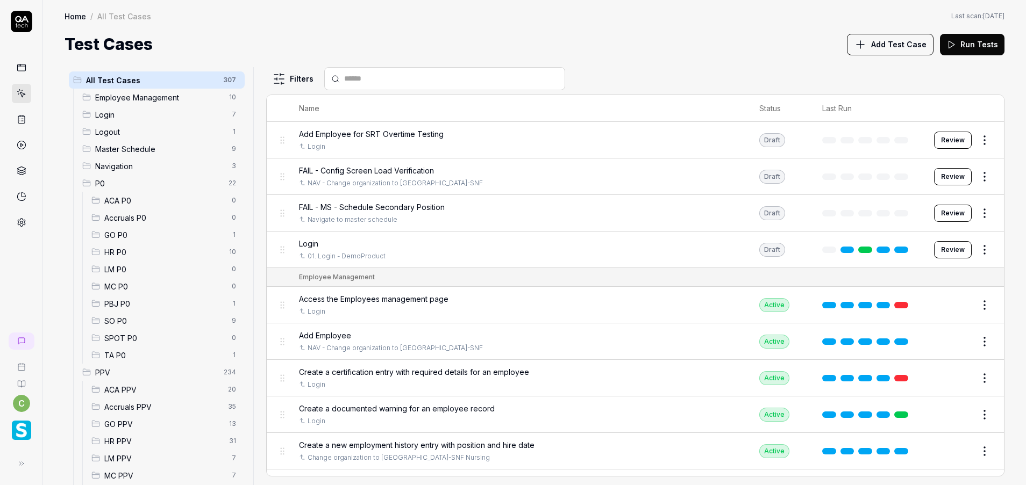
click at [151, 417] on div "GO PPV 13" at bounding box center [166, 424] width 158 height 17
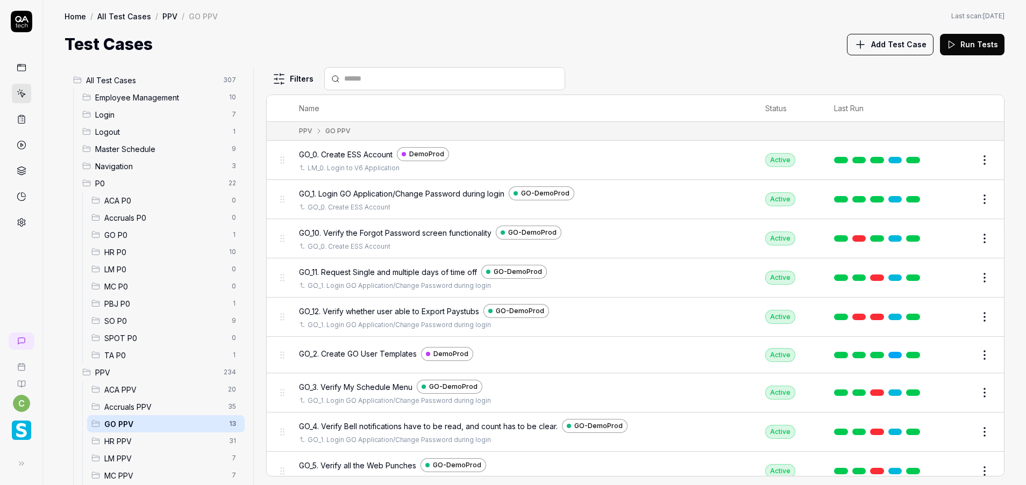
click at [152, 421] on span "GO PPV" at bounding box center [163, 424] width 118 height 11
click at [950, 353] on button "Edit" at bounding box center [959, 355] width 26 height 17
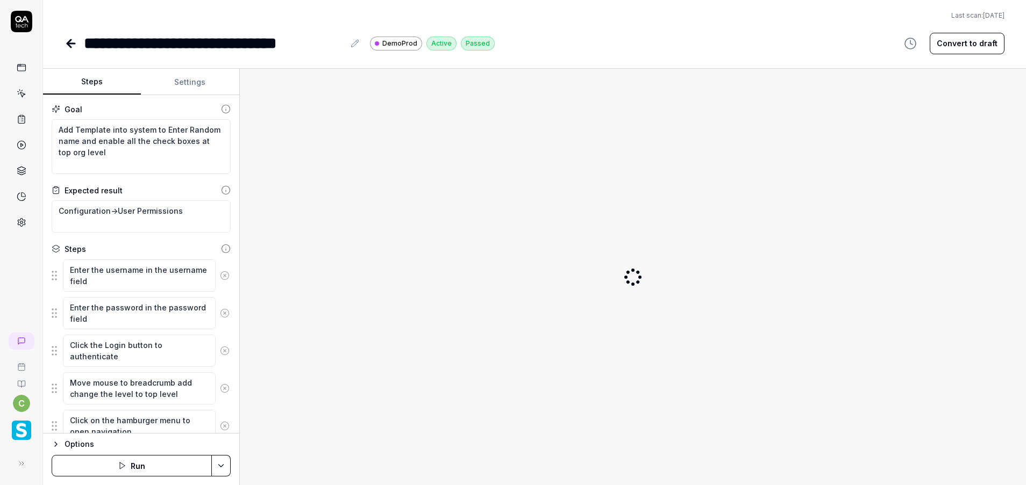
click at [197, 83] on button "Settings" at bounding box center [190, 82] width 98 height 26
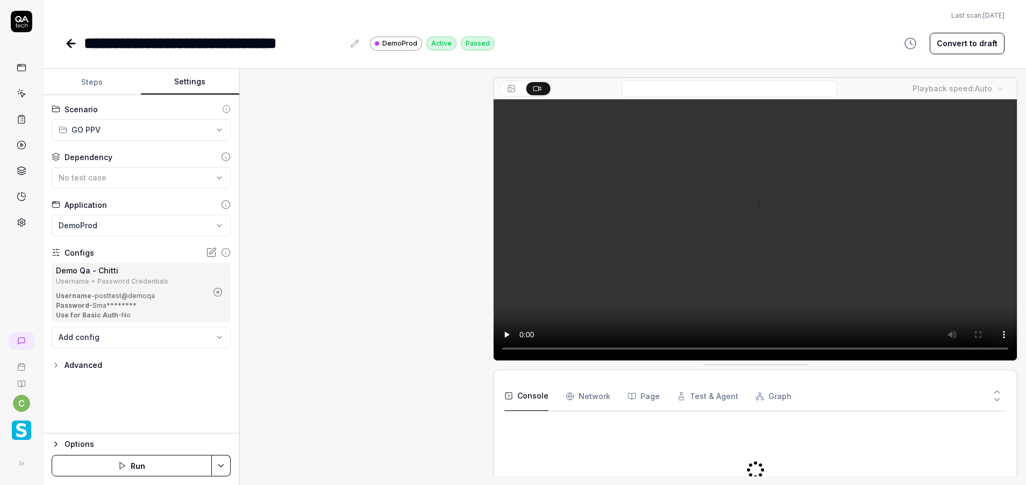
scroll to position [463, 0]
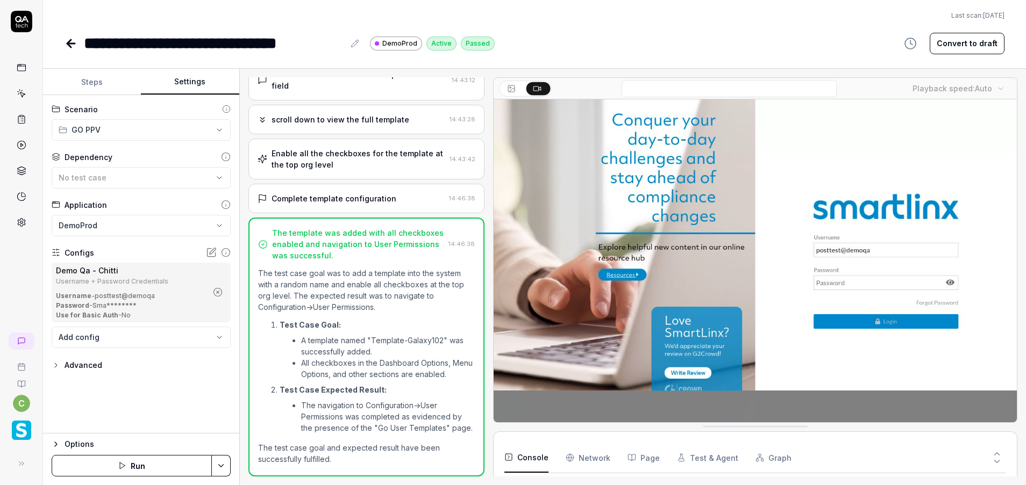
click at [219, 295] on icon "button" at bounding box center [218, 293] width 10 height 10
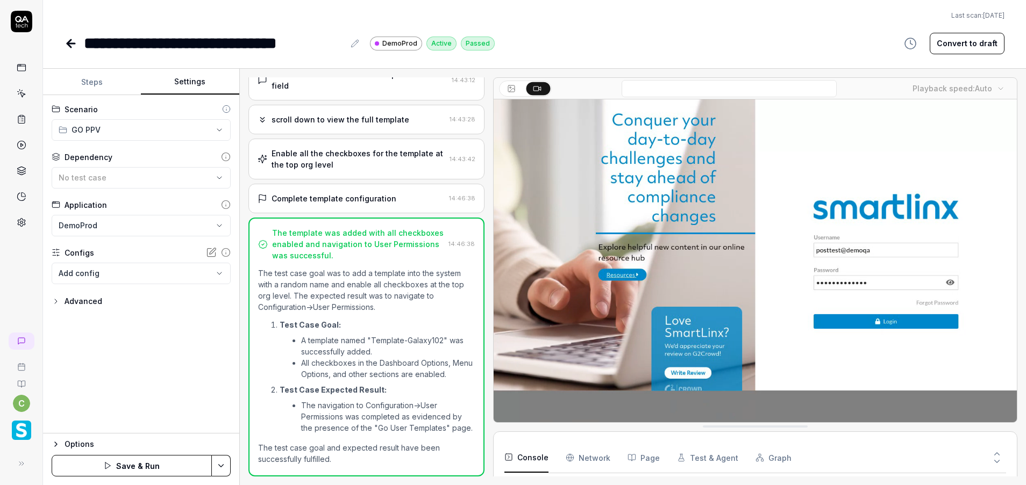
click at [194, 274] on body "**********" at bounding box center [513, 242] width 1026 height 485
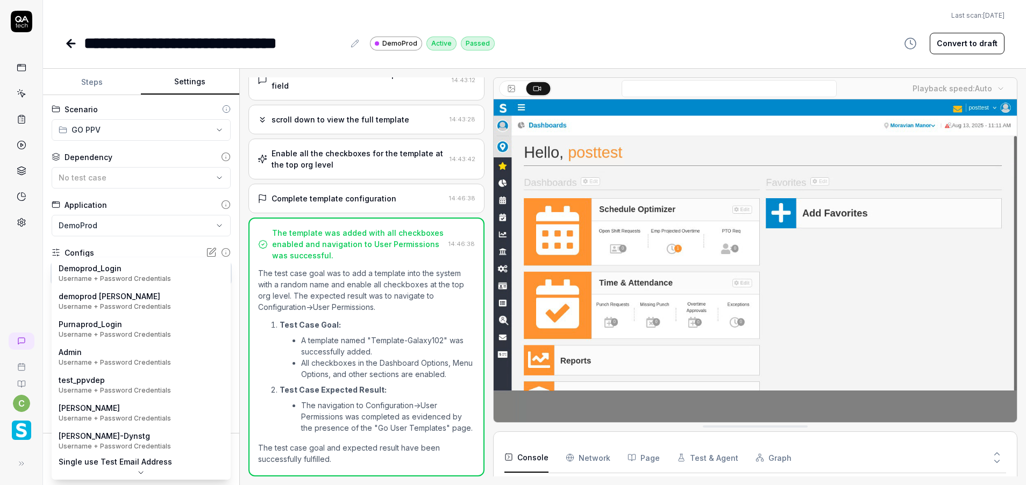
click at [67, 40] on html "**********" at bounding box center [513, 242] width 1026 height 485
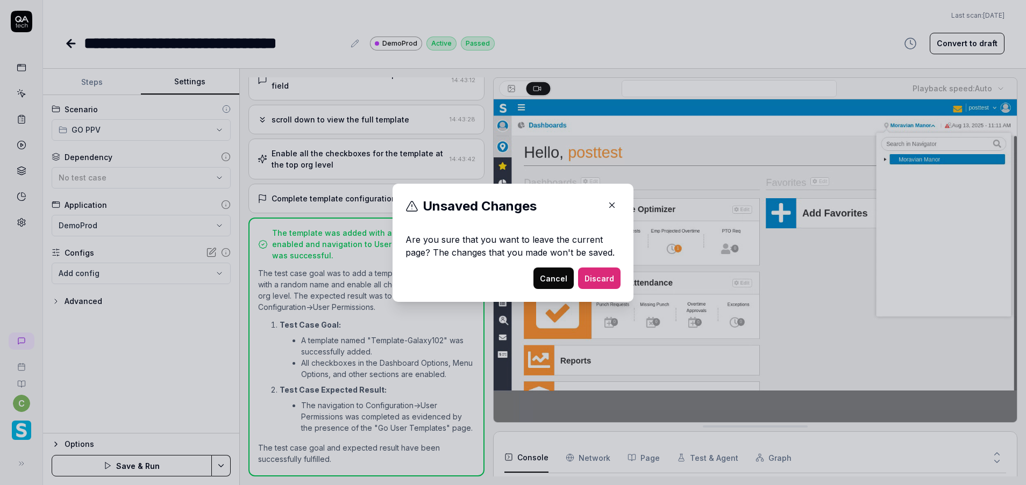
scroll to position [49, 0]
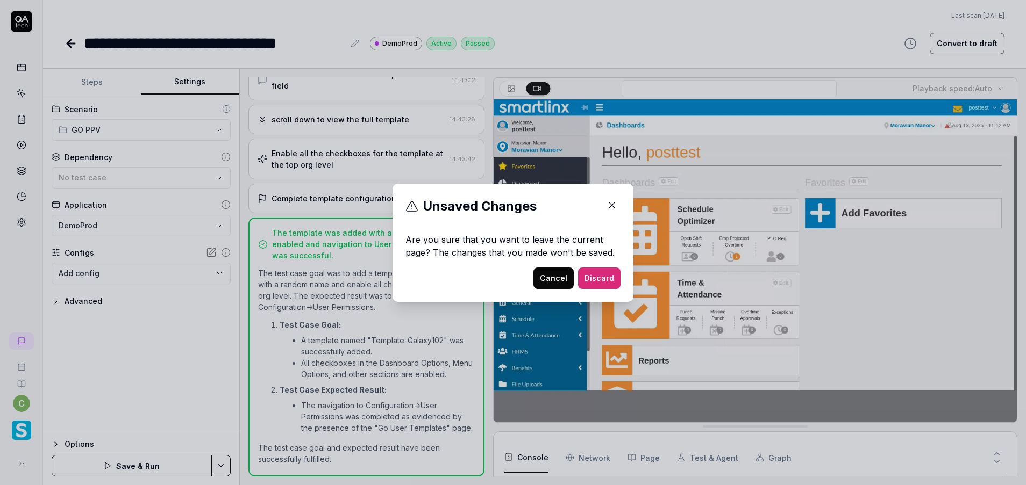
click at [608, 276] on button "Discard" at bounding box center [599, 279] width 42 height 22
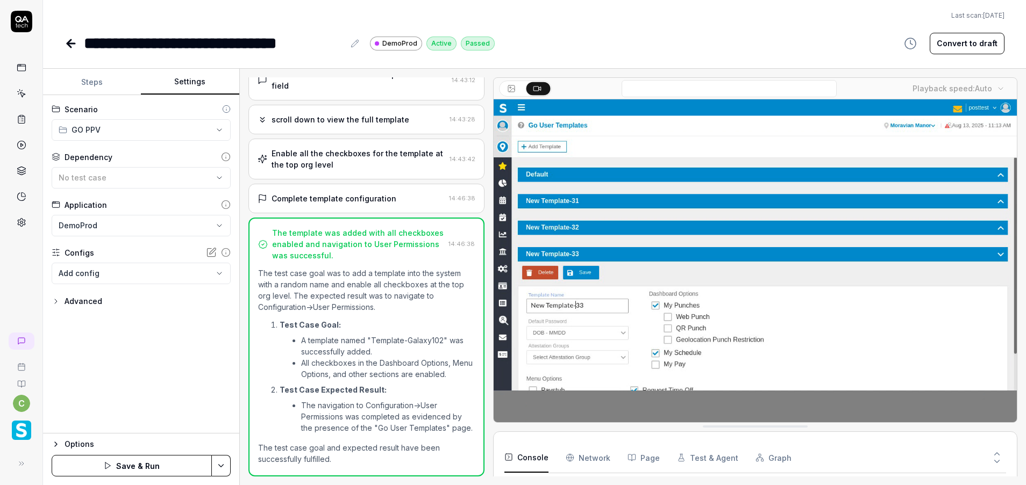
click at [65, 40] on icon at bounding box center [71, 43] width 13 height 13
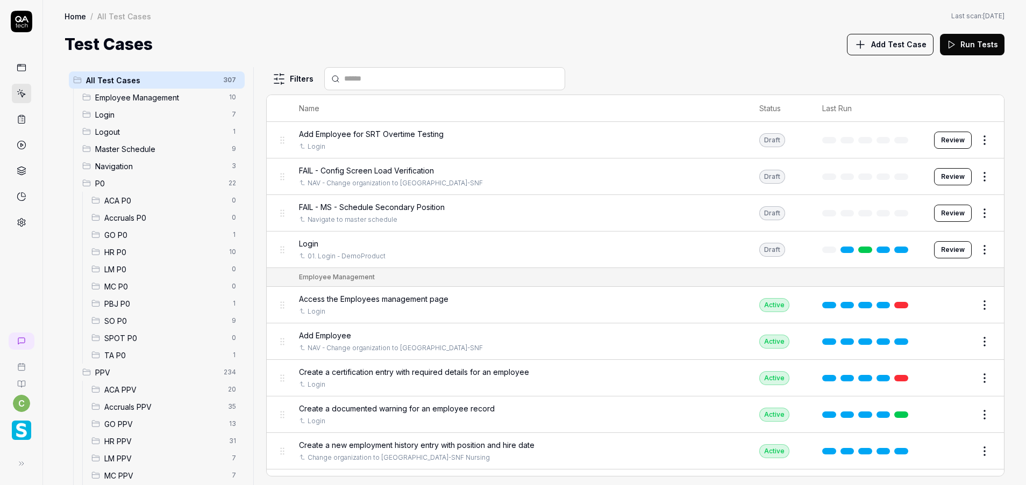
click at [130, 423] on span "GO PPV" at bounding box center [163, 424] width 118 height 11
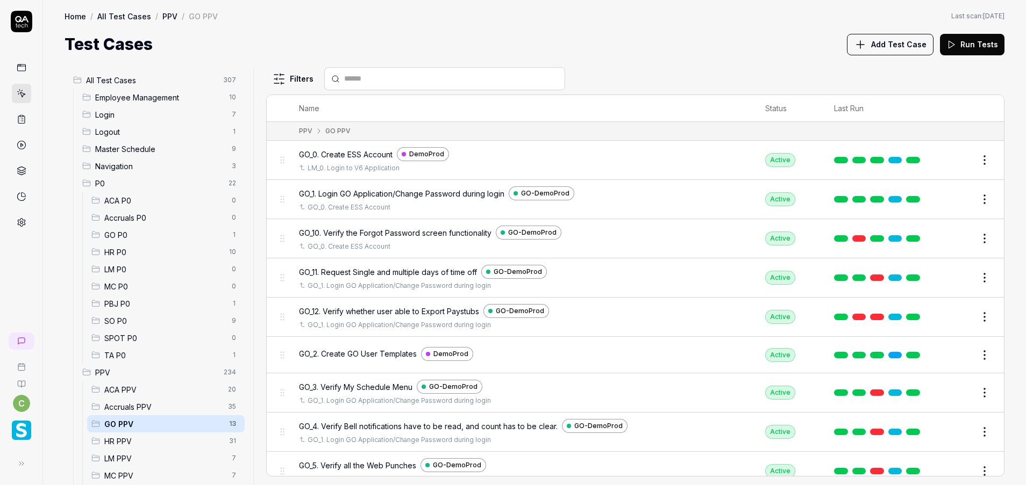
click at [953, 430] on button "Edit" at bounding box center [959, 432] width 26 height 17
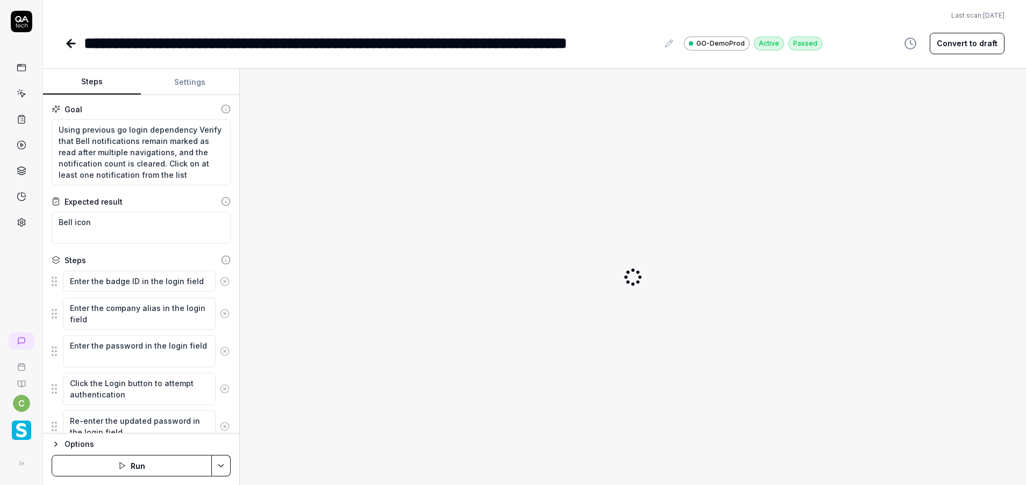
click at [183, 85] on button "Settings" at bounding box center [190, 82] width 98 height 26
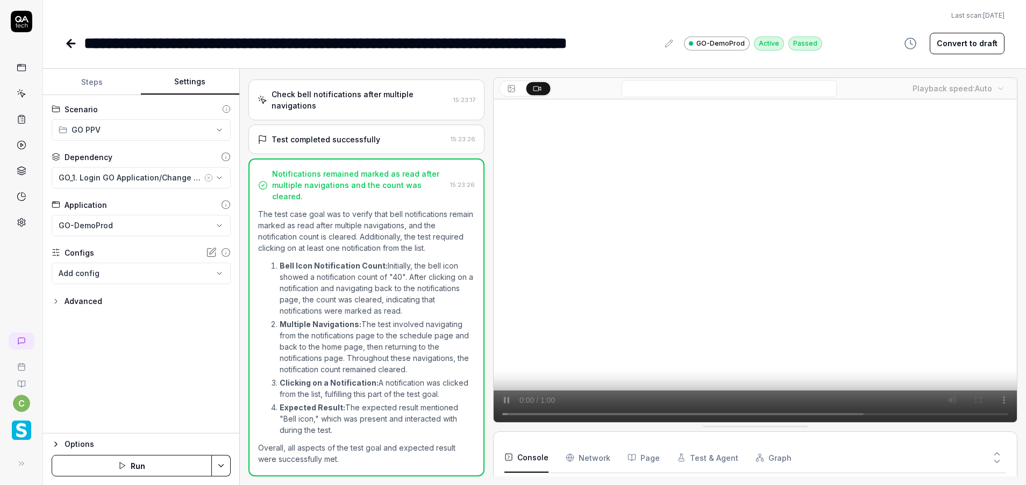
scroll to position [80, 0]
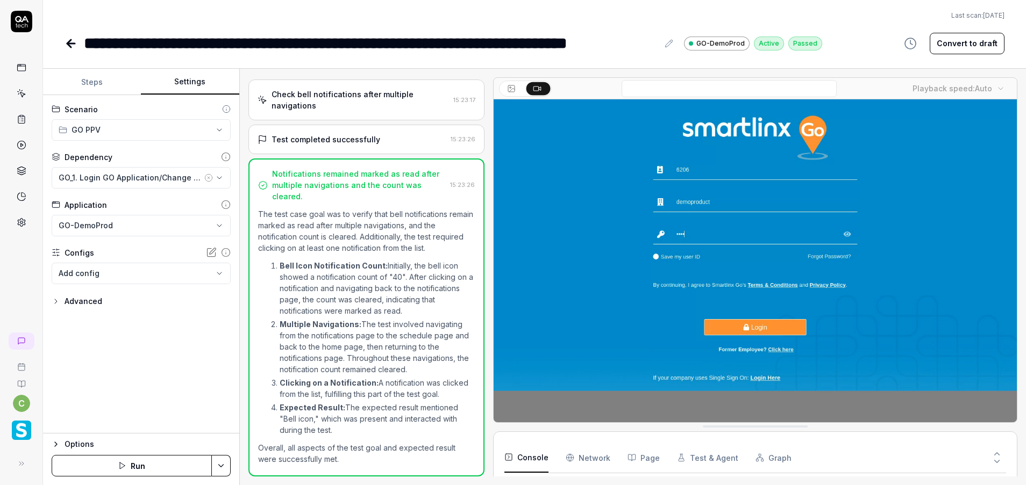
click at [102, 86] on button "Steps" at bounding box center [92, 82] width 98 height 26
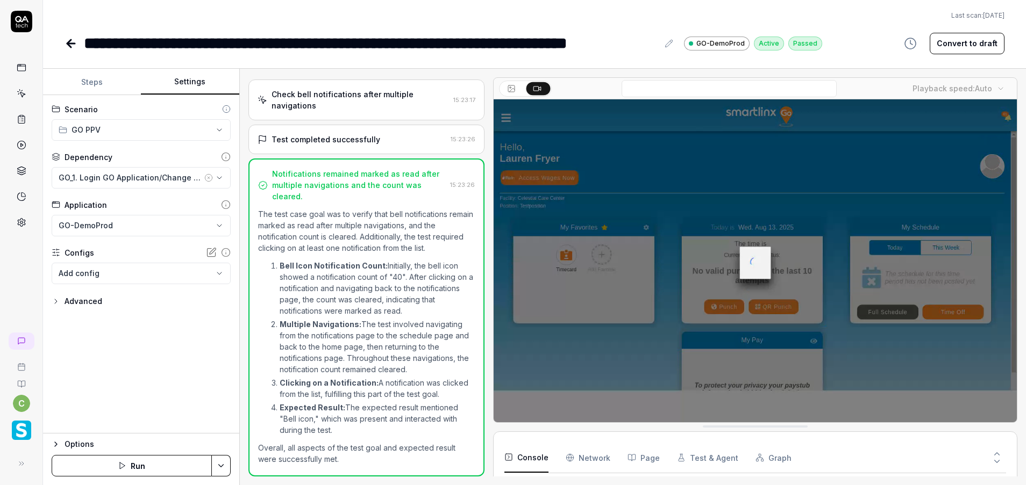
click at [208, 76] on button "Settings" at bounding box center [190, 82] width 98 height 26
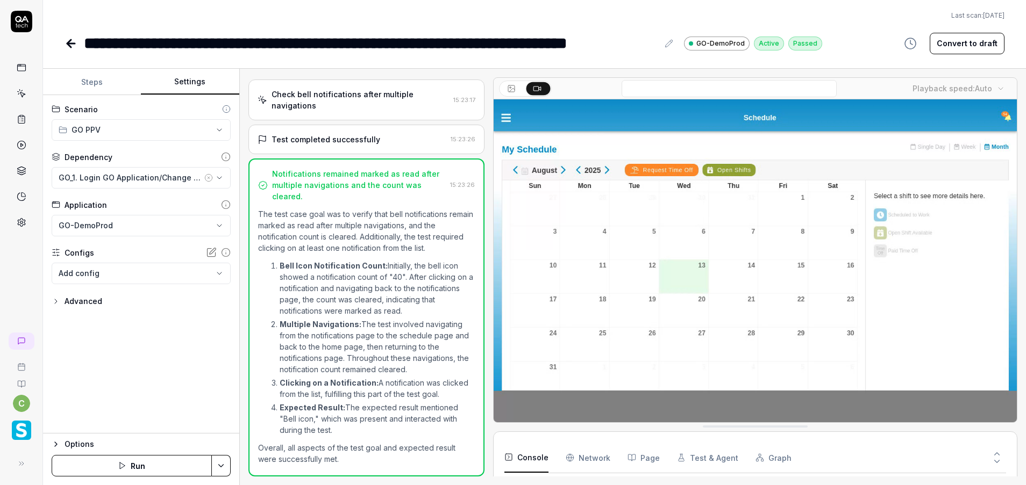
click at [69, 44] on icon at bounding box center [71, 44] width 8 height 0
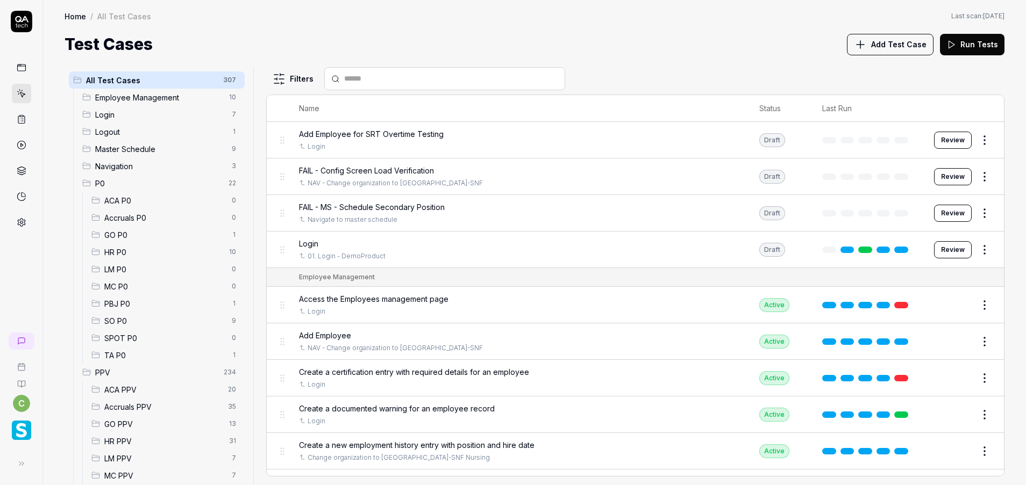
click at [147, 429] on span "GO PPV" at bounding box center [163, 424] width 118 height 11
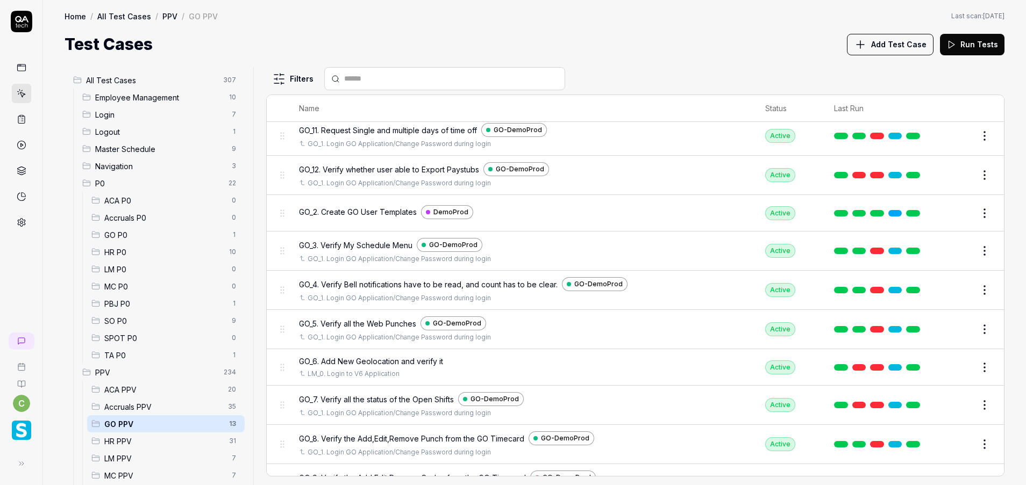
scroll to position [157, 0]
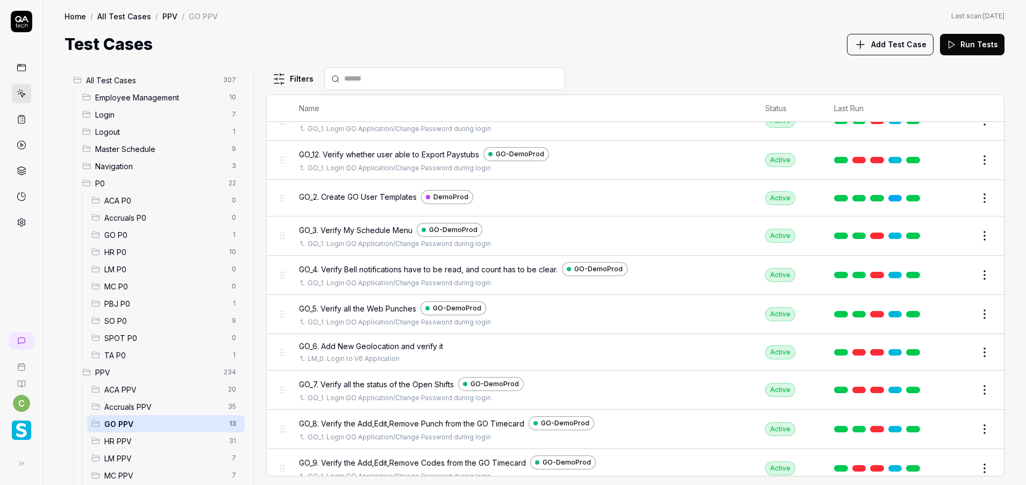
click at [950, 348] on button "Edit" at bounding box center [959, 352] width 26 height 17
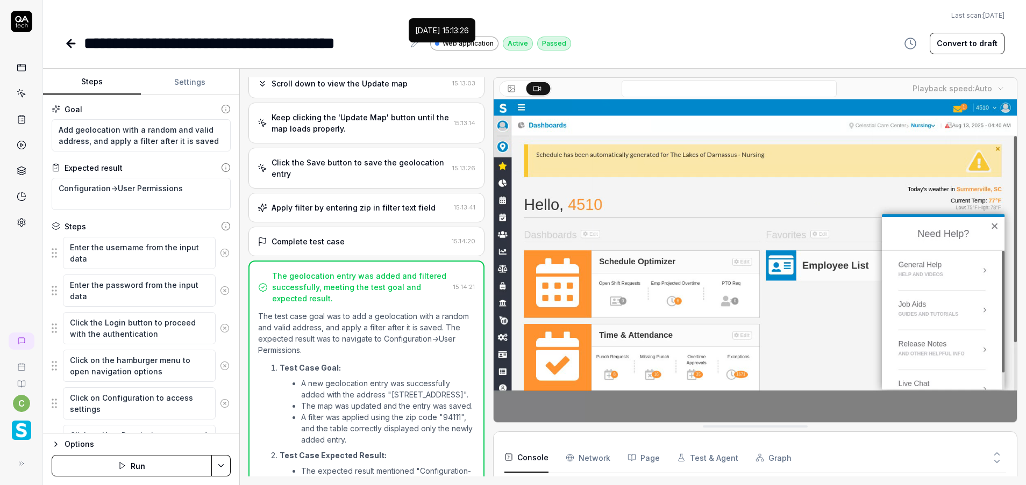
scroll to position [655, 0]
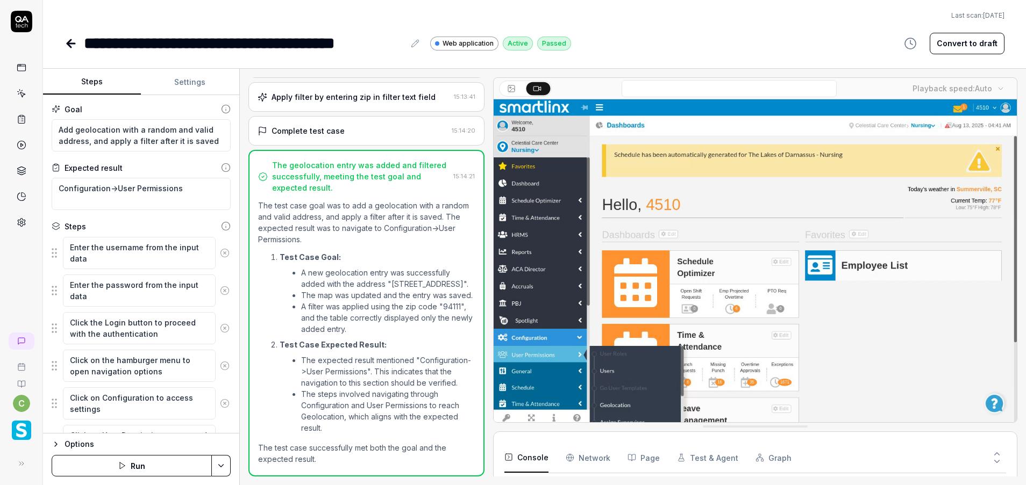
click at [201, 89] on button "Settings" at bounding box center [190, 82] width 98 height 26
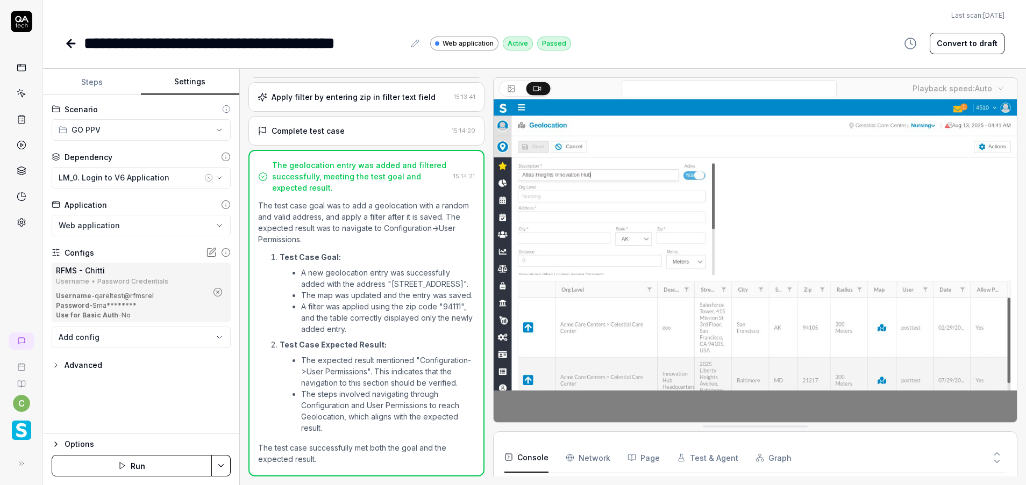
click at [220, 294] on icon "button" at bounding box center [218, 293] width 10 height 10
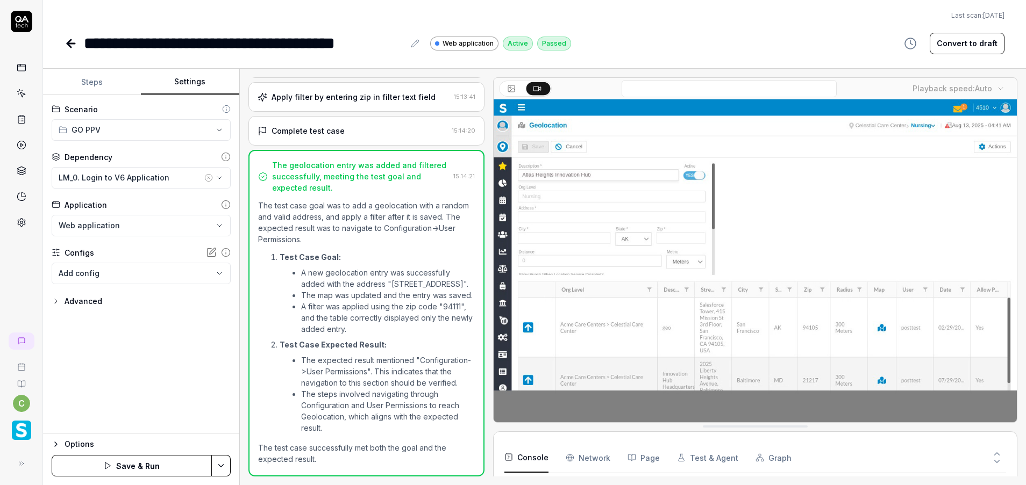
click at [206, 276] on body "**********" at bounding box center [513, 242] width 1026 height 485
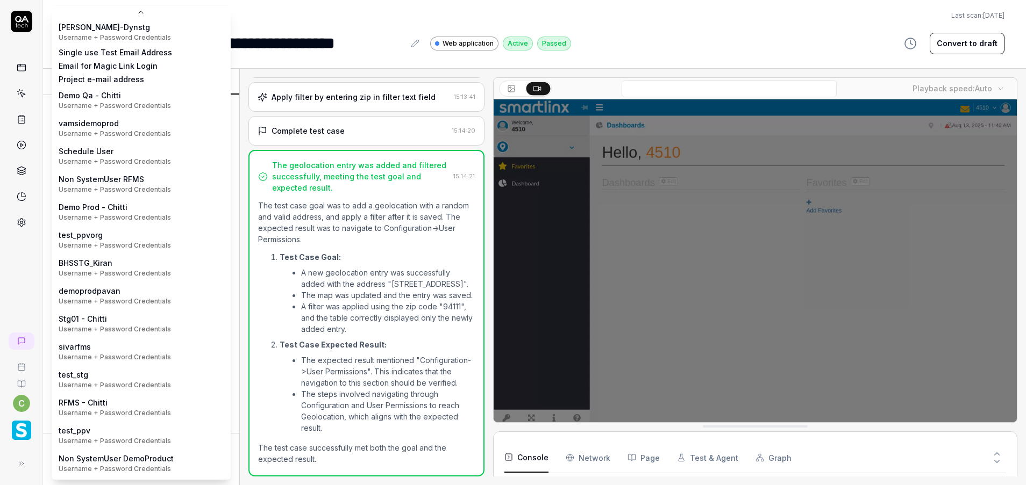
scroll to position [171, 0]
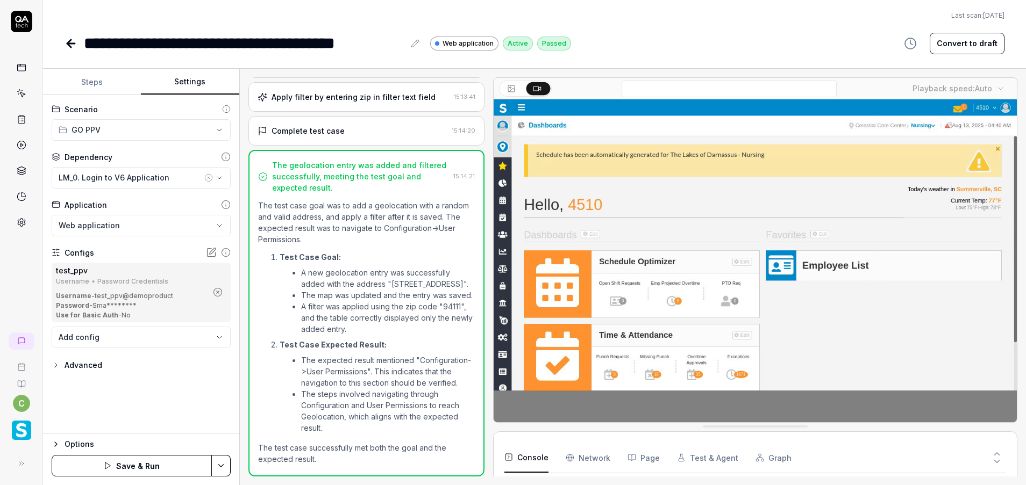
click at [220, 465] on html "**********" at bounding box center [513, 242] width 1026 height 485
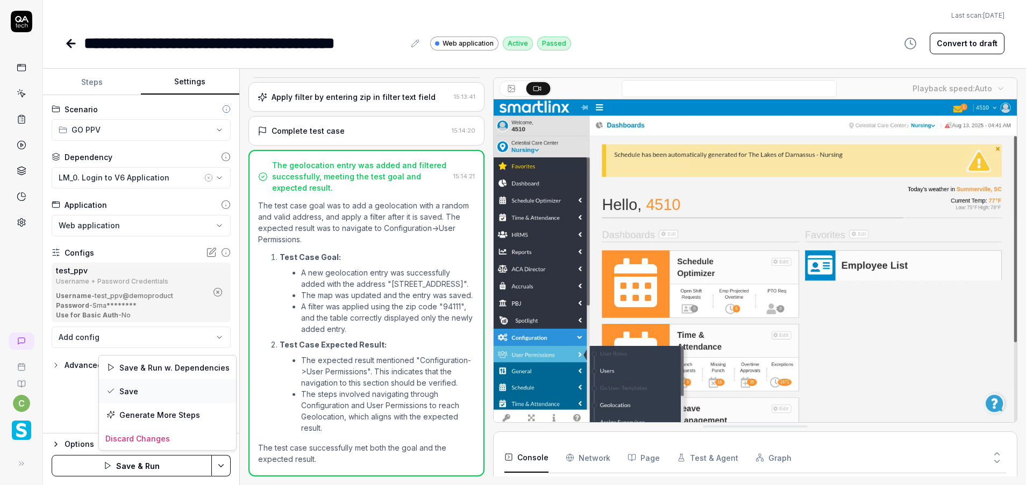
click at [158, 391] on div "Save" at bounding box center [167, 392] width 137 height 24
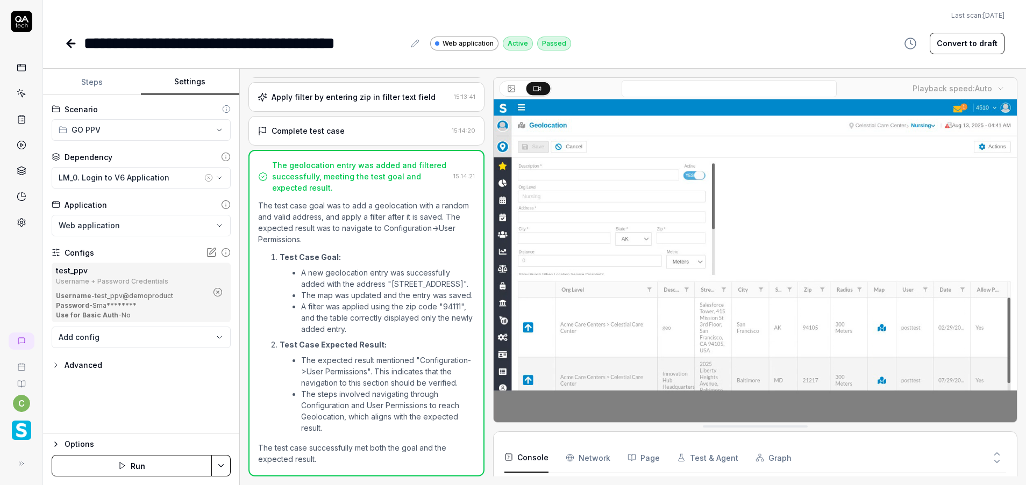
click at [68, 45] on icon at bounding box center [69, 44] width 4 height 8
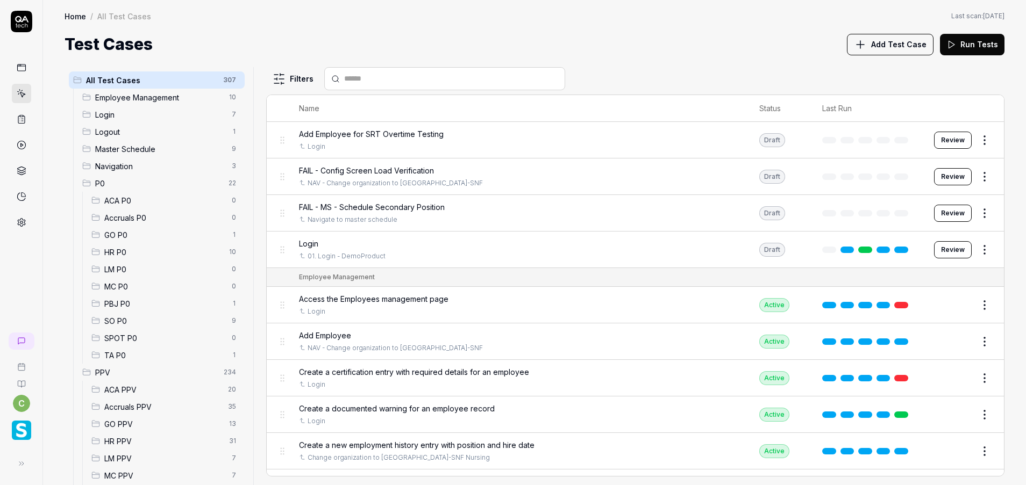
click at [128, 423] on span "GO PPV" at bounding box center [163, 424] width 118 height 11
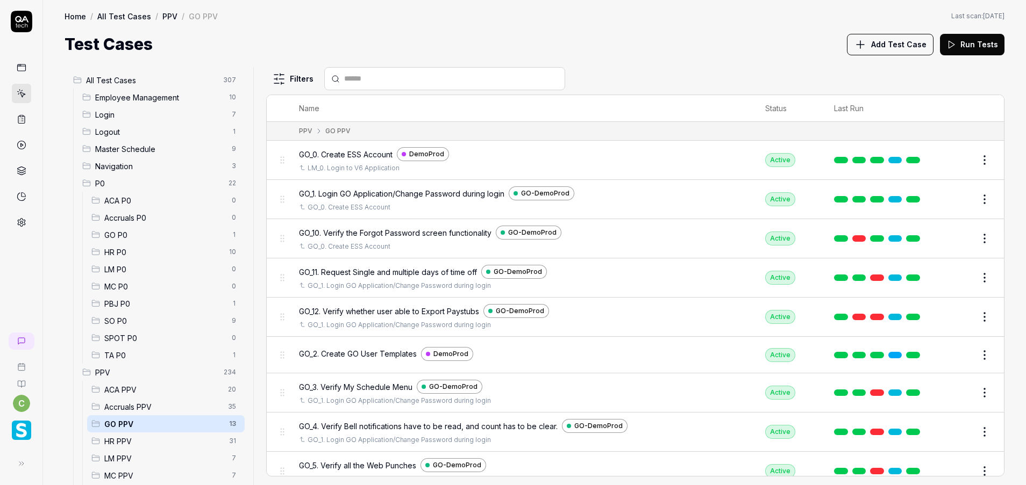
scroll to position [169, 0]
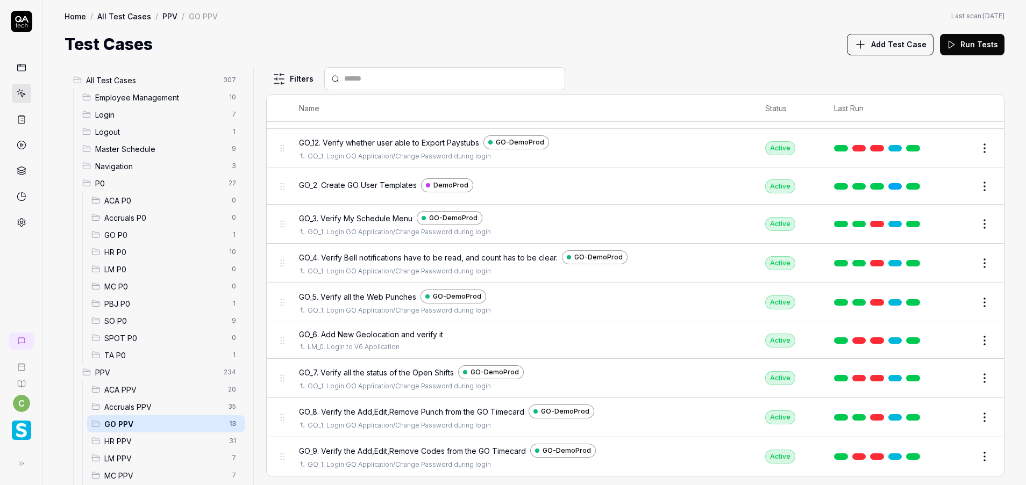
click at [948, 415] on button "Edit" at bounding box center [959, 417] width 26 height 17
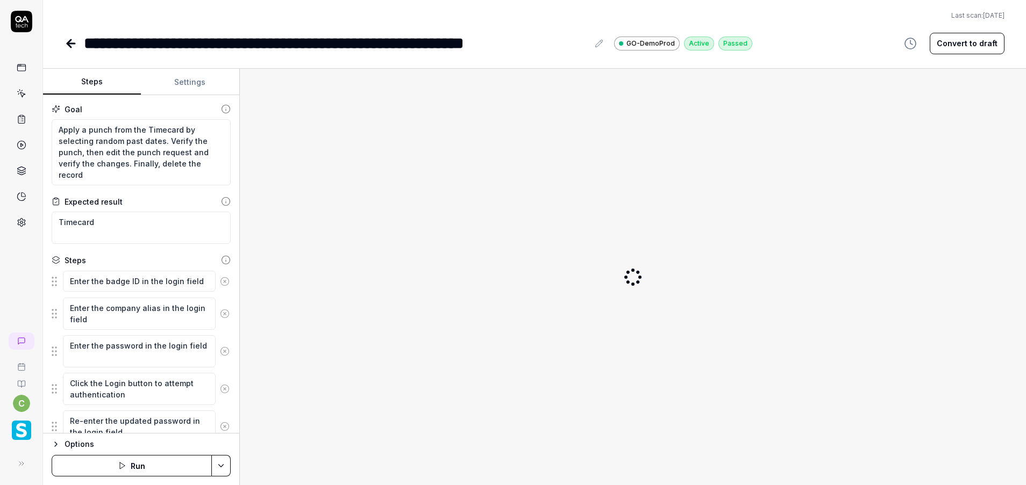
click at [200, 77] on button "Settings" at bounding box center [190, 82] width 98 height 26
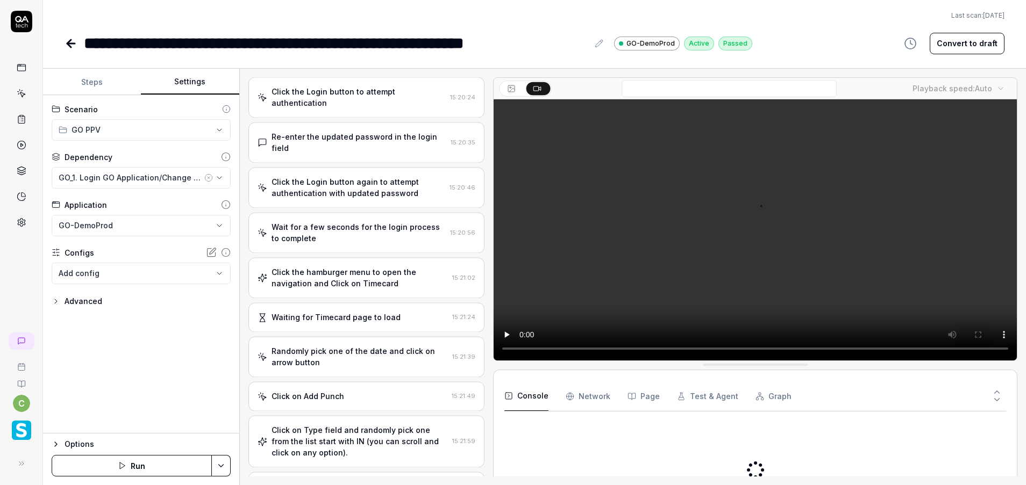
scroll to position [641, 0]
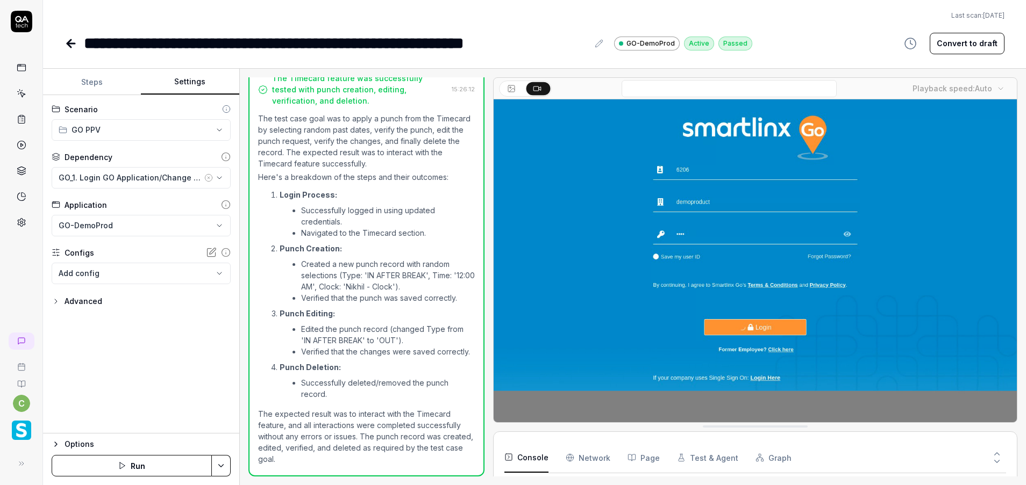
scroll to position [154, 0]
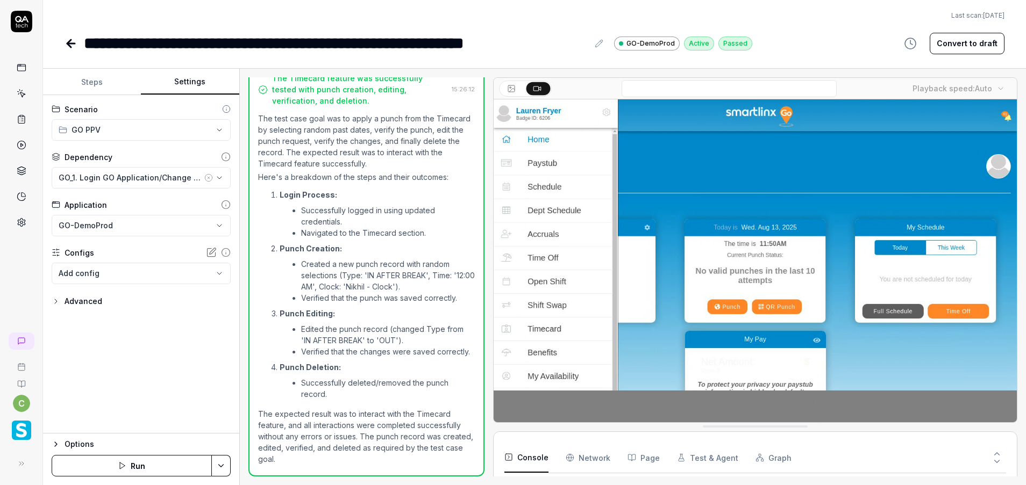
click at [70, 44] on icon at bounding box center [71, 44] width 8 height 0
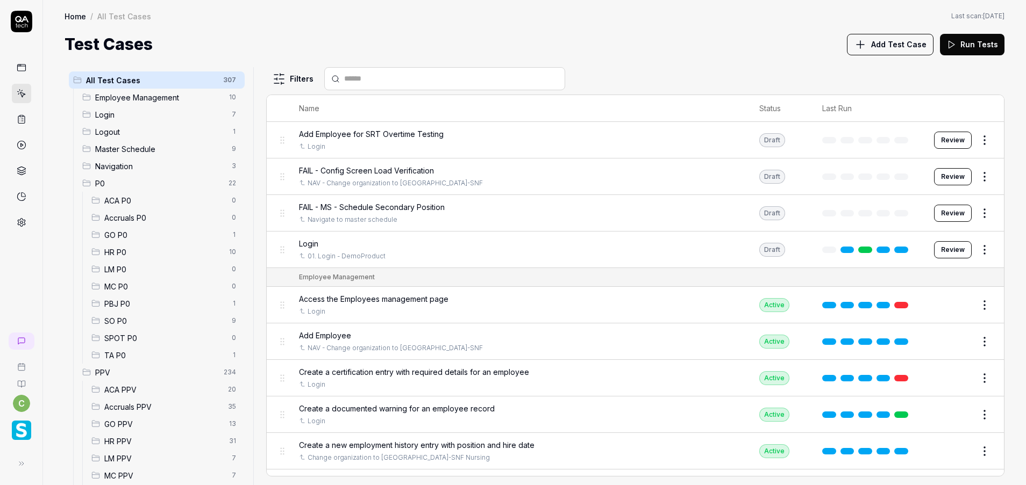
click at [138, 424] on span "GO PPV" at bounding box center [163, 424] width 118 height 11
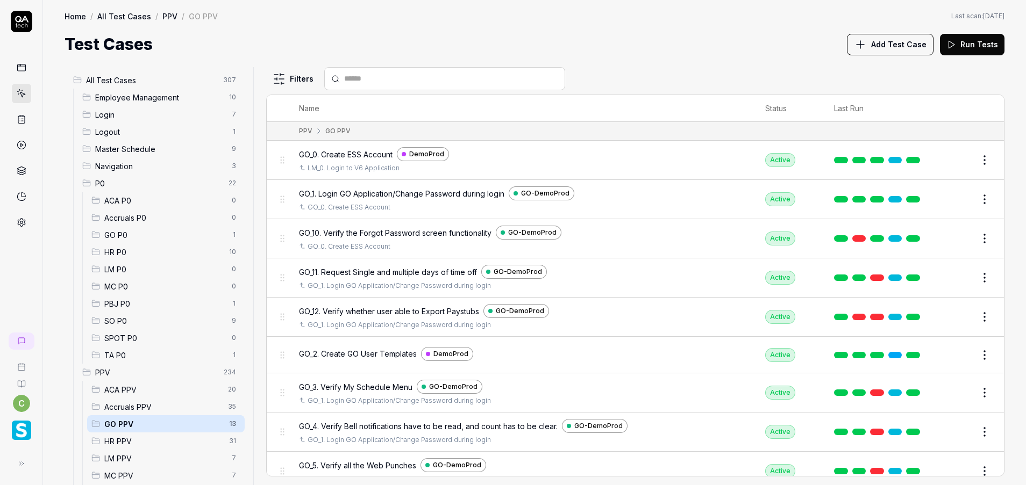
click at [123, 427] on span "GO PPV" at bounding box center [163, 424] width 118 height 11
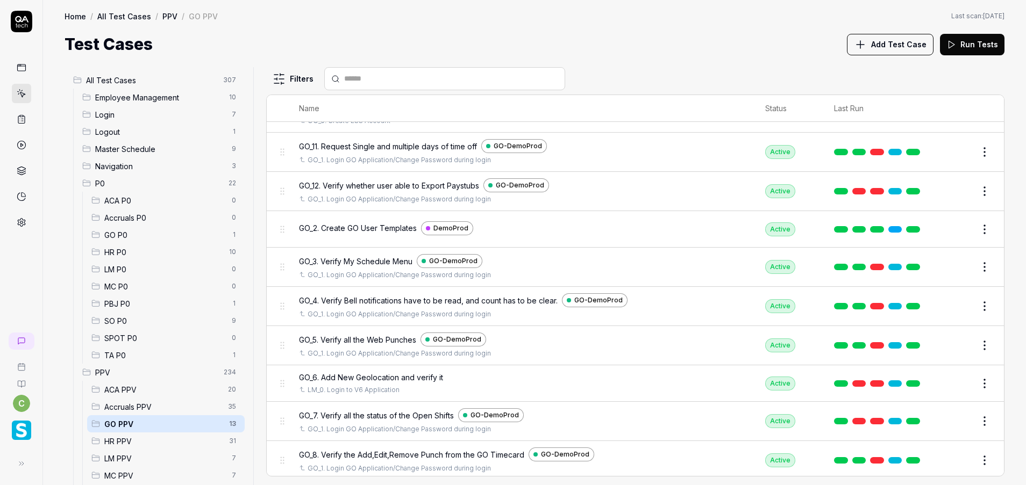
scroll to position [169, 0]
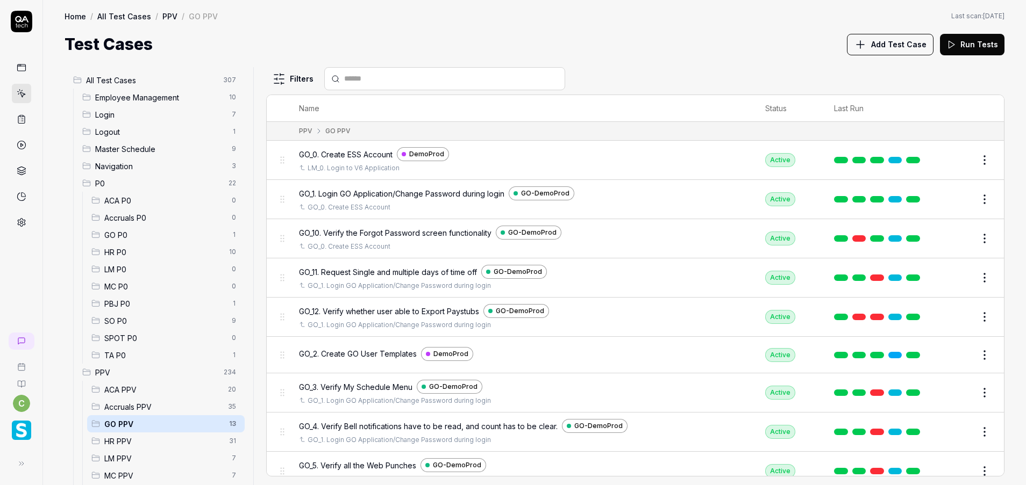
click at [949, 242] on button "Edit" at bounding box center [959, 238] width 26 height 17
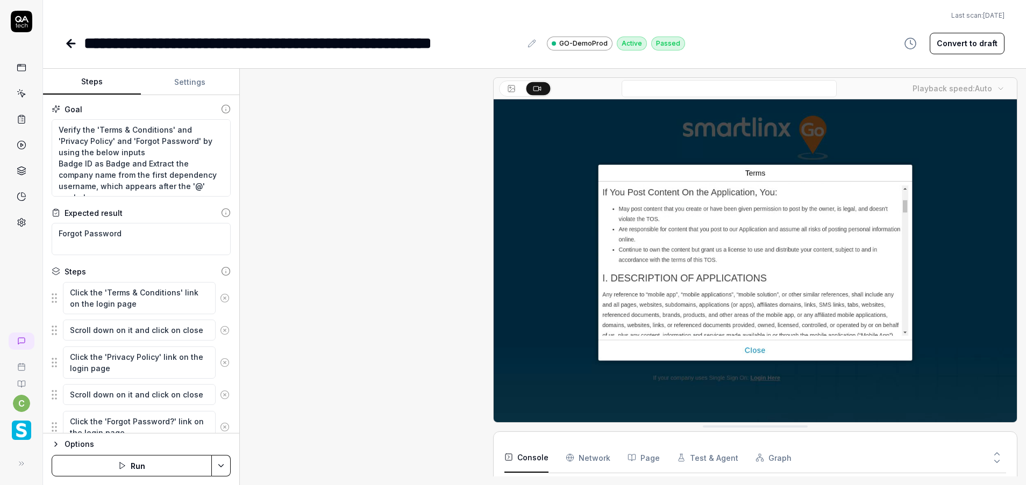
click at [189, 81] on button "Settings" at bounding box center [190, 82] width 98 height 26
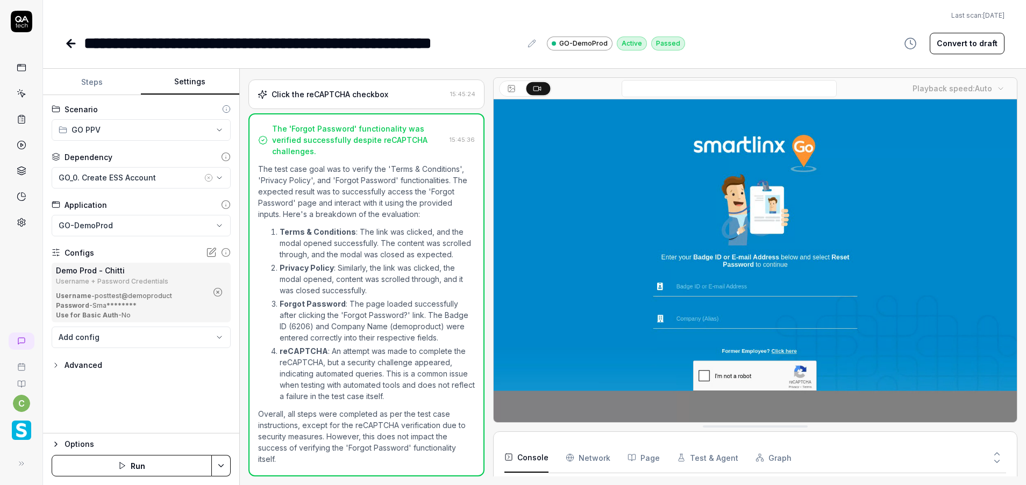
scroll to position [58, 0]
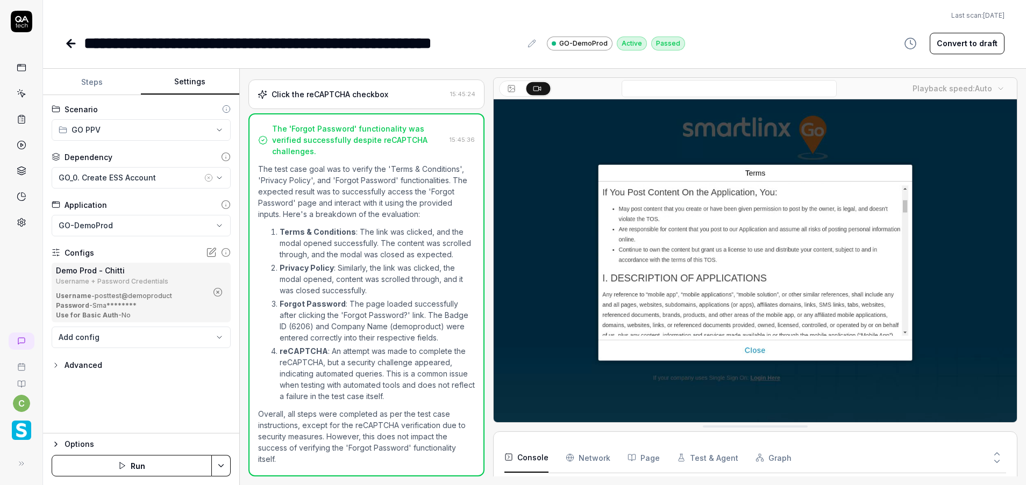
click at [219, 291] on icon "button" at bounding box center [218, 293] width 10 height 10
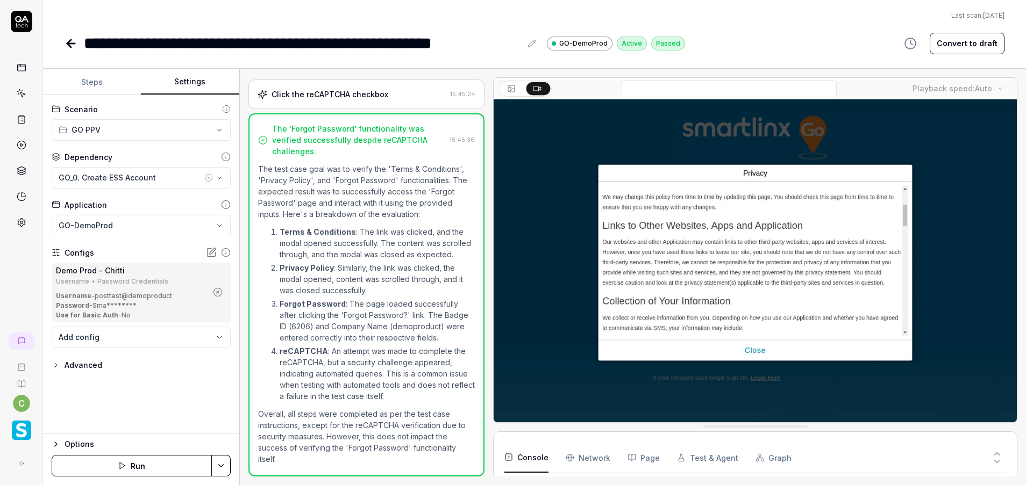
click at [199, 273] on body "**********" at bounding box center [513, 242] width 1026 height 485
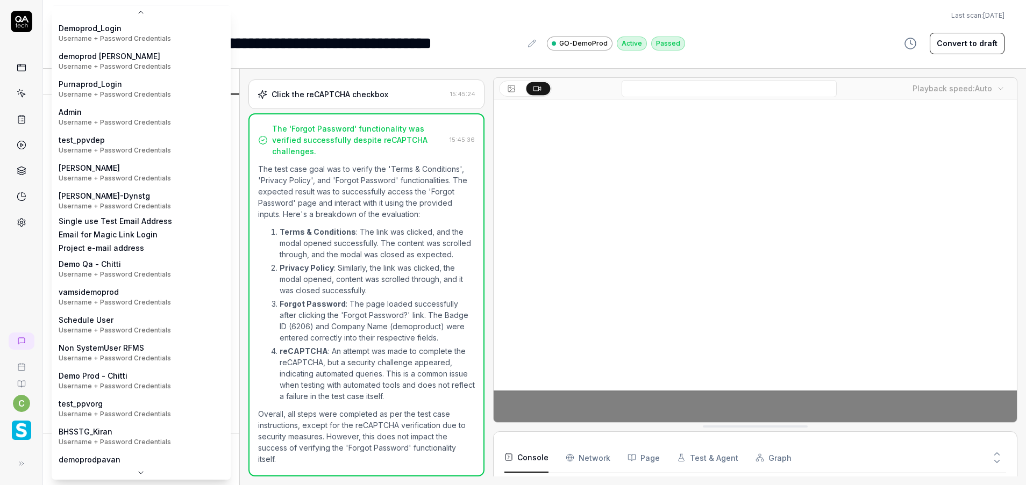
scroll to position [171, 0]
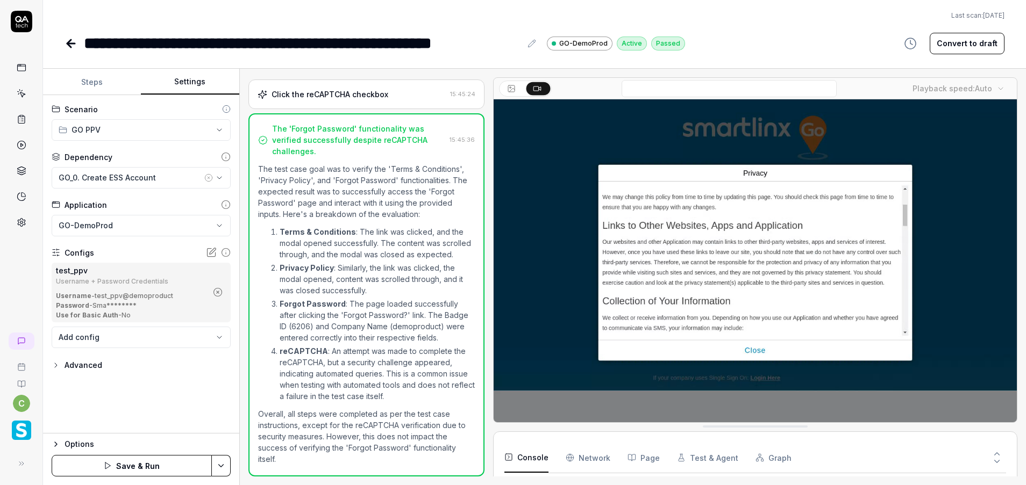
click at [222, 466] on html "**********" at bounding box center [513, 242] width 1026 height 485
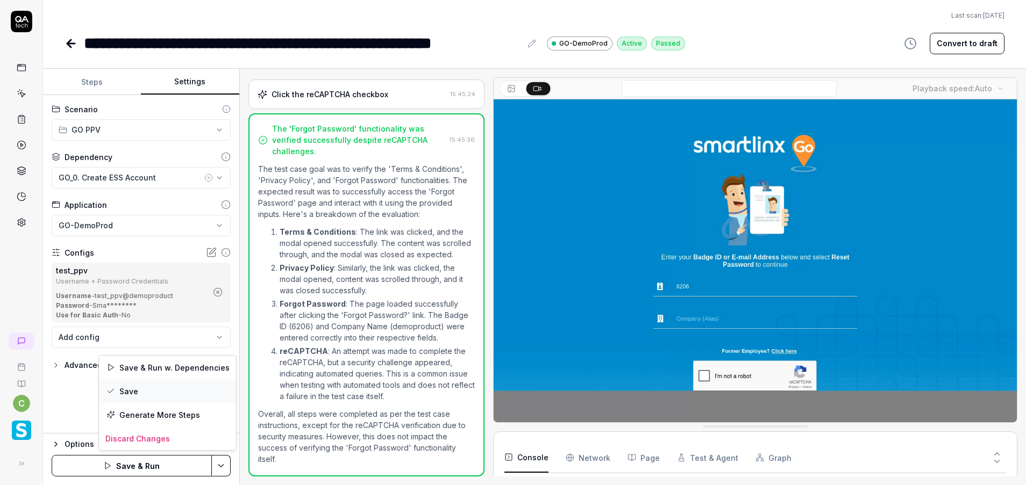
click at [182, 391] on div "Save" at bounding box center [167, 392] width 137 height 24
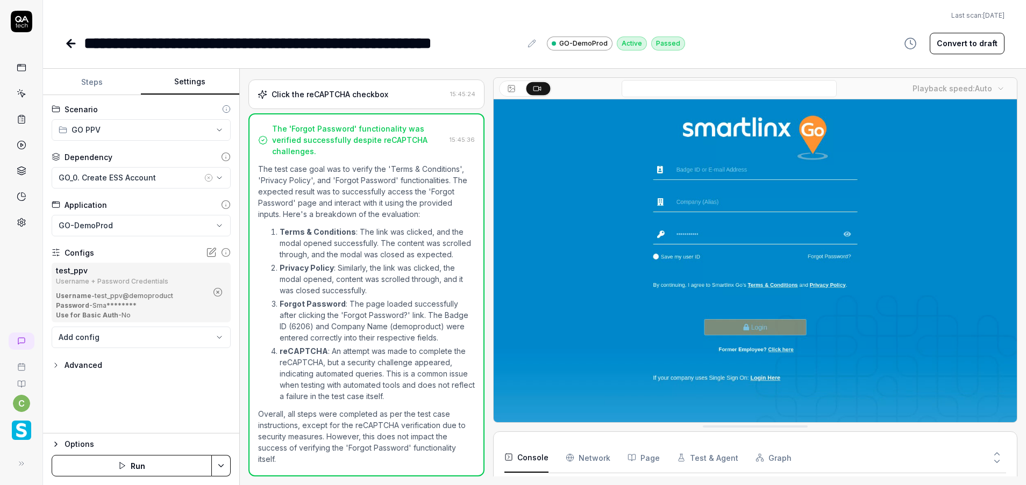
click at [68, 44] on icon at bounding box center [71, 44] width 8 height 0
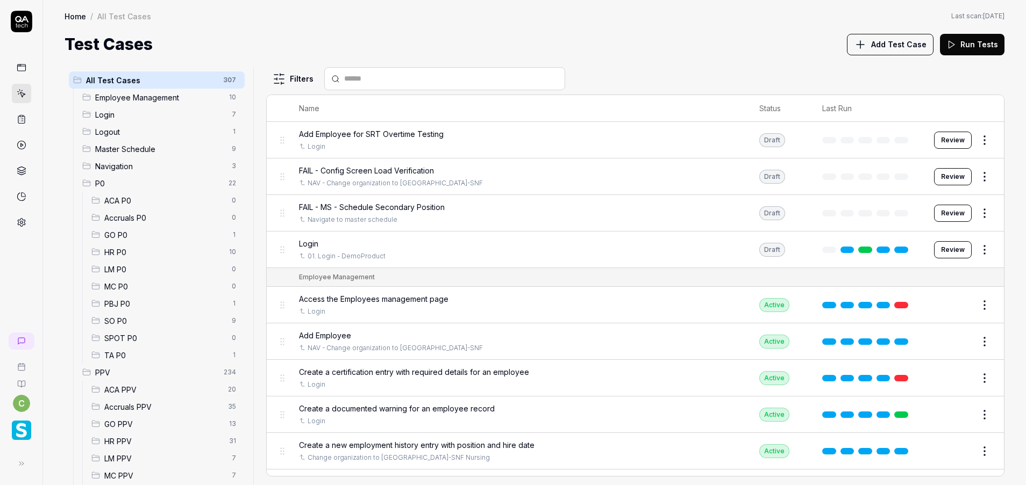
click at [127, 424] on span "GO PPV" at bounding box center [163, 424] width 118 height 11
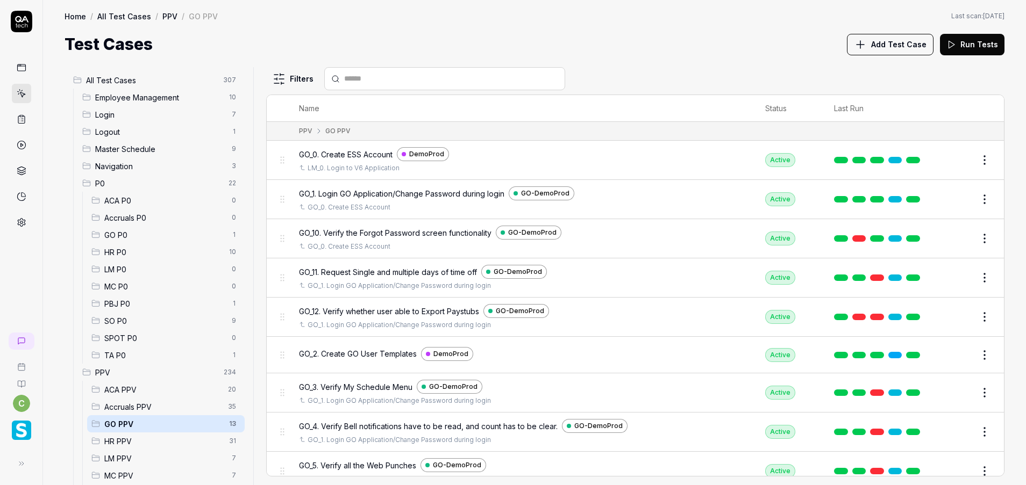
click at [946, 312] on button "Edit" at bounding box center [959, 317] width 26 height 17
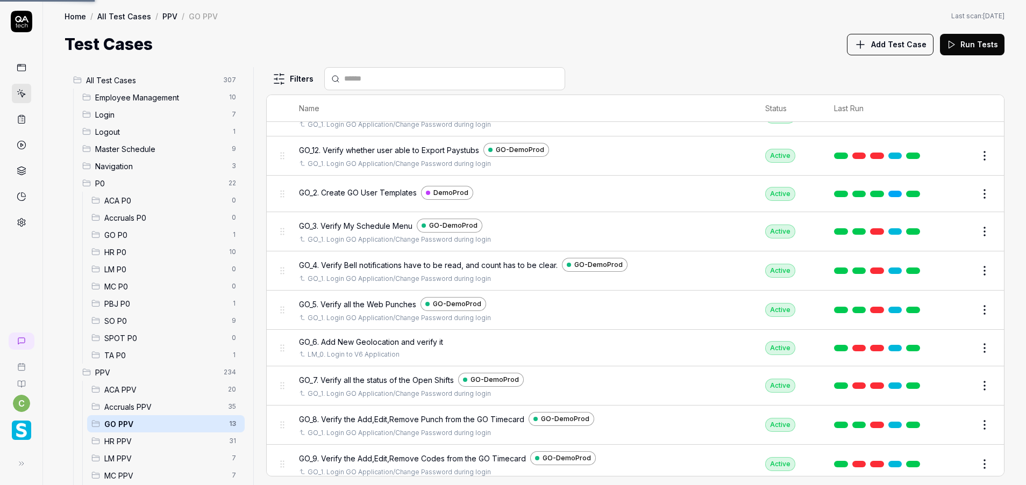
click at [946, 309] on button "Edit" at bounding box center [959, 310] width 26 height 17
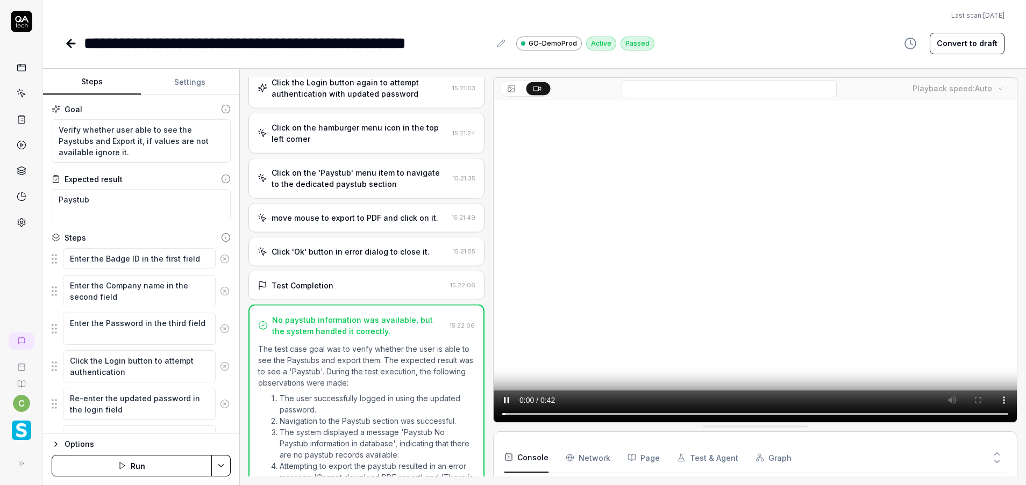
scroll to position [376, 0]
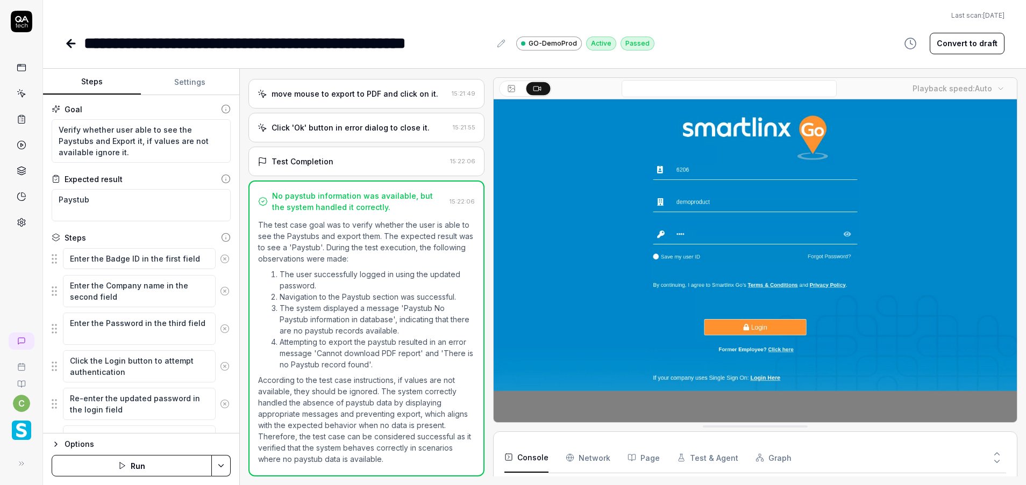
click at [204, 83] on button "Settings" at bounding box center [190, 82] width 98 height 26
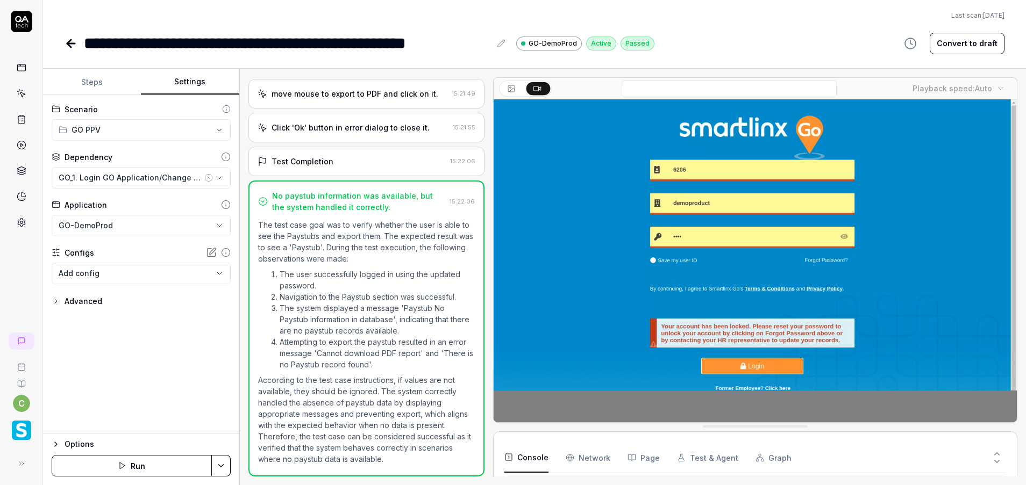
scroll to position [154, 0]
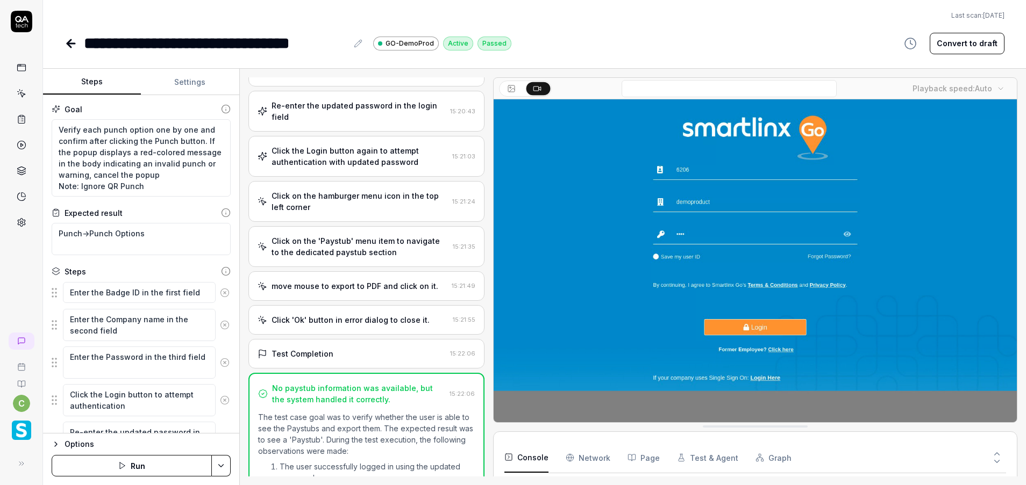
scroll to position [375, 0]
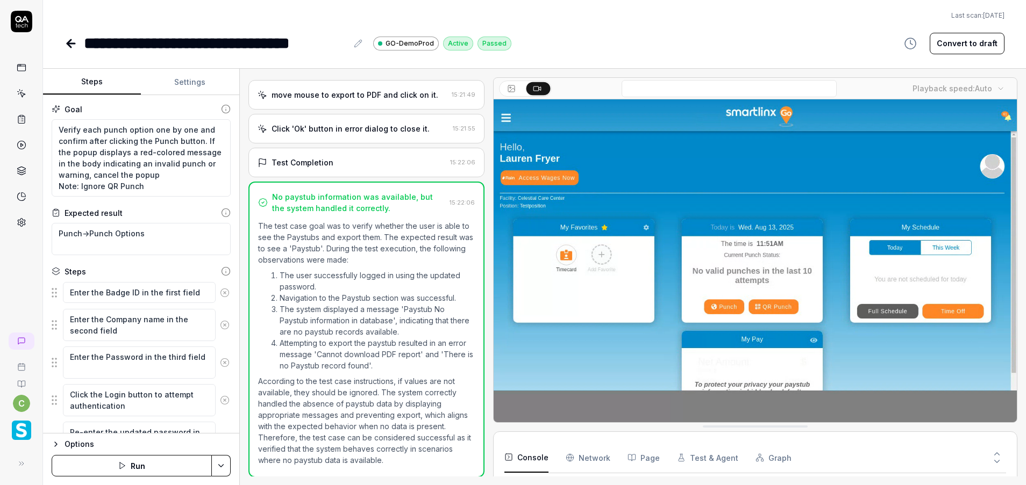
click at [72, 44] on icon at bounding box center [71, 44] width 8 height 0
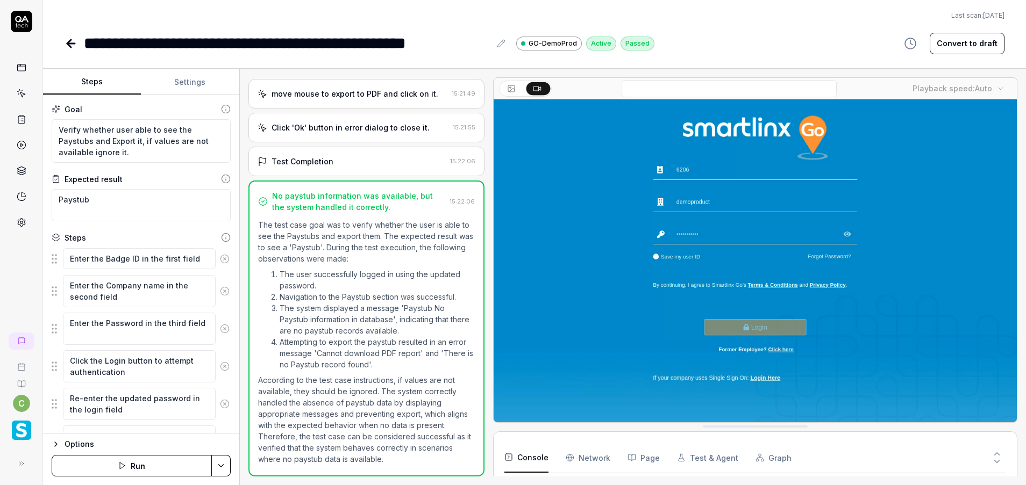
scroll to position [376, 0]
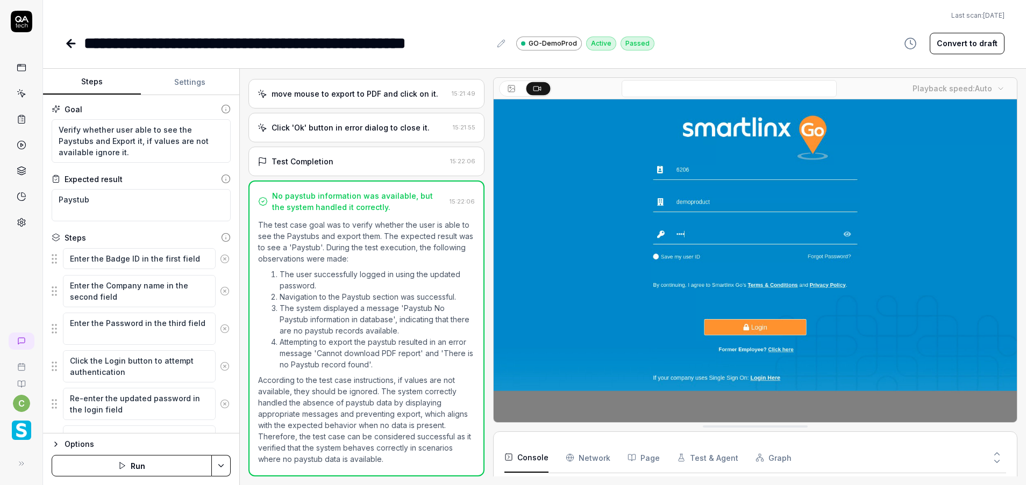
type textarea "*"
